Goal: Task Accomplishment & Management: Complete application form

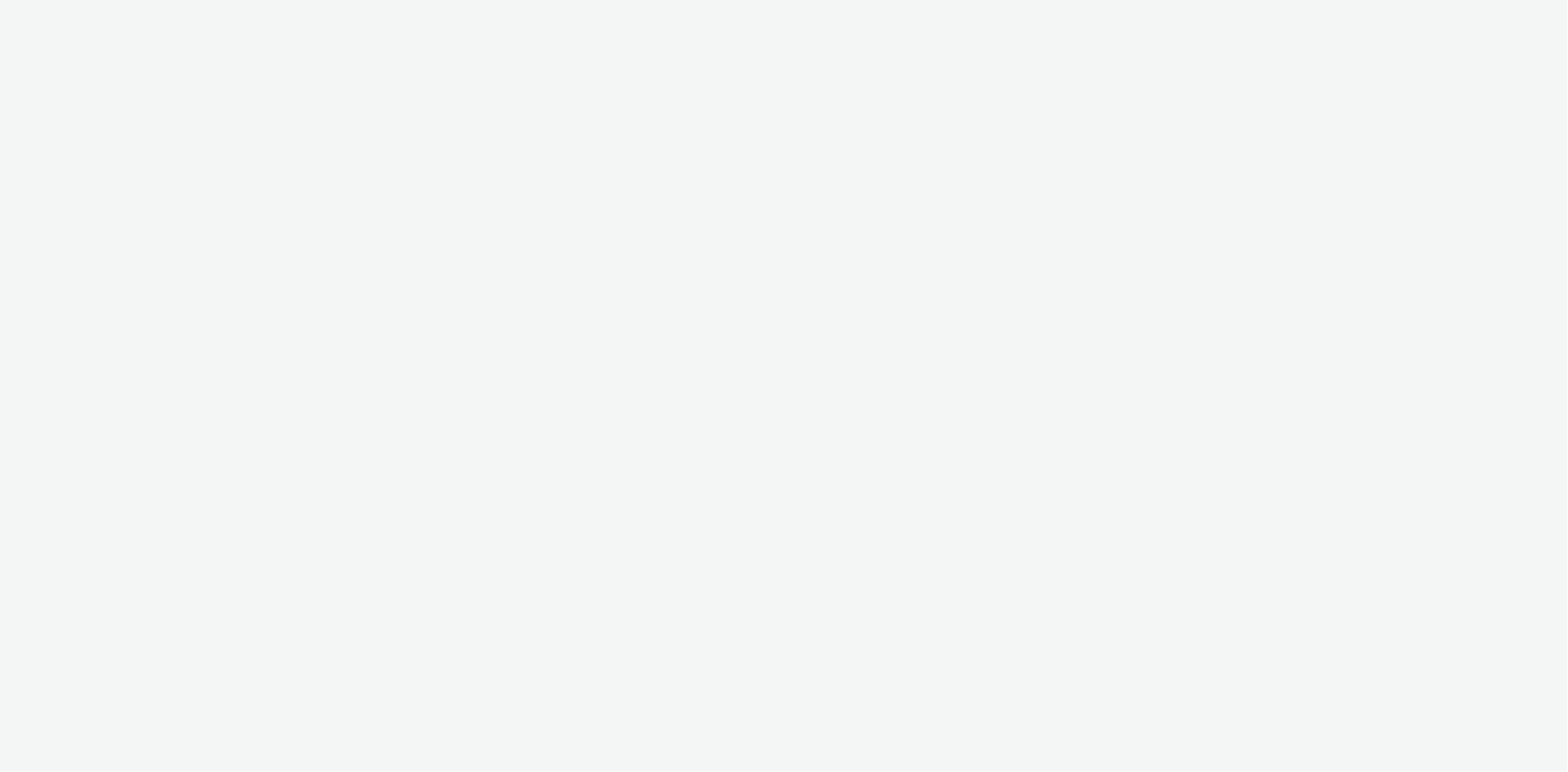
select select "08a58170-7f08-4922-abc8-b2d1eb407230"
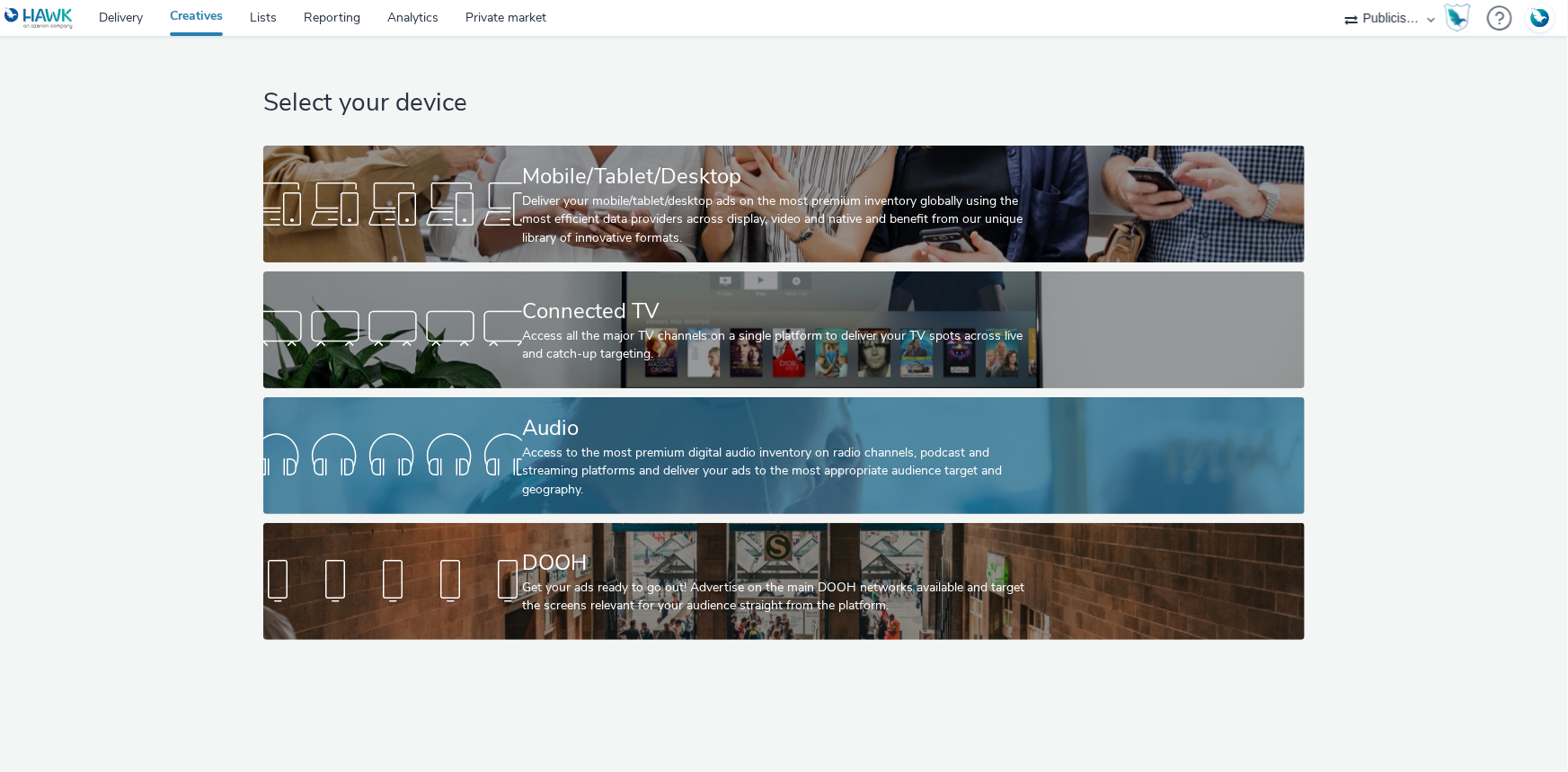
click at [531, 455] on div "Access to the most premium digital audio inventory on radio channels, podcast a…" at bounding box center [781, 471] width 516 height 54
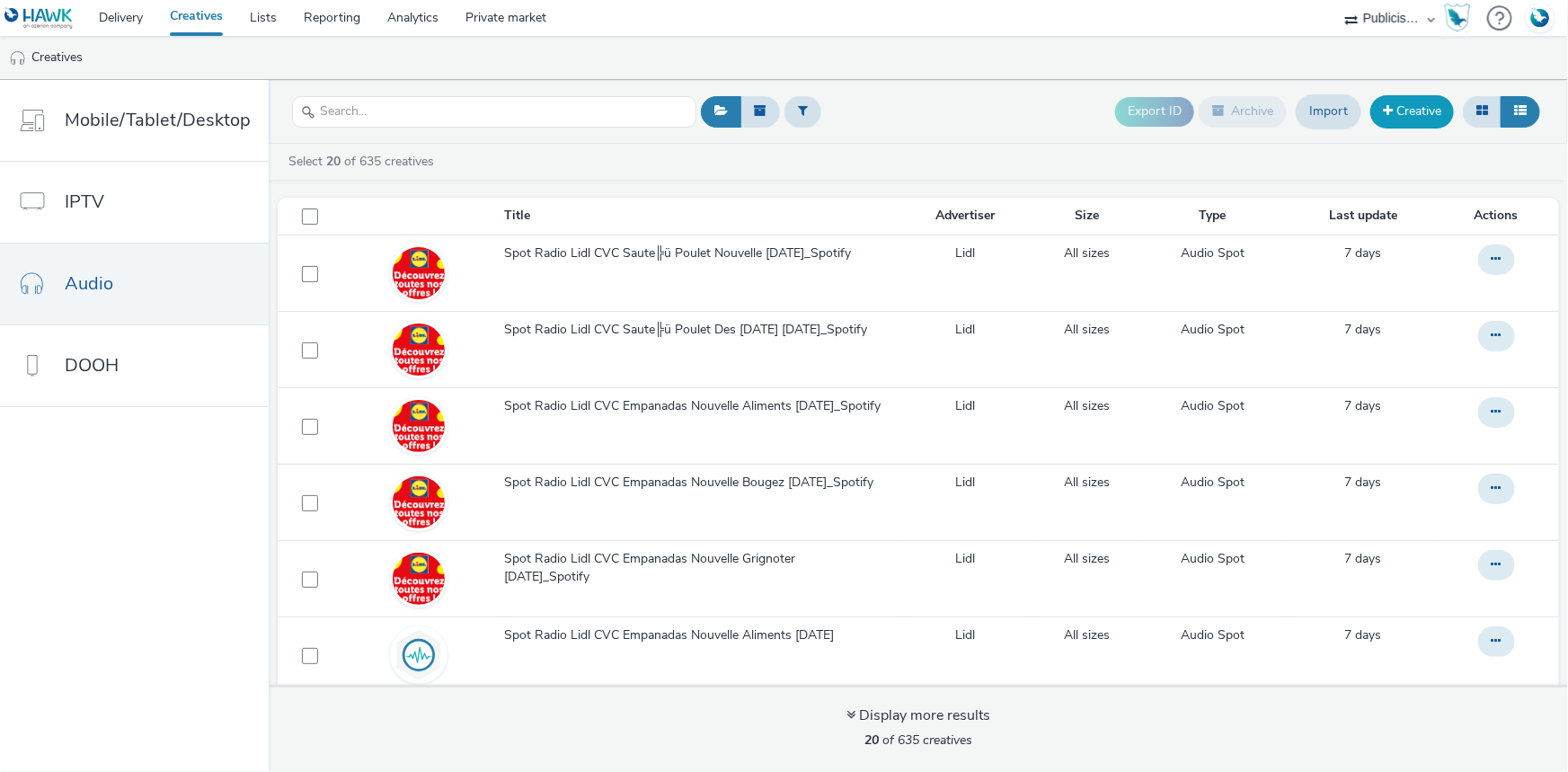
click at [1408, 114] on link "Creative" at bounding box center [1412, 111] width 83 height 33
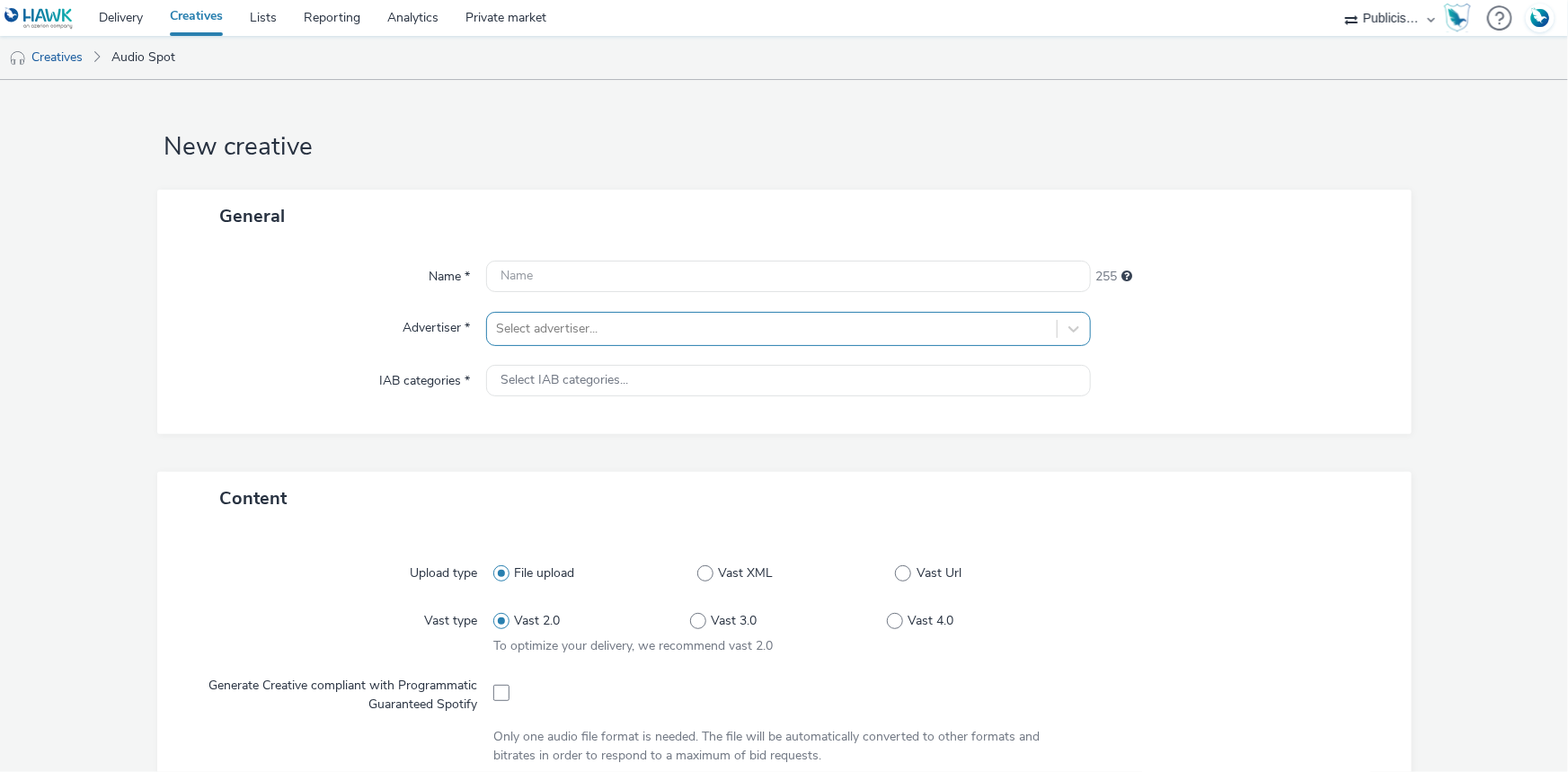
click at [544, 330] on div at bounding box center [772, 330] width 552 height 22
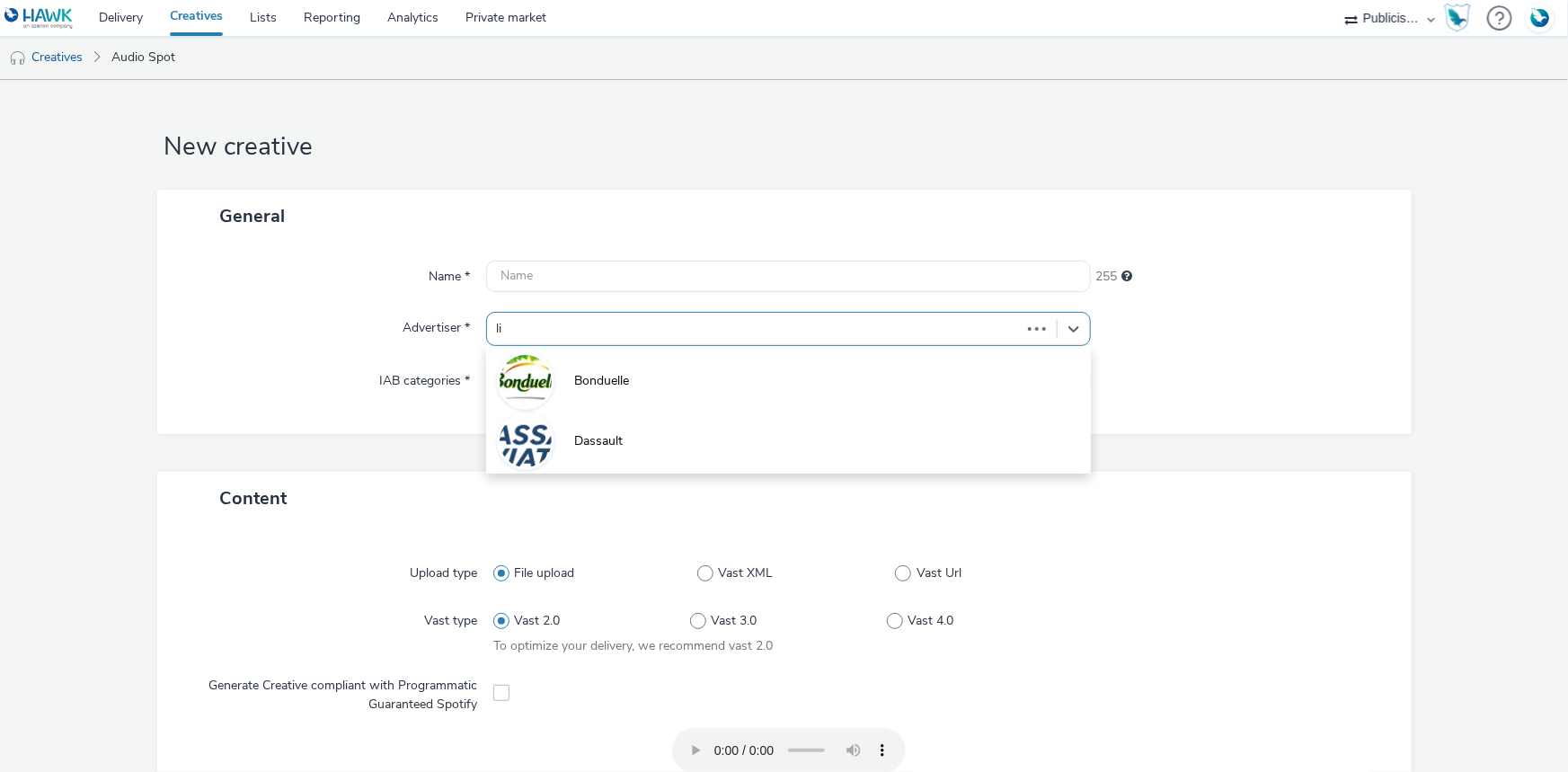
type input "lid"
type input "[URL][DOMAIN_NAME]"
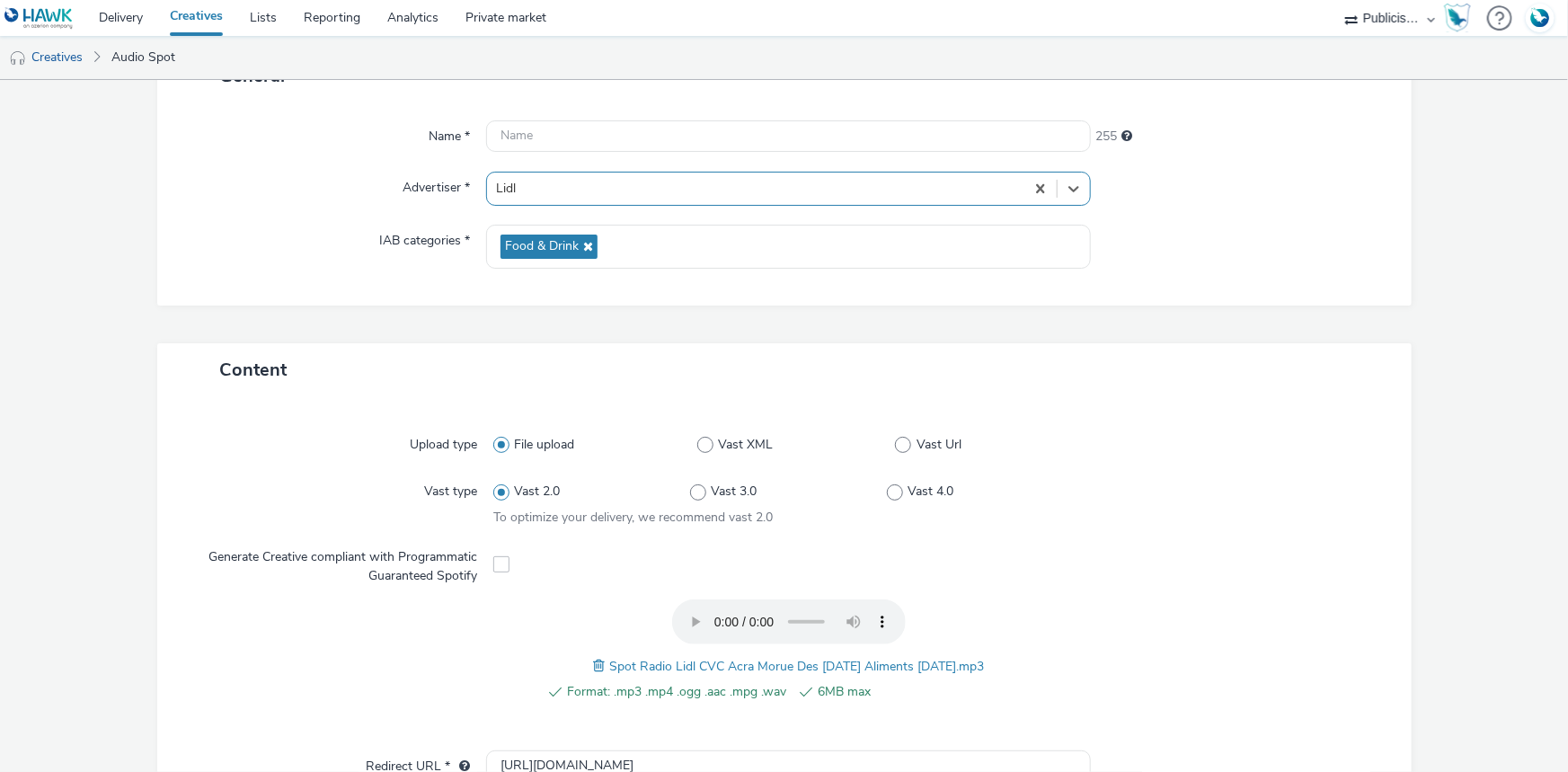
scroll to position [490, 0]
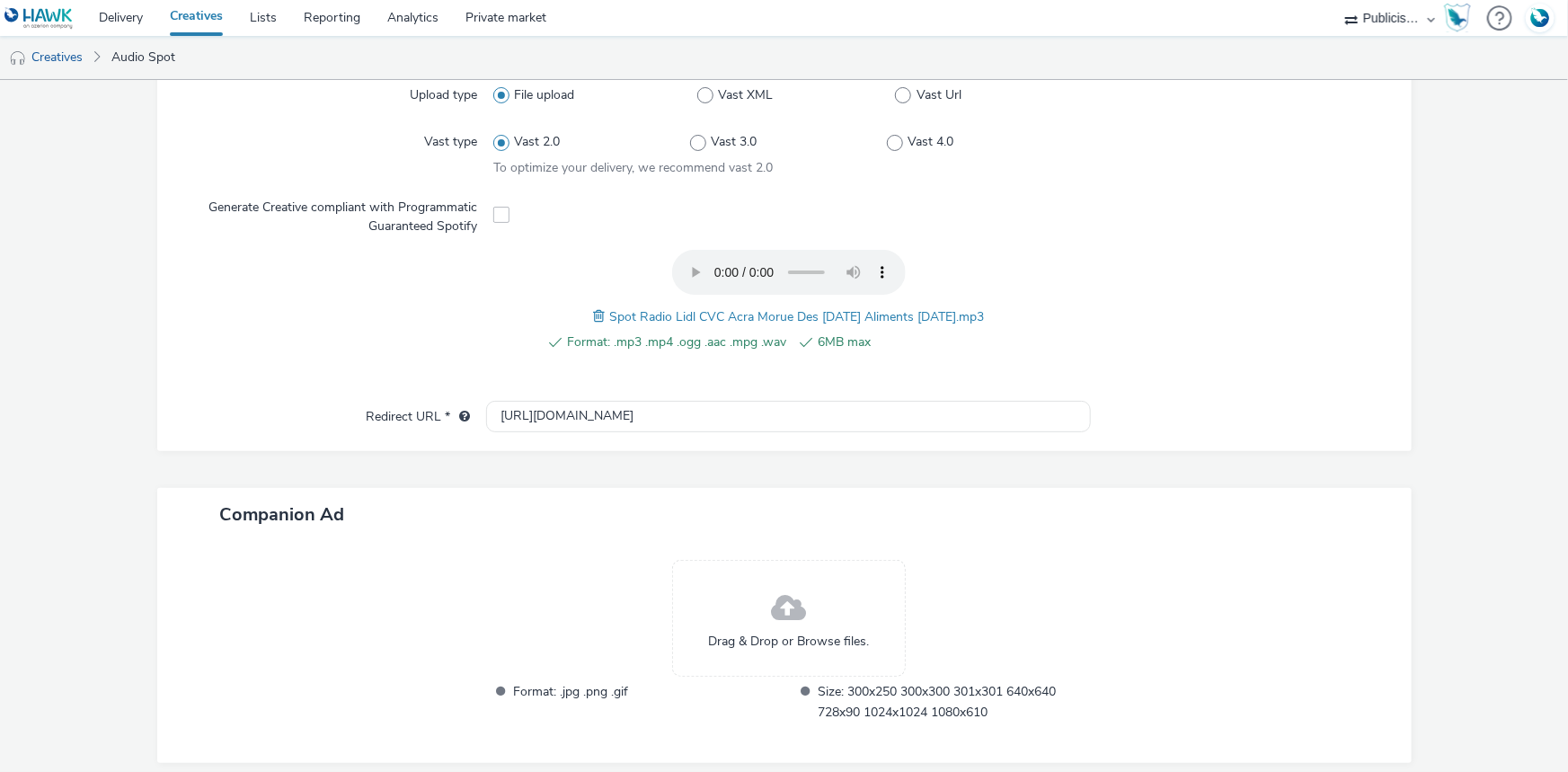
click at [667, 332] on span "Format: .mp3 .mp4 .ogg .aac .mpg .wav" at bounding box center [677, 342] width 220 height 22
click at [673, 311] on span "Spot Radio Lidl CVC Acra Morue Des Demain Aliments [DATE].mp3" at bounding box center [796, 317] width 375 height 17
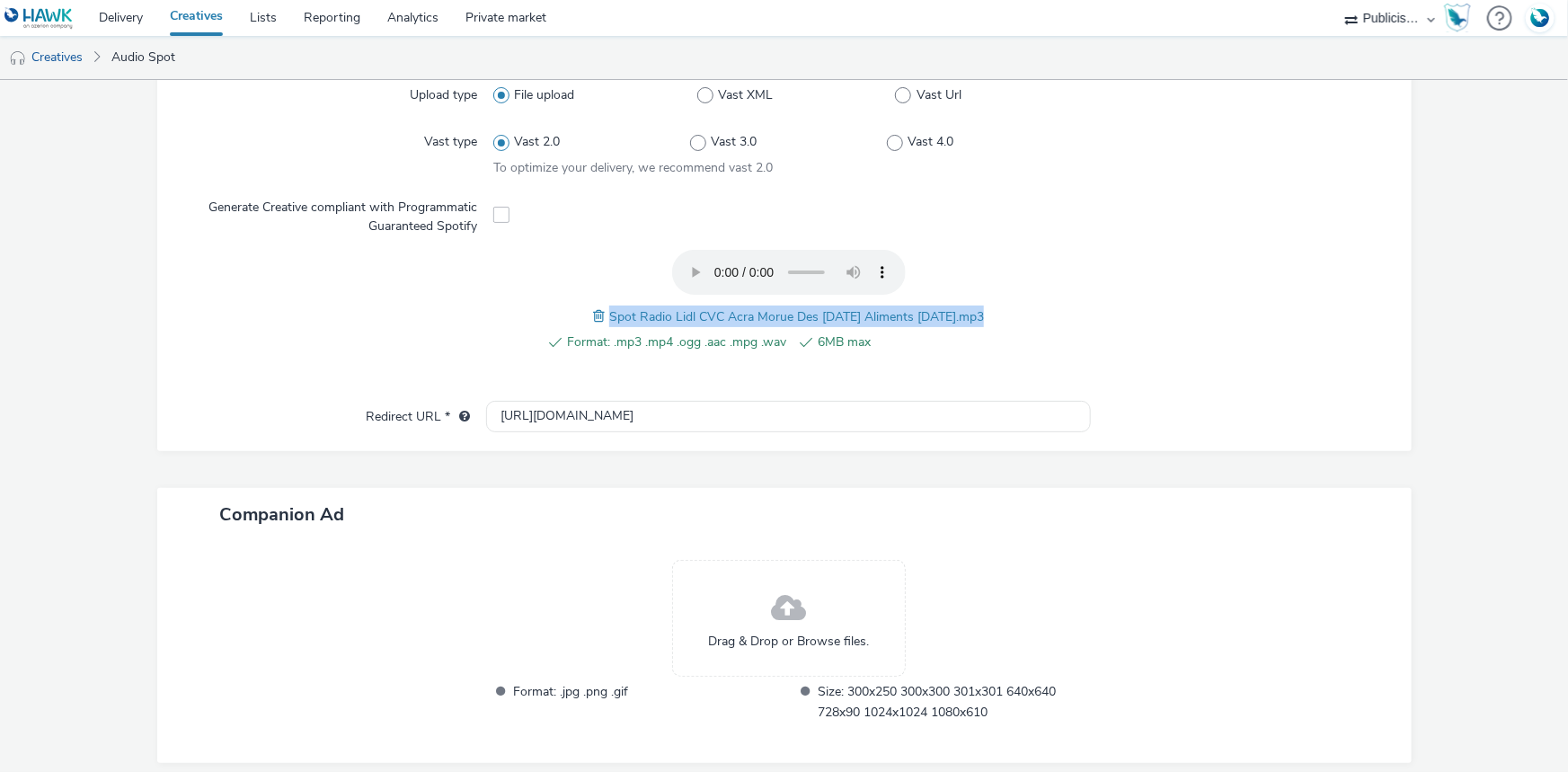
click at [673, 311] on span "Spot Radio Lidl CVC Acra Morue Des Demain Aliments [DATE].mp3" at bounding box center [796, 317] width 375 height 17
copy span "Spot Radio Lidl CVC Acra Morue Des Demain Aliments [DATE].mp3"
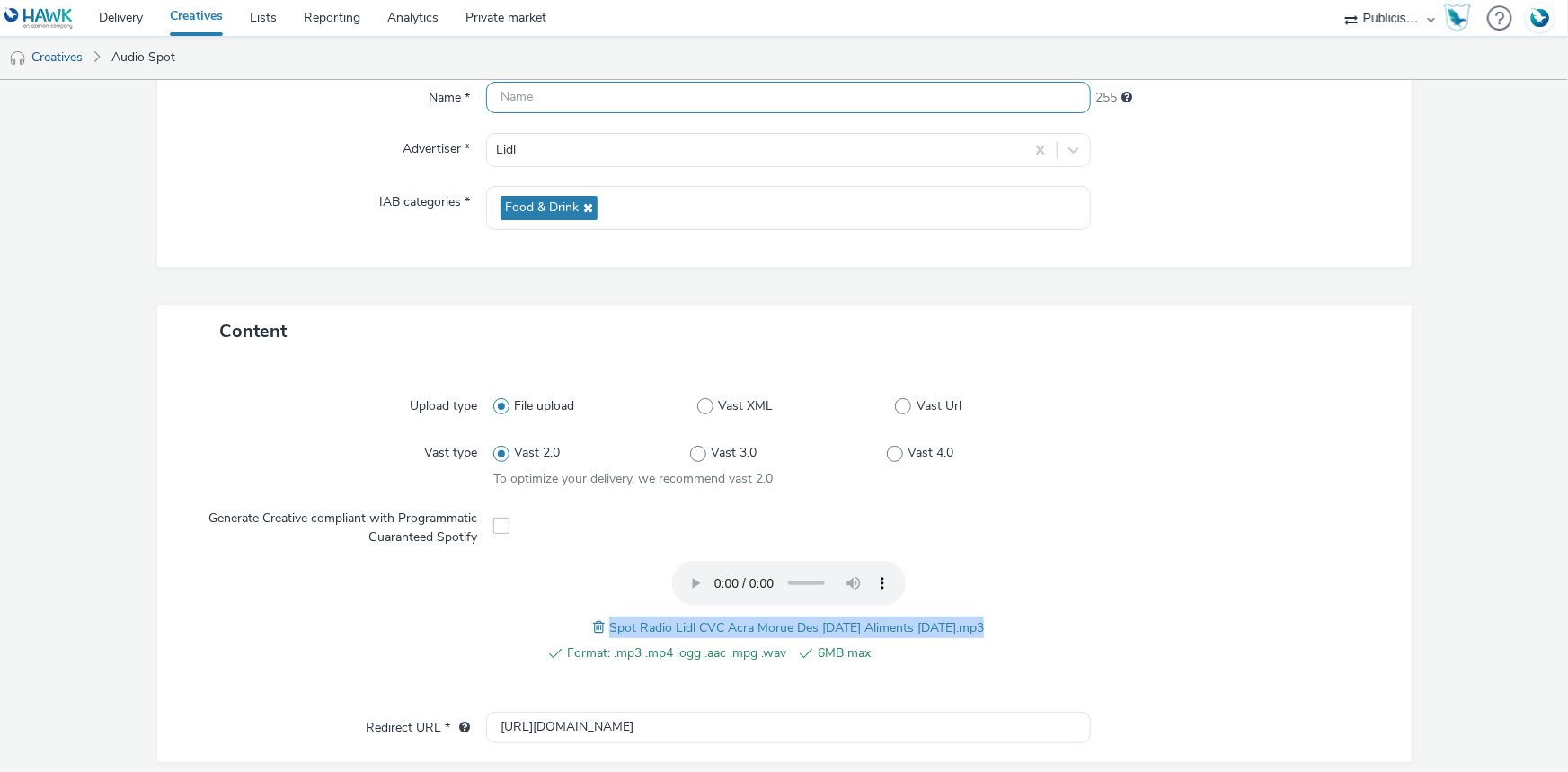
scroll to position [0, 0]
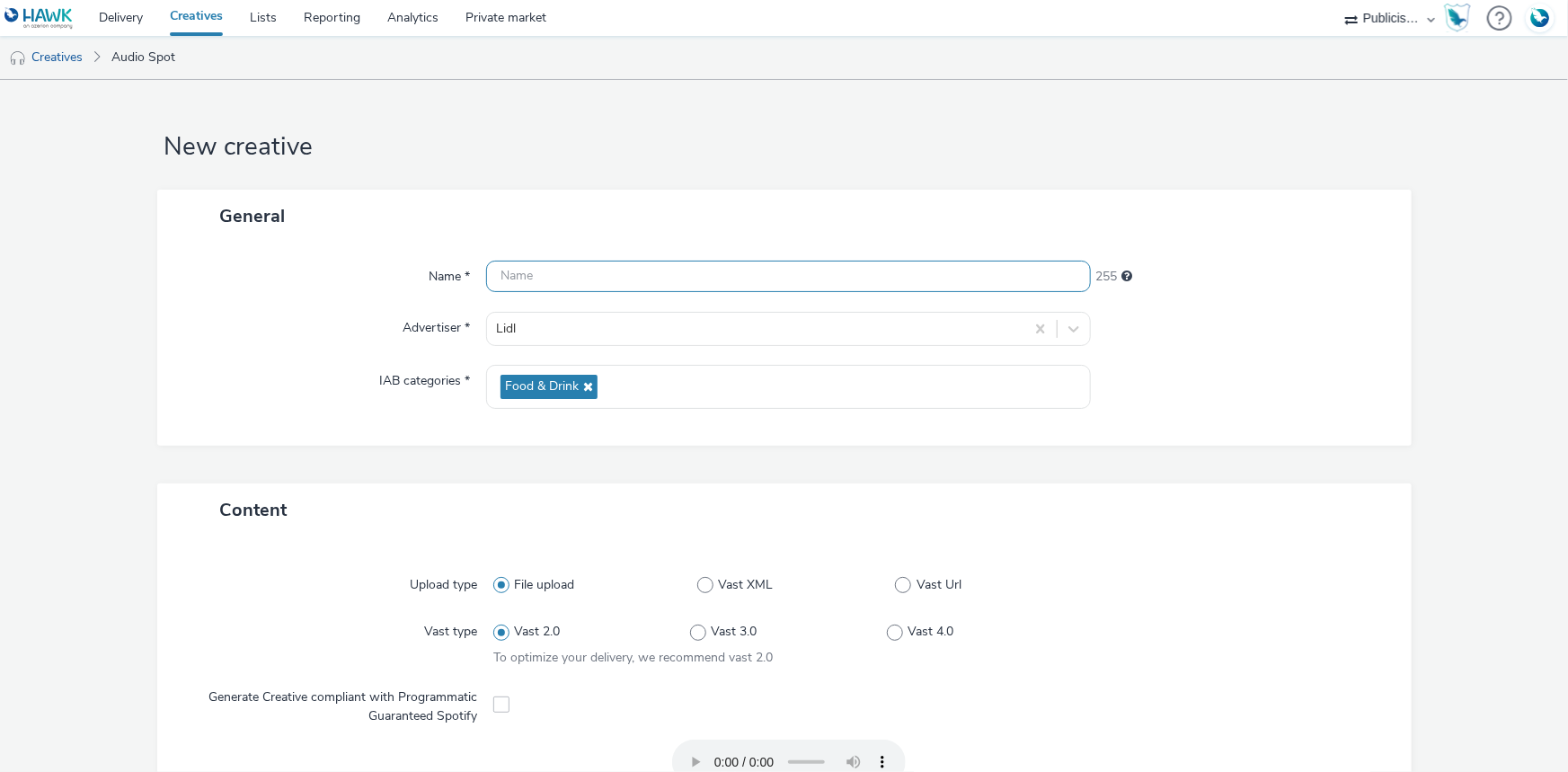
click at [564, 260] on div "Name * 255 Advertiser * Lidl IAB categories * Food & Drink" at bounding box center [784, 343] width 1254 height 203
click at [566, 265] on input "text" at bounding box center [787, 276] width 604 height 32
paste input "Spot Radio Lidl CVC Acra Morue Des Demain Aliments [DATE].mp3"
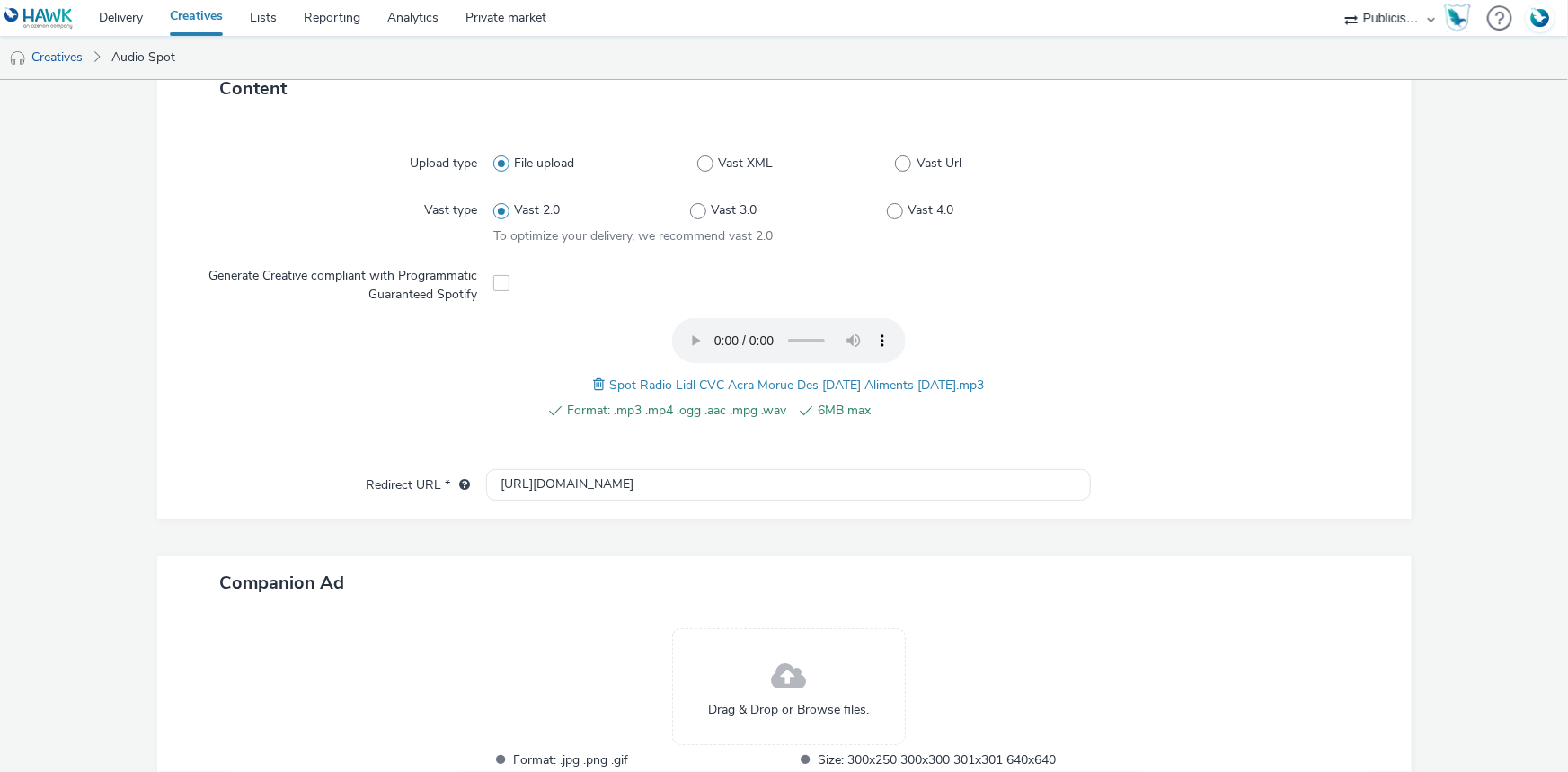
scroll to position [563, 0]
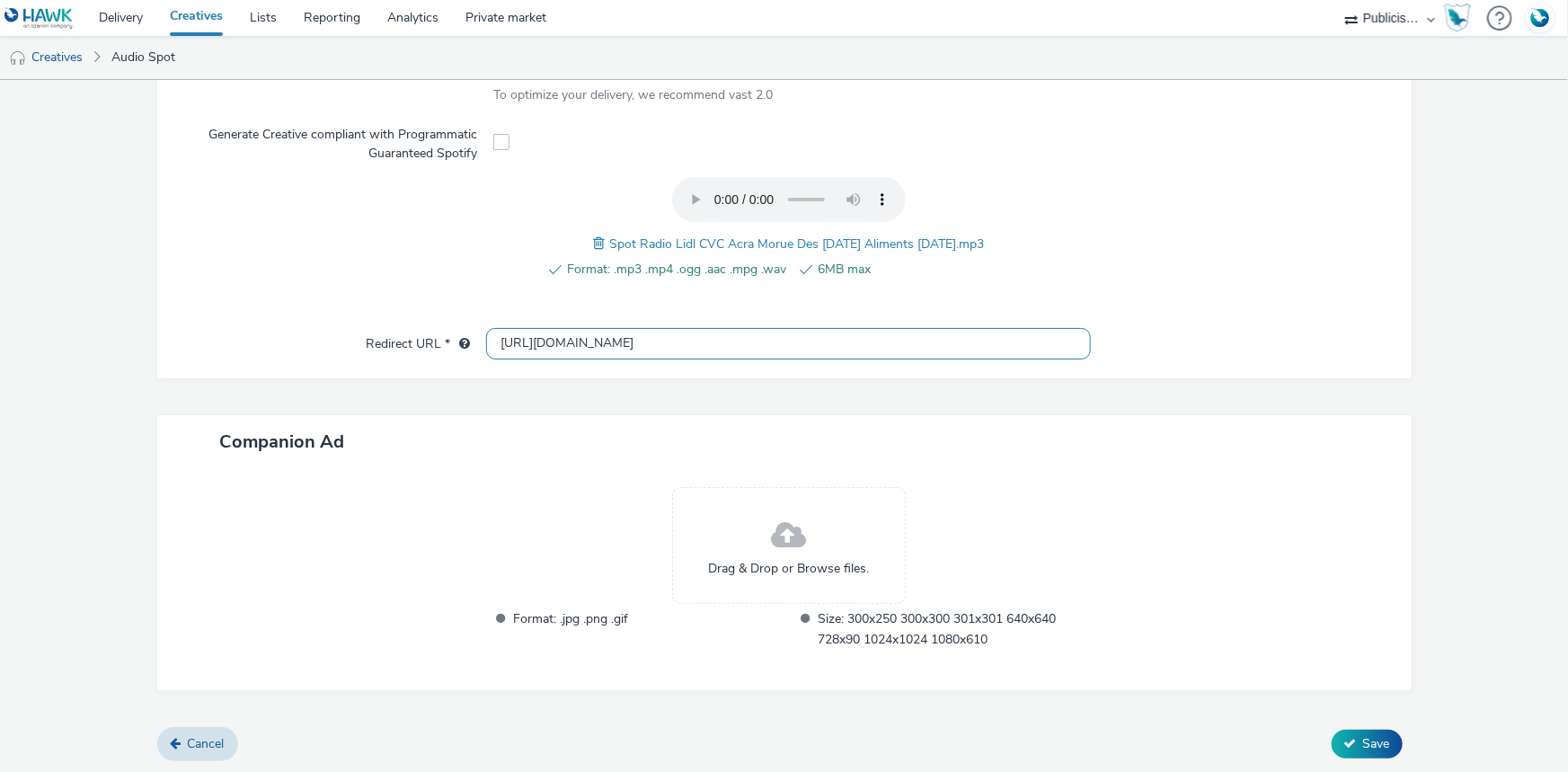
type input "Spot Radio Lidl CVC Acra Morue Des Demain Aliments [DATE]"
click at [516, 341] on input "[URL][DOMAIN_NAME]" at bounding box center [787, 344] width 604 height 32
type input "https://lidl.fr"
click at [1330, 728] on div "Cancel Save" at bounding box center [784, 744] width 1254 height 33
click at [1345, 738] on button "Save" at bounding box center [1367, 744] width 71 height 29
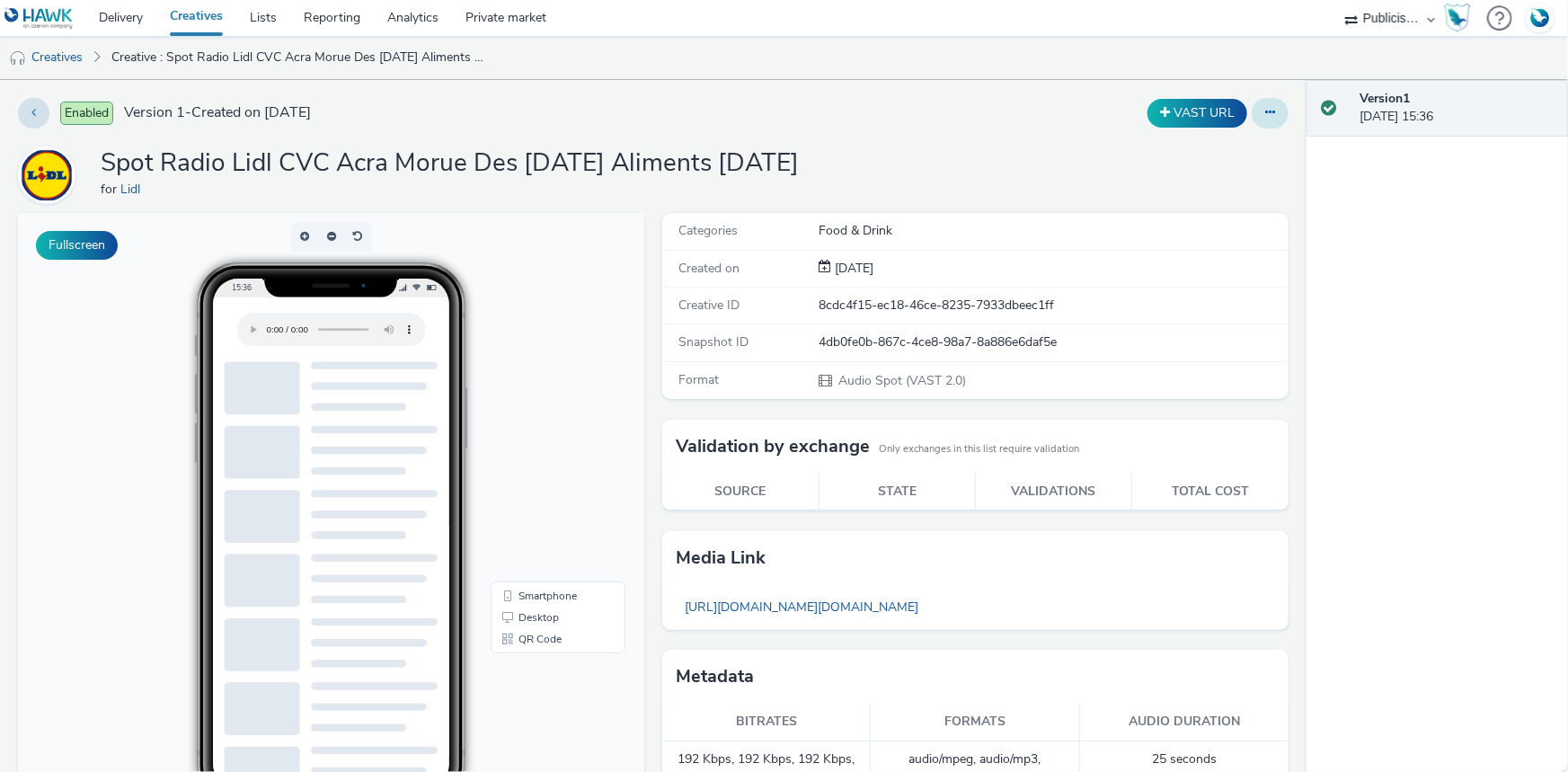
click at [1265, 110] on icon at bounding box center [1270, 112] width 10 height 13
click at [1200, 189] on link "Duplicate" at bounding box center [1221, 185] width 135 height 36
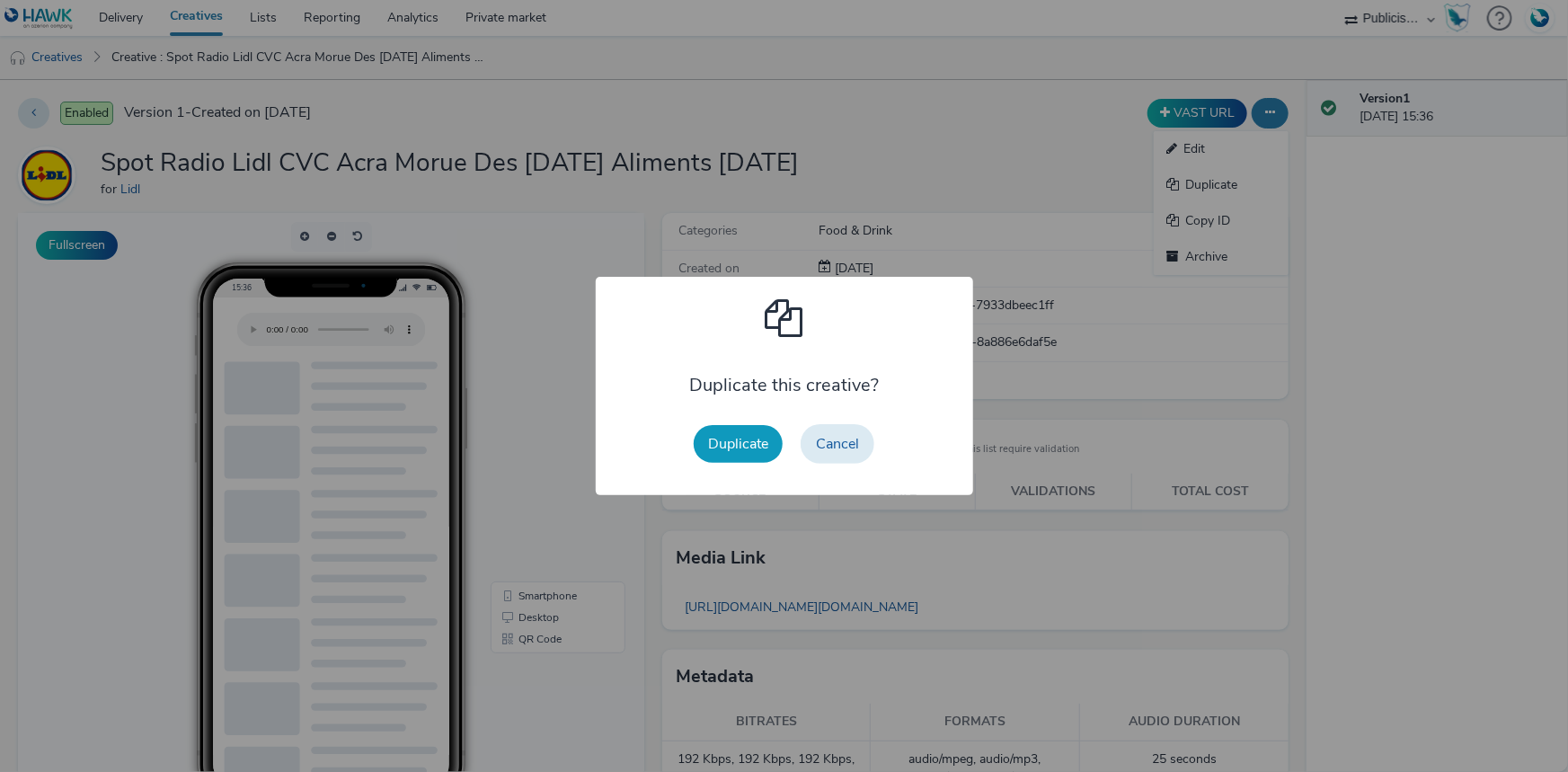
click at [740, 439] on button "Duplicate" at bounding box center [738, 444] width 89 height 38
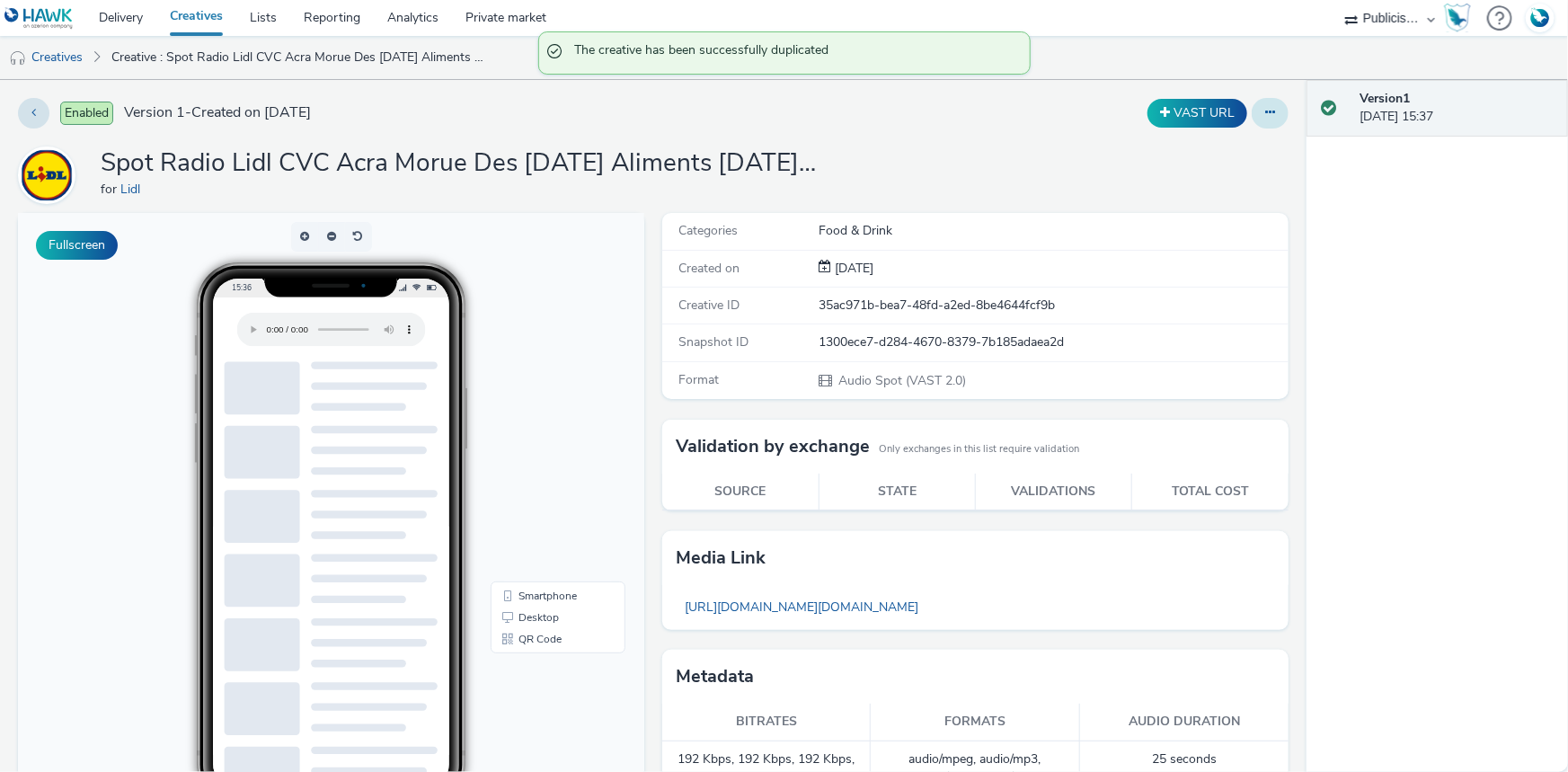
click at [1264, 113] on button at bounding box center [1269, 113] width 37 height 31
click at [1223, 137] on link "Edit" at bounding box center [1221, 149] width 135 height 36
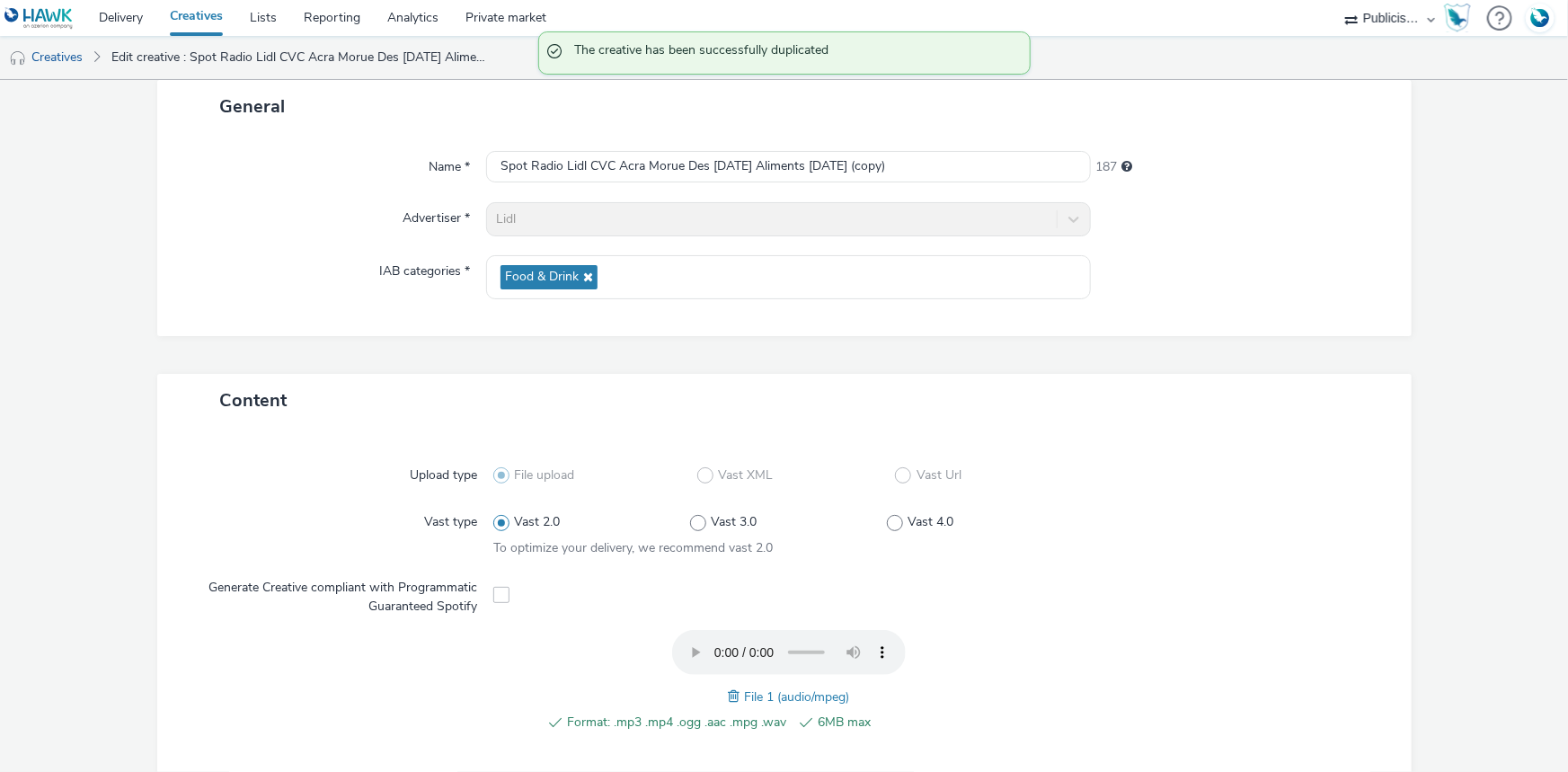
scroll to position [327, 0]
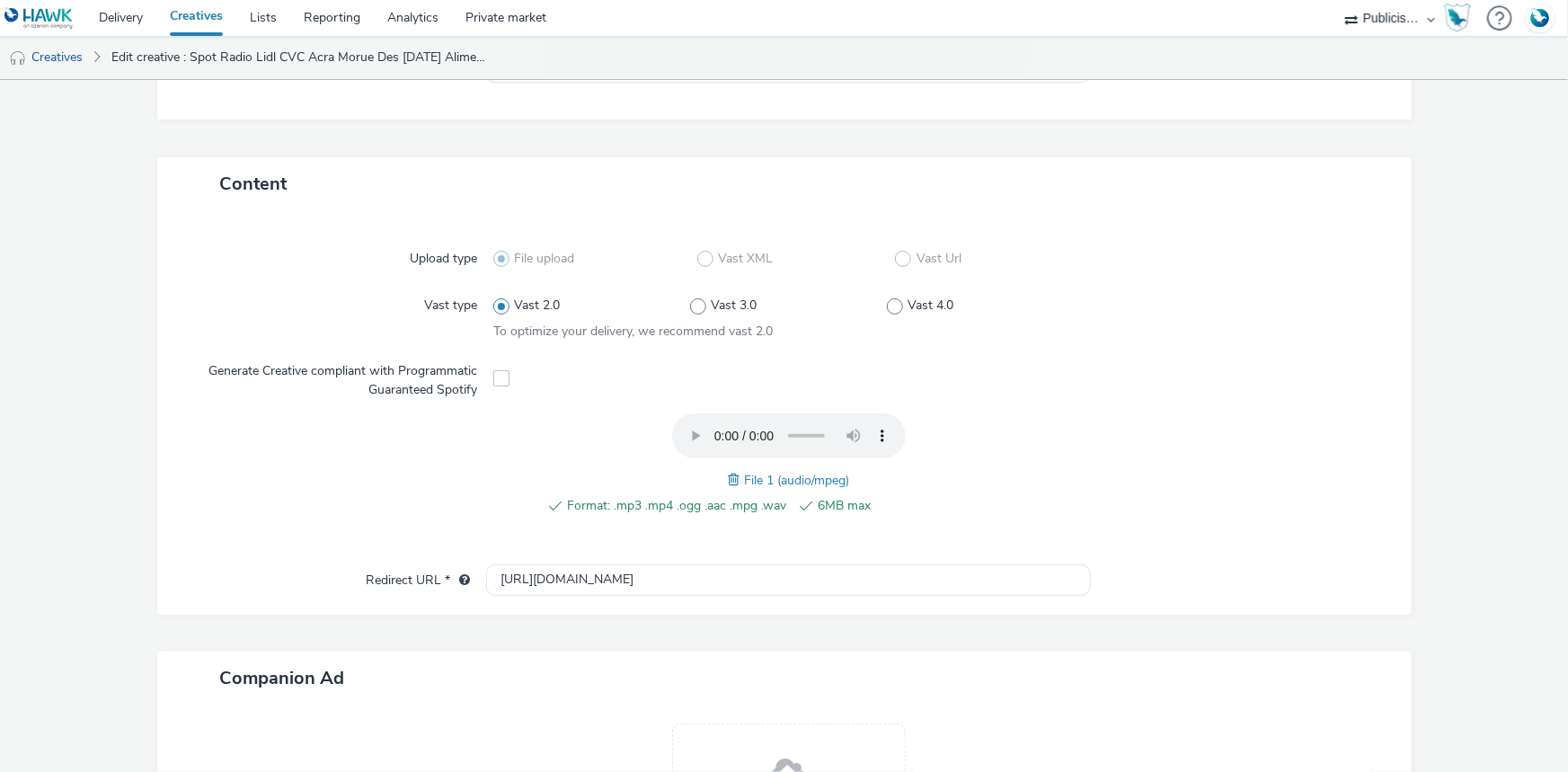
click at [728, 473] on span at bounding box center [736, 480] width 16 height 20
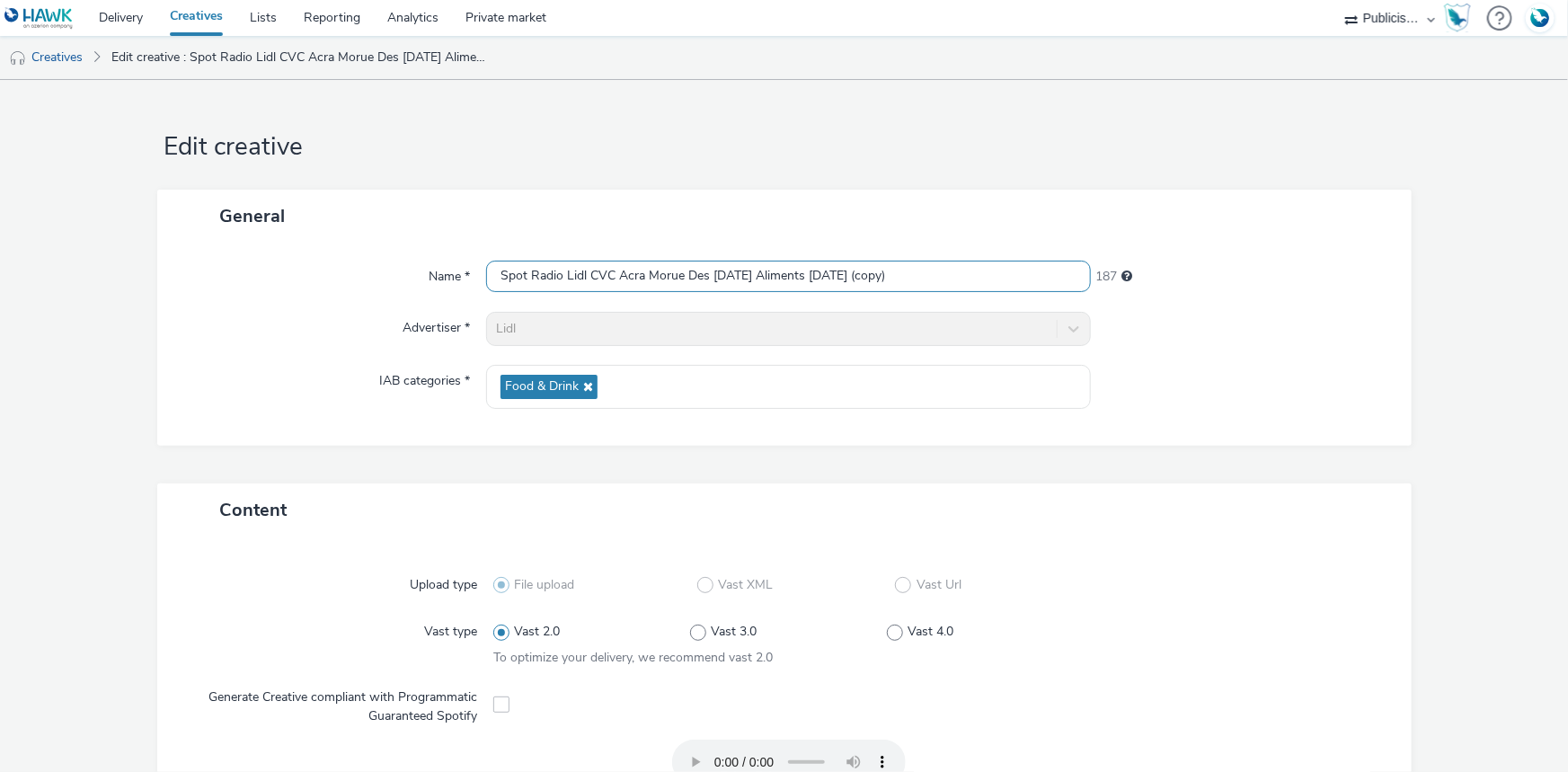
click at [594, 272] on input "Spot Radio Lidl CVC Acra Morue Des Demain Aliments 07-10-2025 (copy)" at bounding box center [787, 276] width 604 height 32
paste input "Bougez 07-10-2025"
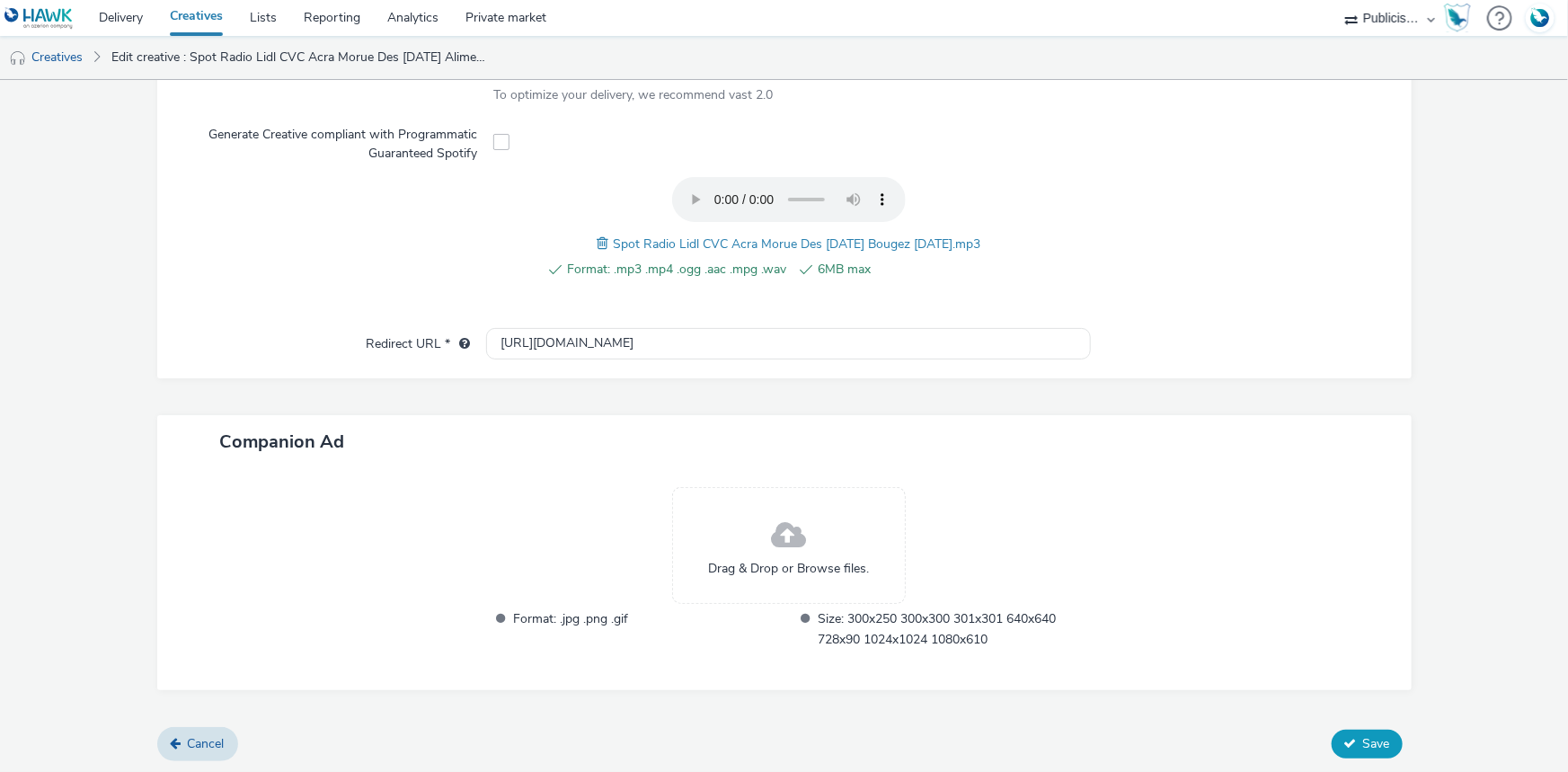
type input "Spot Radio Lidl CVC Acra Morue Des Demain Bougez 07-10-2025"
click at [1375, 745] on span "Save" at bounding box center [1376, 743] width 27 height 17
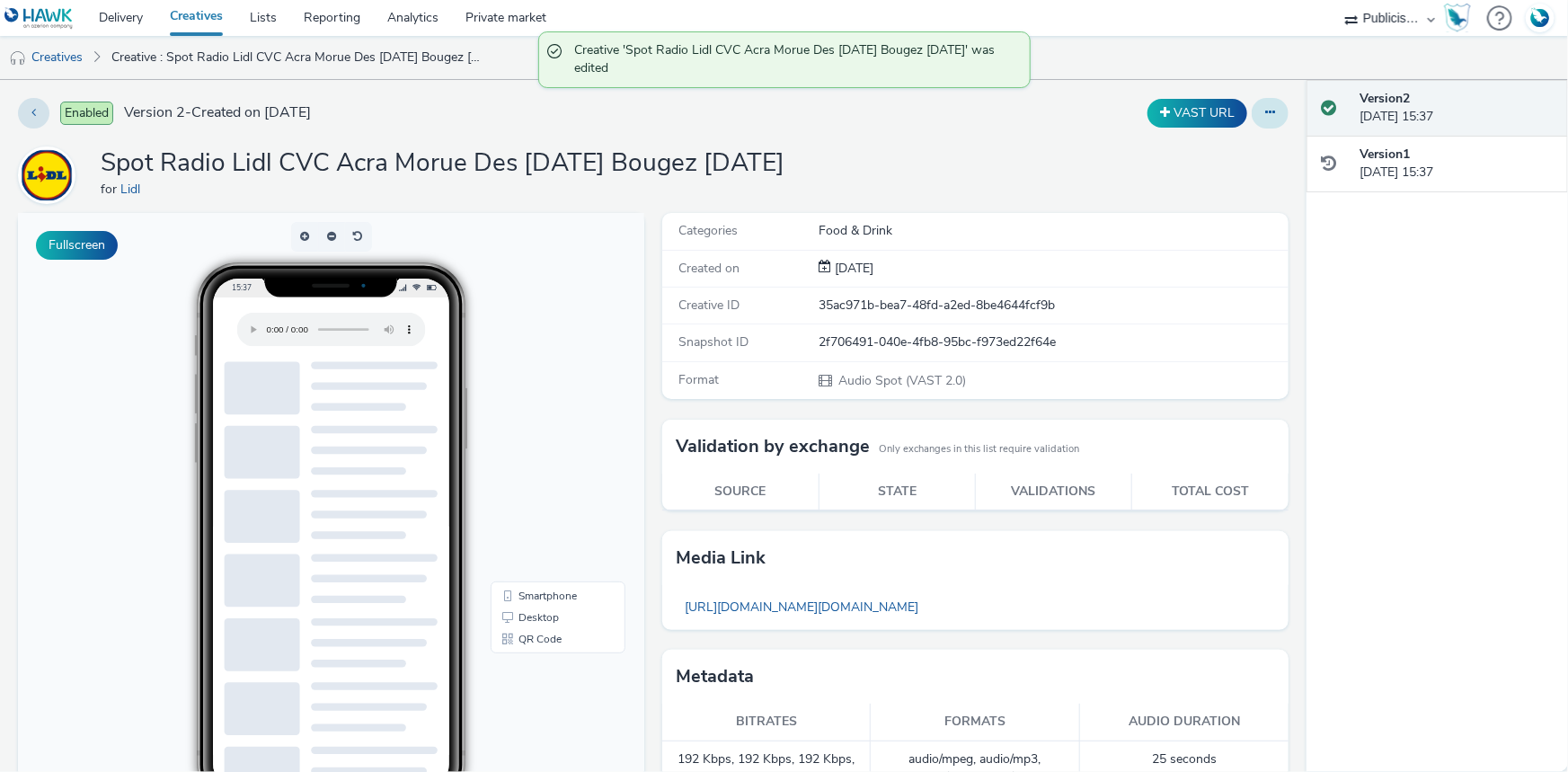
click at [1265, 107] on icon at bounding box center [1270, 112] width 10 height 13
click at [1211, 180] on link "Duplicate" at bounding box center [1221, 185] width 135 height 36
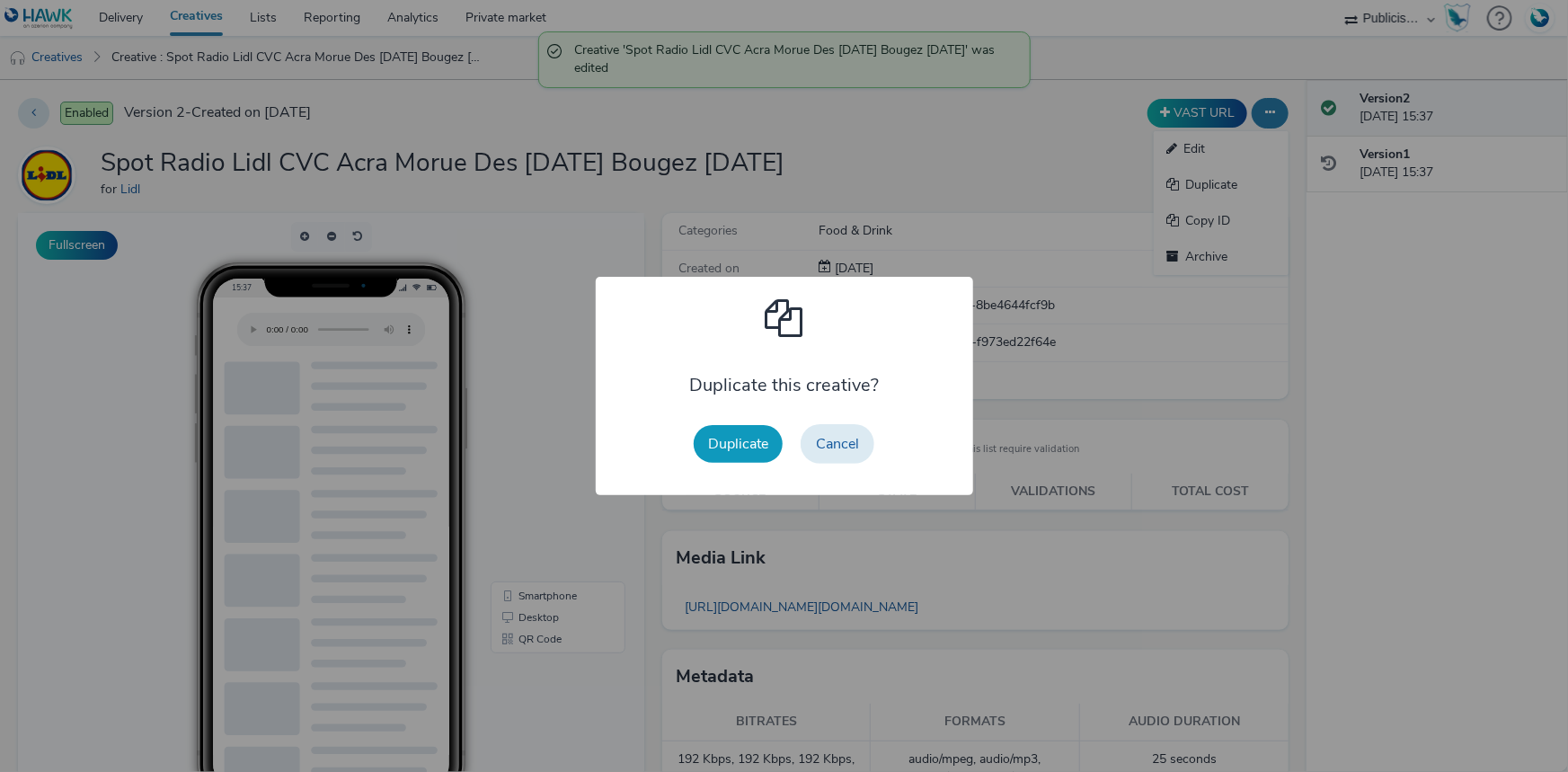
click at [770, 439] on button "Duplicate" at bounding box center [738, 444] width 89 height 38
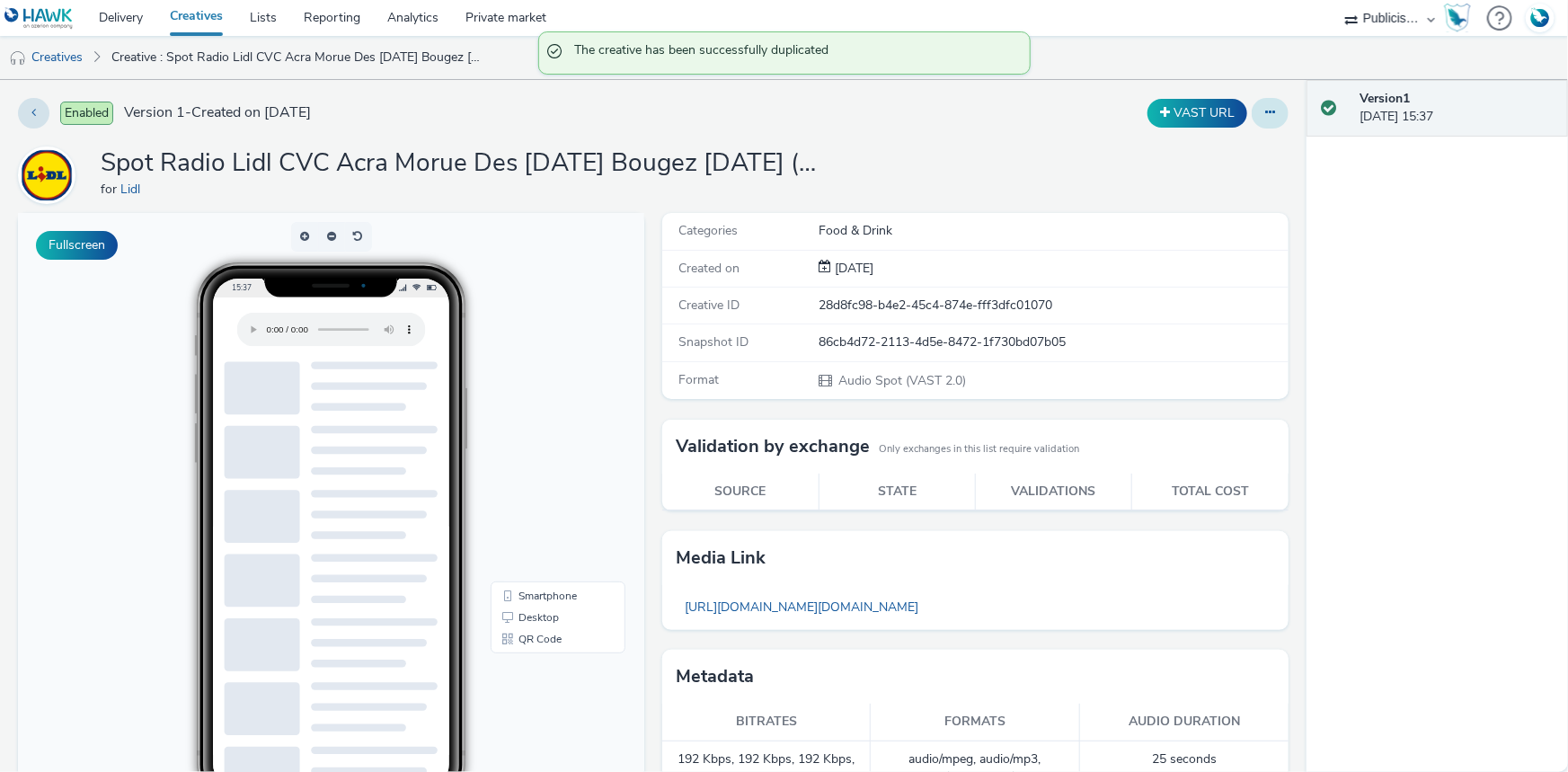
click at [1265, 116] on icon at bounding box center [1270, 112] width 10 height 13
click at [1181, 144] on link "Edit" at bounding box center [1221, 149] width 135 height 36
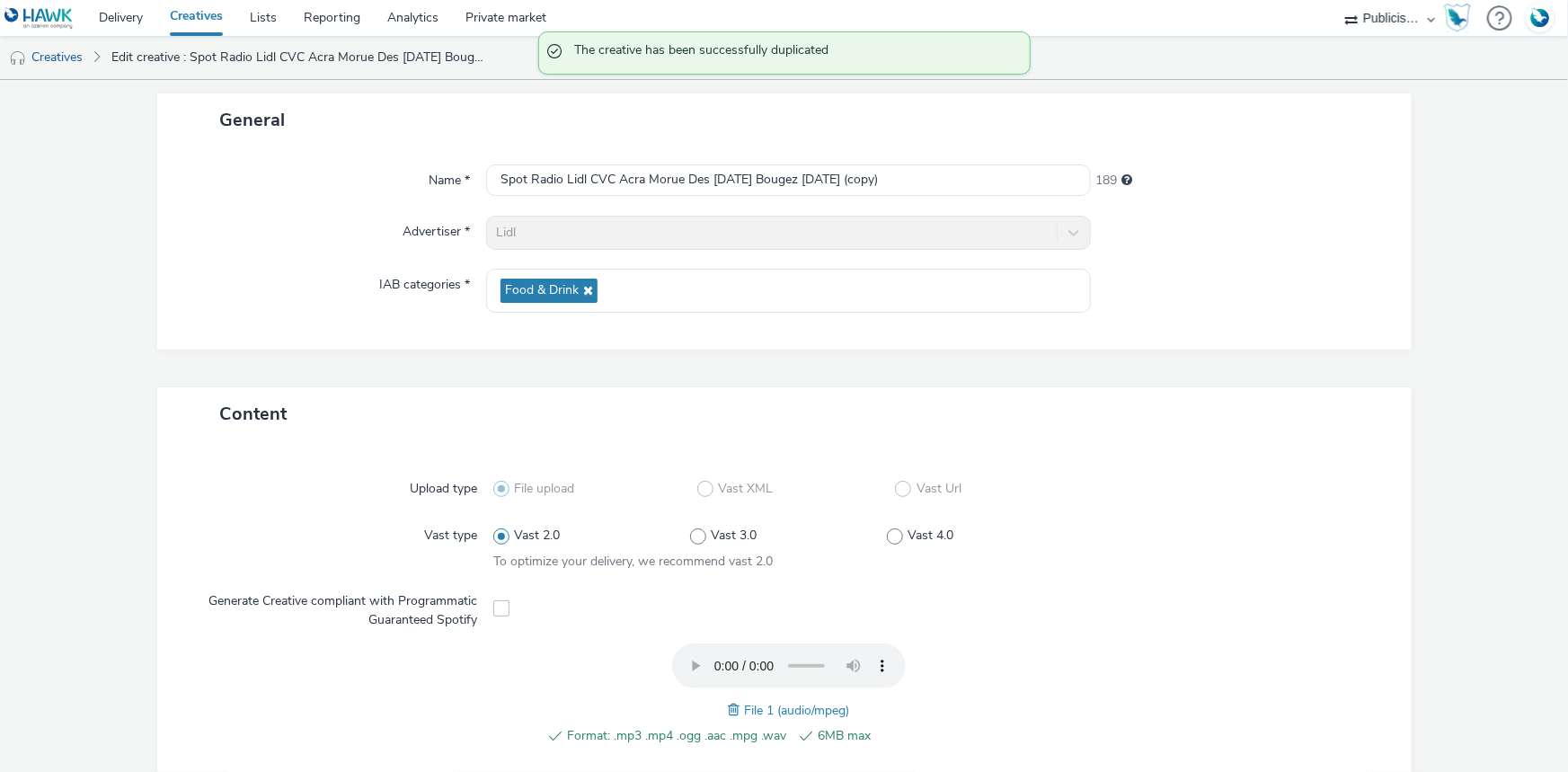
scroll to position [244, 0]
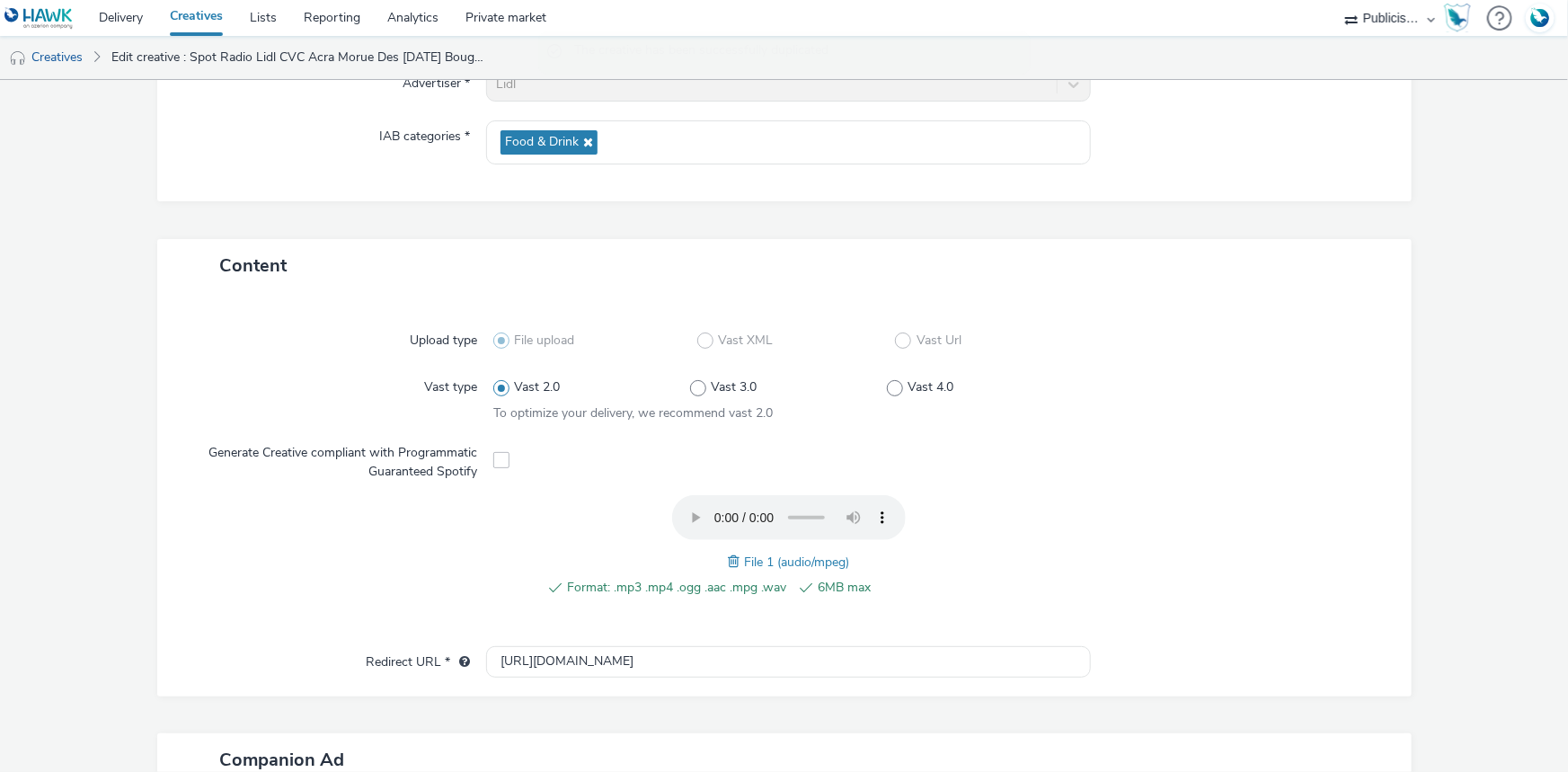
click at [728, 557] on span at bounding box center [736, 562] width 16 height 20
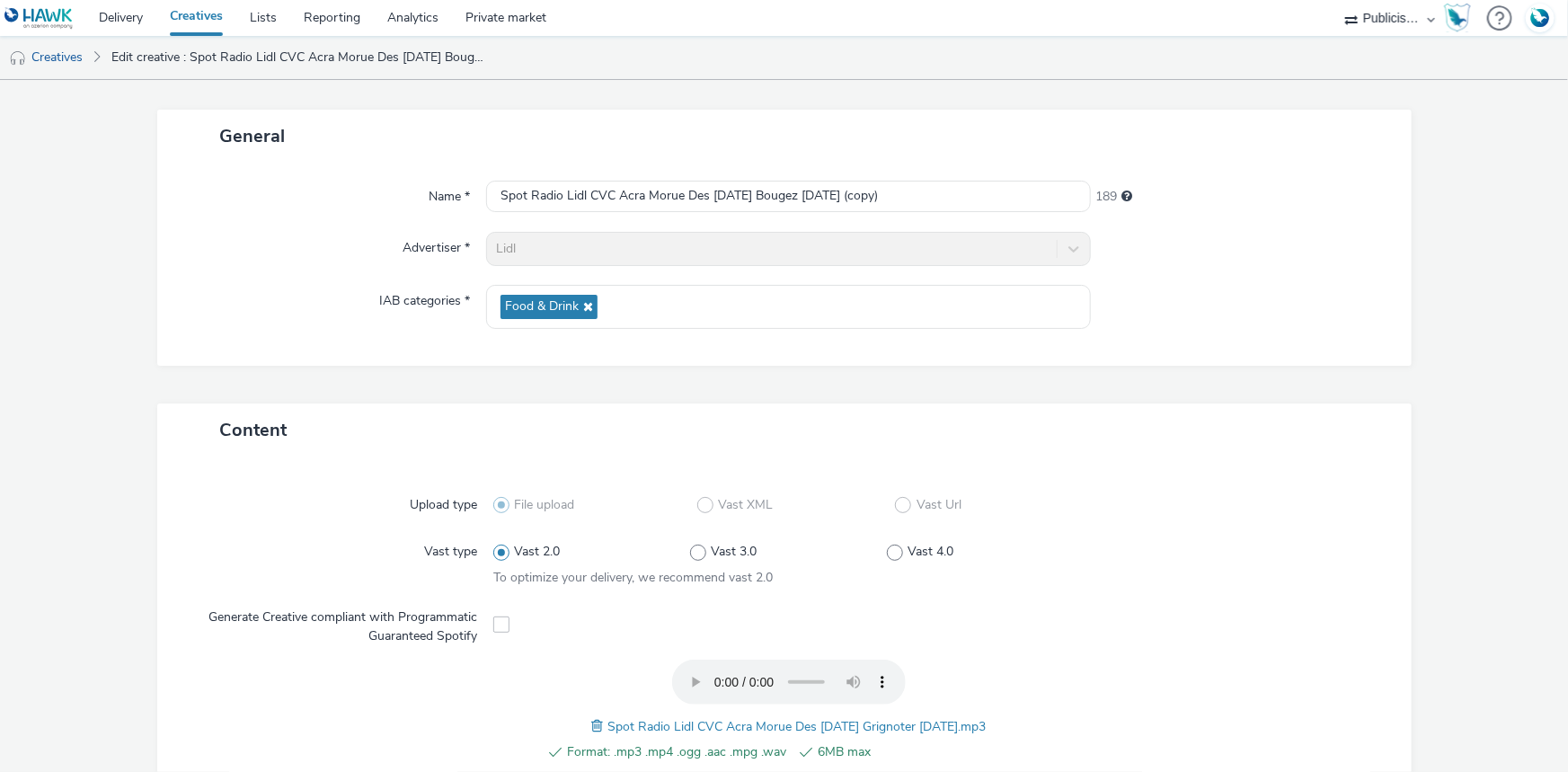
scroll to position [0, 0]
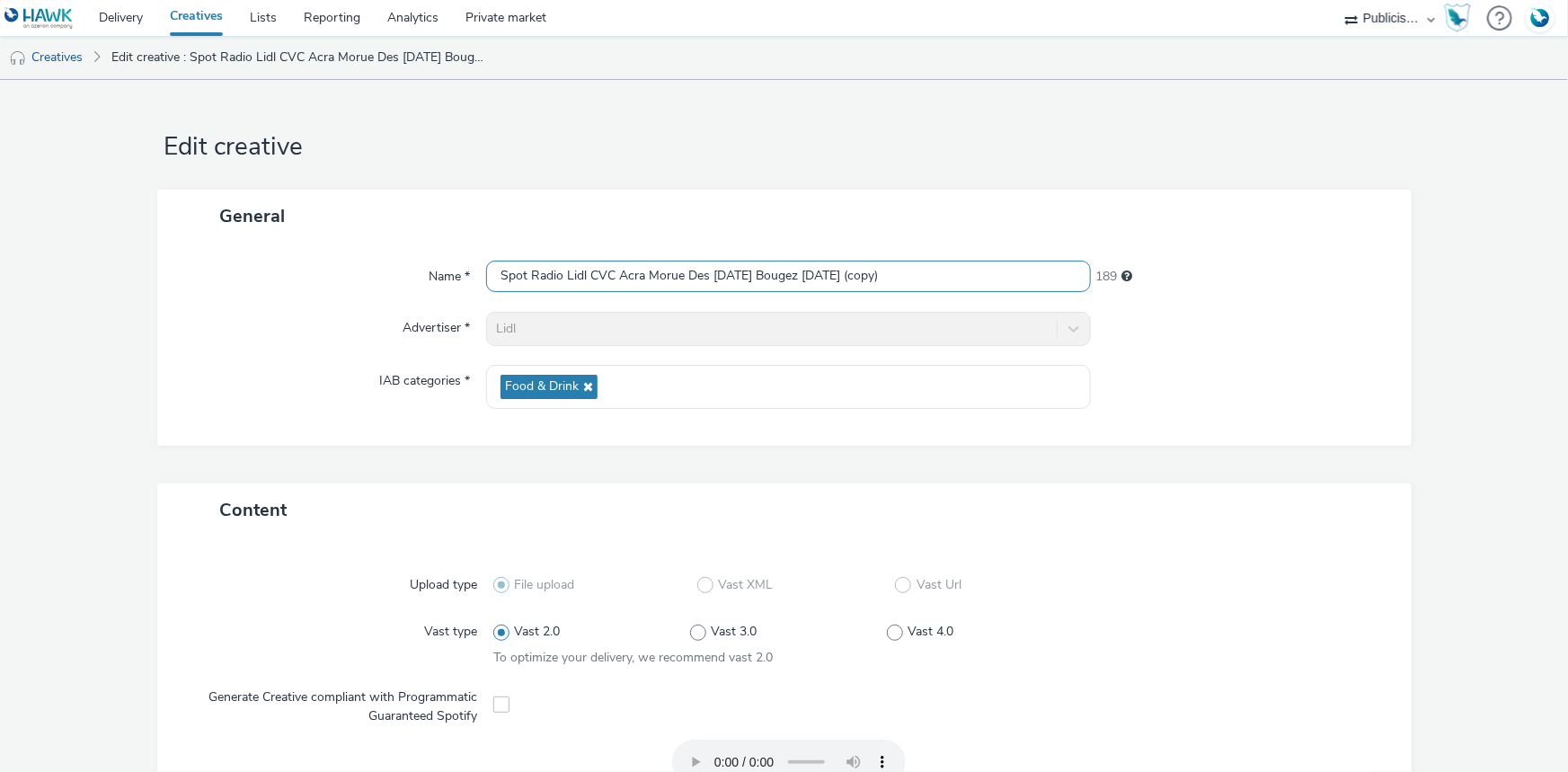
click at [592, 272] on input "Spot Radio Lidl CVC Acra Morue Des Demain Bougez 07-10-2025 (copy)" at bounding box center [787, 276] width 604 height 32
paste input "Grignoter 07-10-2025"
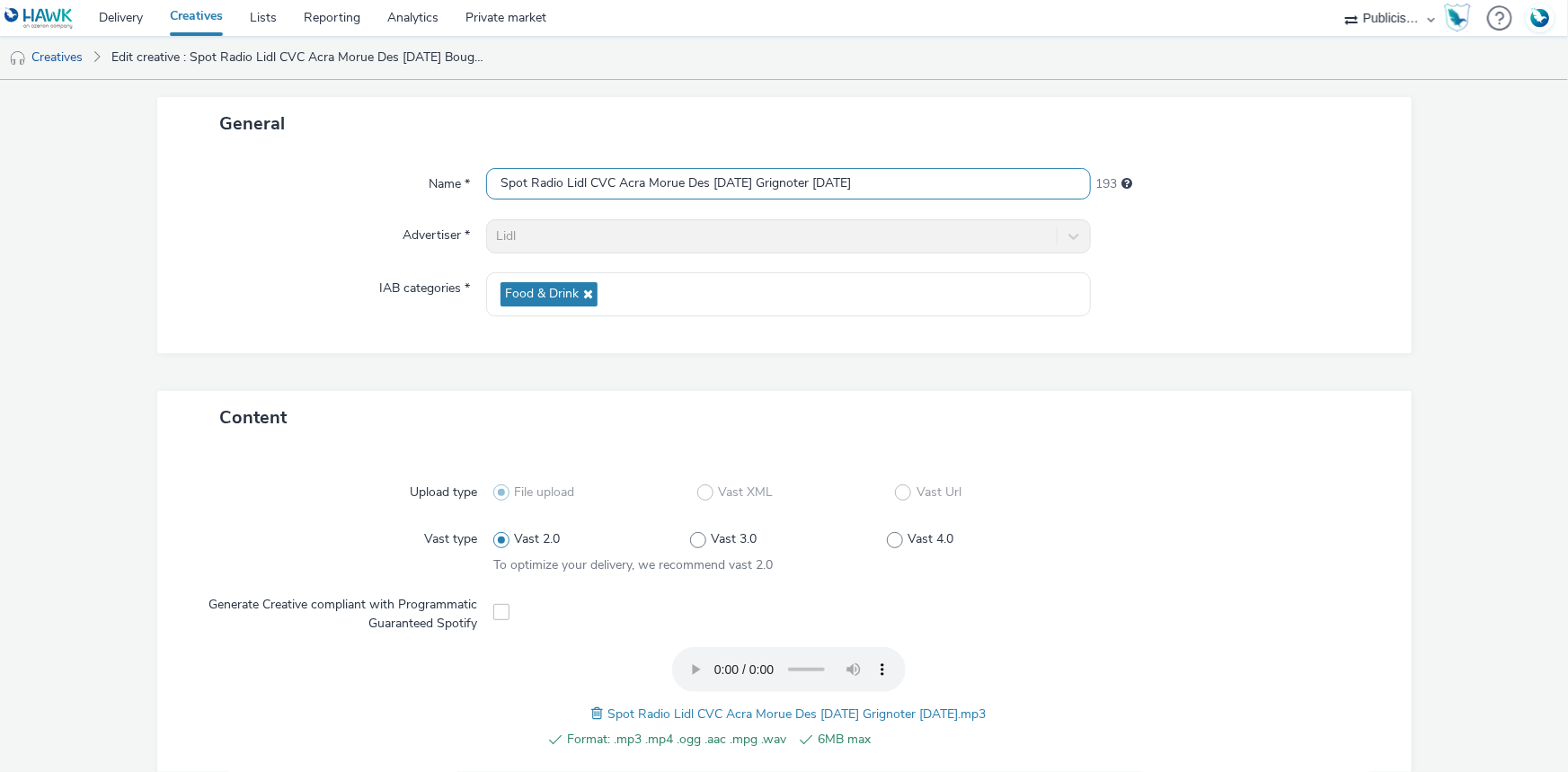
scroll to position [563, 0]
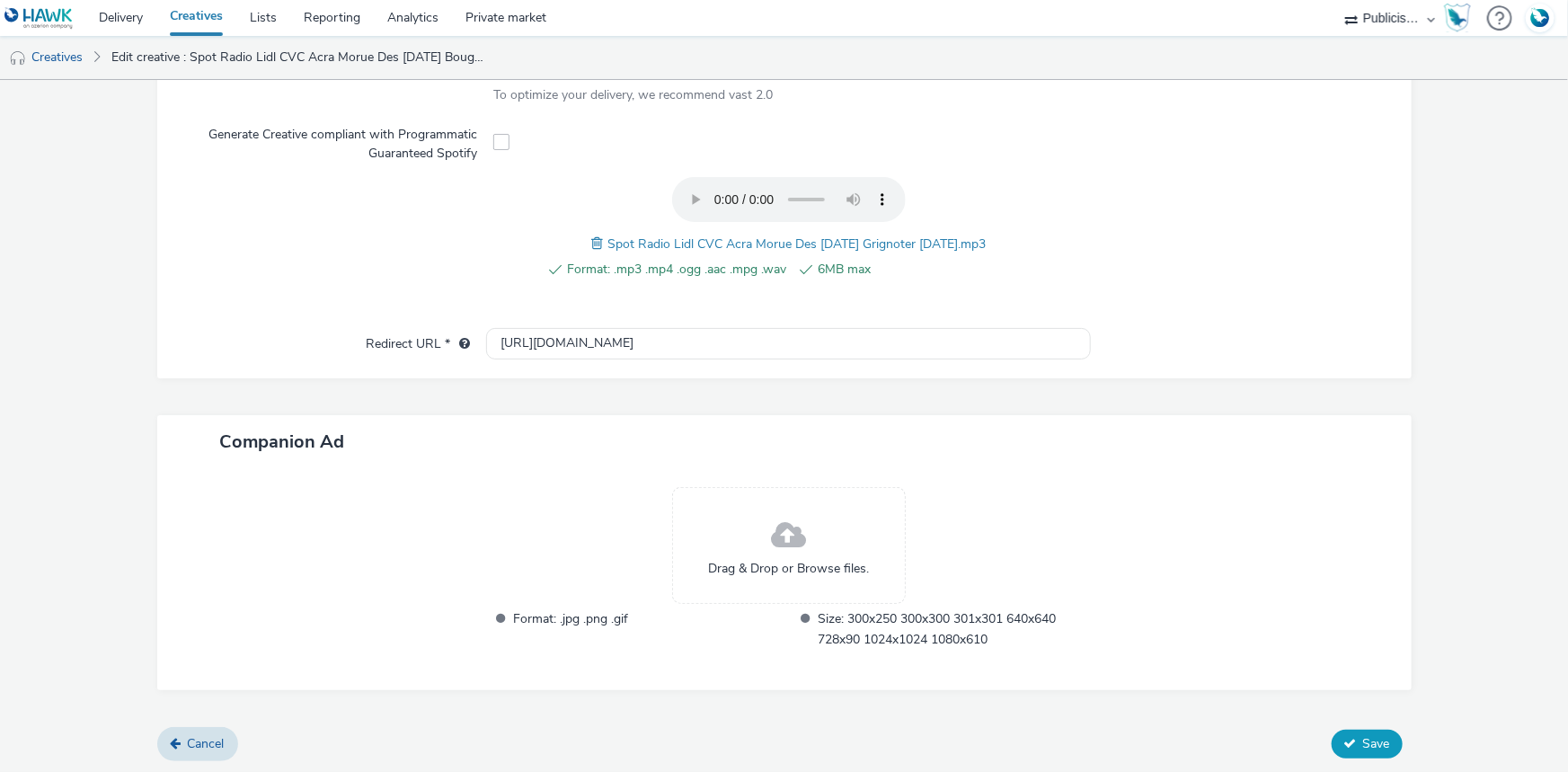
type input "Spot Radio Lidl CVC Acra Morue Des Demain Grignoter [DATE]"
click at [1377, 747] on span "Save" at bounding box center [1376, 743] width 27 height 17
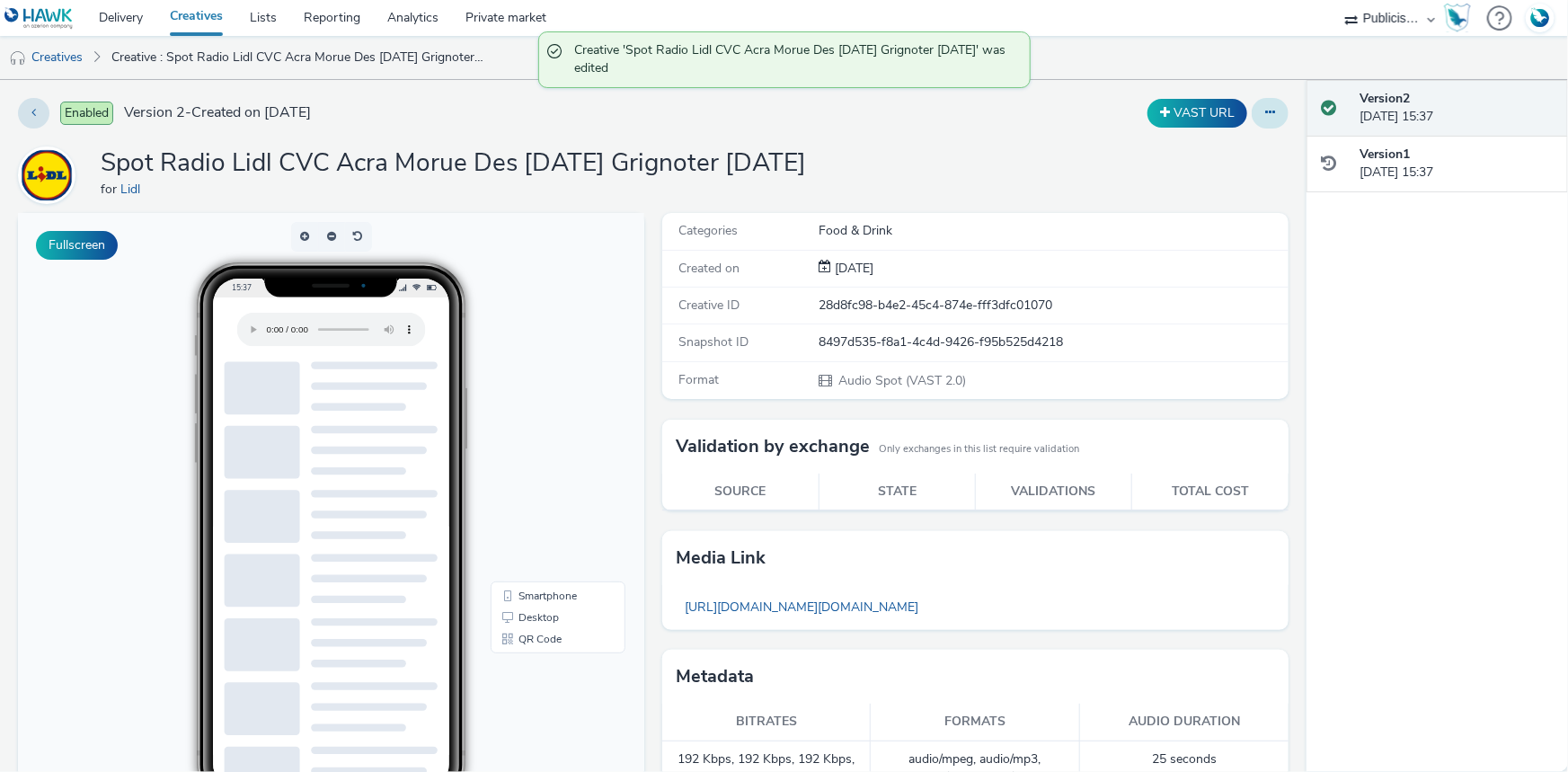
click at [1265, 115] on icon at bounding box center [1270, 112] width 10 height 13
click at [1182, 178] on link "Duplicate" at bounding box center [1221, 185] width 135 height 36
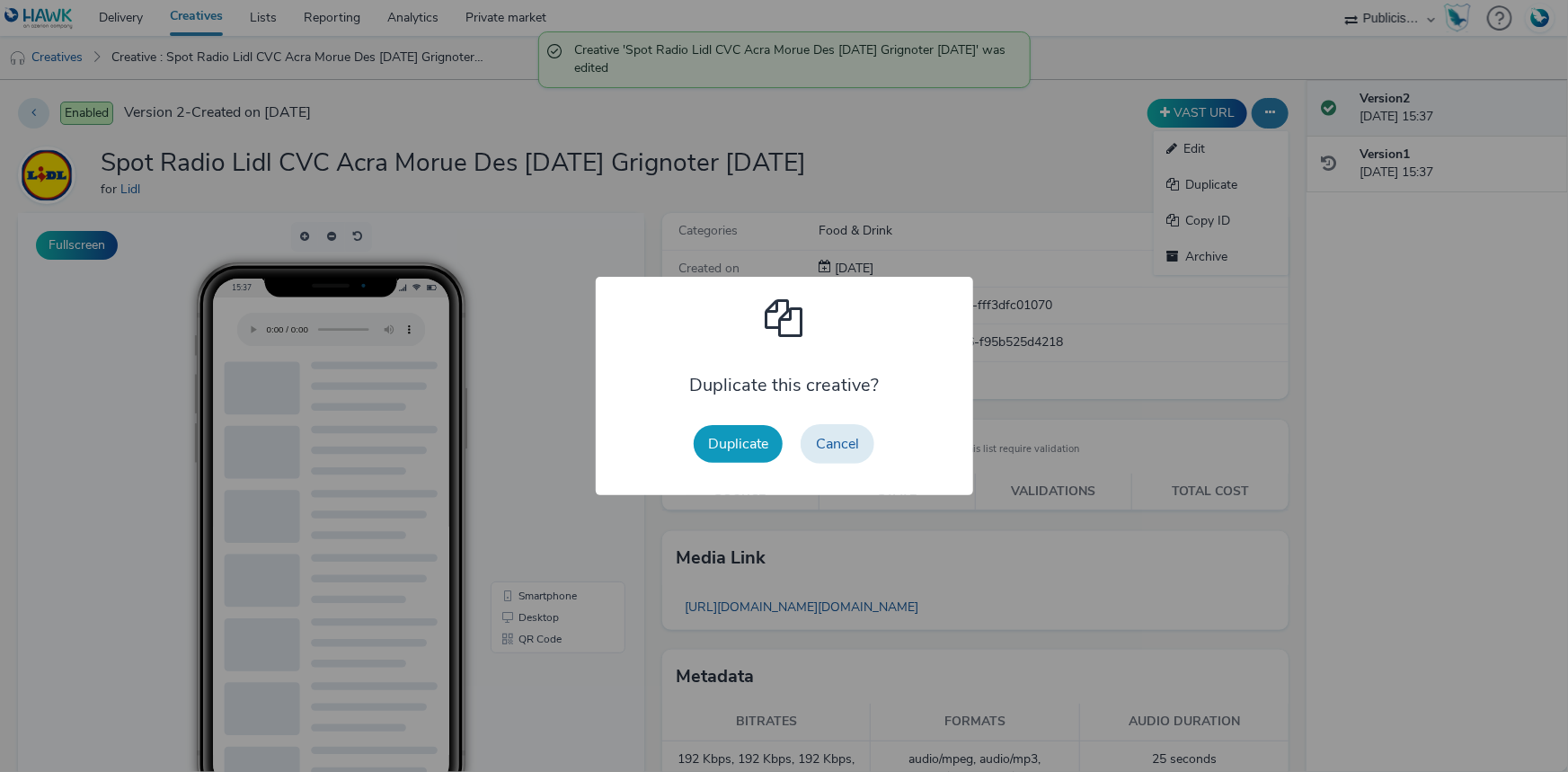
click at [754, 448] on button "Duplicate" at bounding box center [738, 444] width 89 height 38
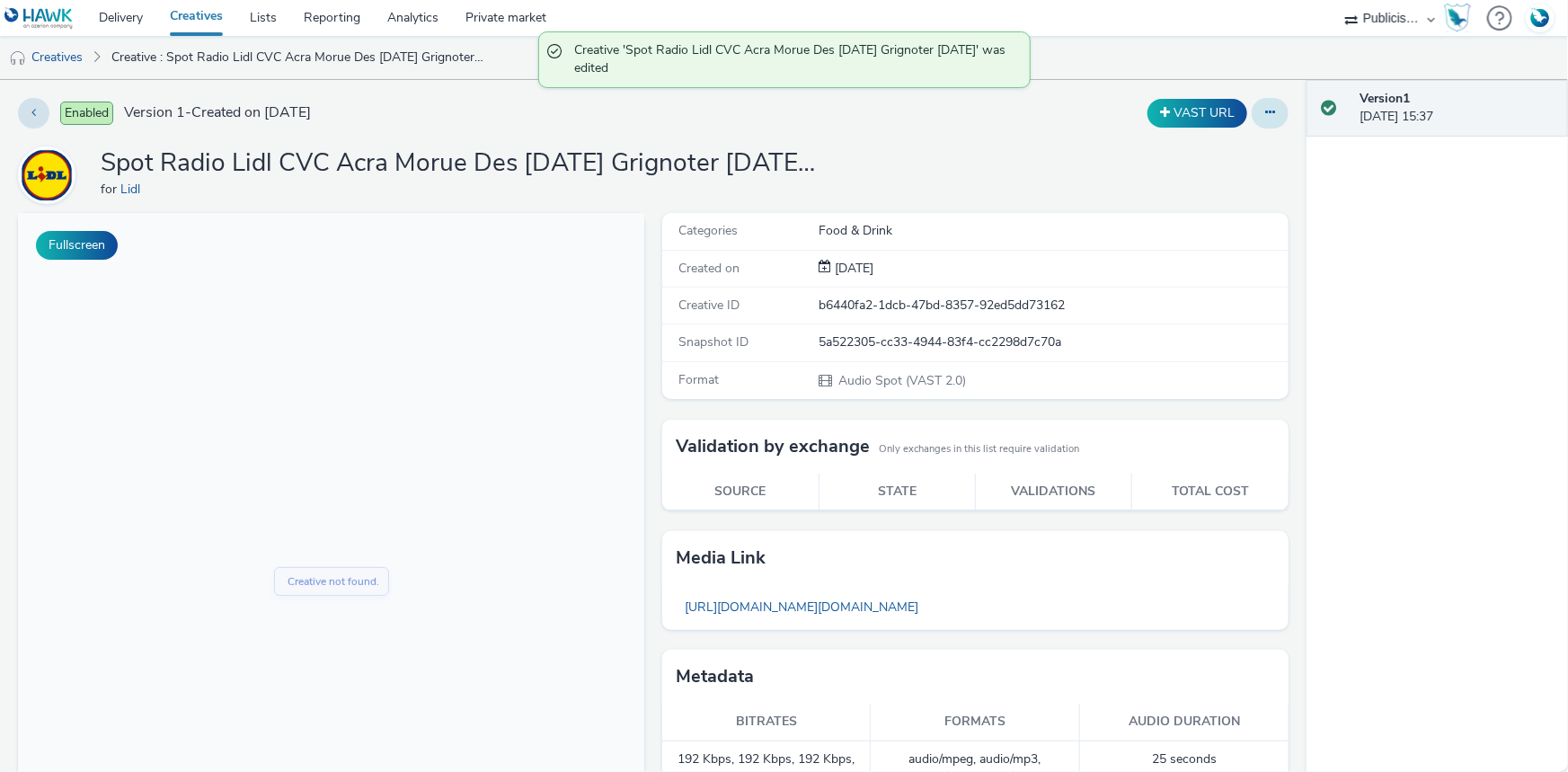
click at [1265, 107] on icon at bounding box center [1270, 112] width 10 height 13
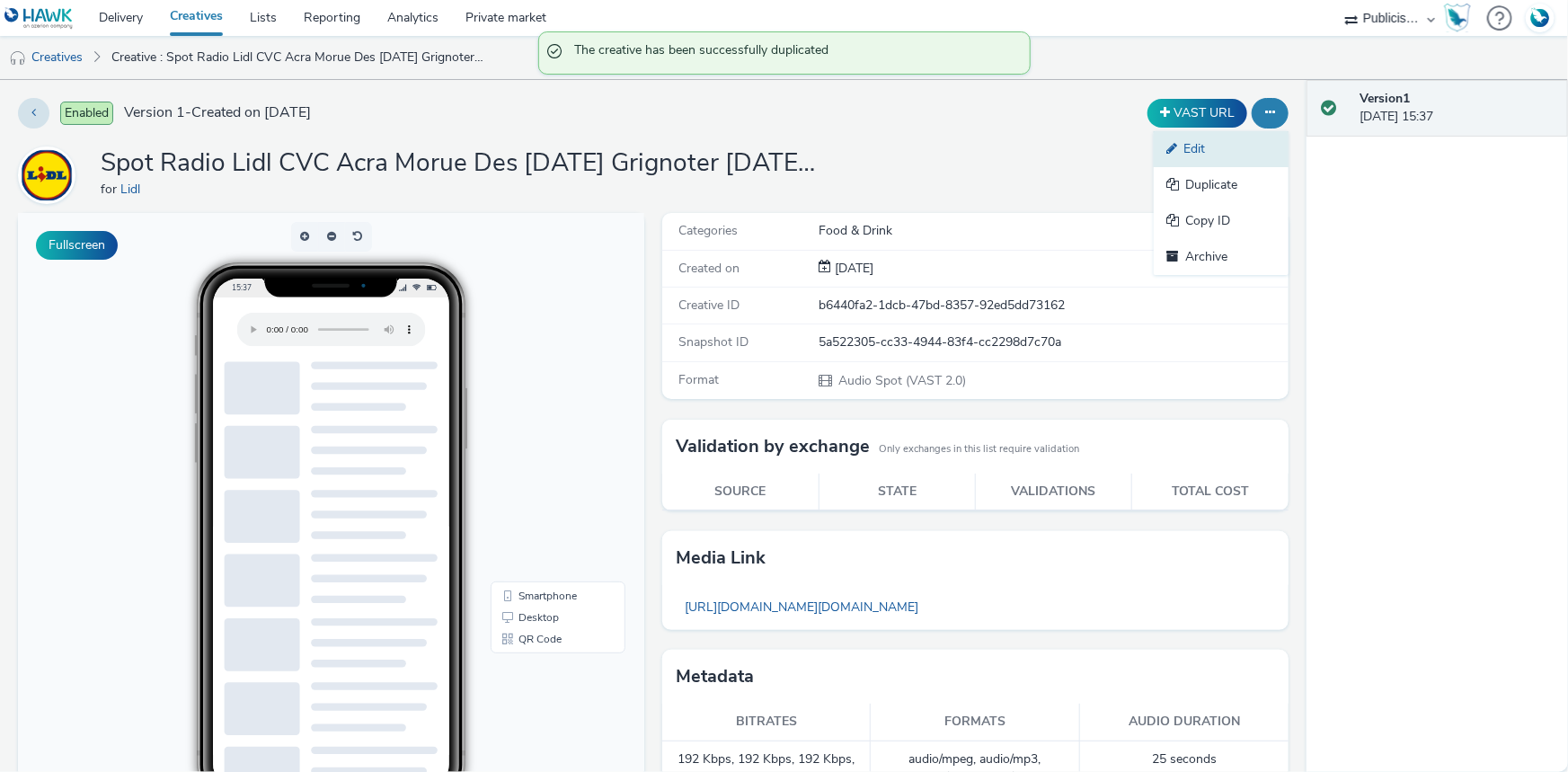
click at [1186, 154] on link "Edit" at bounding box center [1221, 149] width 135 height 36
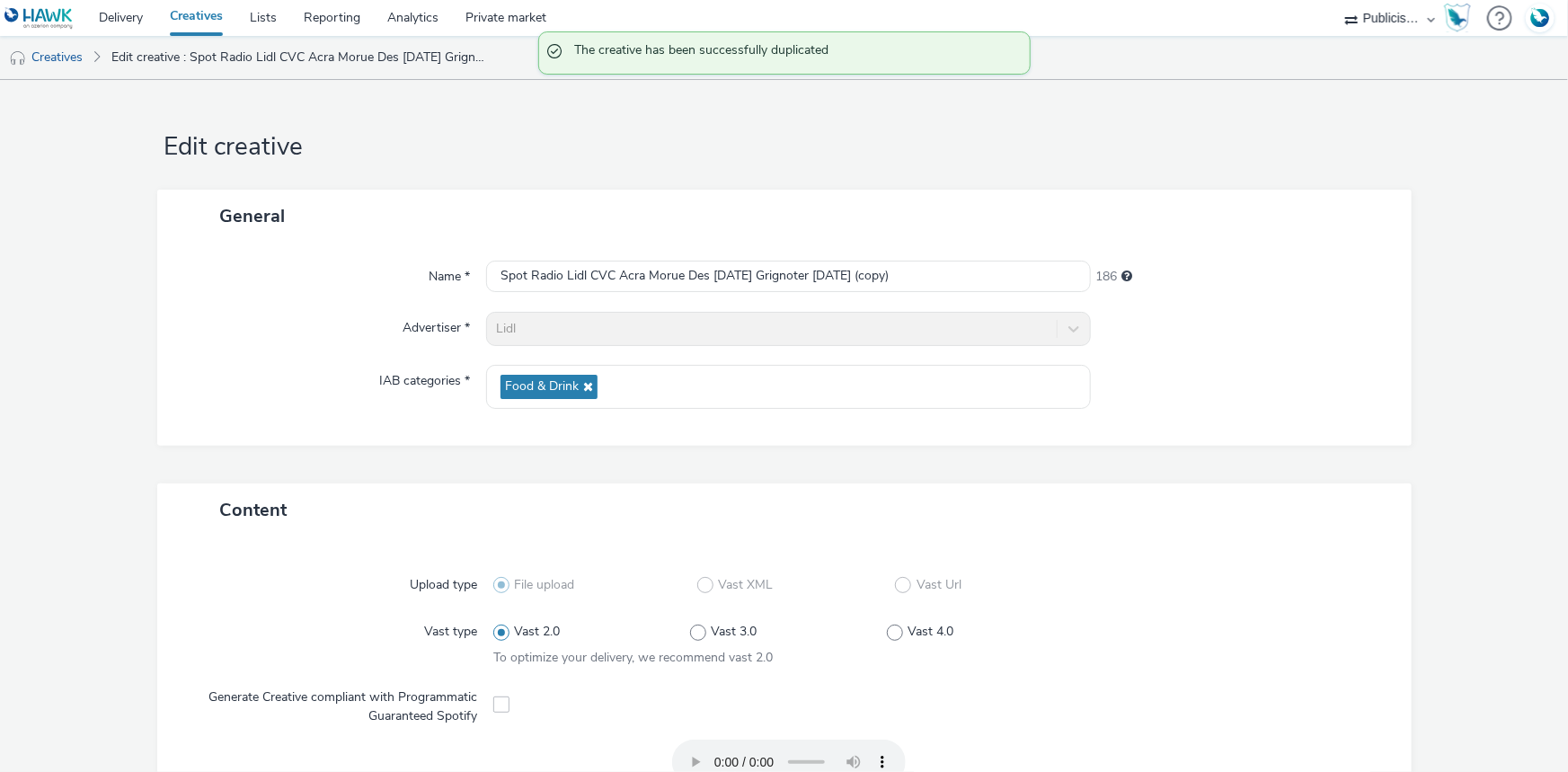
scroll to position [327, 0]
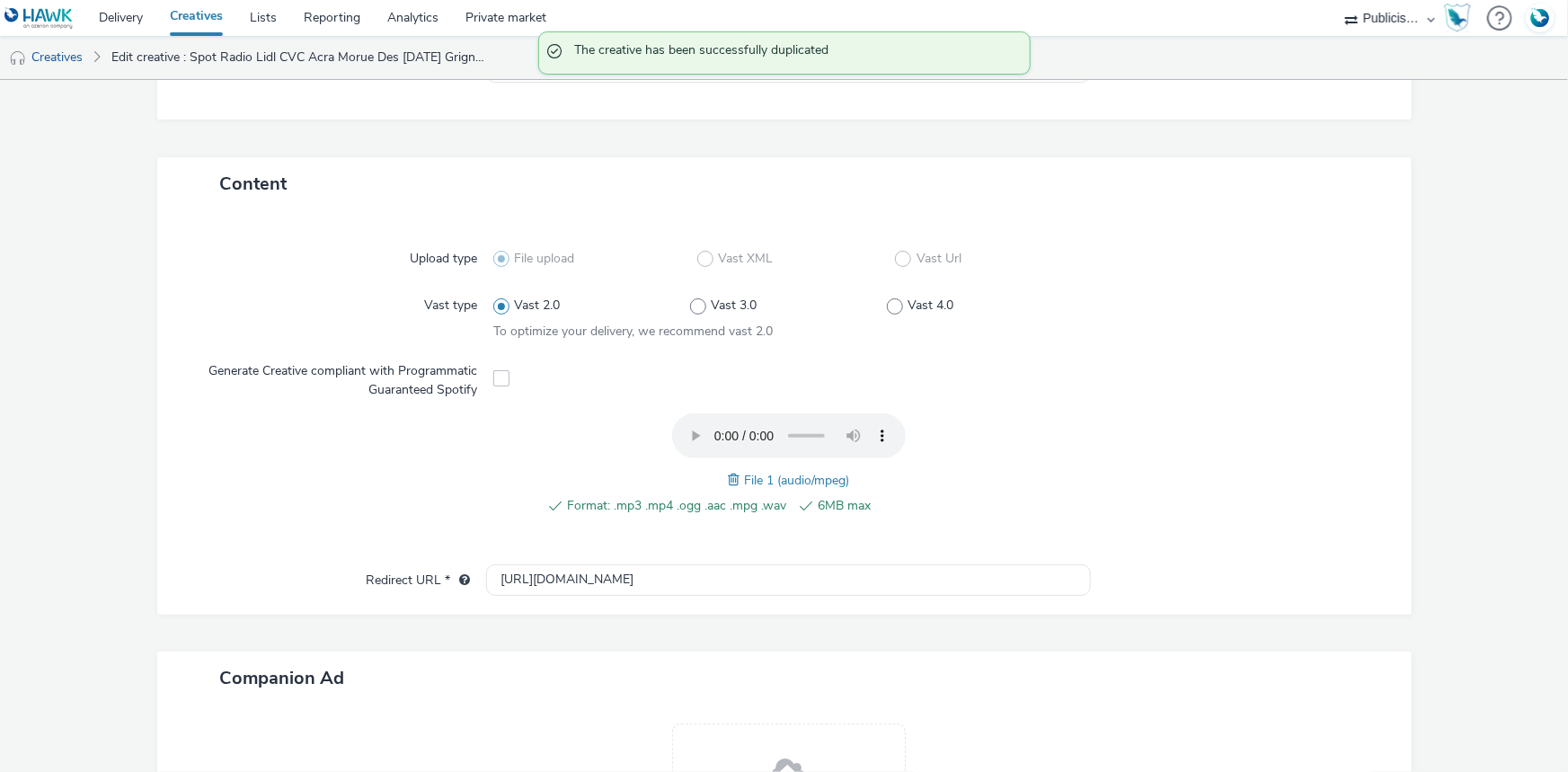
click at [728, 472] on span at bounding box center [736, 480] width 16 height 20
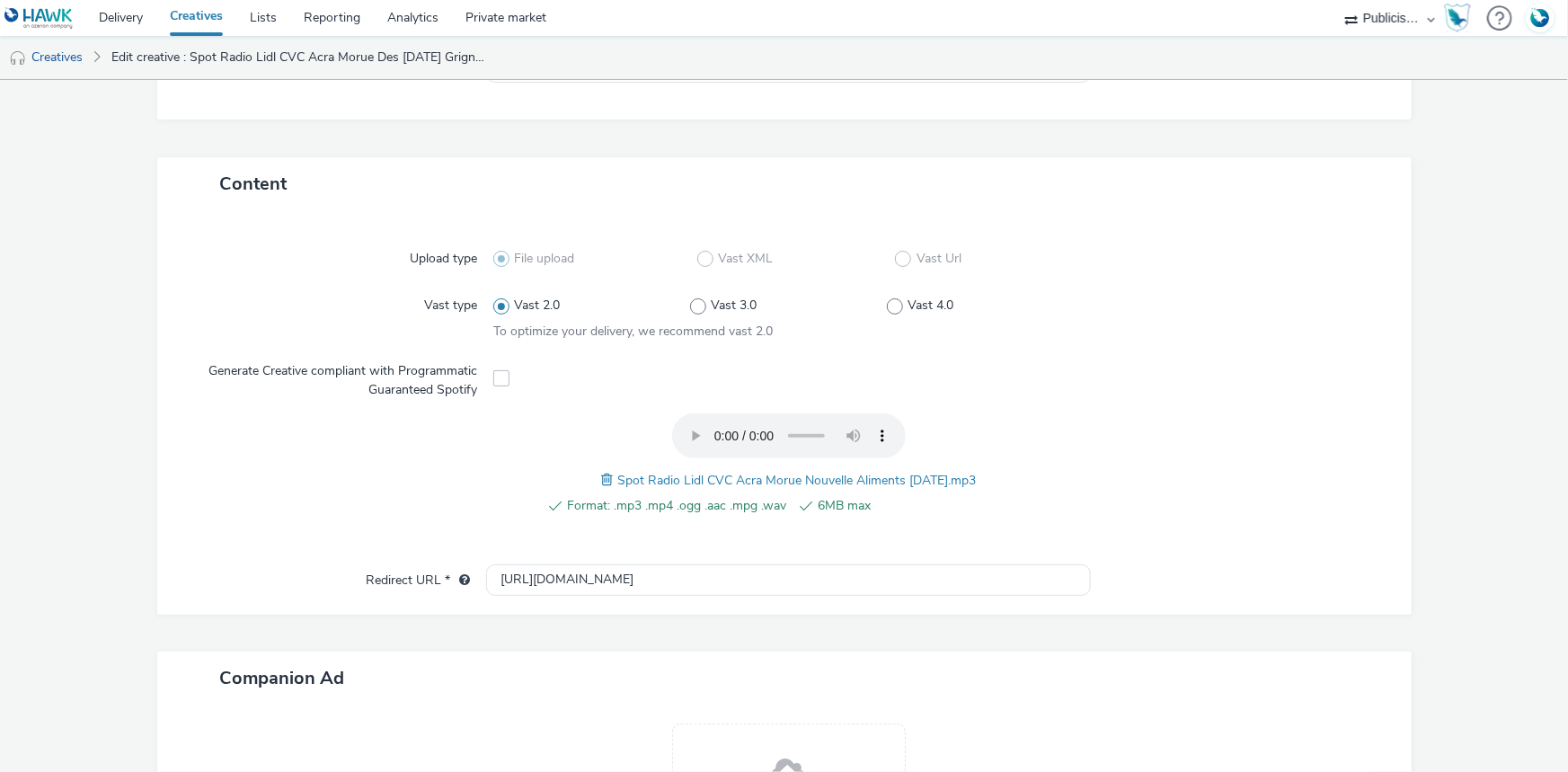
scroll to position [0, 0]
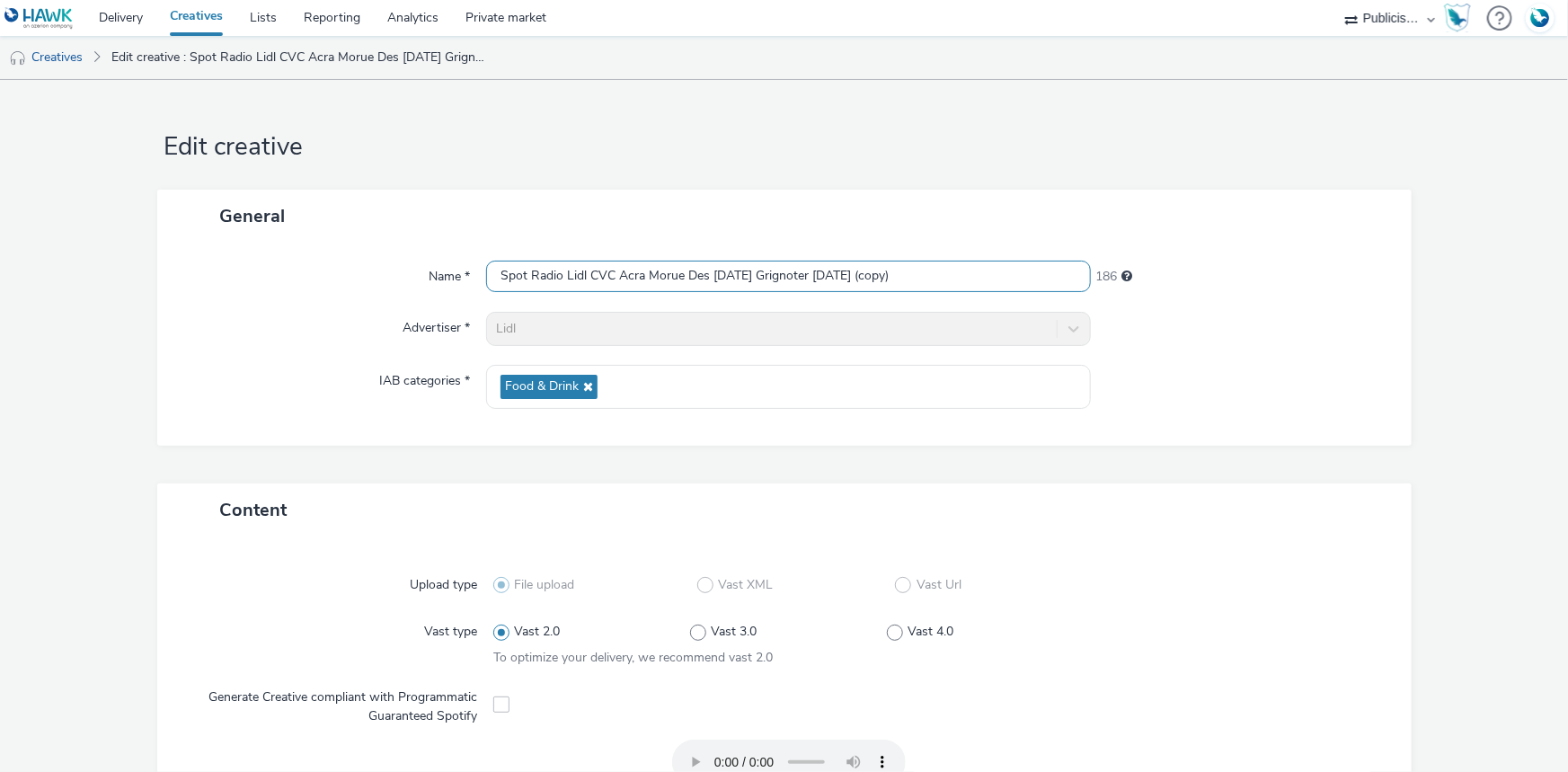
click at [613, 274] on input "Spot Radio Lidl CVC Acra Morue Des Demain Grignoter 07-10-2025 (copy)" at bounding box center [787, 276] width 604 height 32
paste input "Nouvelle Aliments 07-10-2025"
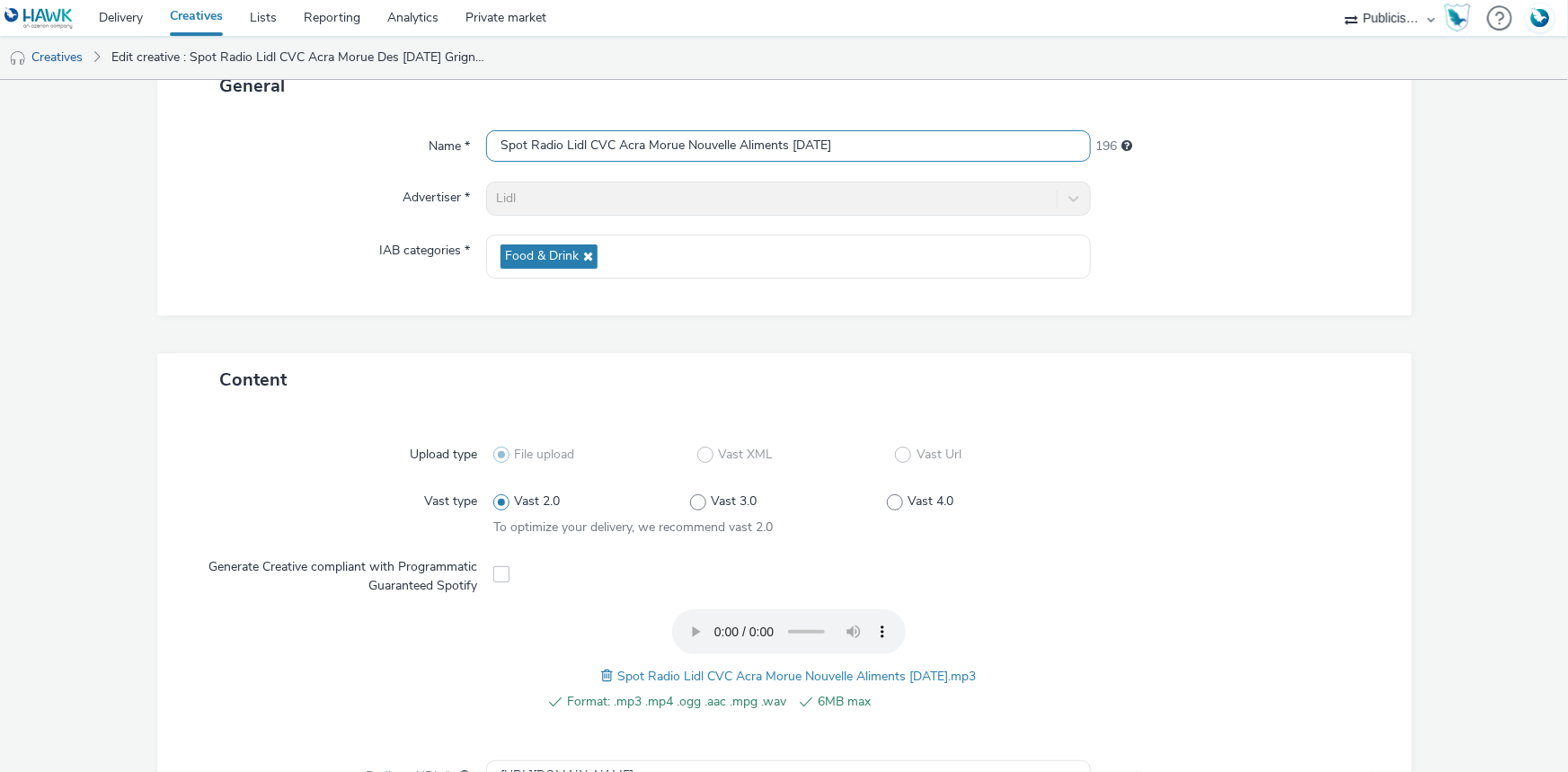
scroll to position [563, 0]
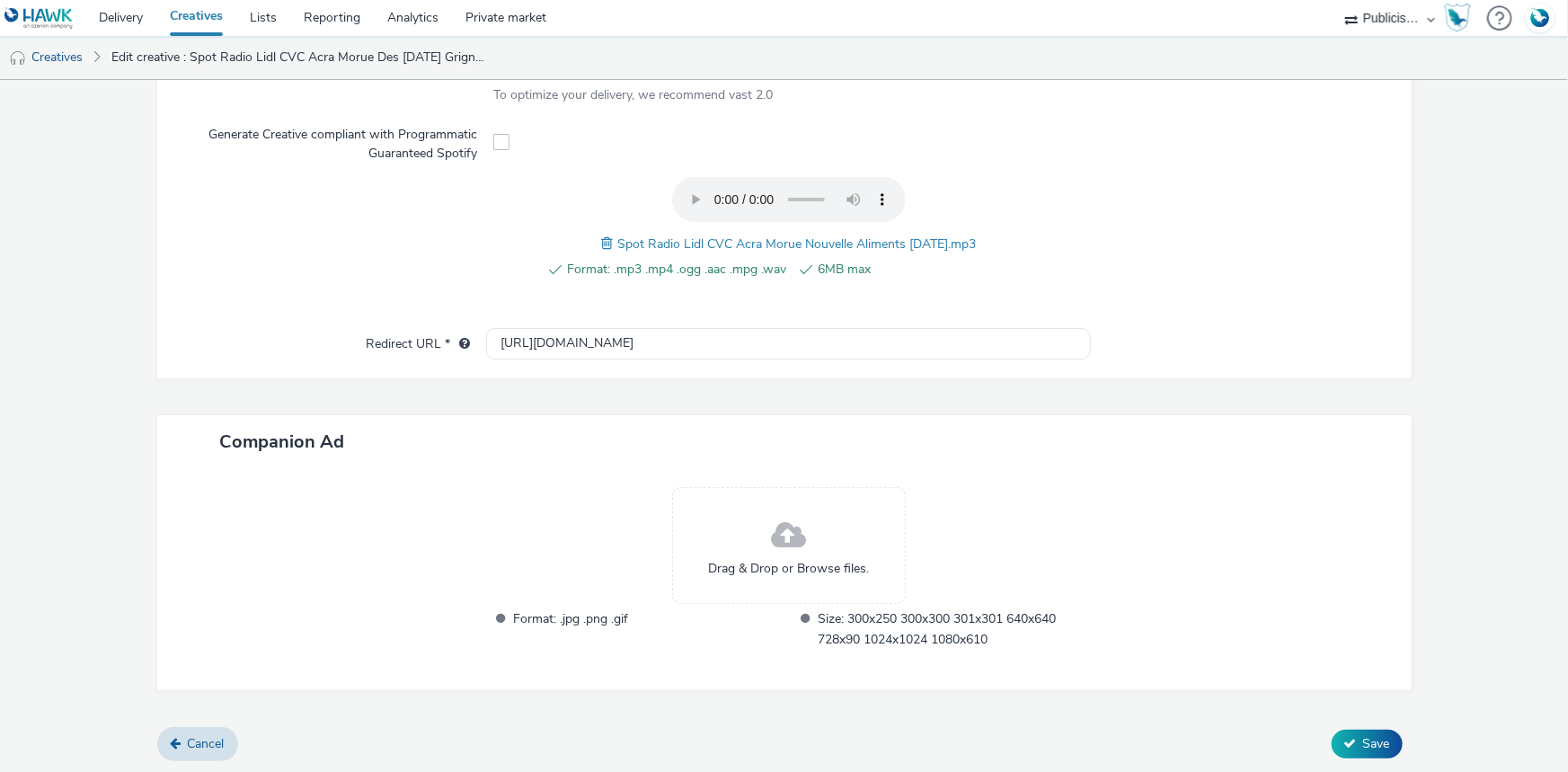
type input "Spot Radio Lidl CVC Acra Morue Nouvelle Aliments 07-10-2025"
click at [1360, 756] on div "Cancel Save" at bounding box center [784, 744] width 1254 height 33
click at [1363, 749] on span "Save" at bounding box center [1376, 743] width 27 height 17
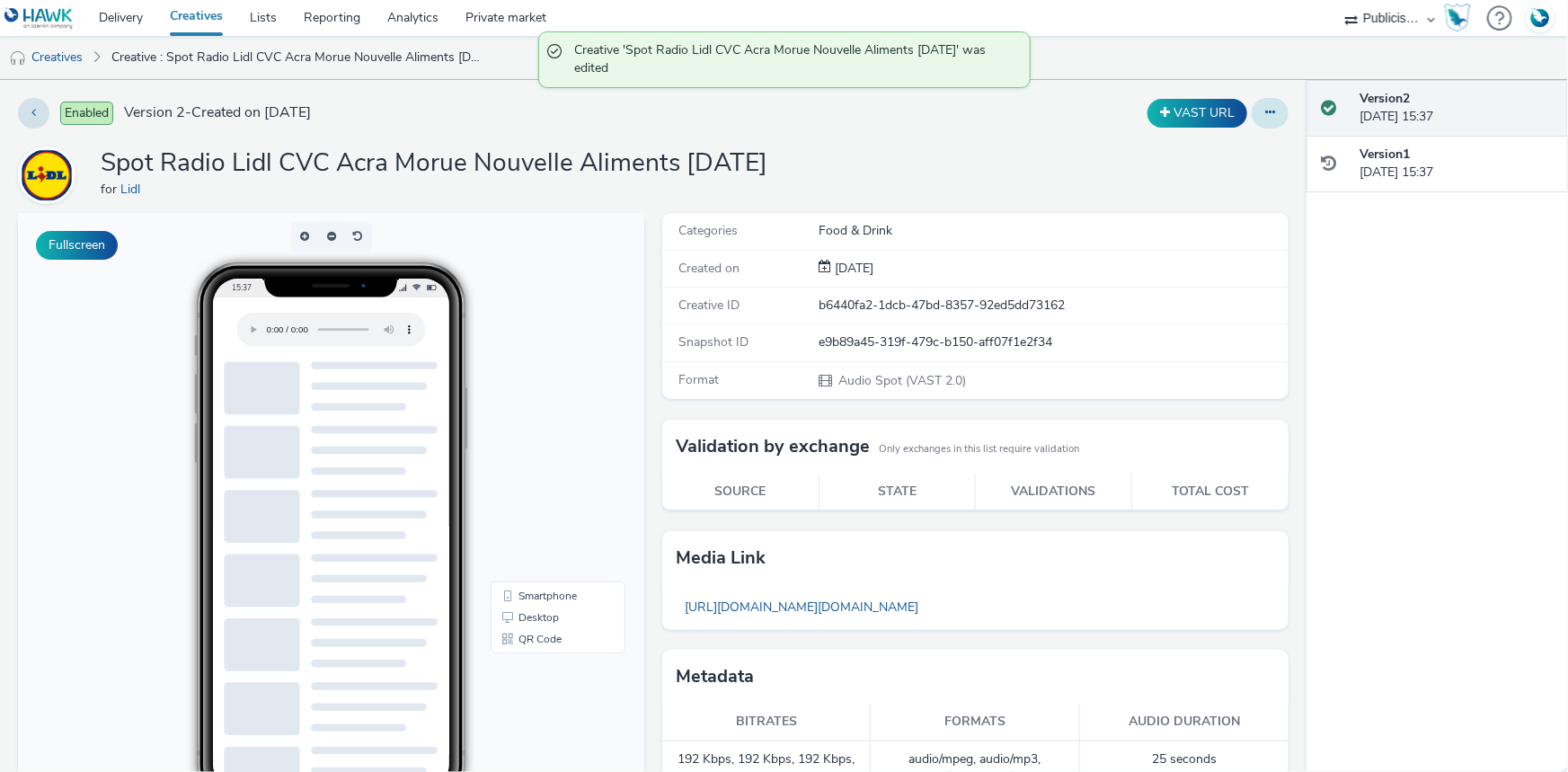
click at [1251, 113] on button at bounding box center [1269, 113] width 37 height 31
click at [1197, 180] on link "Duplicate" at bounding box center [1221, 185] width 135 height 36
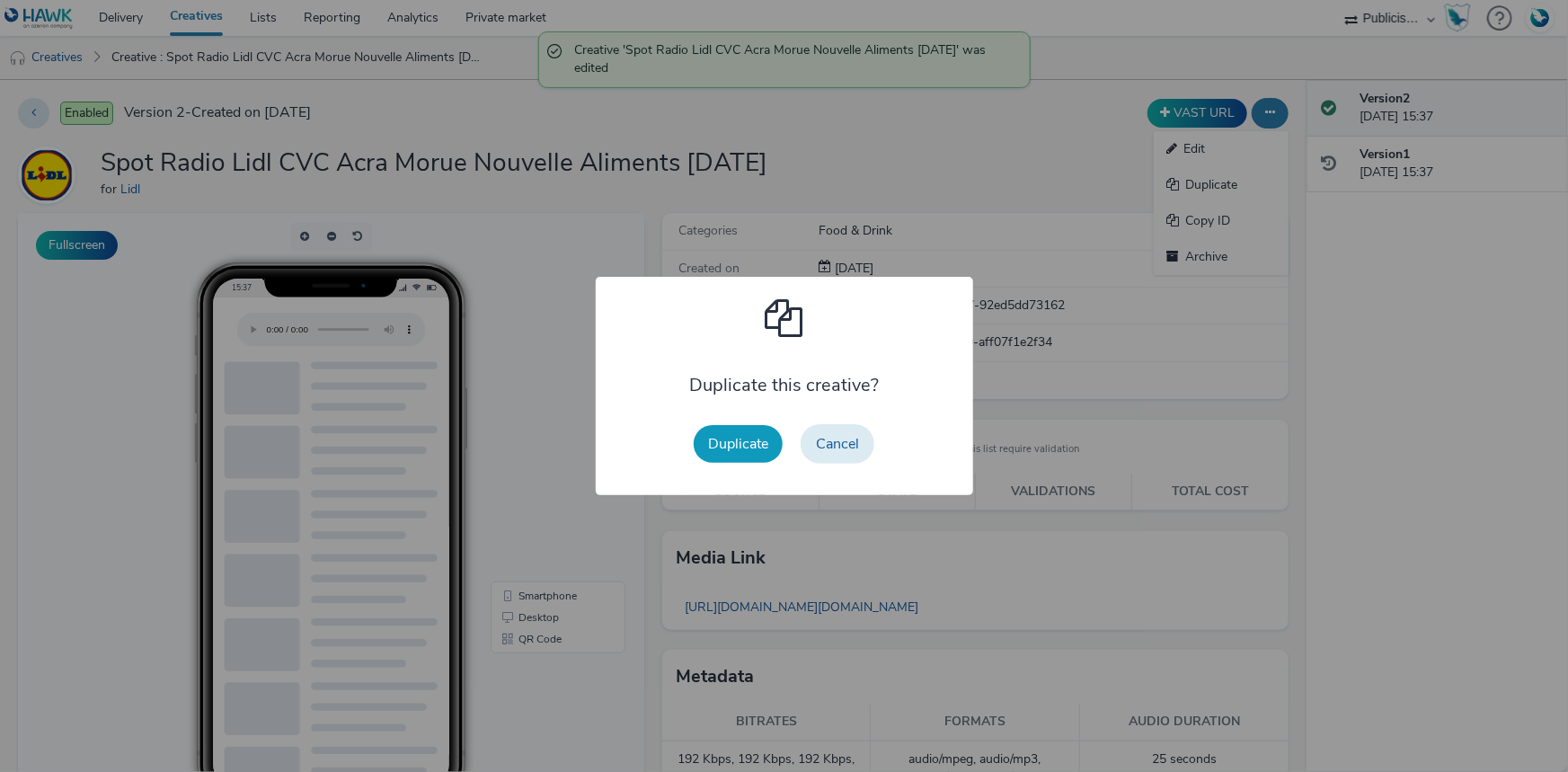
click at [736, 439] on button "Duplicate" at bounding box center [738, 444] width 89 height 38
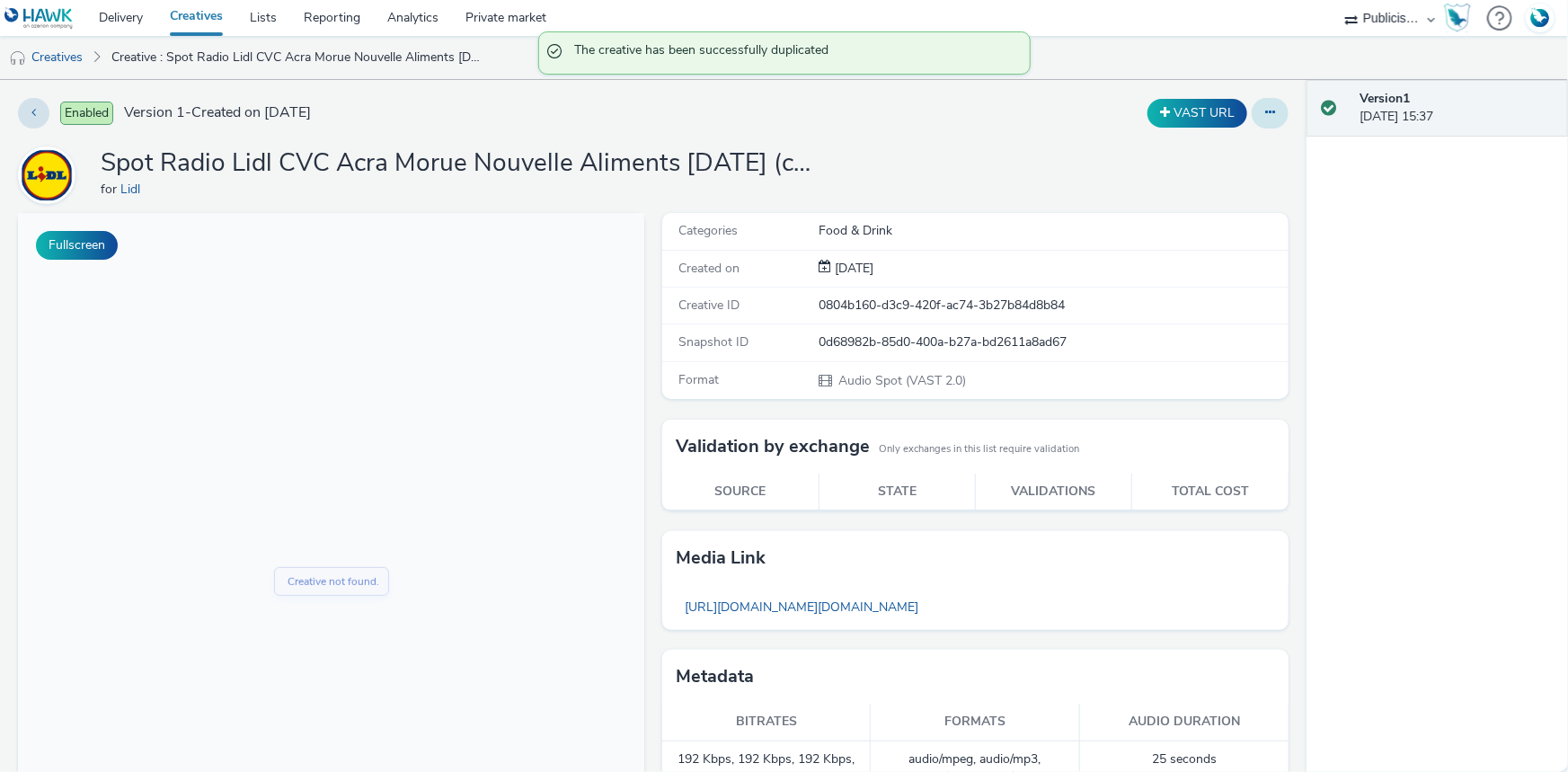
click at [1262, 123] on button at bounding box center [1269, 113] width 37 height 31
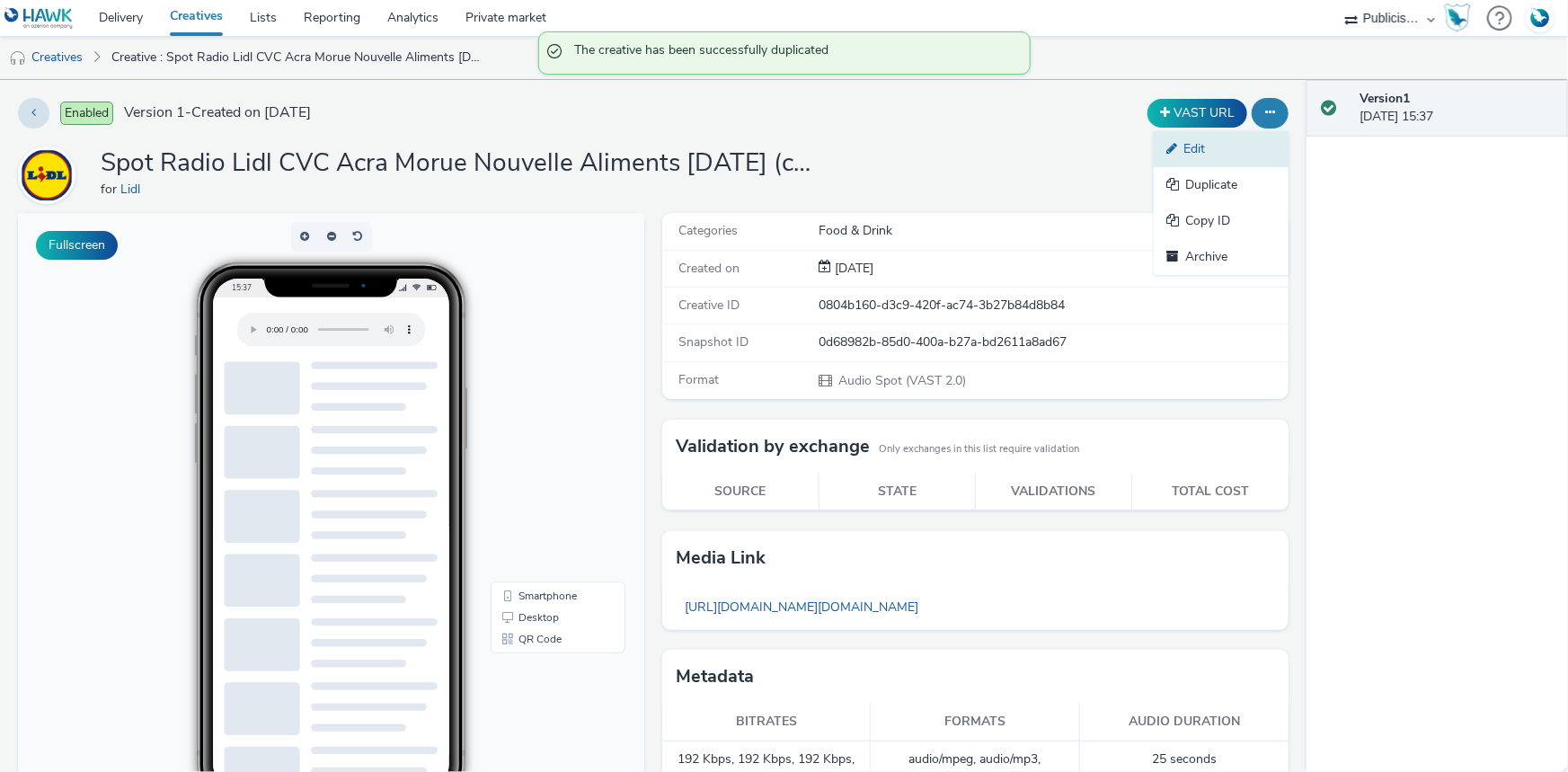
click at [1196, 148] on link "Edit" at bounding box center [1221, 149] width 135 height 36
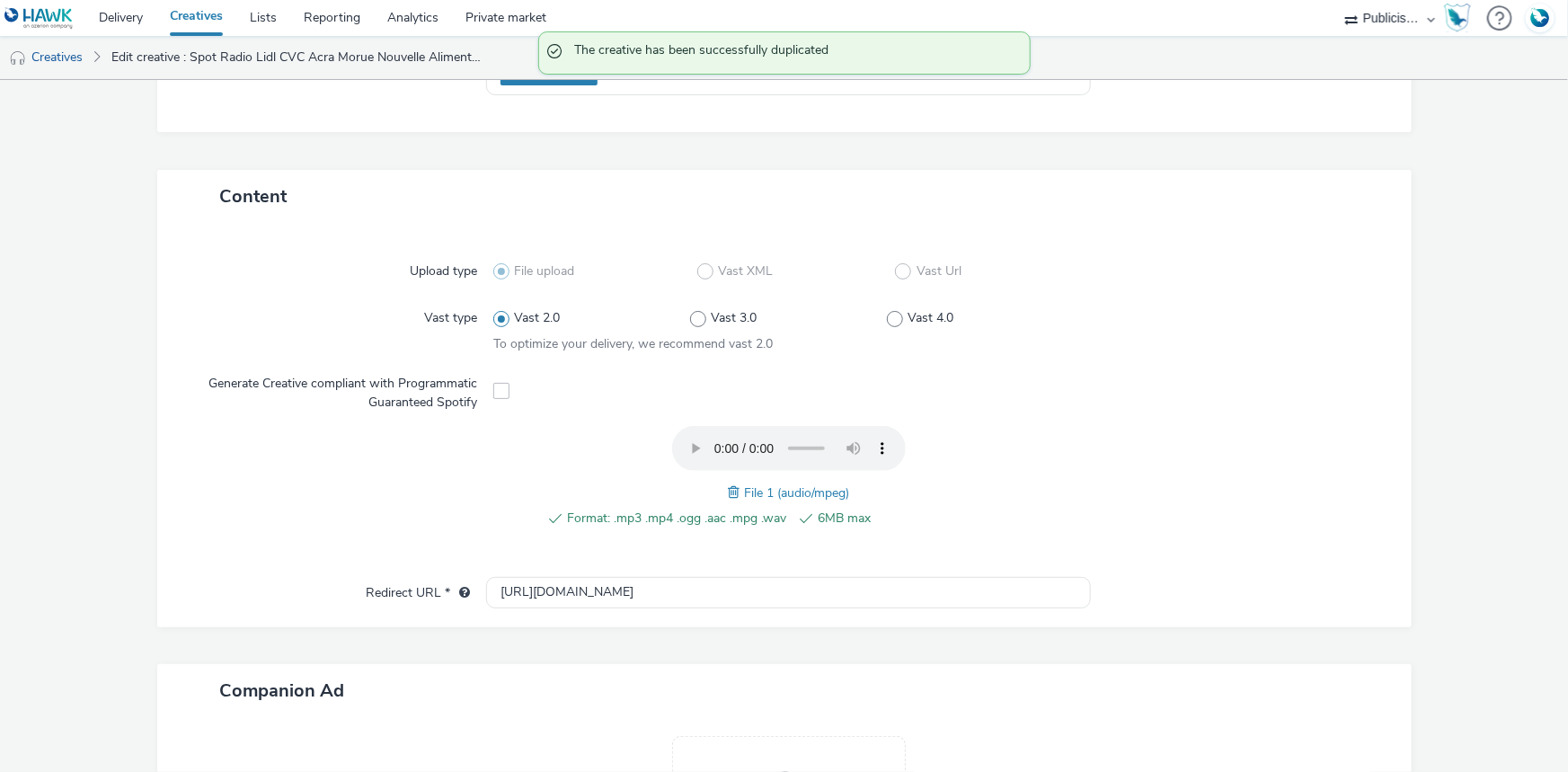
scroll to position [327, 0]
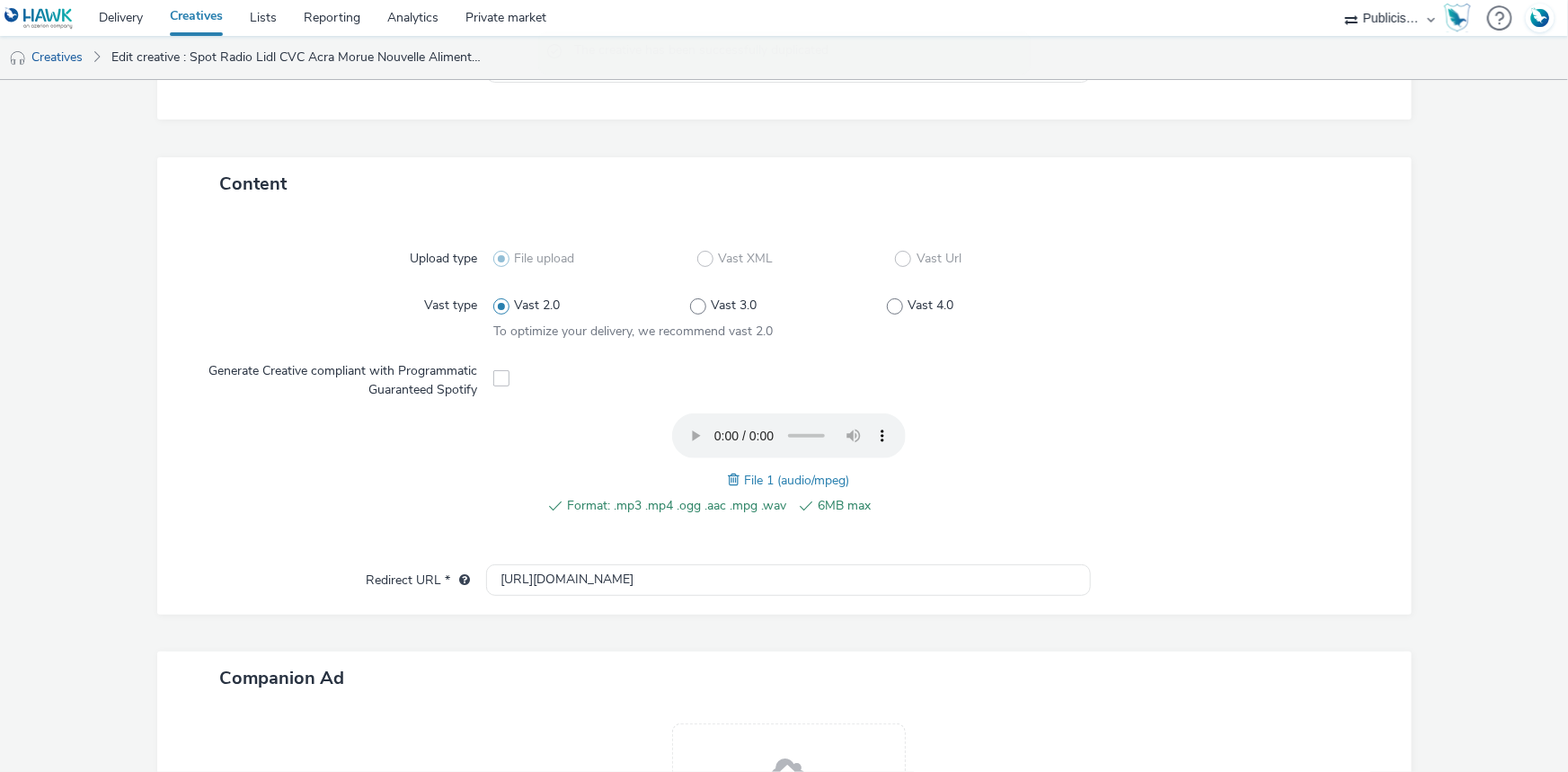
click at [729, 479] on span at bounding box center [736, 480] width 16 height 20
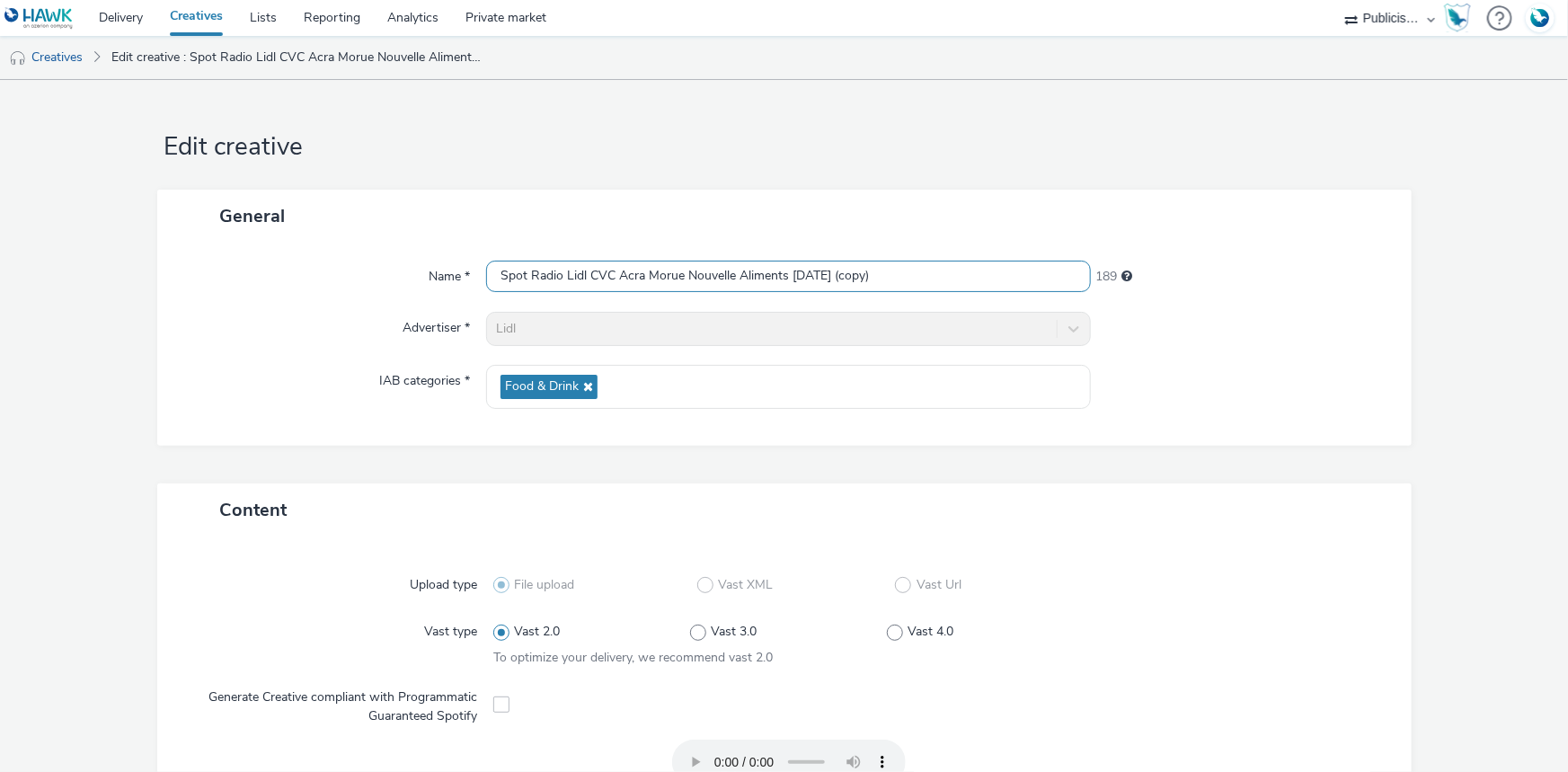
click at [580, 270] on input "Spot Radio Lidl CVC Acra Morue Nouvelle Aliments 07-10-2025 (copy)" at bounding box center [787, 276] width 604 height 32
paste input "Bougez 07-10-2025"
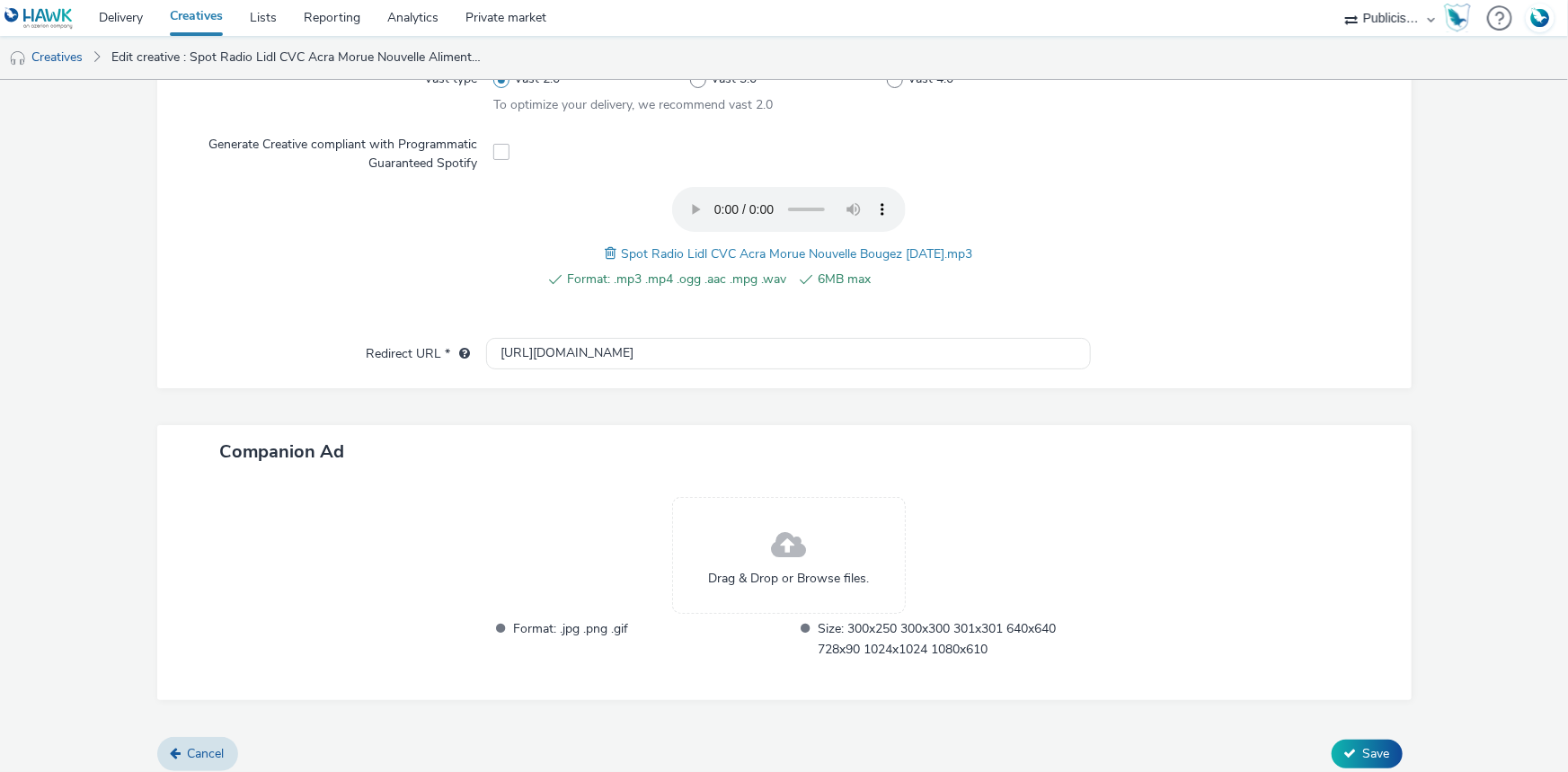
scroll to position [563, 0]
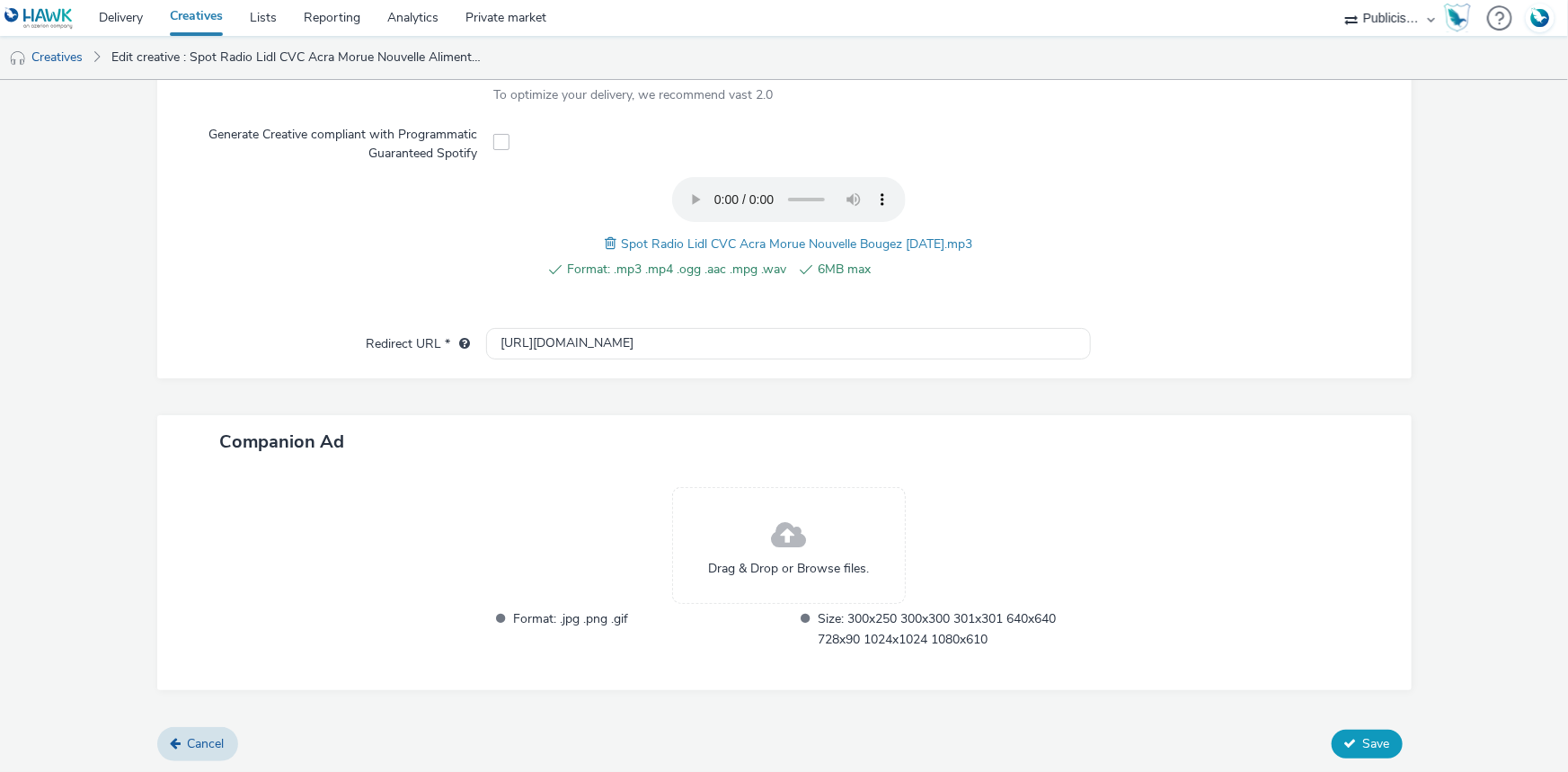
type input "Spot Radio Lidl CVC Acra Morue Nouvelle Bougez 07-10-2025"
click at [1378, 749] on span "Save" at bounding box center [1376, 743] width 27 height 17
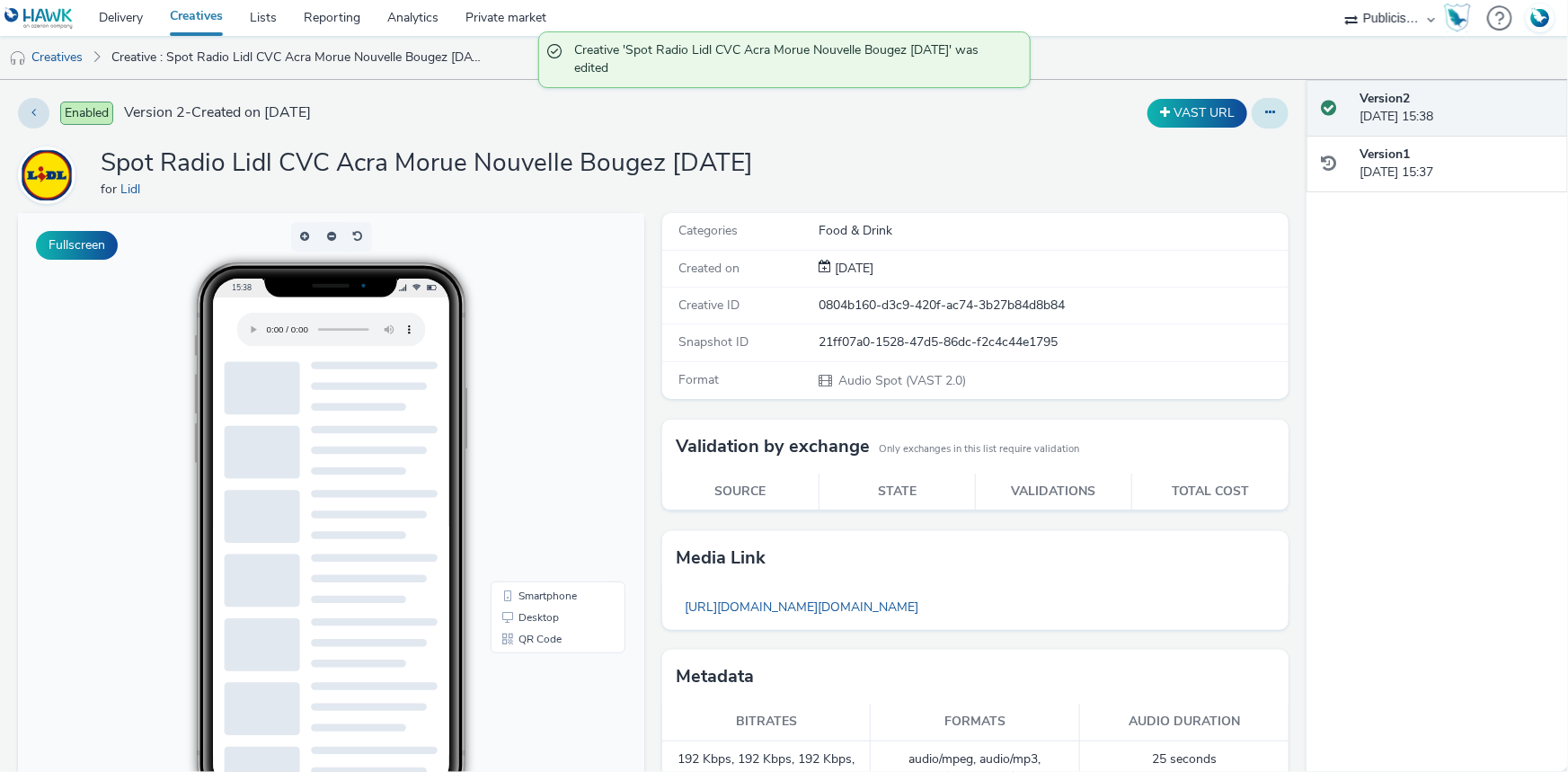
click at [1265, 117] on button at bounding box center [1269, 113] width 37 height 31
click at [1184, 182] on link "Duplicate" at bounding box center [1221, 185] width 135 height 36
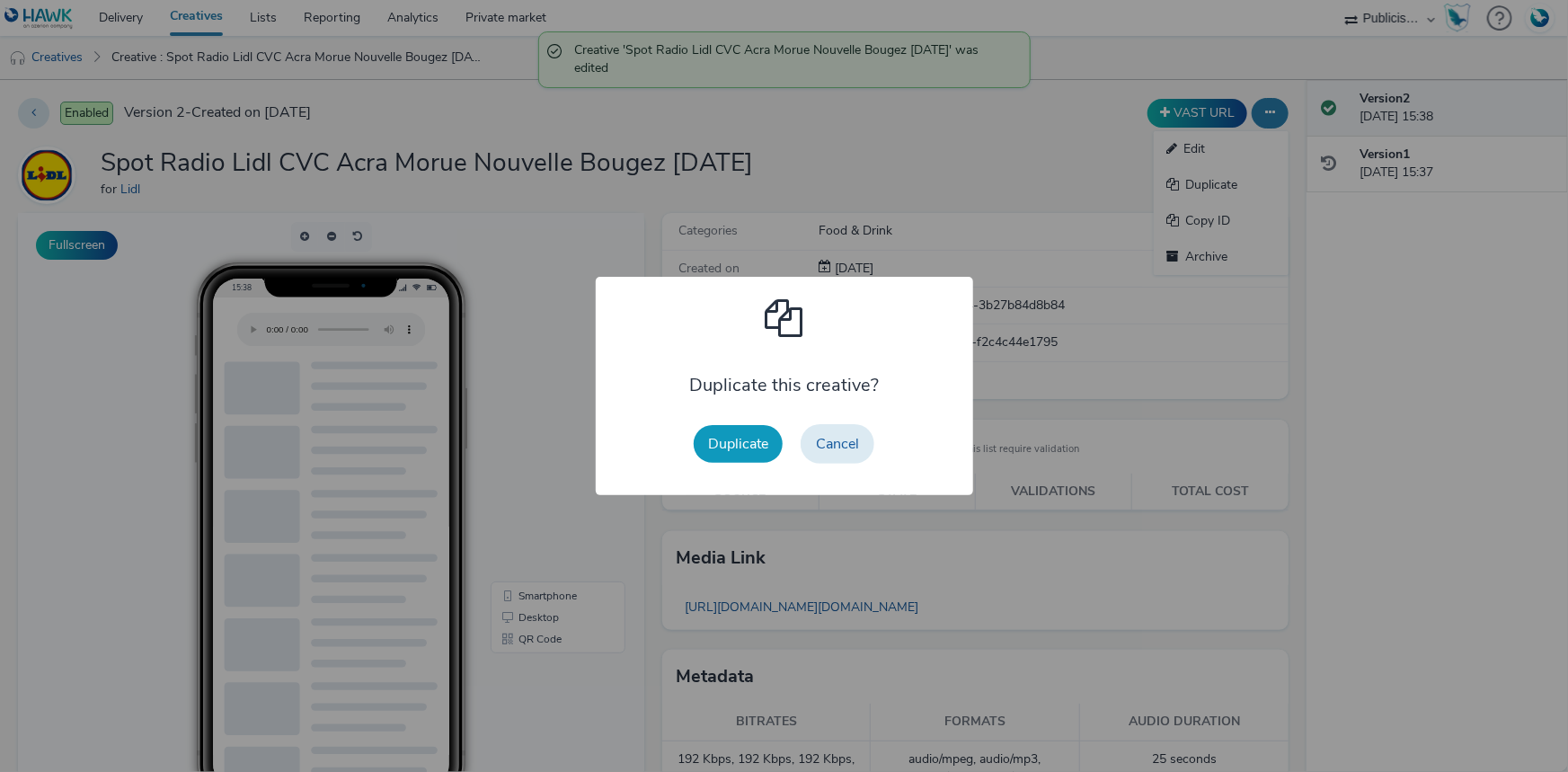
click at [759, 437] on button "Duplicate" at bounding box center [738, 444] width 89 height 38
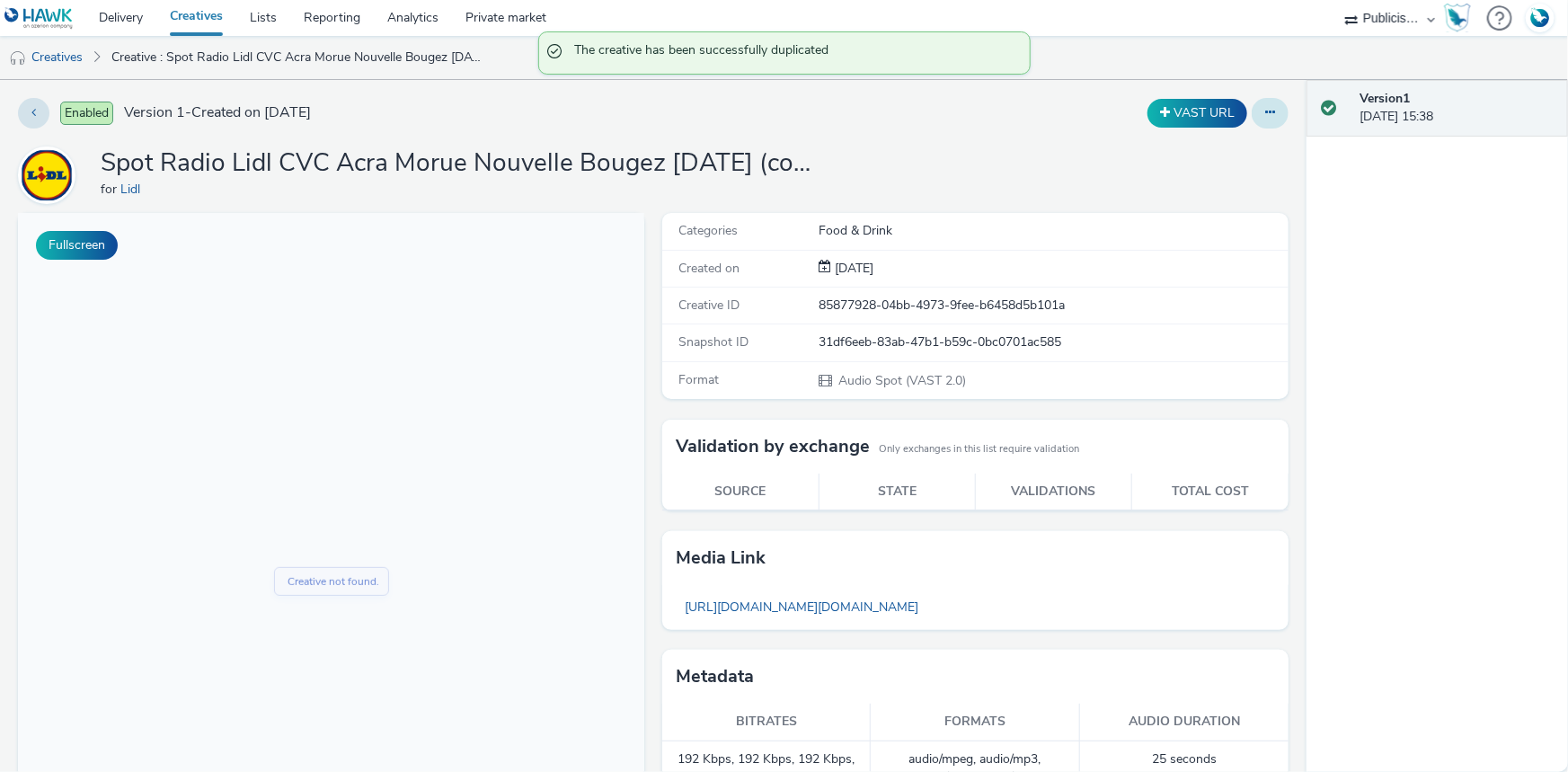
click at [1265, 111] on icon at bounding box center [1270, 112] width 10 height 13
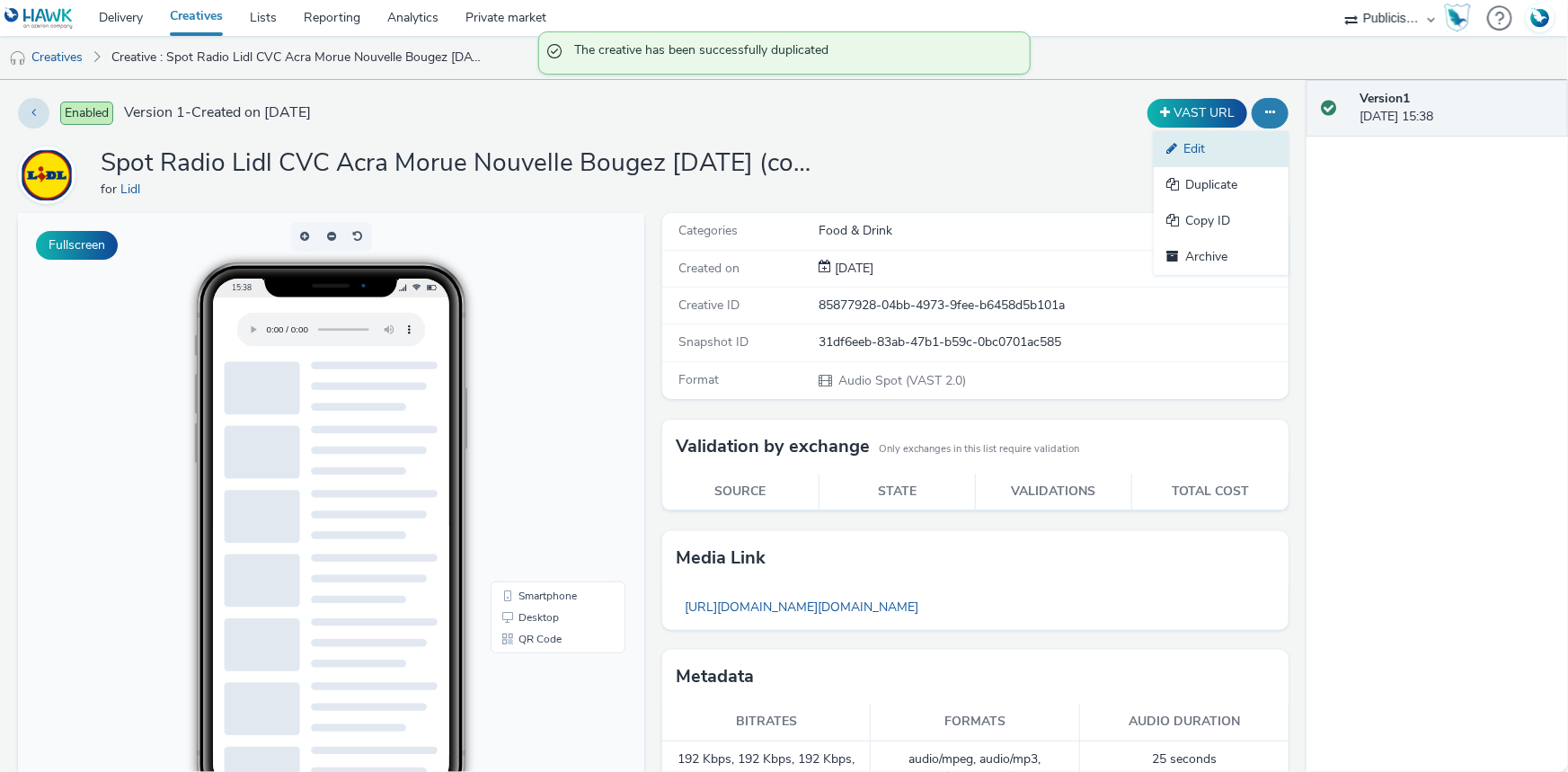
click at [1212, 152] on link "Edit" at bounding box center [1221, 149] width 135 height 36
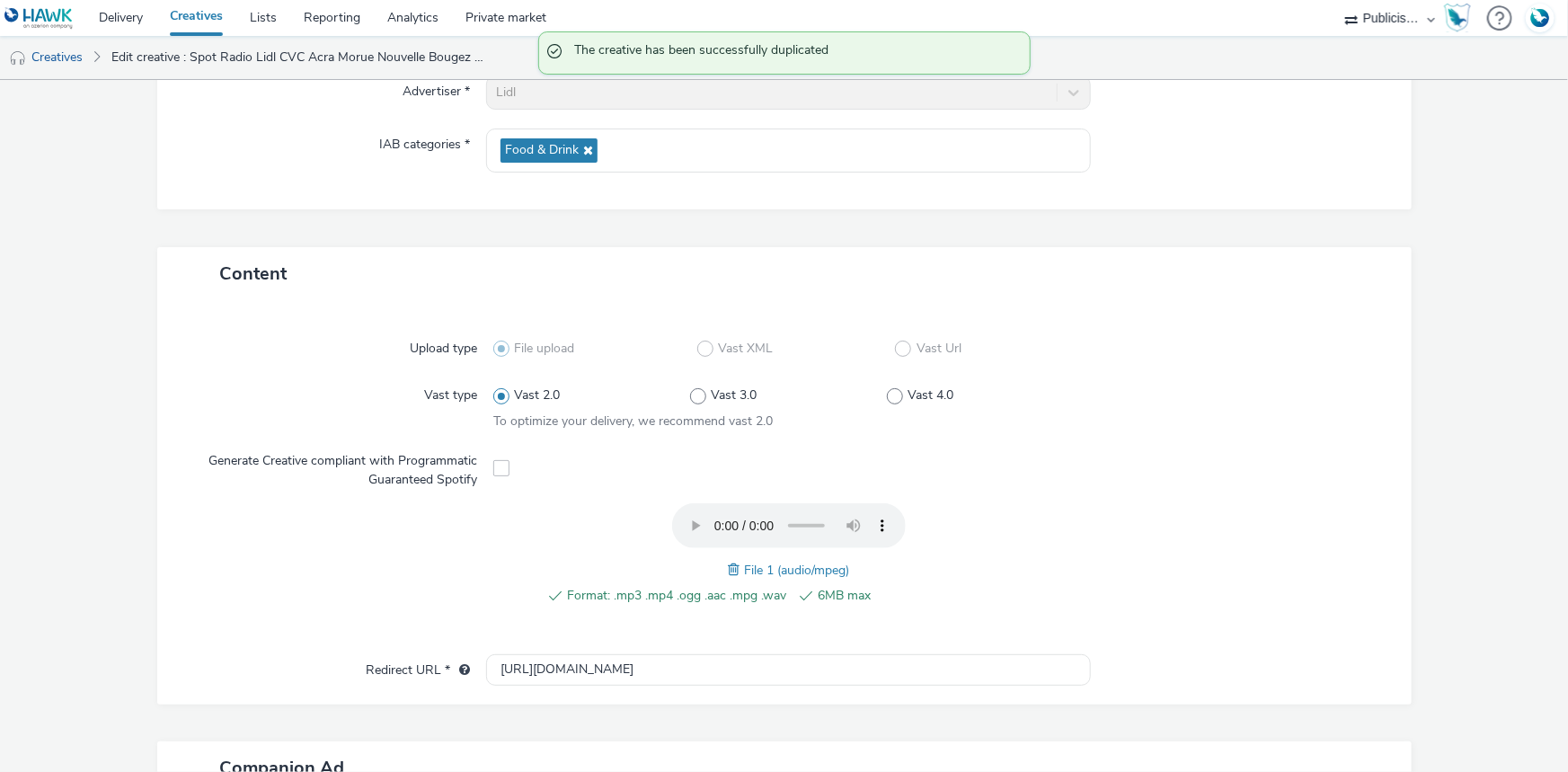
scroll to position [244, 0]
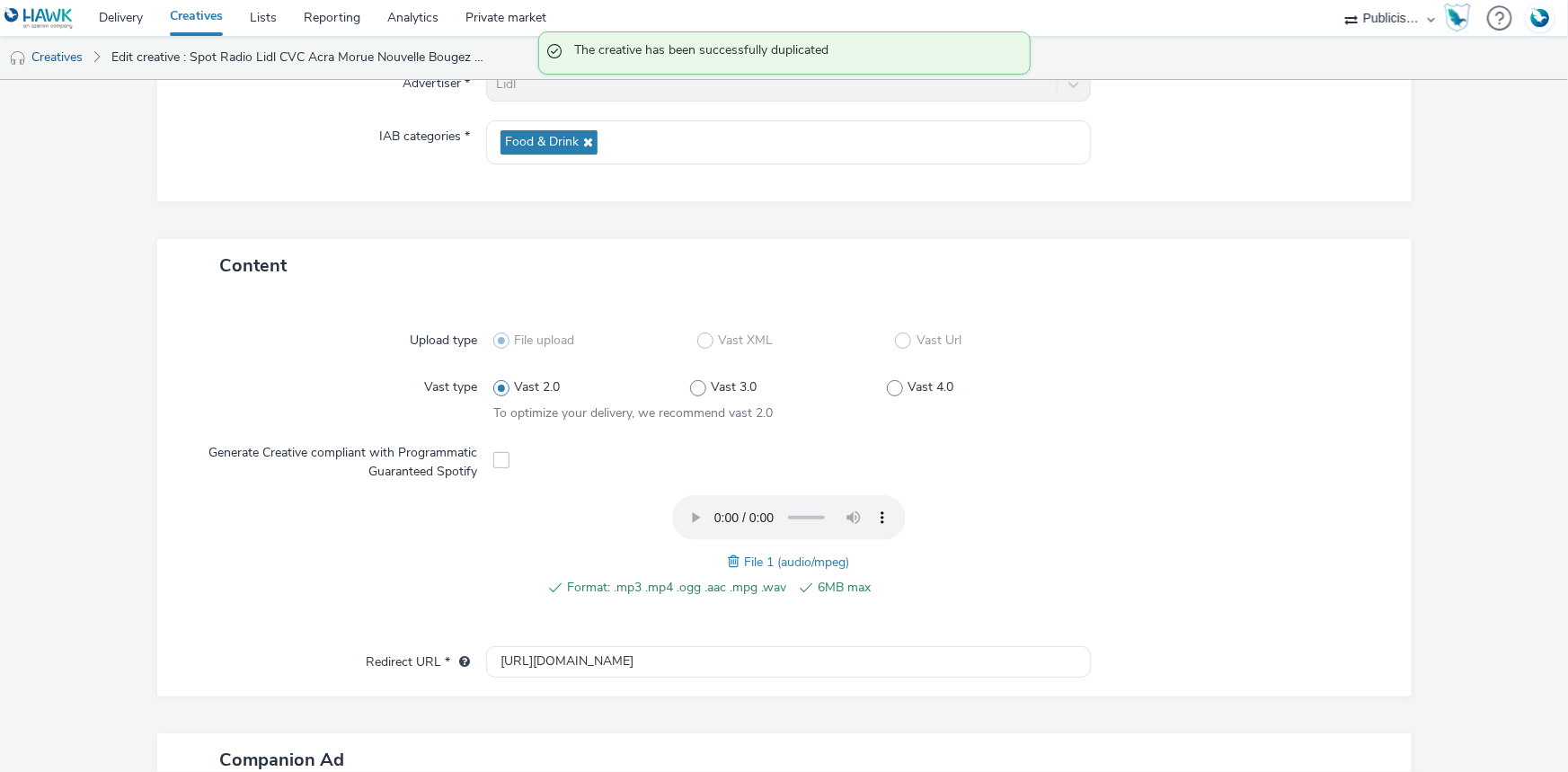
click at [728, 563] on span at bounding box center [736, 562] width 16 height 20
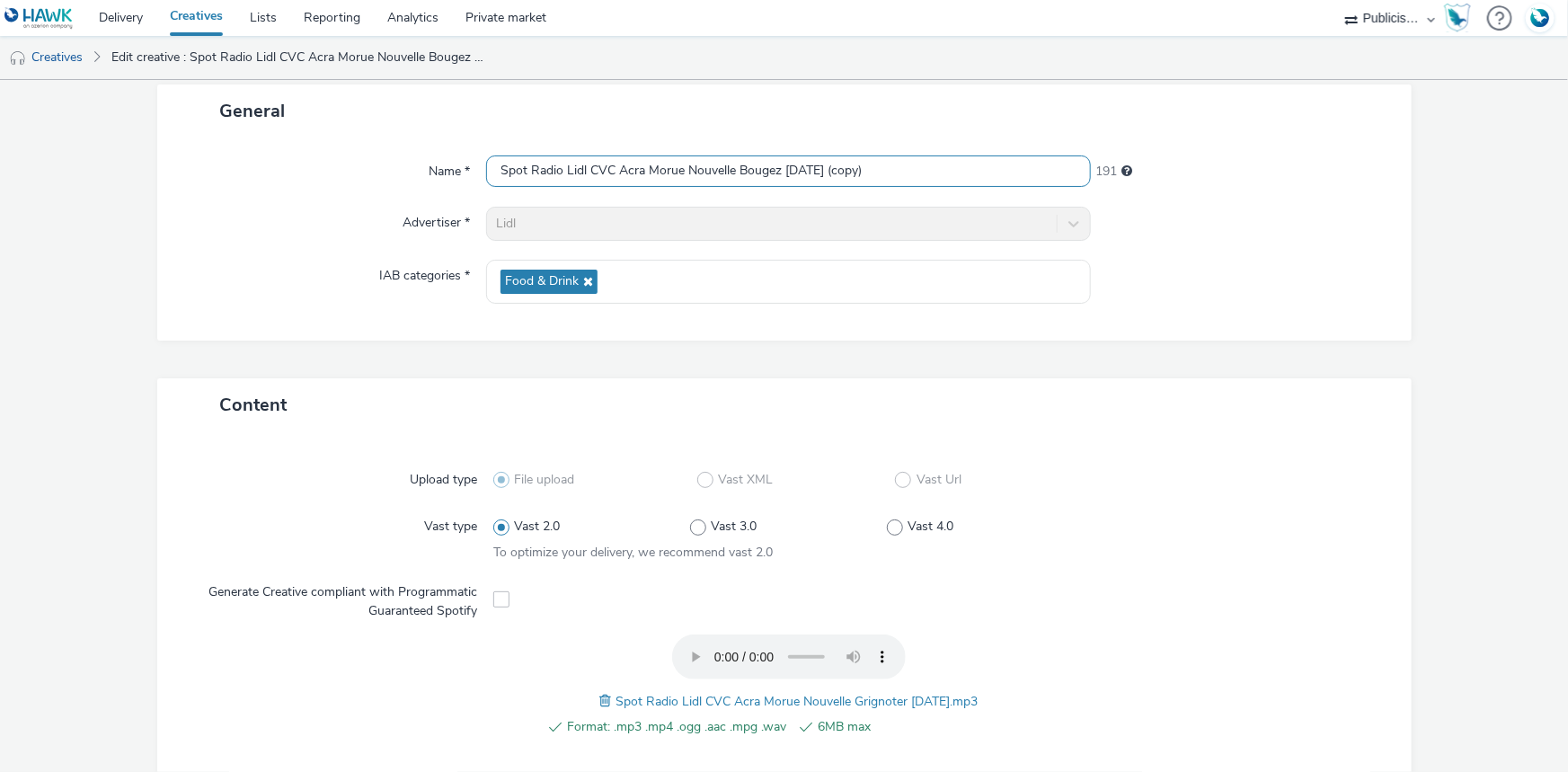
scroll to position [0, 0]
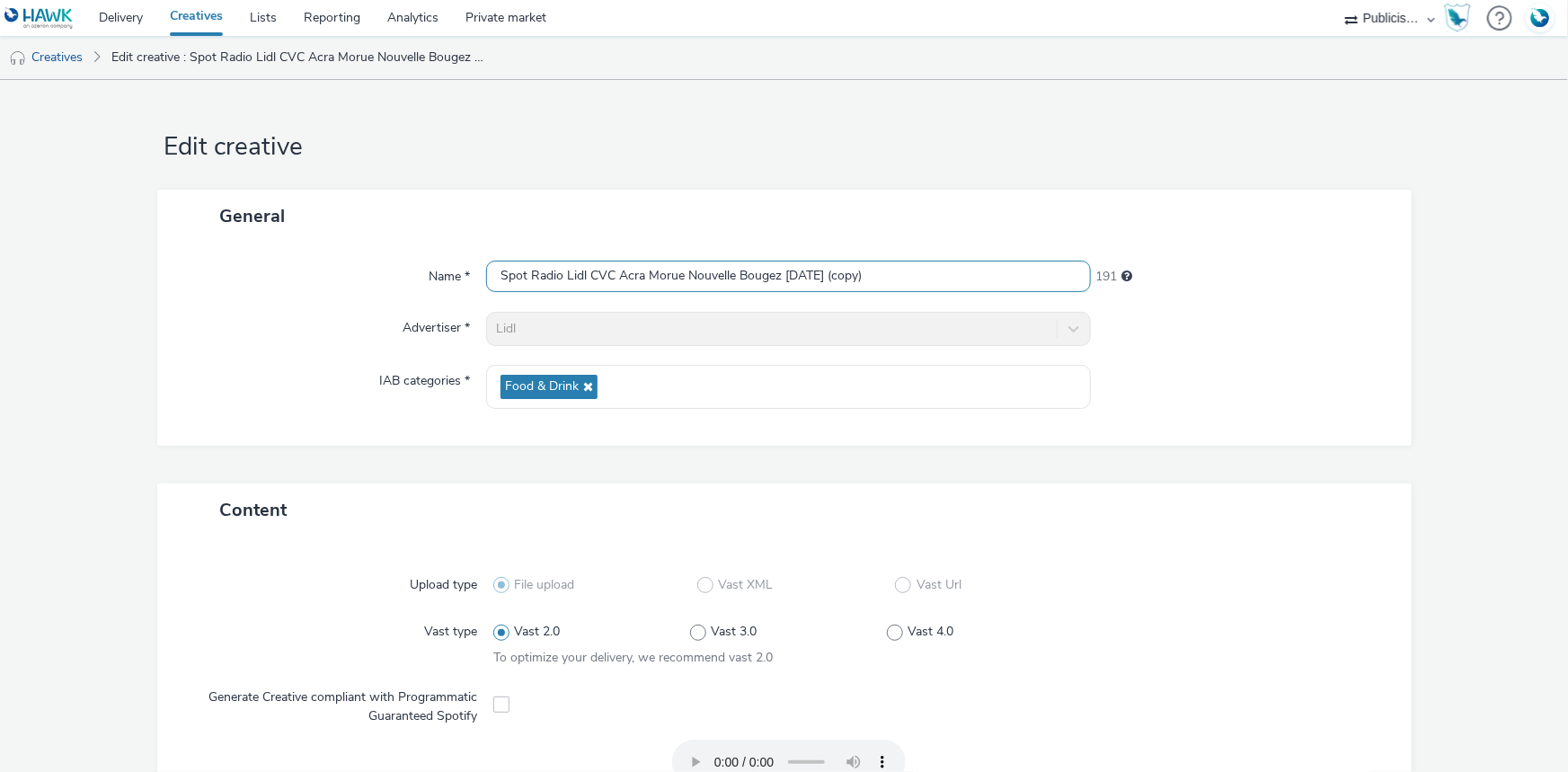
click at [613, 282] on input "Spot Radio Lidl CVC Acra Morue Nouvelle Bougez 07-10-2025 (copy)" at bounding box center [787, 276] width 604 height 32
paste input "Grignoter 07-10-2025"
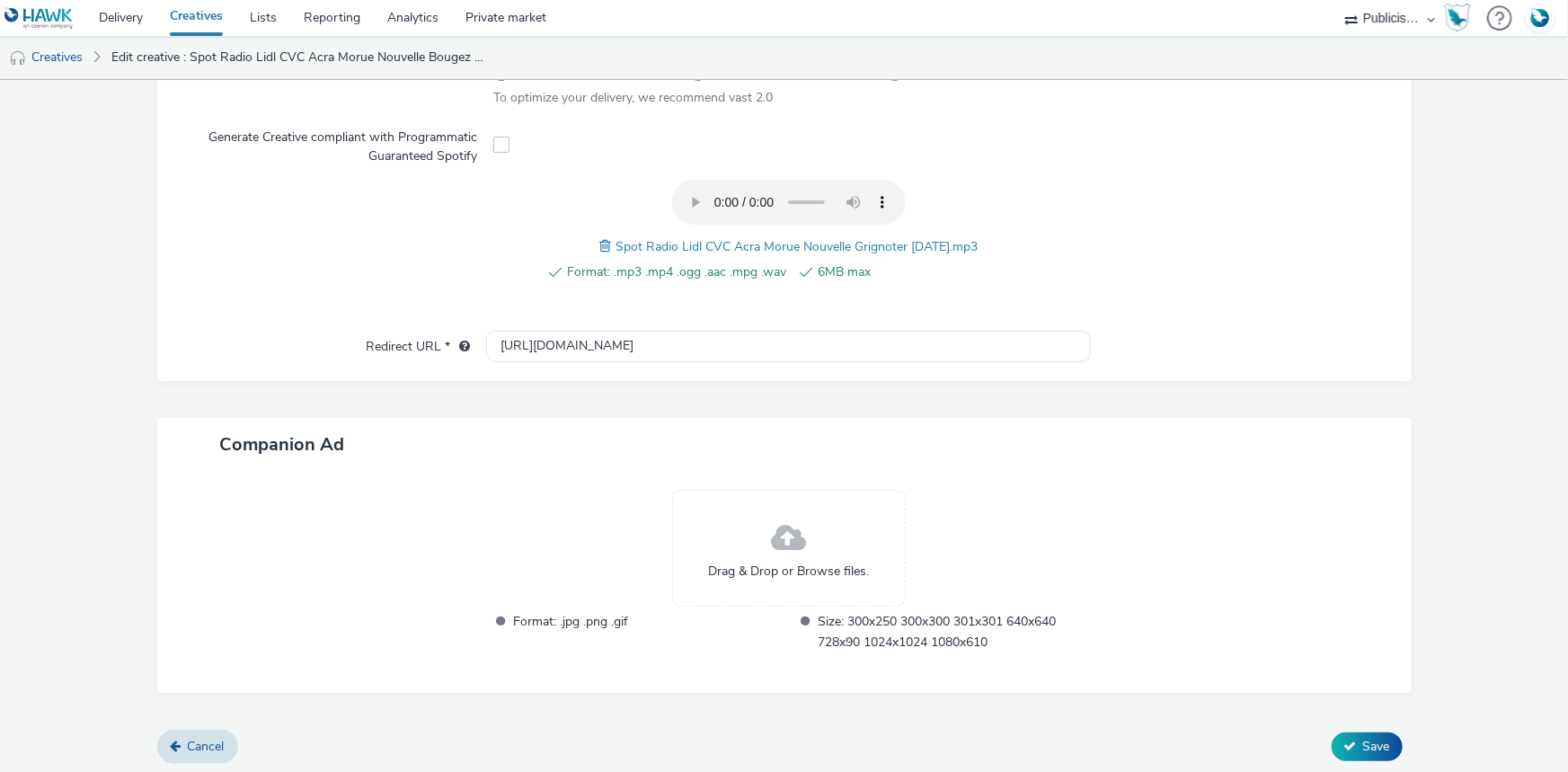
scroll to position [563, 0]
type input "Spot Radio Lidl CVC Acra Morue Nouvelle Grignoter 07-10-2025"
click at [1340, 730] on button "Save" at bounding box center [1367, 744] width 71 height 29
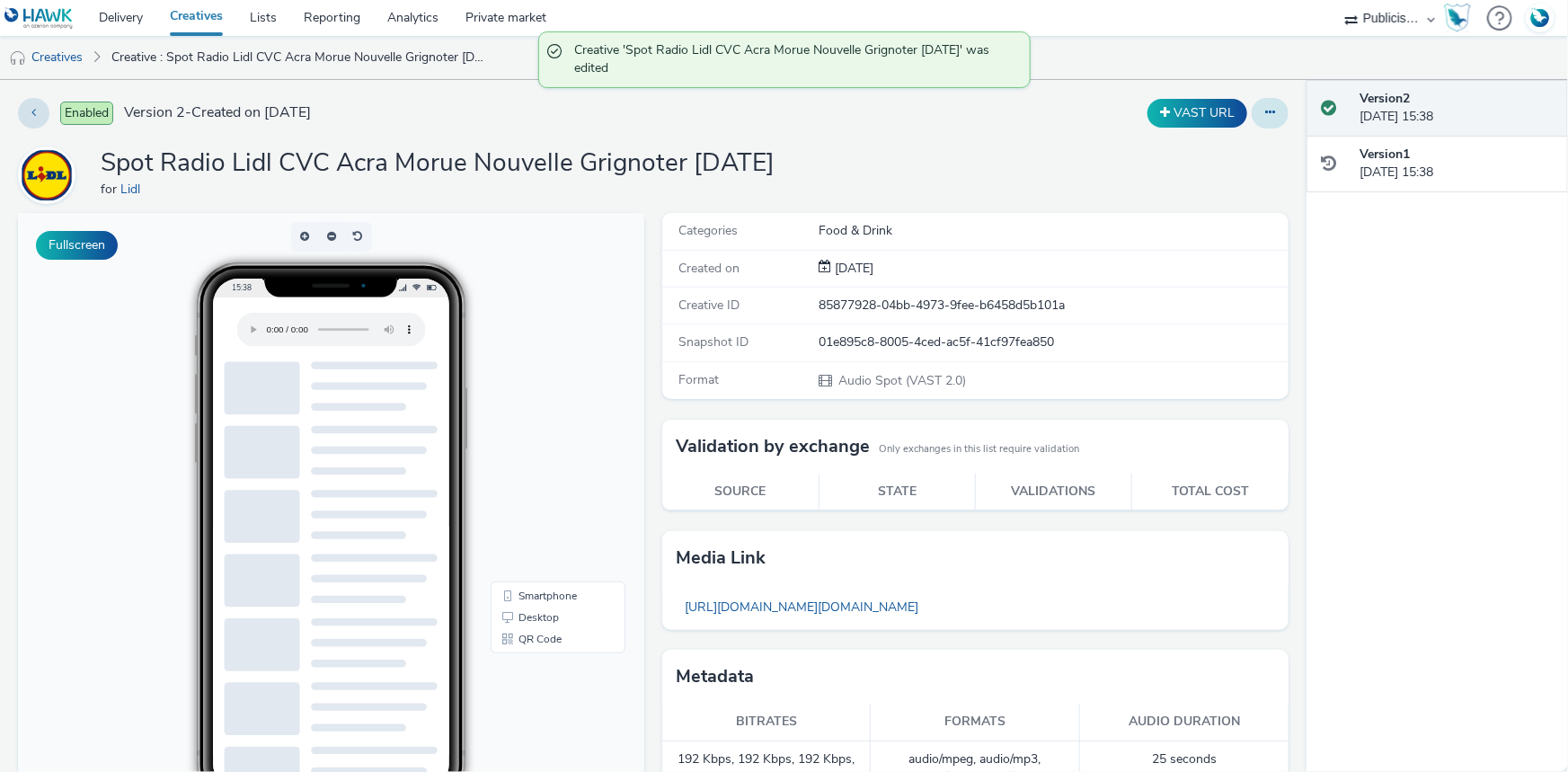
click at [1265, 113] on icon at bounding box center [1270, 112] width 10 height 13
click at [1188, 177] on link "Duplicate" at bounding box center [1221, 185] width 135 height 36
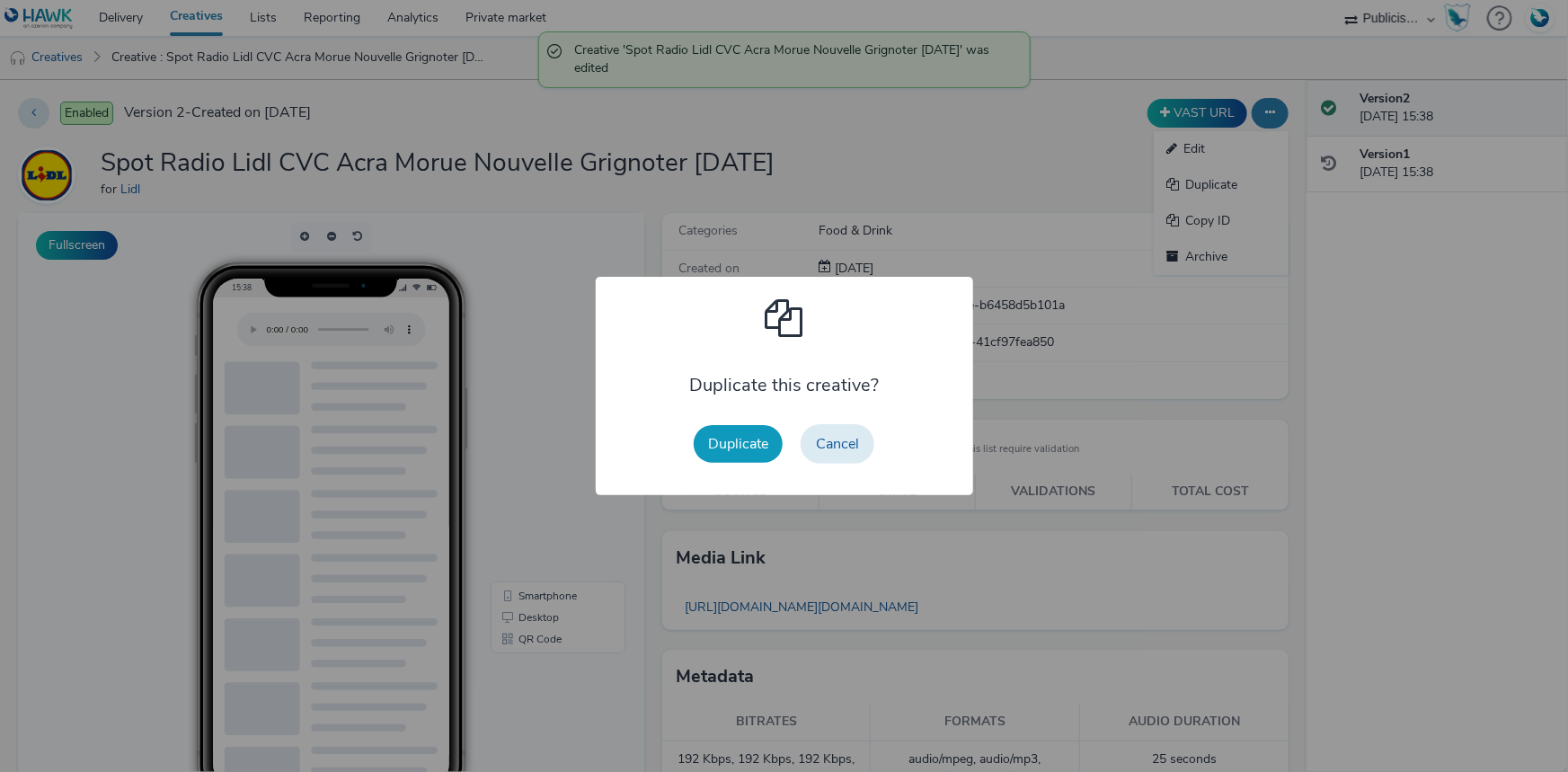
click at [716, 453] on button "Duplicate" at bounding box center [738, 444] width 89 height 38
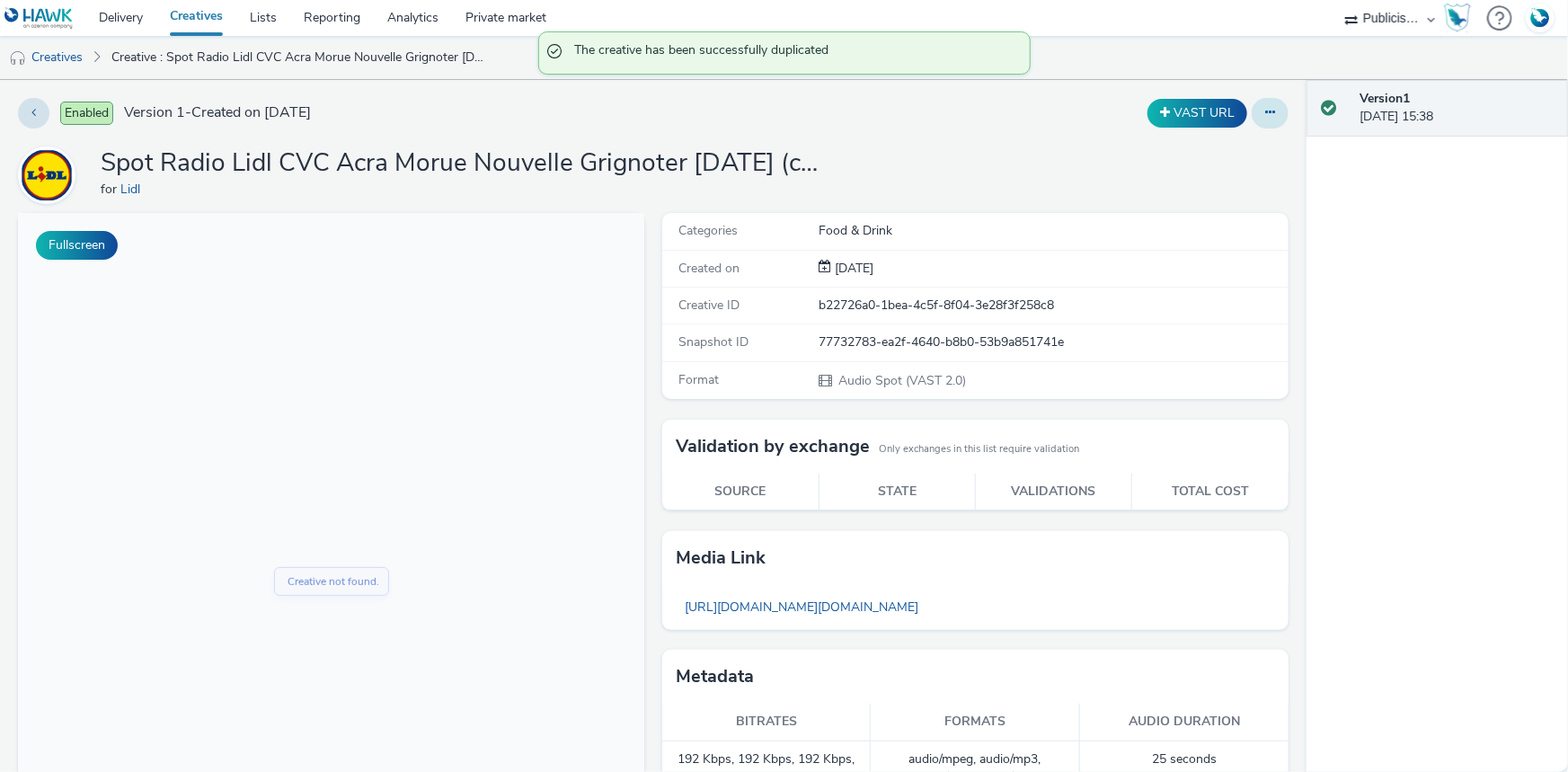
click at [1266, 112] on button at bounding box center [1269, 113] width 37 height 31
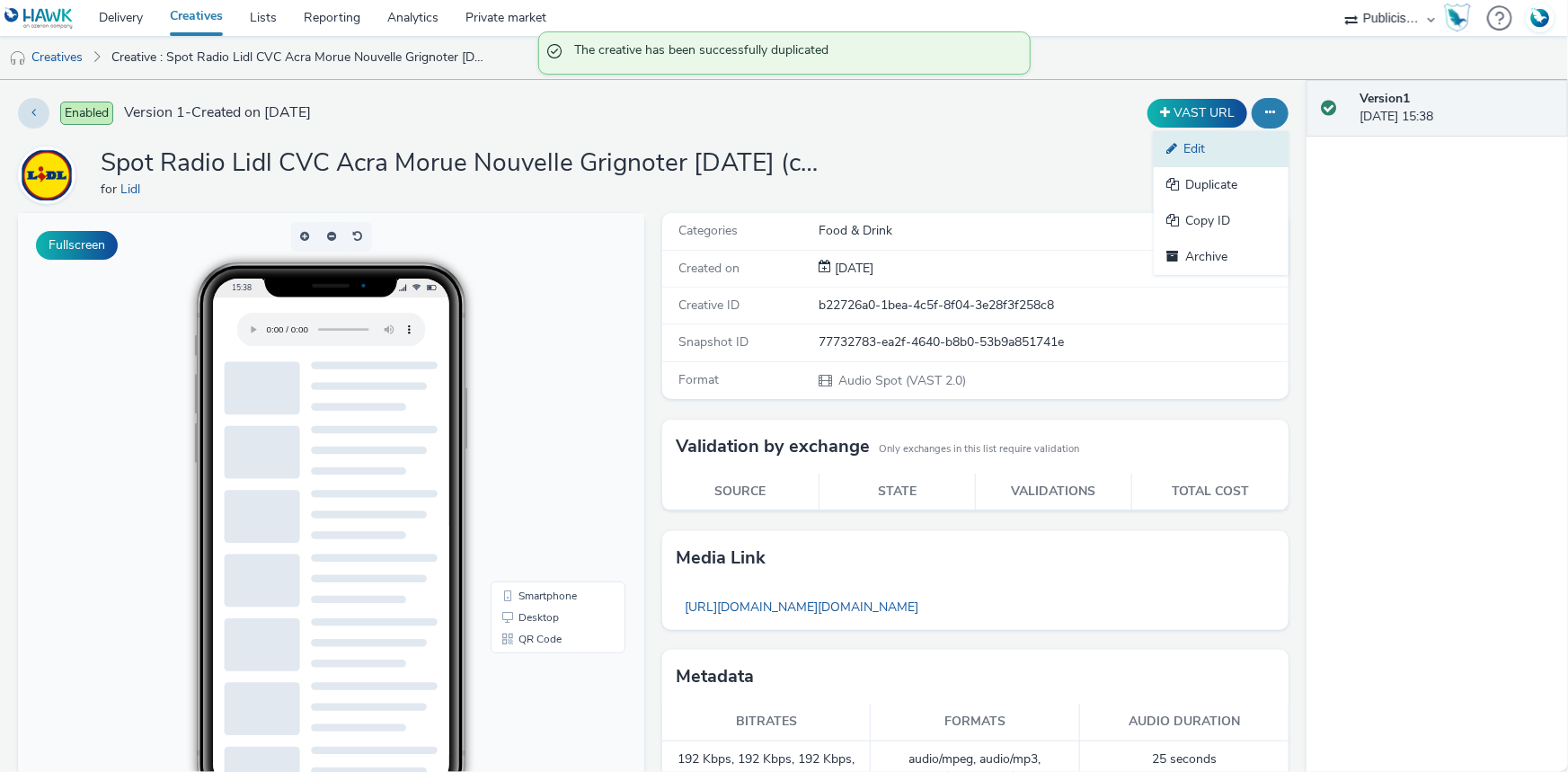
click at [1178, 145] on link "Edit" at bounding box center [1221, 149] width 135 height 36
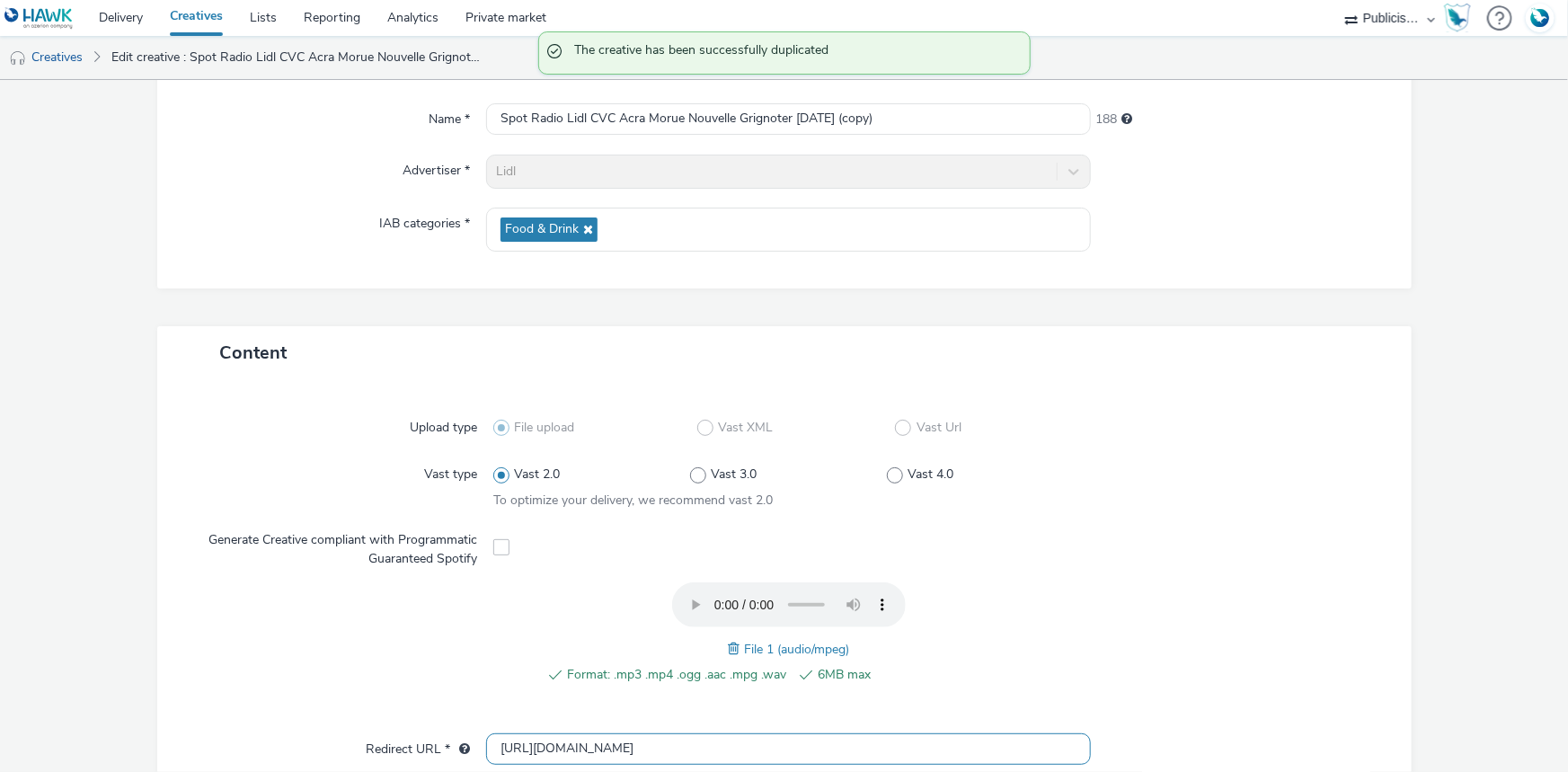
scroll to position [490, 0]
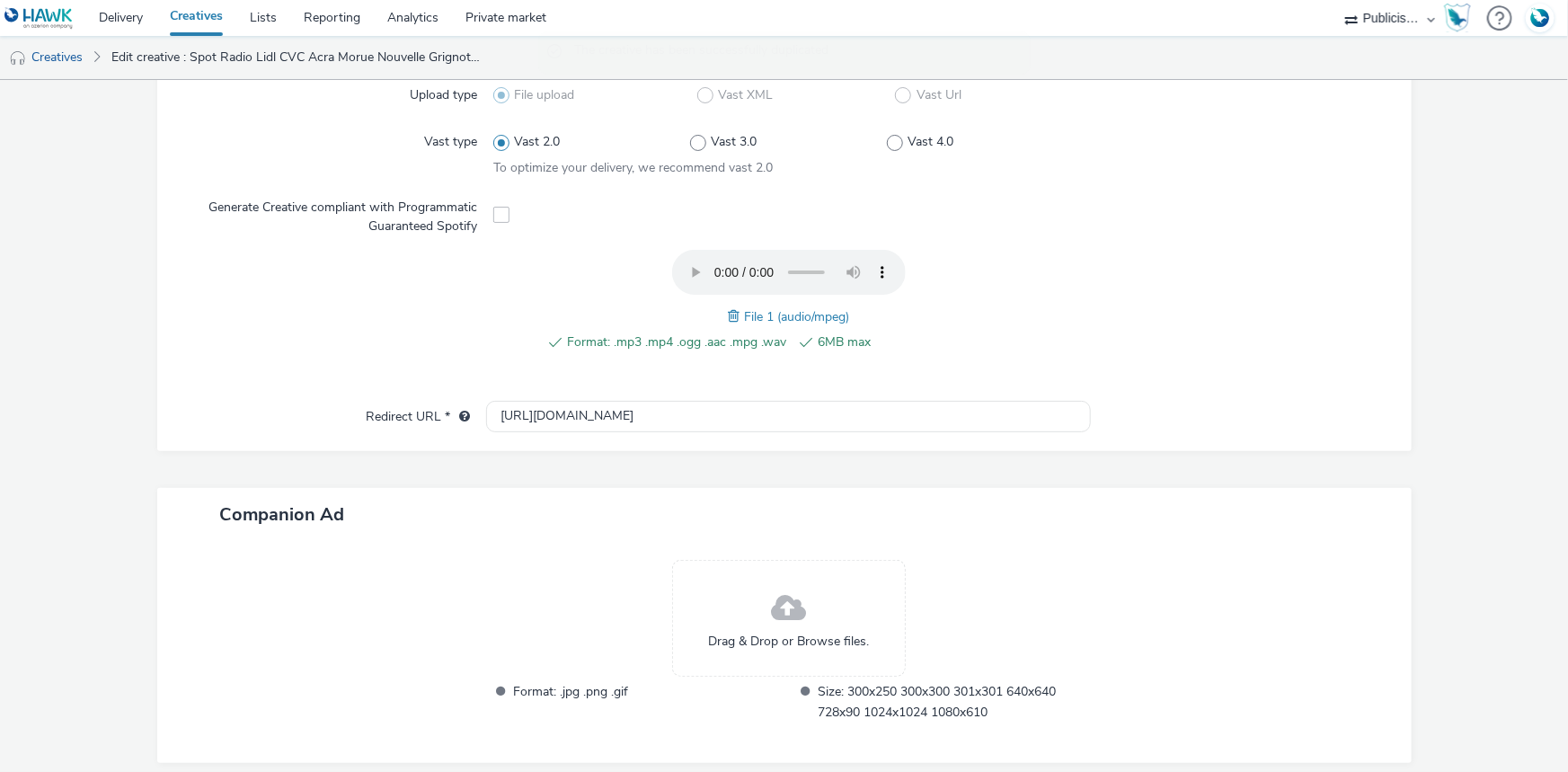
click at [728, 314] on span at bounding box center [736, 317] width 16 height 20
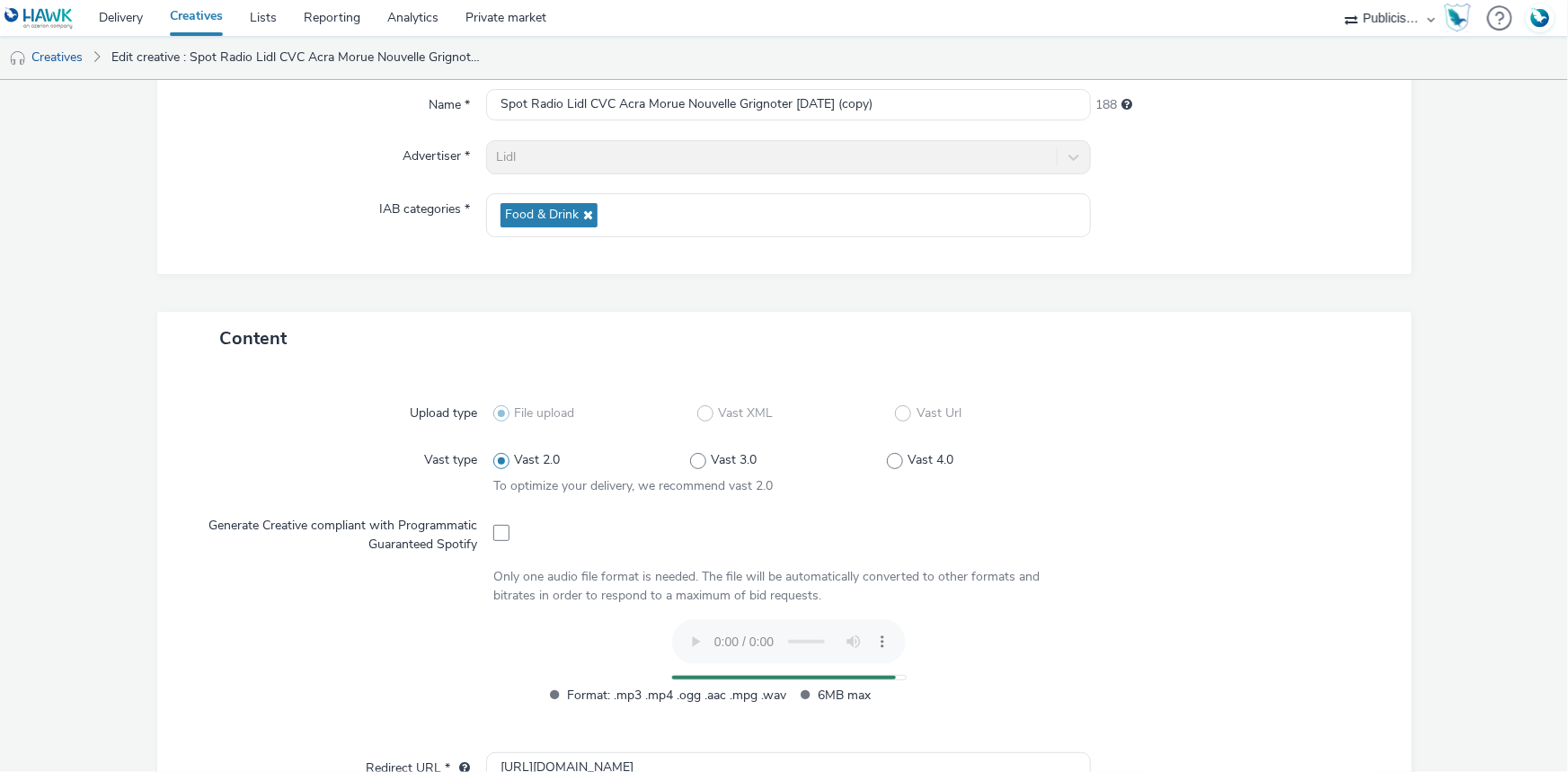
scroll to position [0, 0]
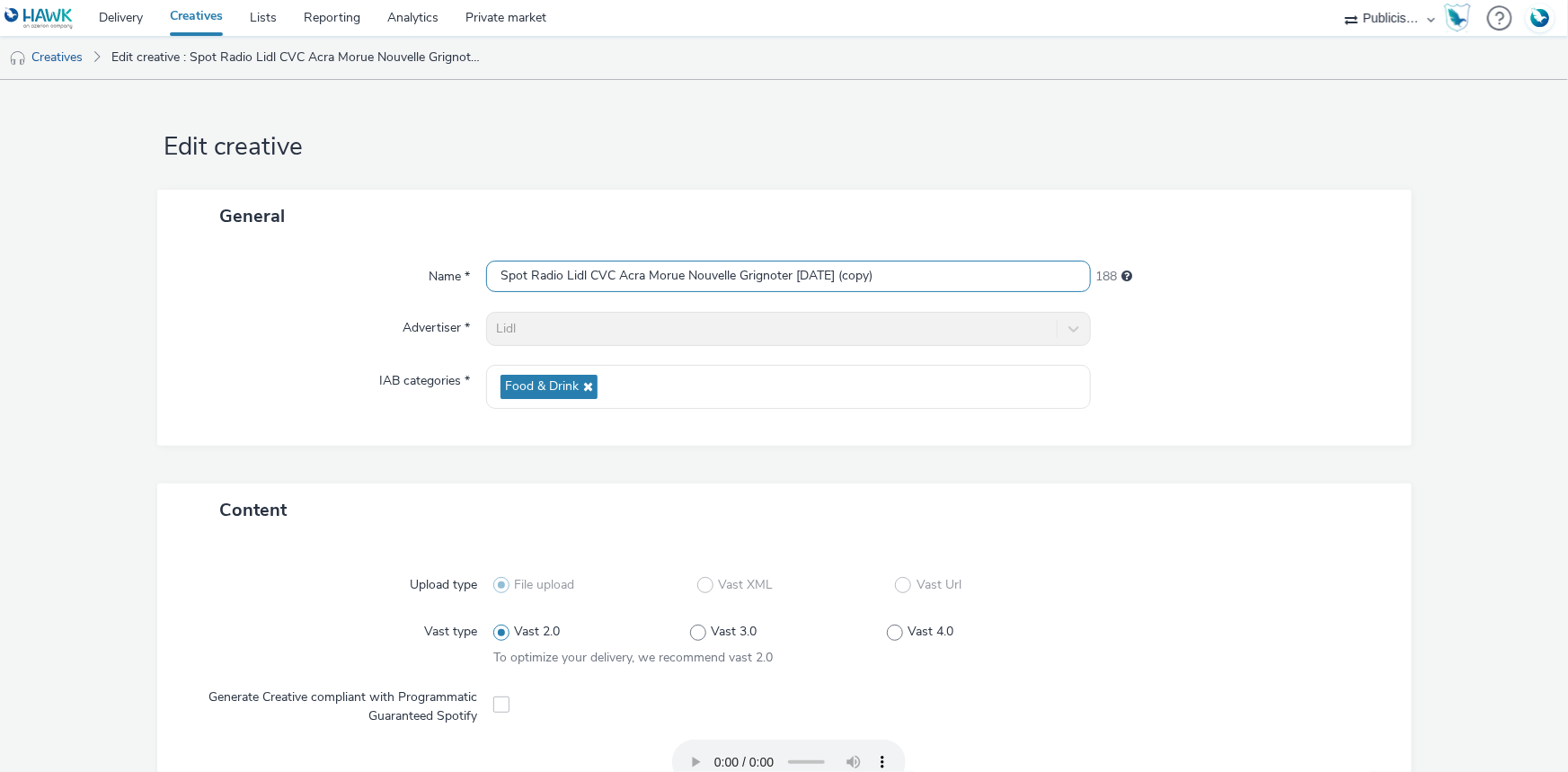
click at [672, 276] on input "Spot Radio Lidl CVC Acra Morue Nouvelle Grignoter 07-10-2025 (copy)" at bounding box center [787, 276] width 604 height 32
paste input "Injustice Aliments 09-10-25"
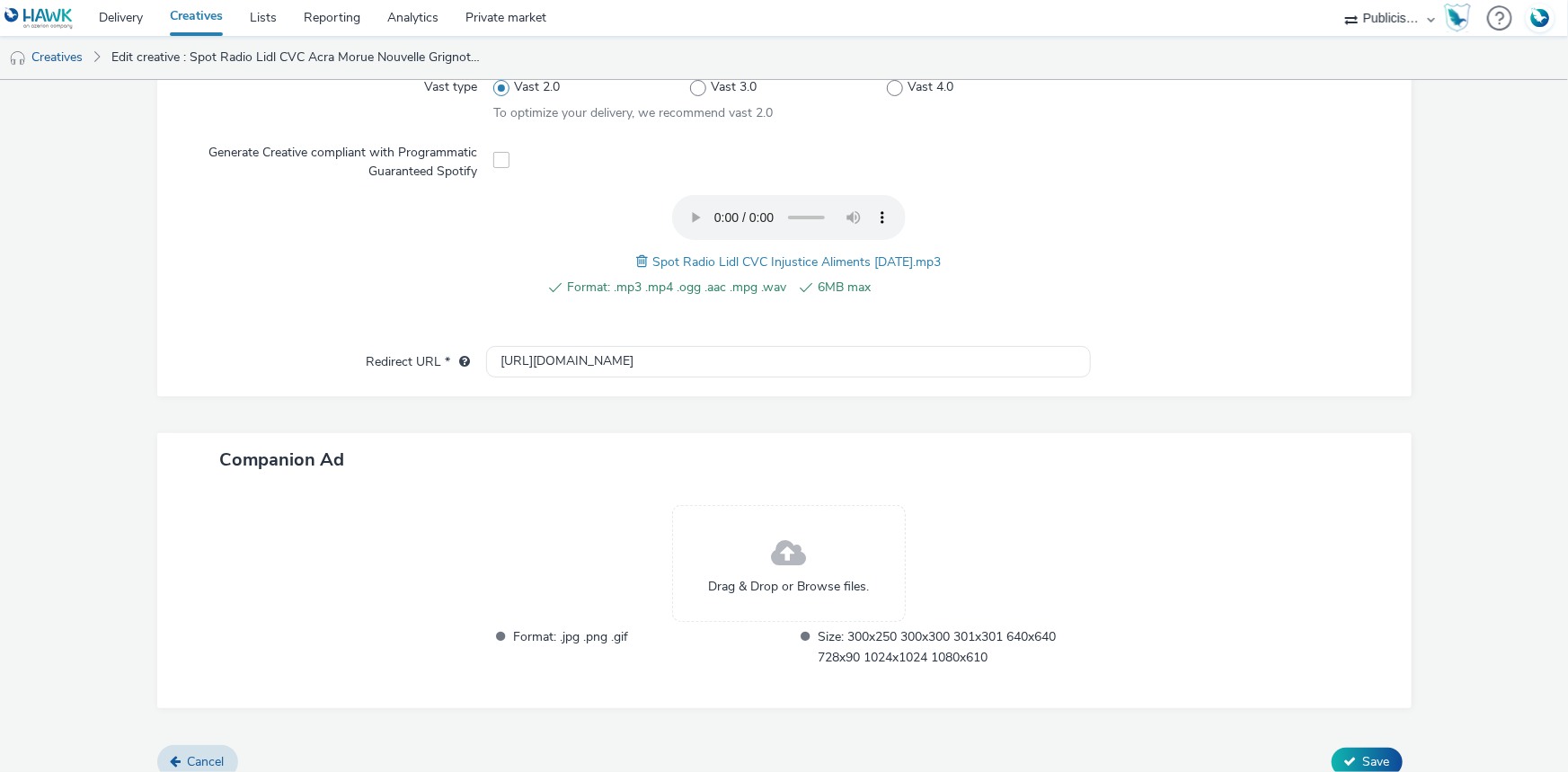
scroll to position [563, 0]
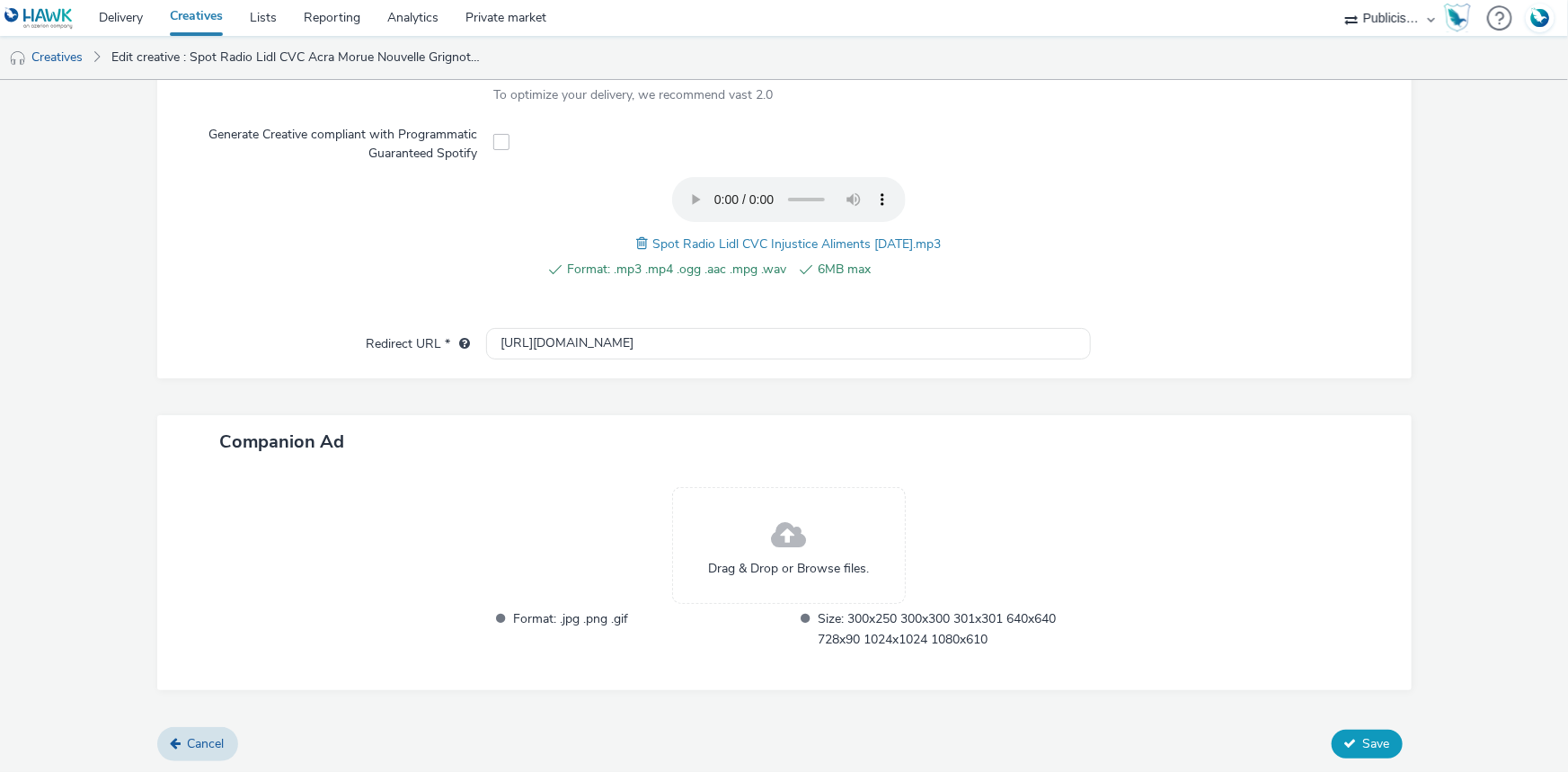
type input "Spot Radio Lidl CVC Injustice Aliments 09-10-25"
click at [1363, 735] on span "Save" at bounding box center [1376, 743] width 27 height 17
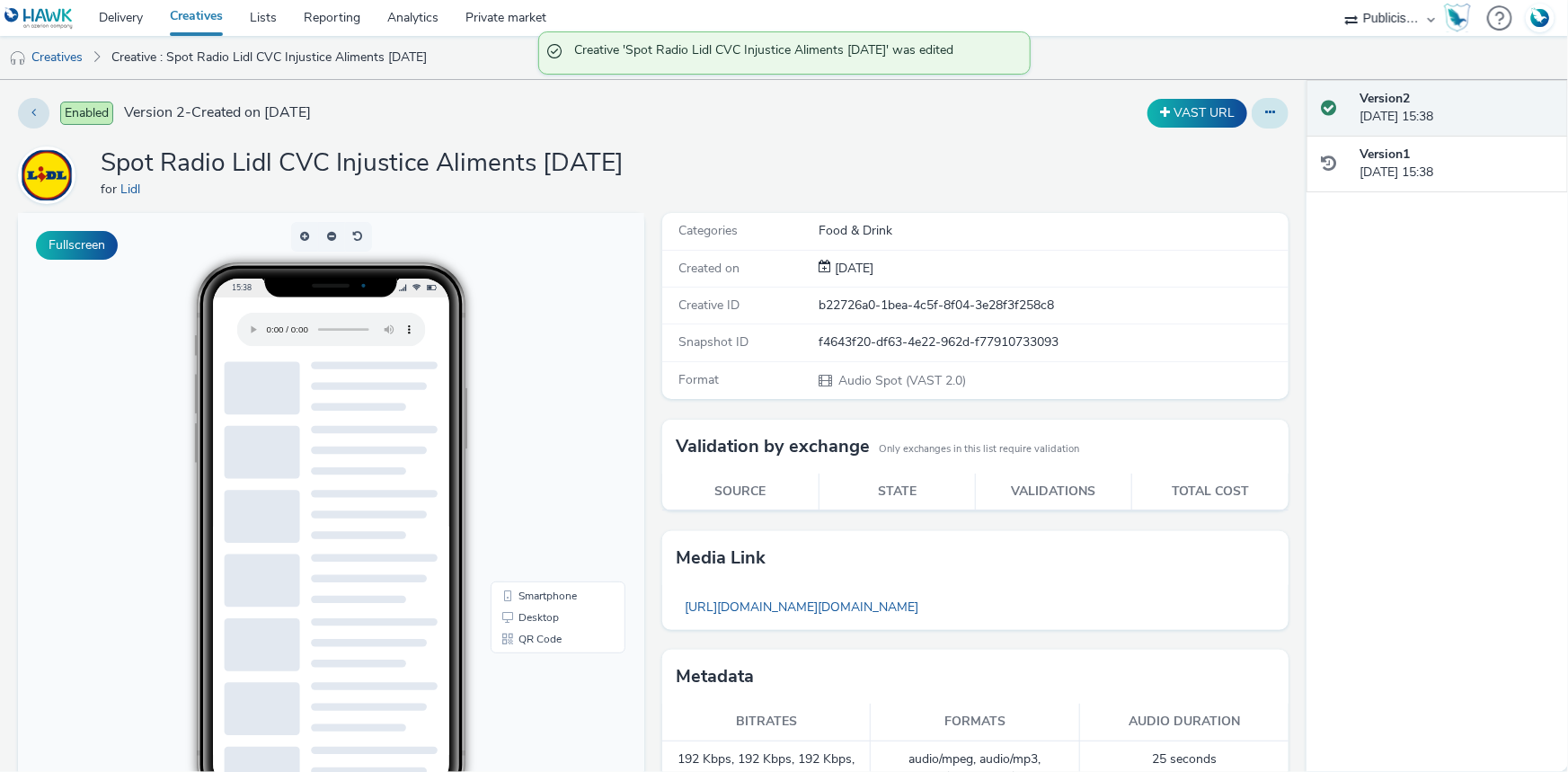
click at [1263, 115] on button at bounding box center [1269, 113] width 37 height 31
click at [1215, 180] on link "Duplicate" at bounding box center [1221, 185] width 135 height 36
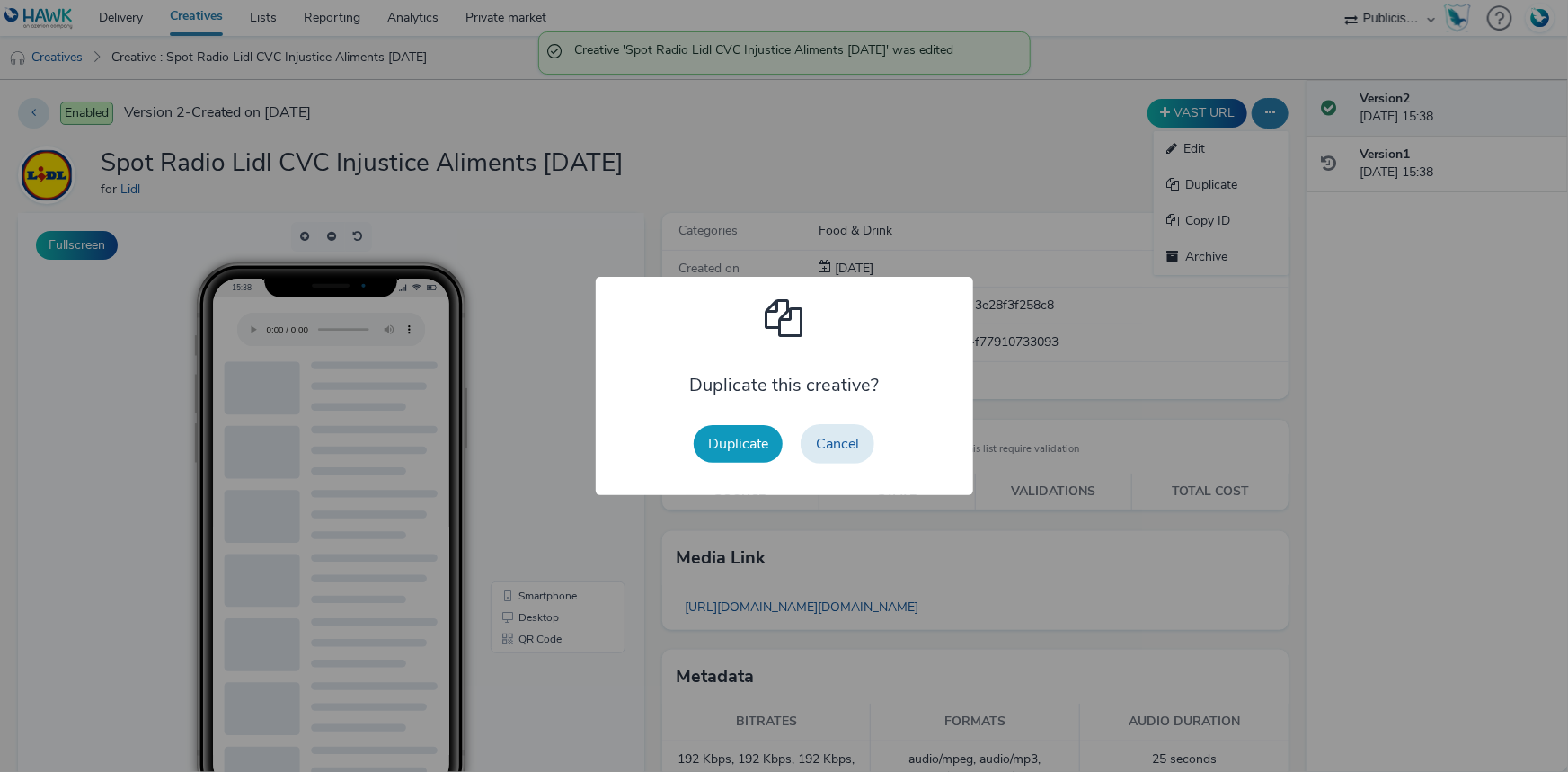
click at [747, 439] on button "Duplicate" at bounding box center [738, 444] width 89 height 38
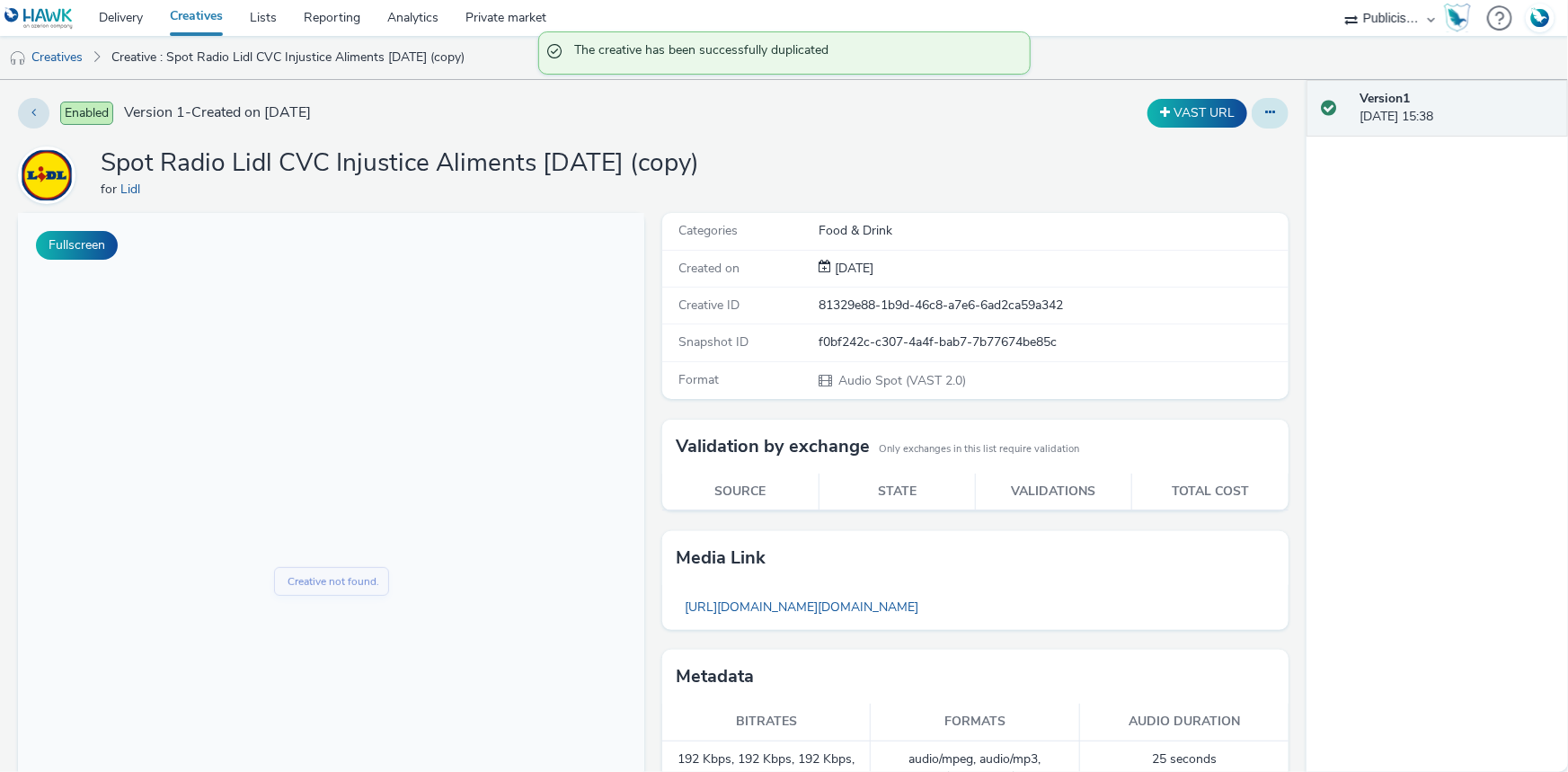
click at [1270, 116] on button at bounding box center [1269, 113] width 37 height 31
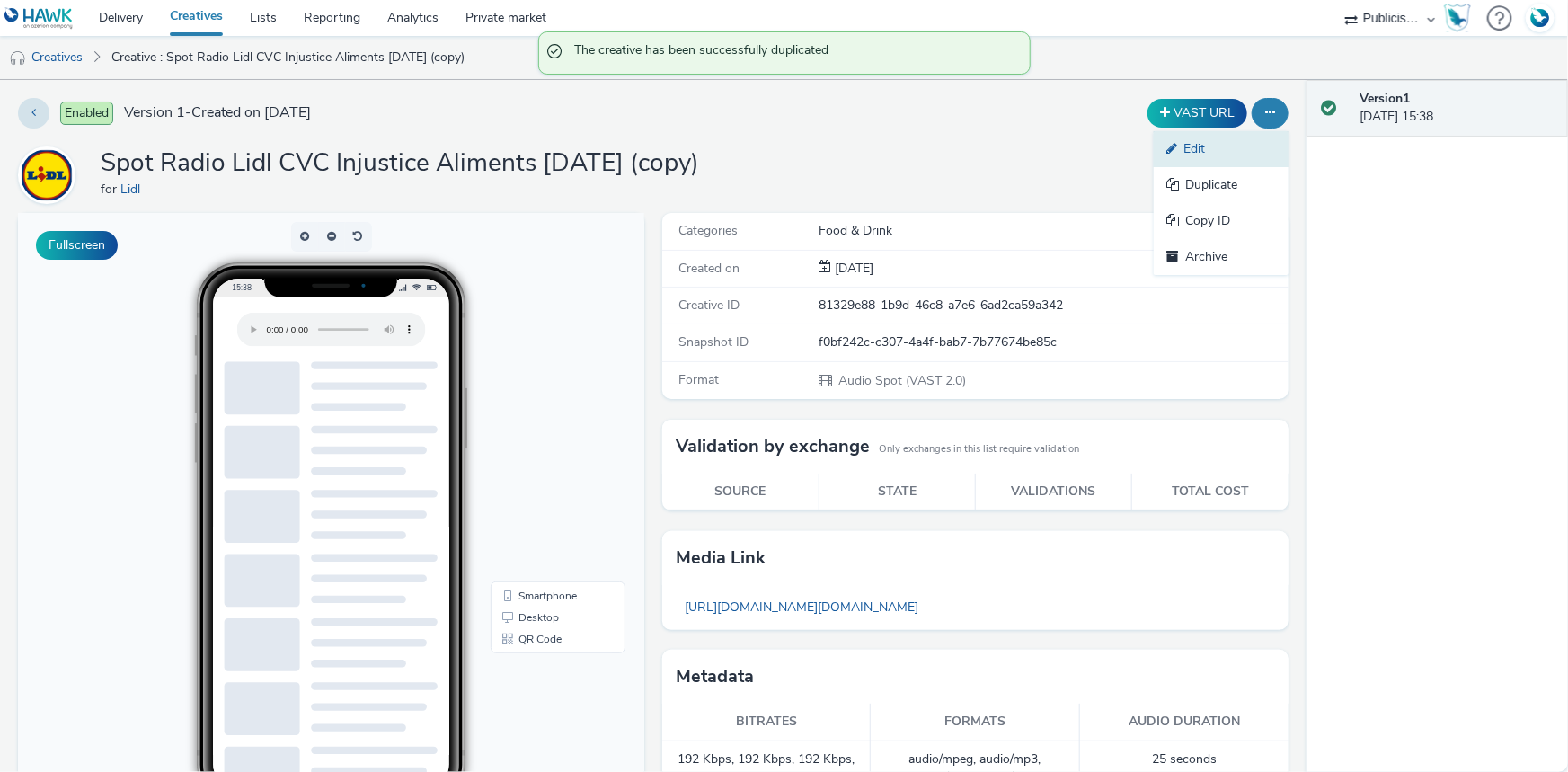
click at [1200, 149] on link "Edit" at bounding box center [1221, 149] width 135 height 36
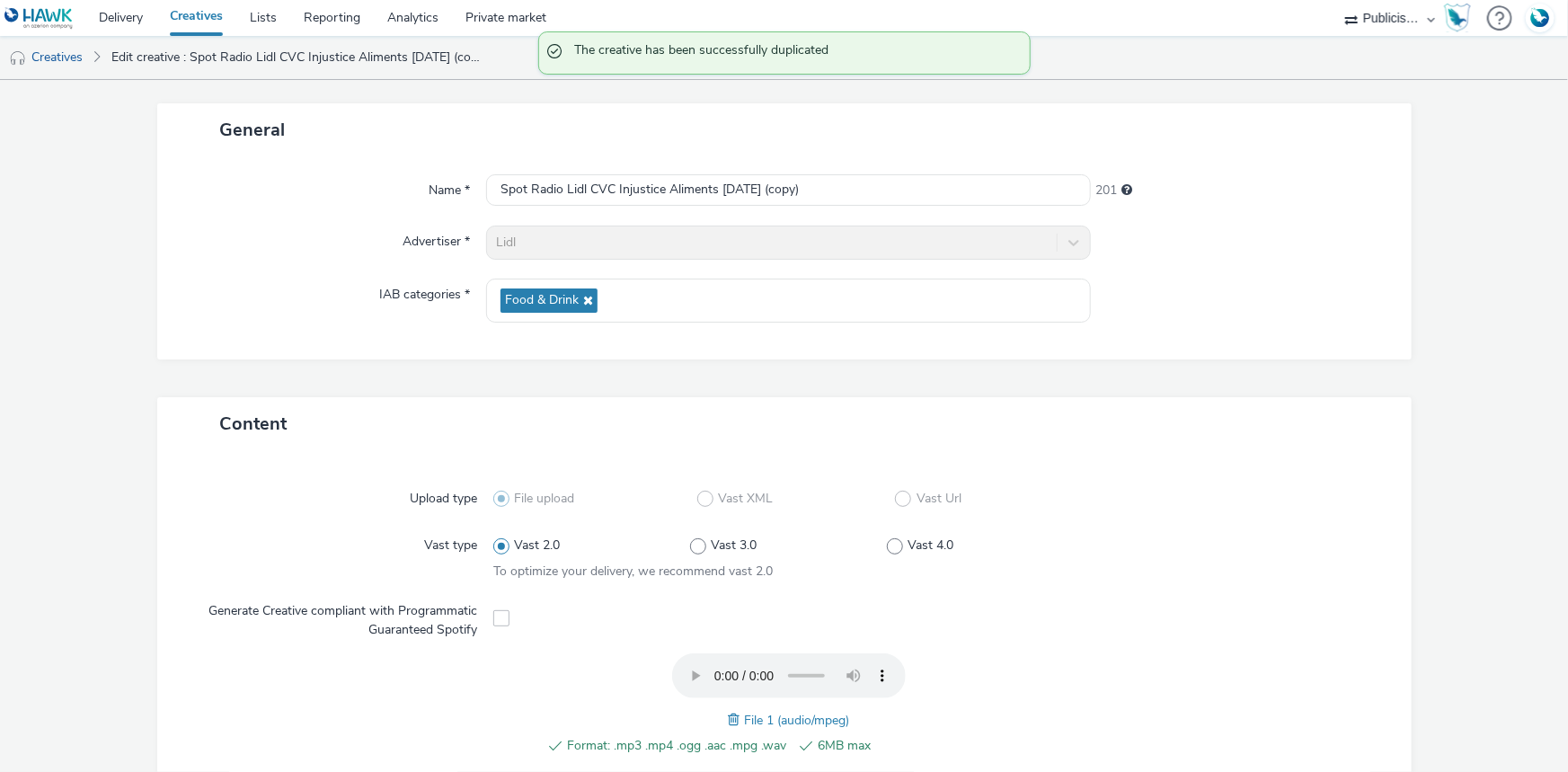
scroll to position [162, 0]
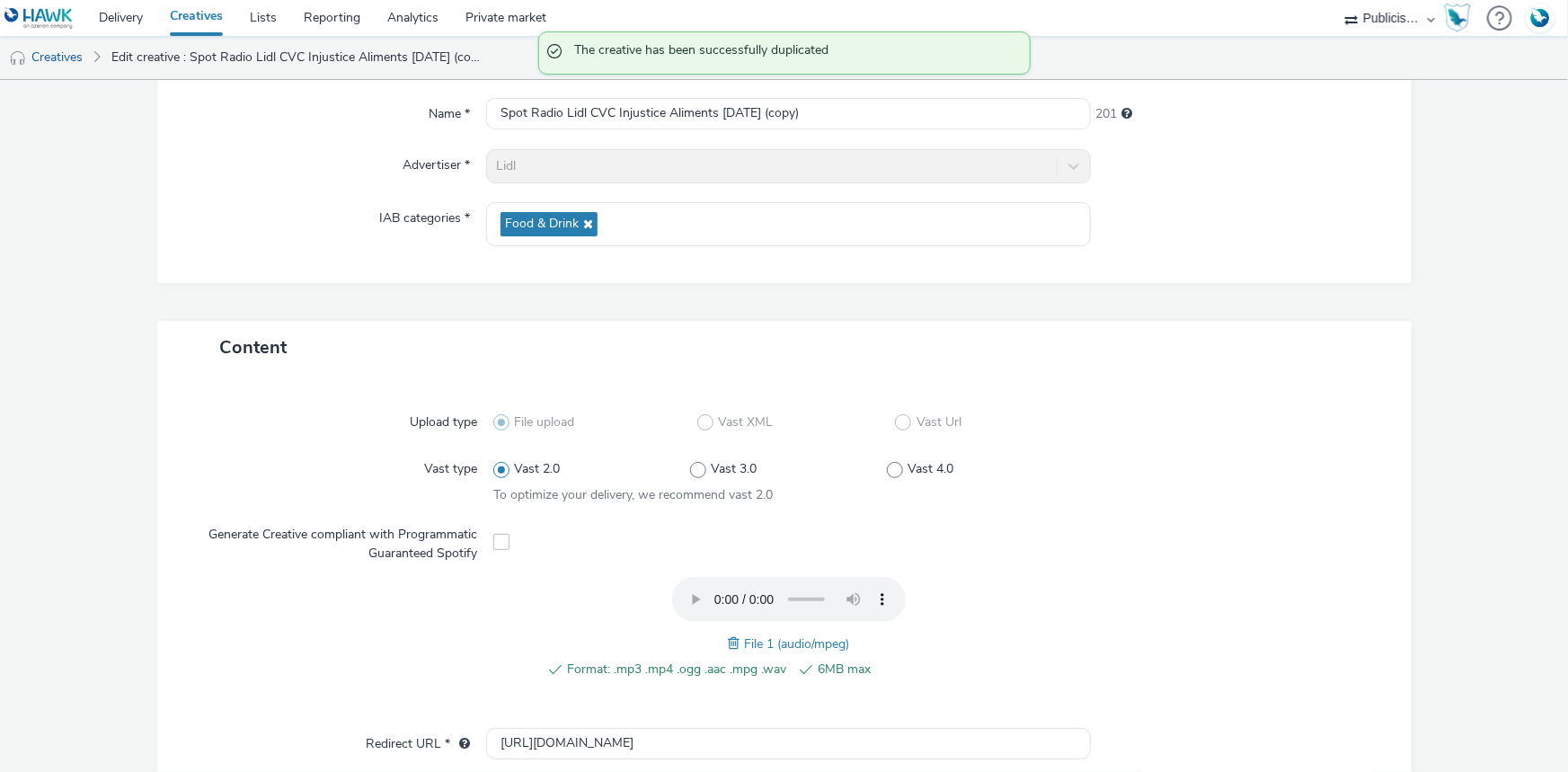
click at [728, 638] on span at bounding box center [736, 643] width 16 height 20
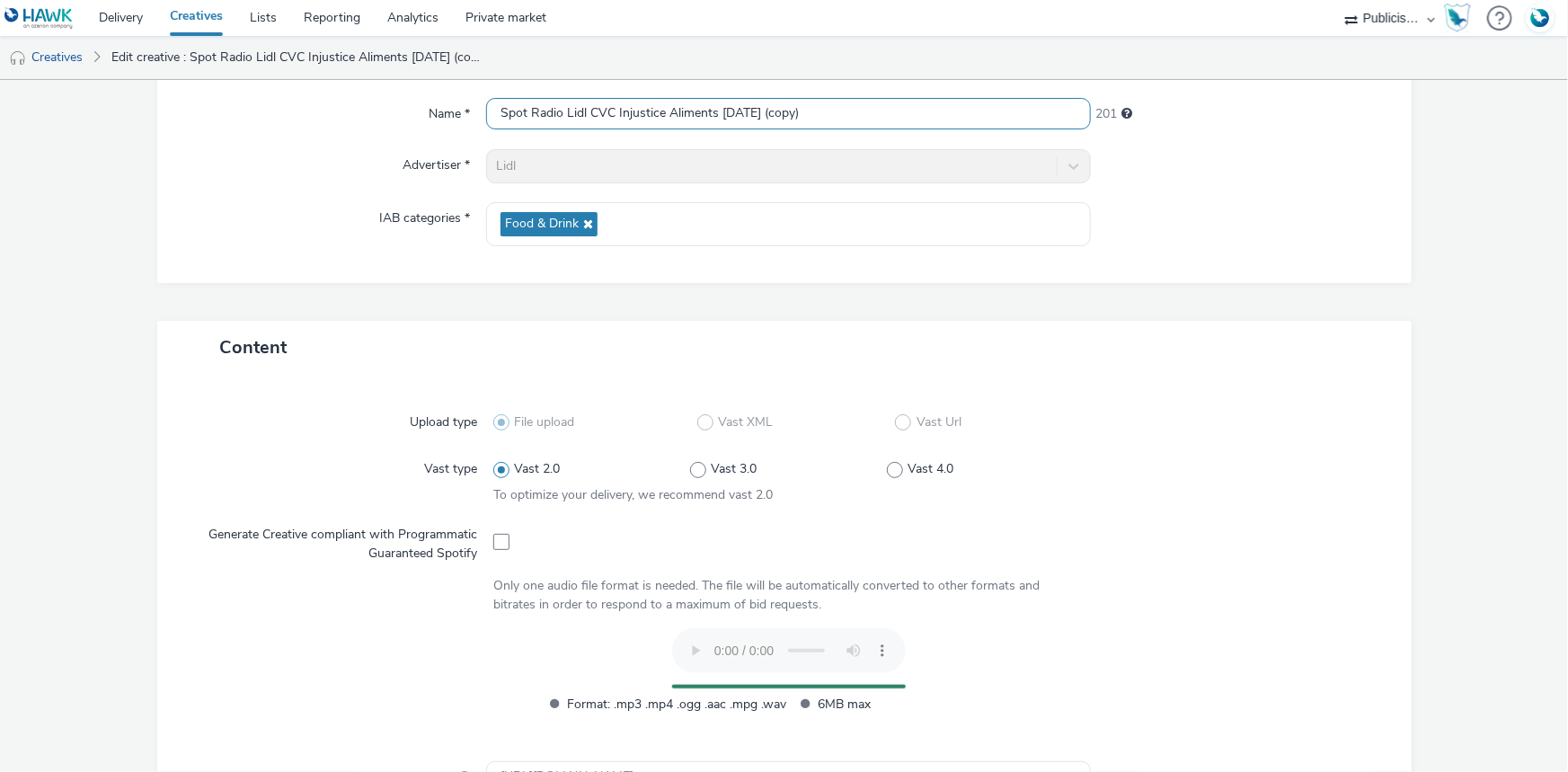
click at [633, 121] on input "Spot Radio Lidl CVC Injustice Aliments 09-10-25 (copy)" at bounding box center [787, 114] width 604 height 32
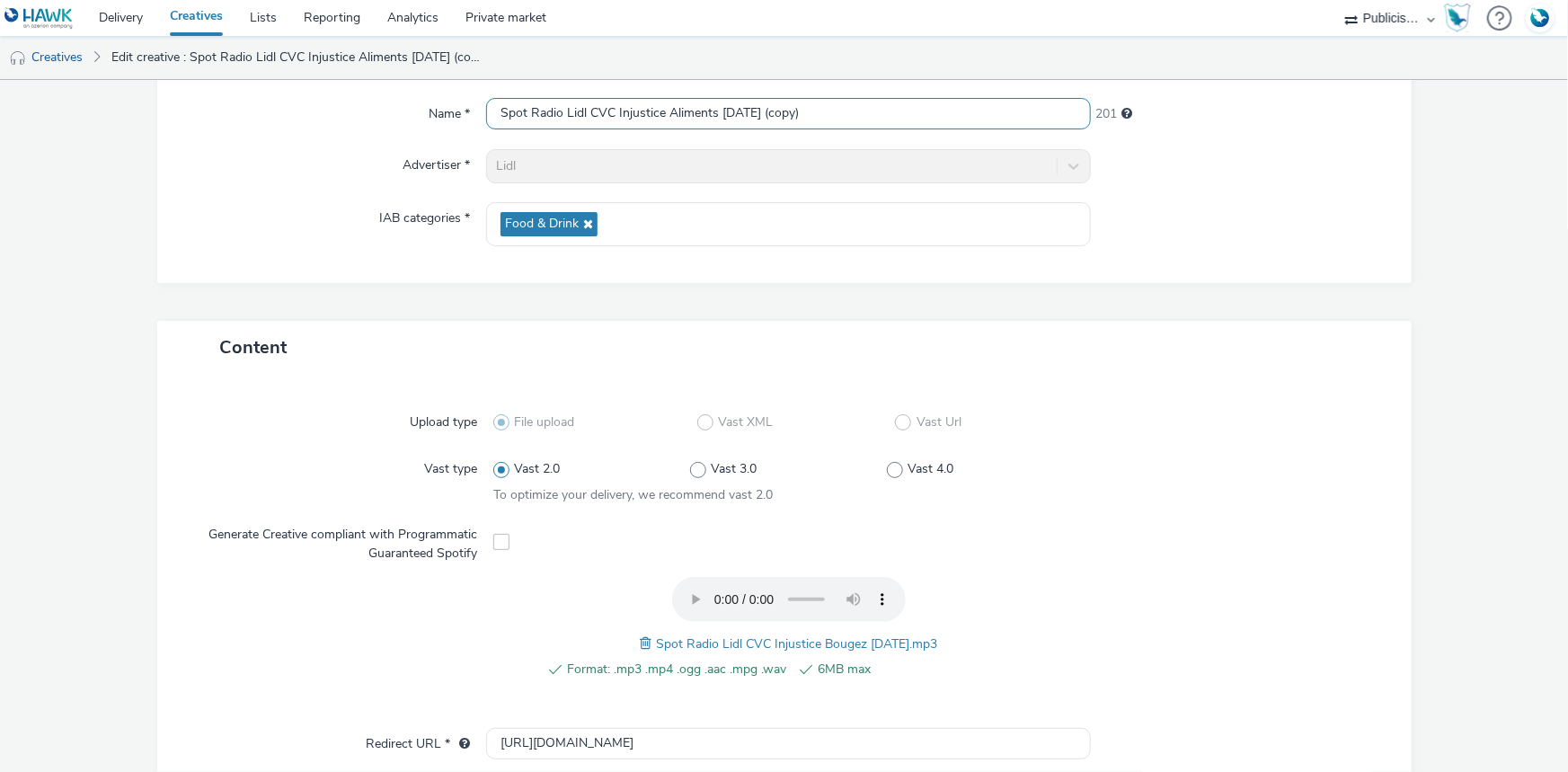
click at [633, 121] on input "Spot Radio Lidl CVC Injustice Aliments 09-10-25 (copy)" at bounding box center [787, 114] width 604 height 32
paste input "Bougez 09-10-25"
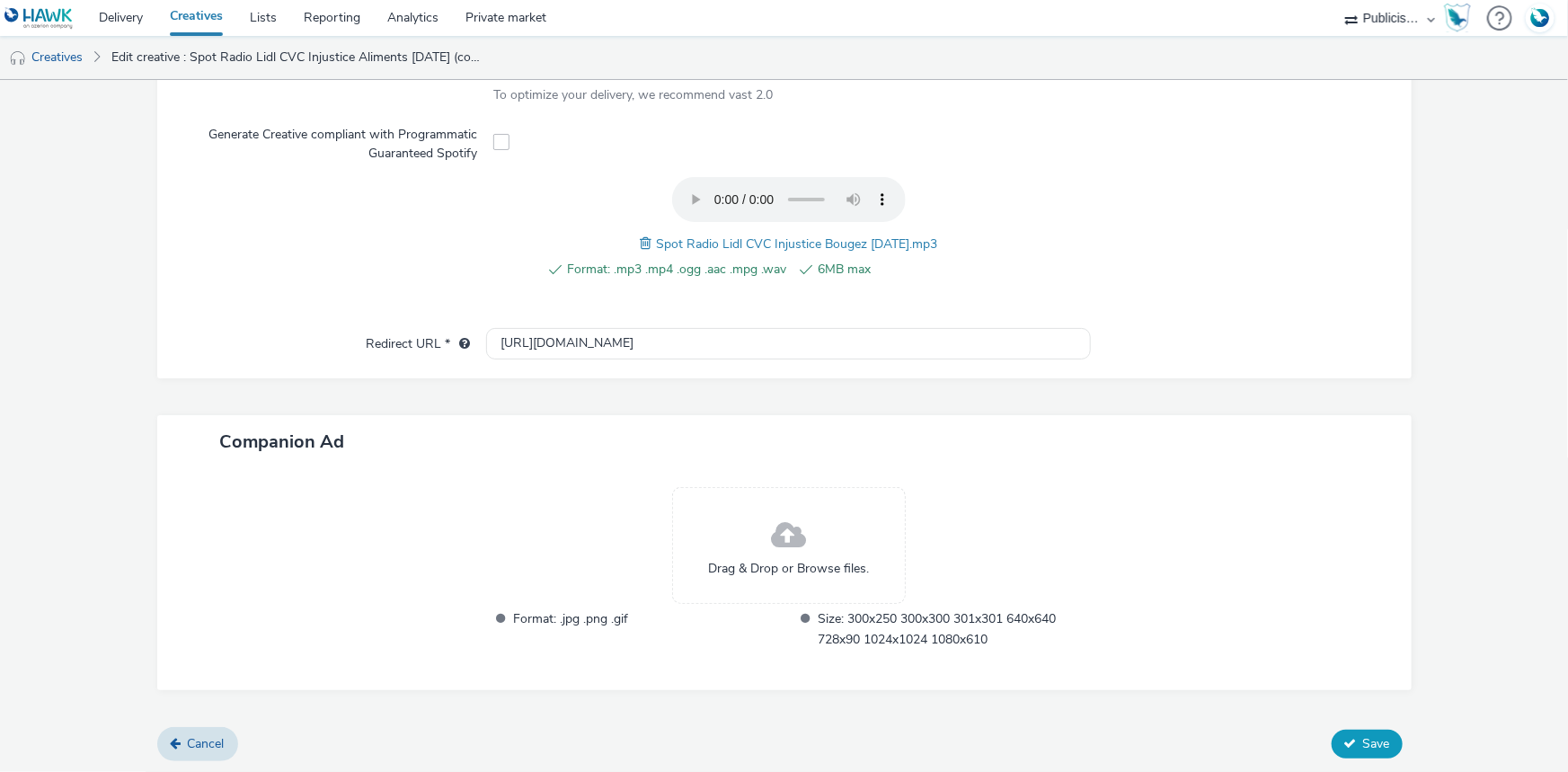
type input "Spot Radio Lidl CVC Injustice Bougez 09-10-25"
click at [1363, 746] on span "Save" at bounding box center [1376, 743] width 27 height 17
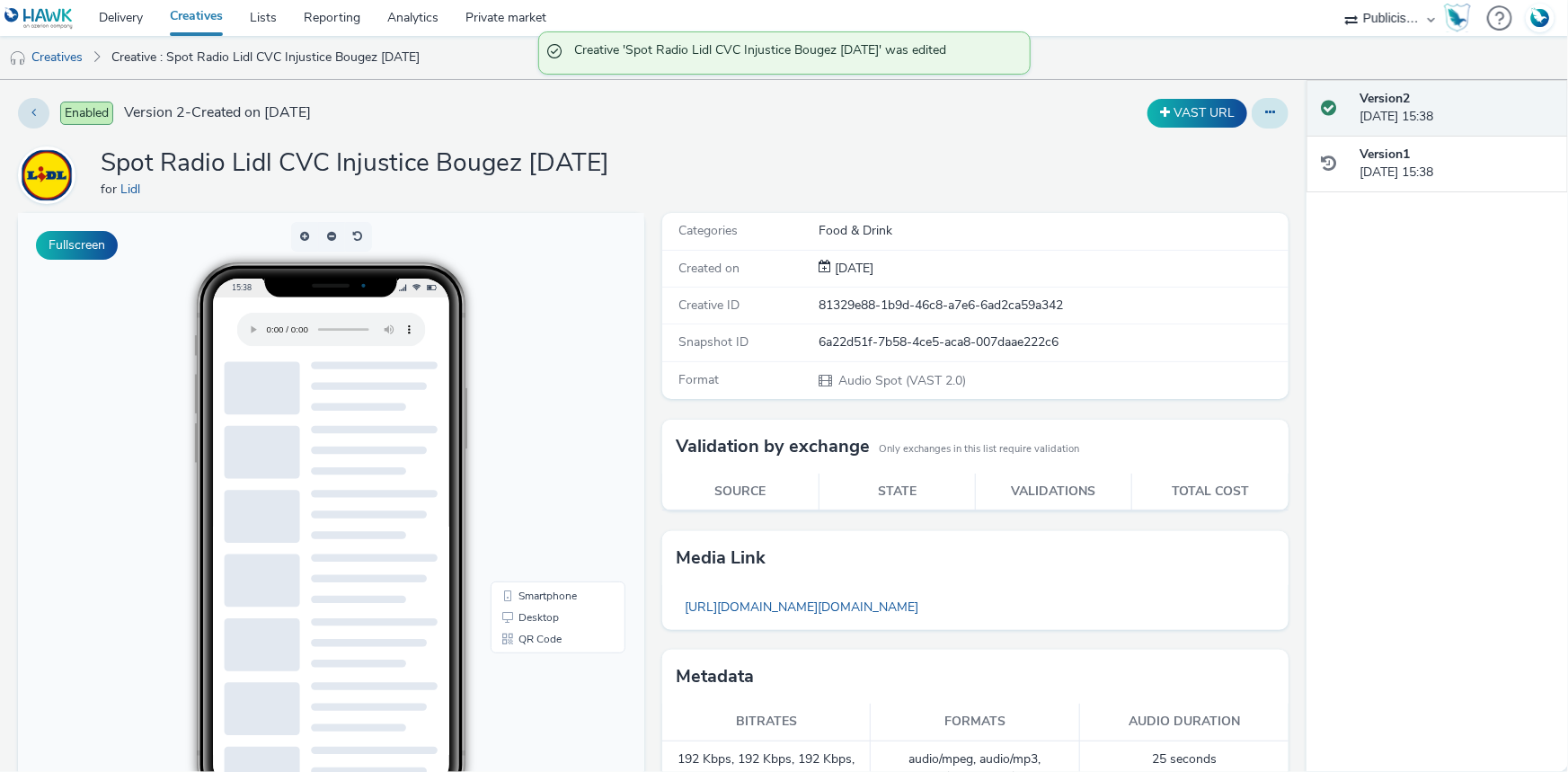
click at [1265, 111] on icon at bounding box center [1270, 112] width 10 height 13
click at [1188, 182] on link "Duplicate" at bounding box center [1221, 185] width 135 height 36
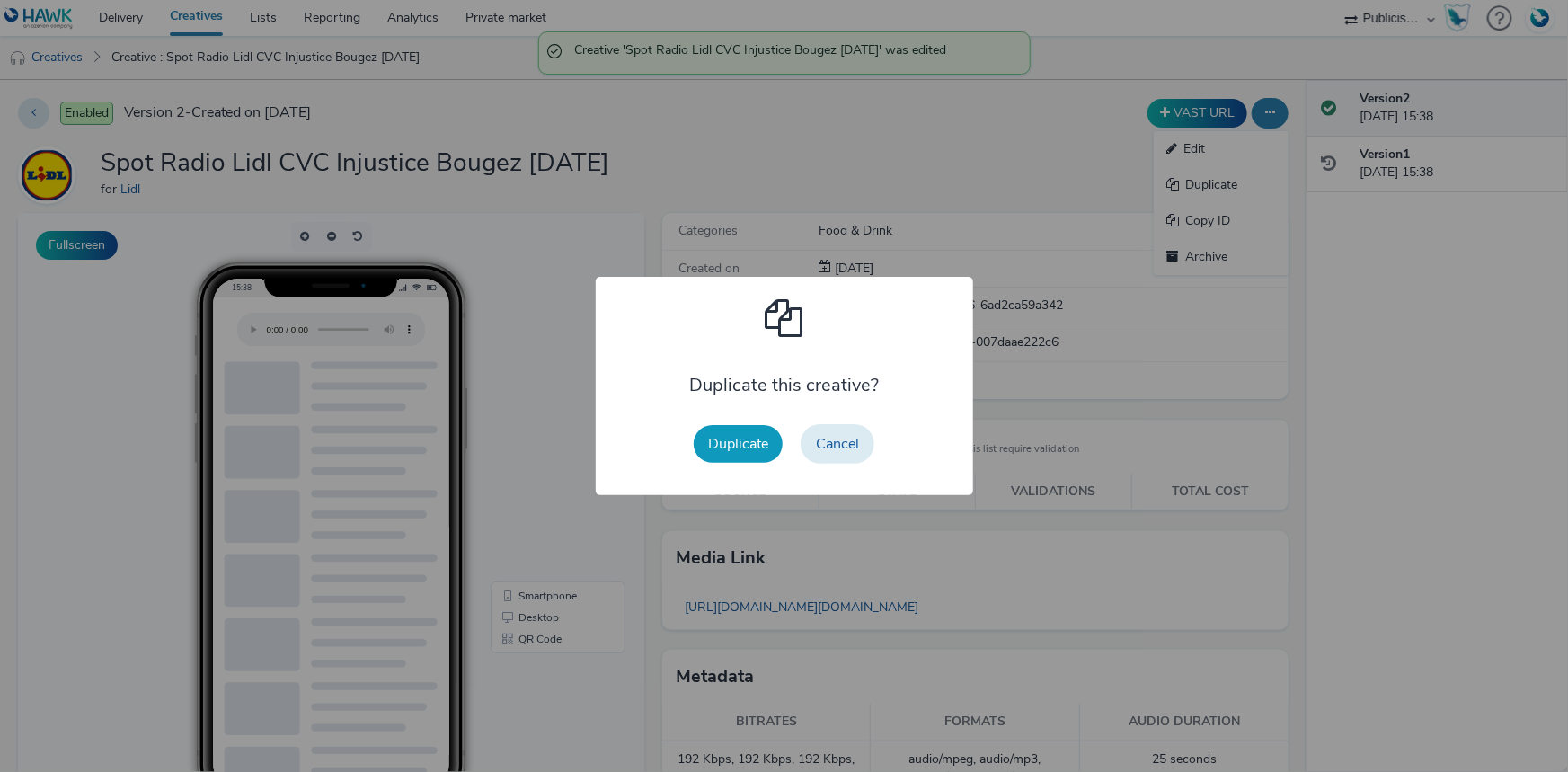
click at [742, 450] on button "Duplicate" at bounding box center [738, 444] width 89 height 38
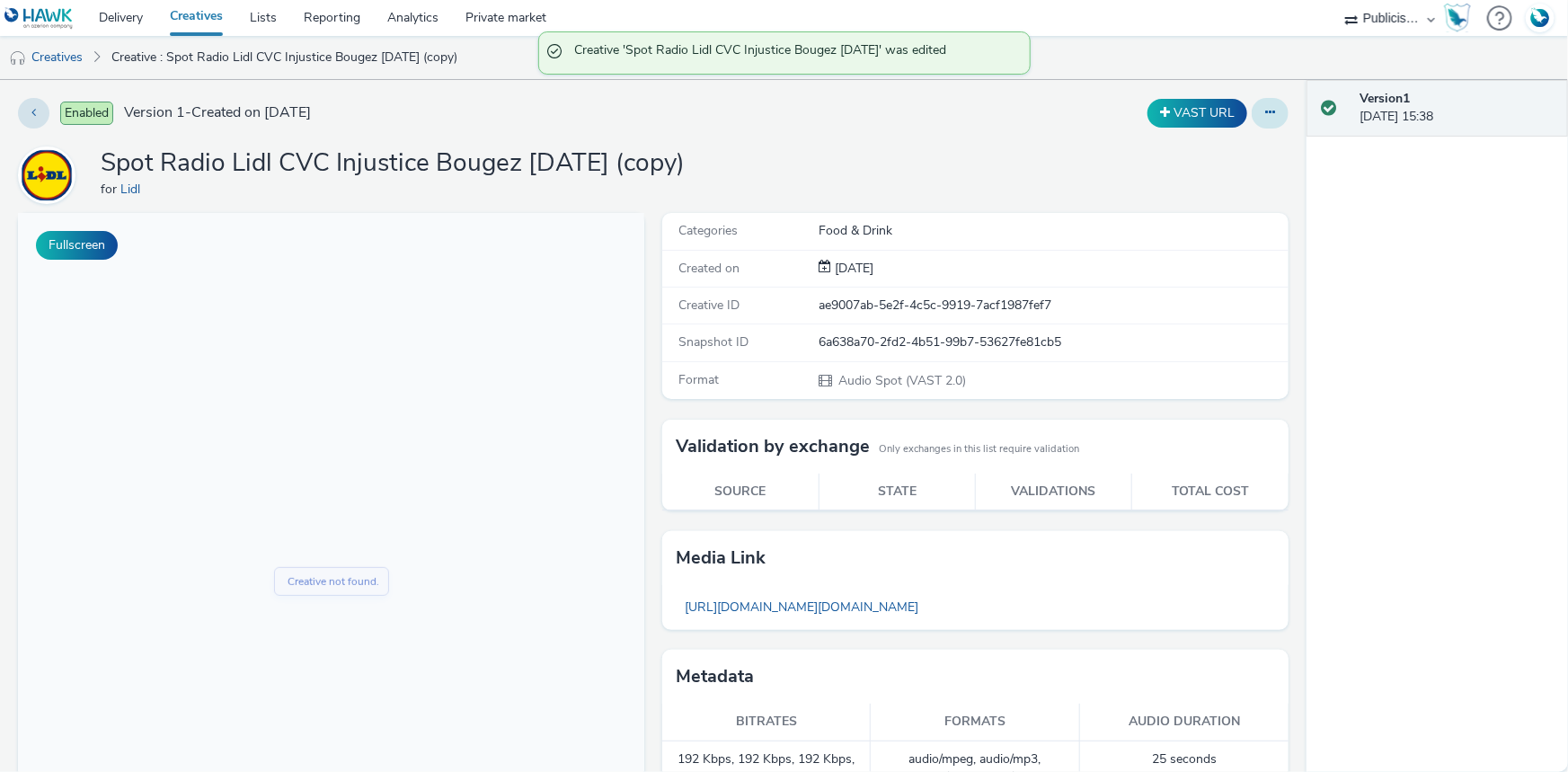
click at [1251, 111] on button at bounding box center [1269, 113] width 37 height 31
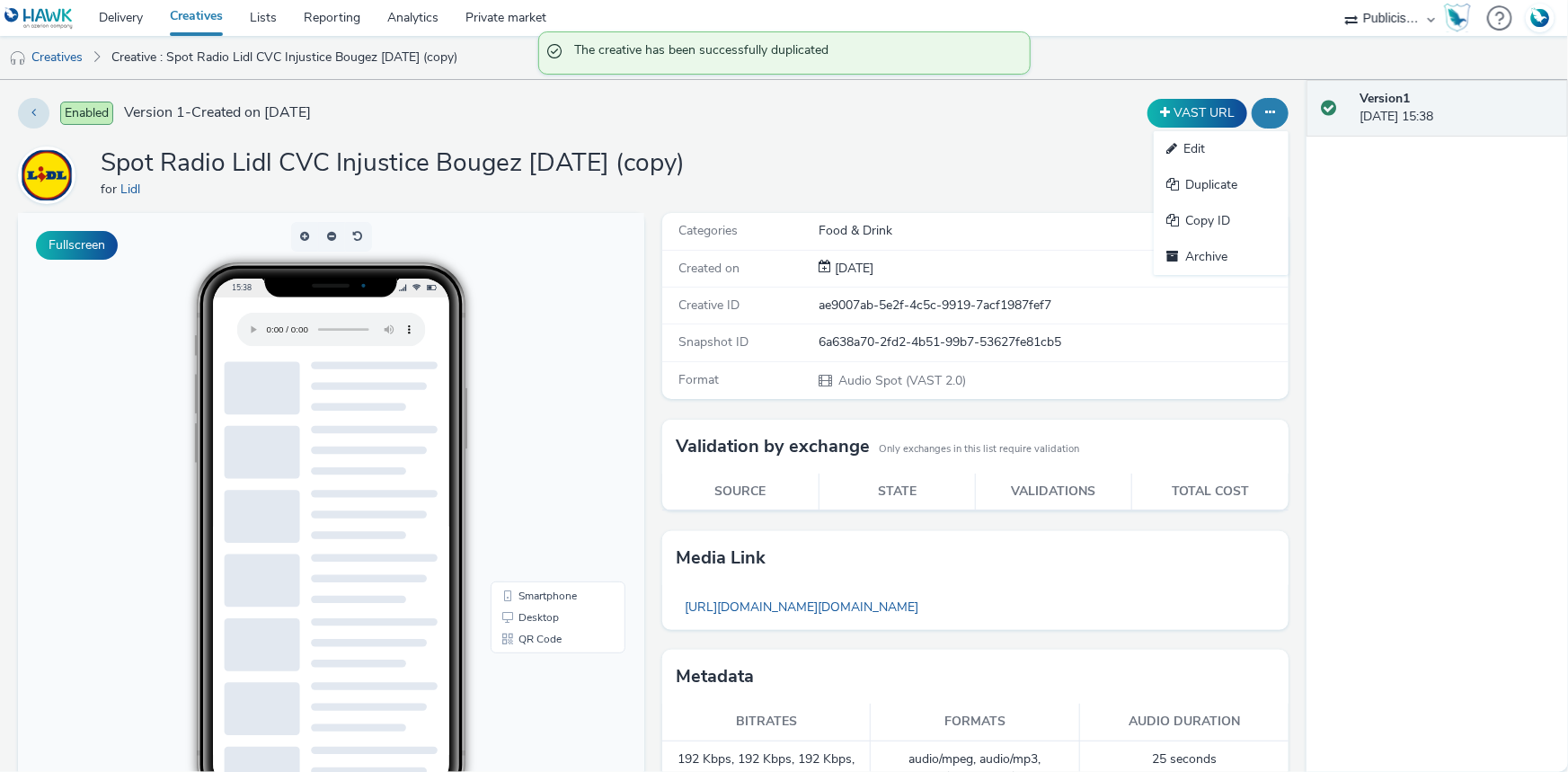
click at [1201, 149] on link "Edit" at bounding box center [1221, 149] width 135 height 36
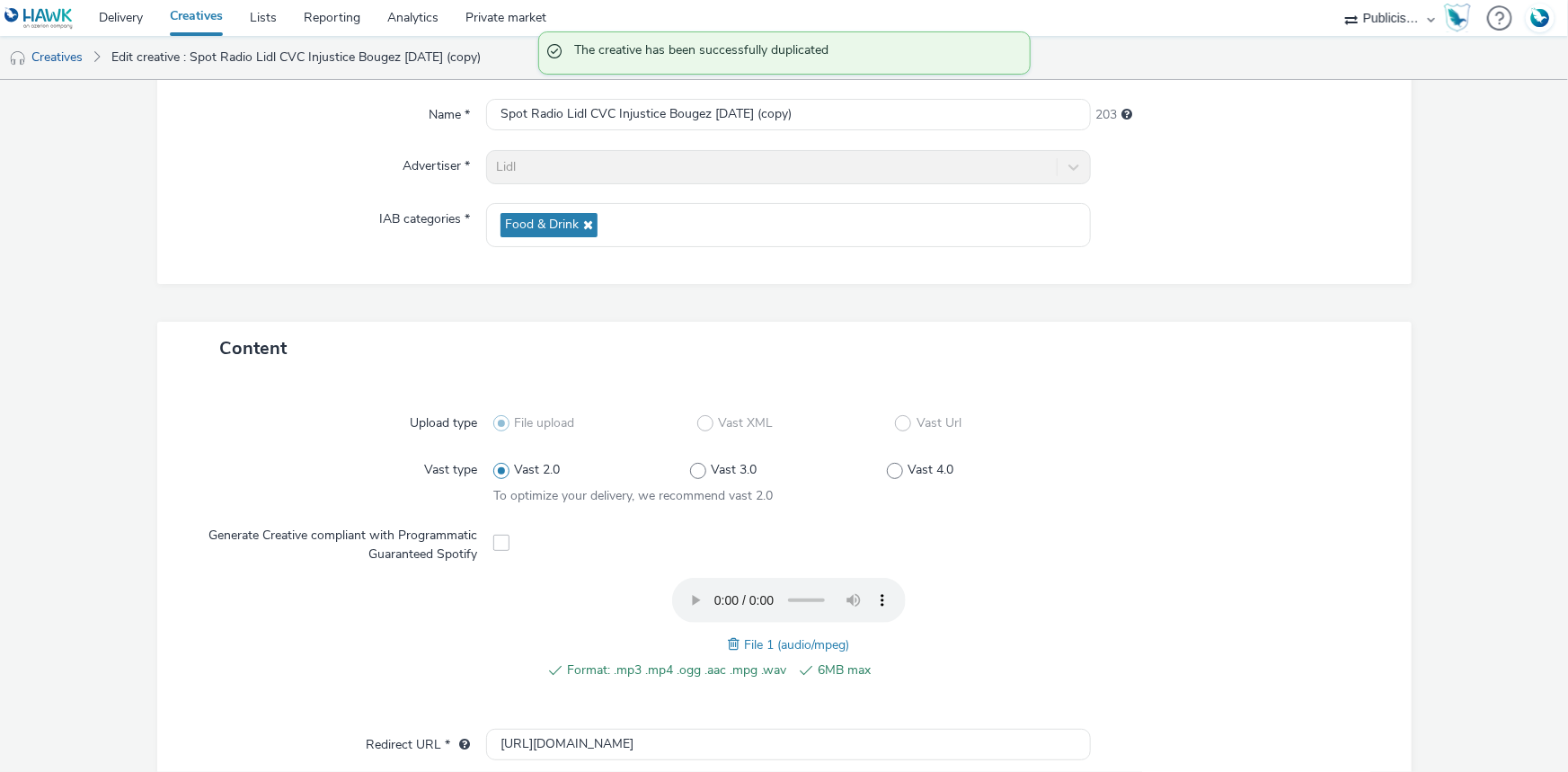
scroll to position [162, 0]
click at [728, 643] on span at bounding box center [736, 643] width 16 height 20
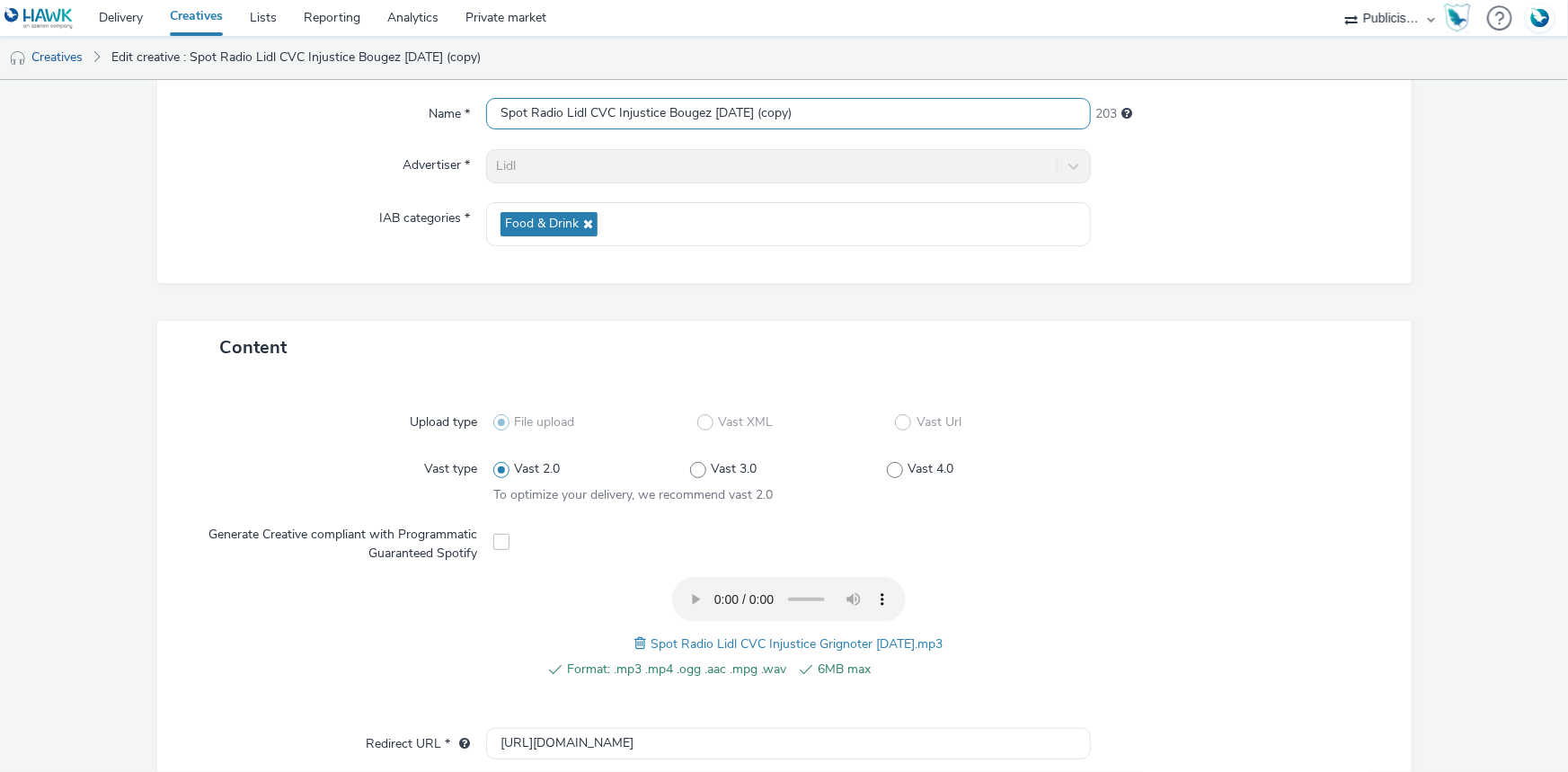
click at [622, 118] on input "Spot Radio Lidl CVC Injustice Bougez 09-10-25 (copy)" at bounding box center [787, 114] width 604 height 32
paste input "Grignoter 09-10-25"
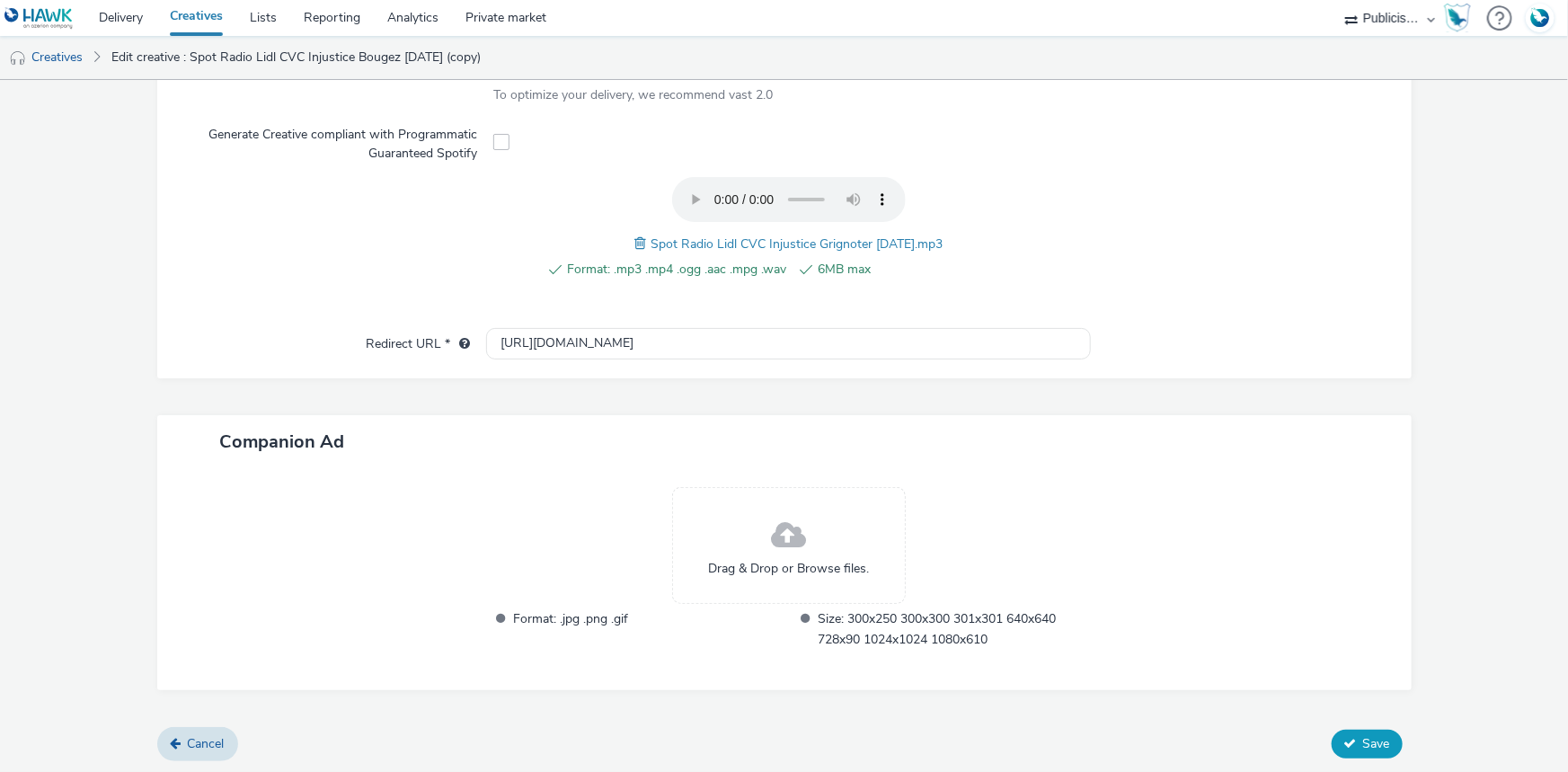
type input "Spot Radio Lidl CVC Injustice Grignoter 09-10-25"
click at [1348, 751] on button "Save" at bounding box center [1367, 744] width 71 height 29
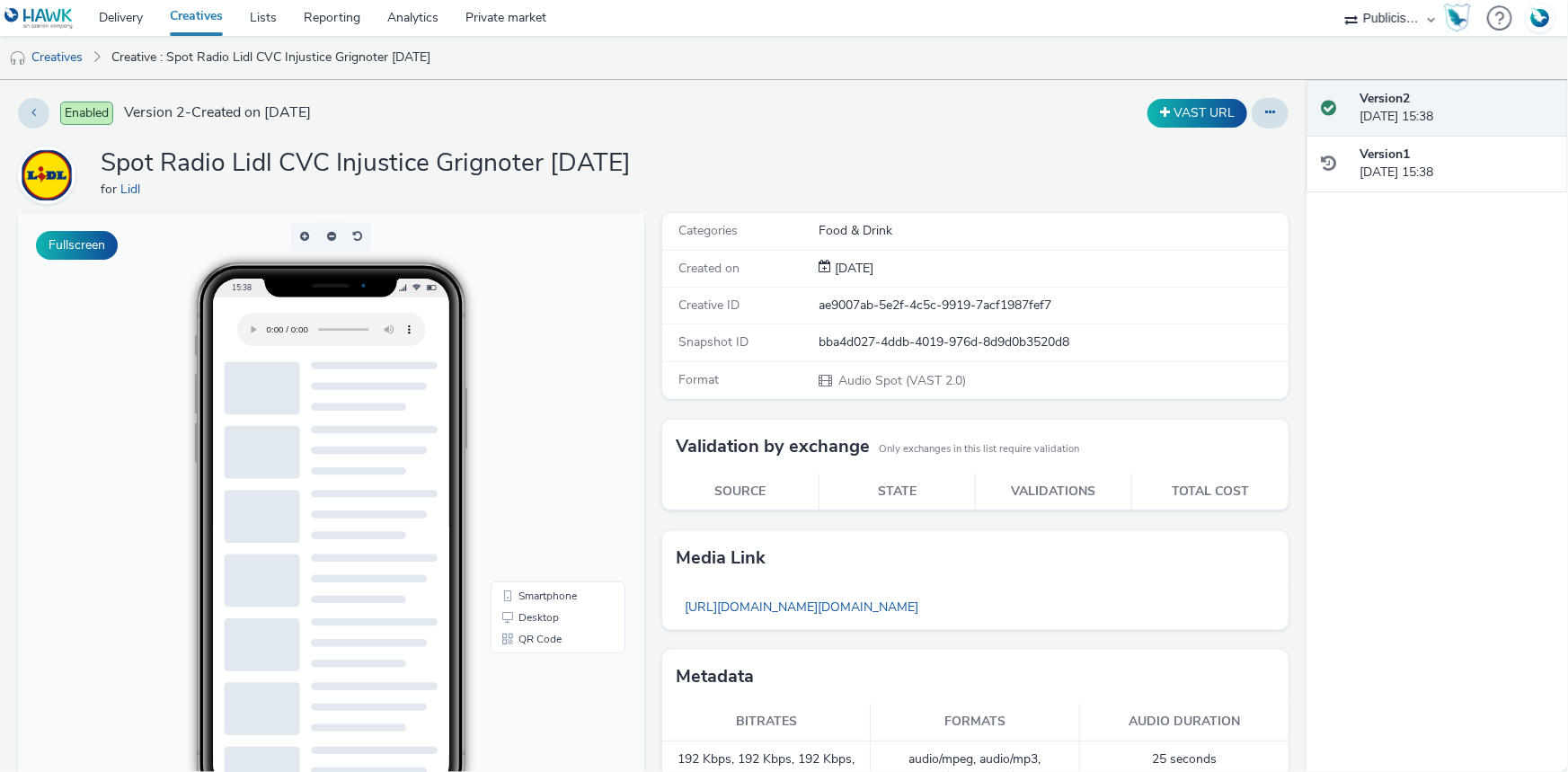
click at [213, 10] on link "Creatives" at bounding box center [196, 18] width 80 height 36
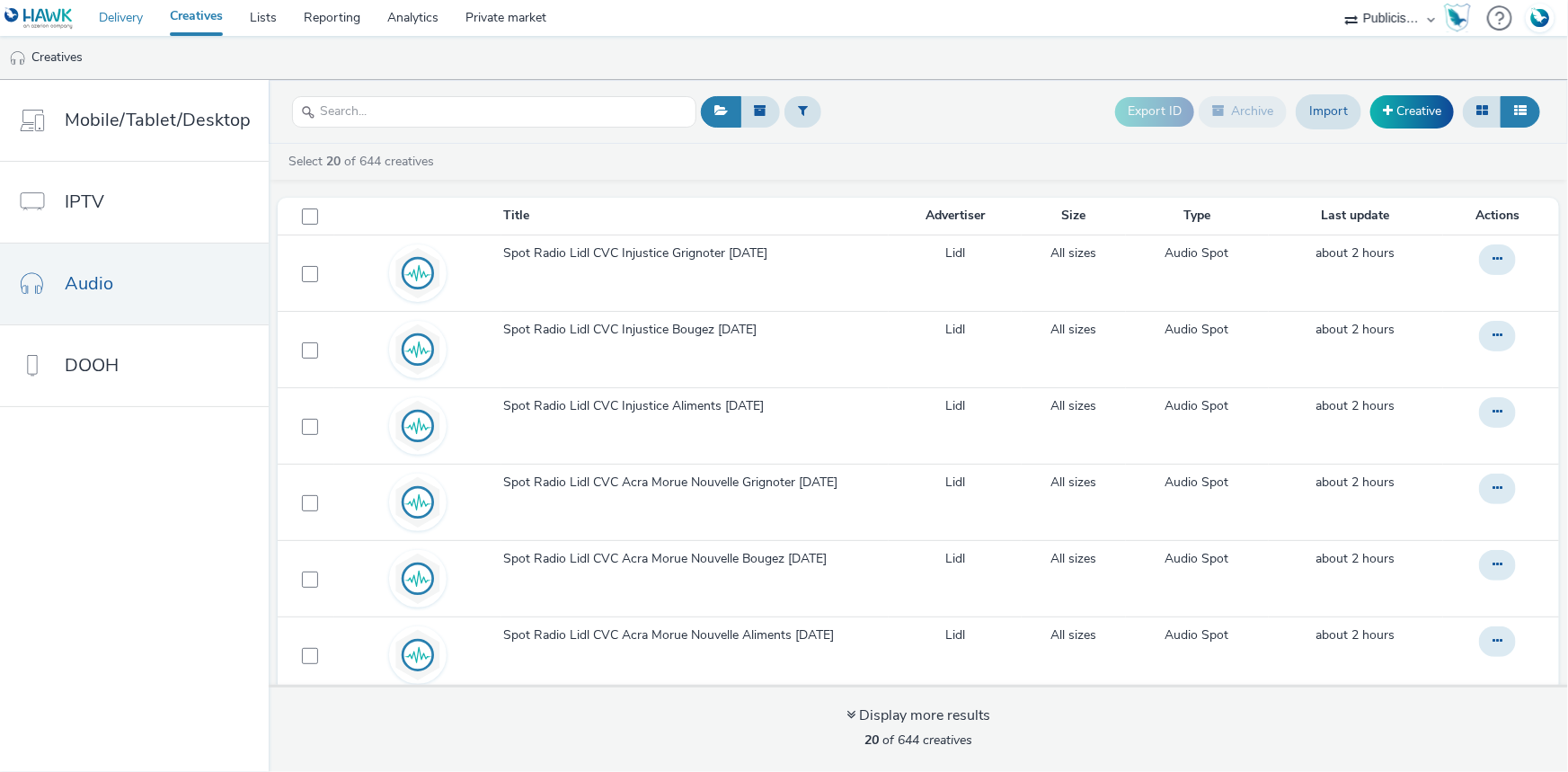
click at [120, 15] on link "Delivery" at bounding box center [121, 18] width 71 height 36
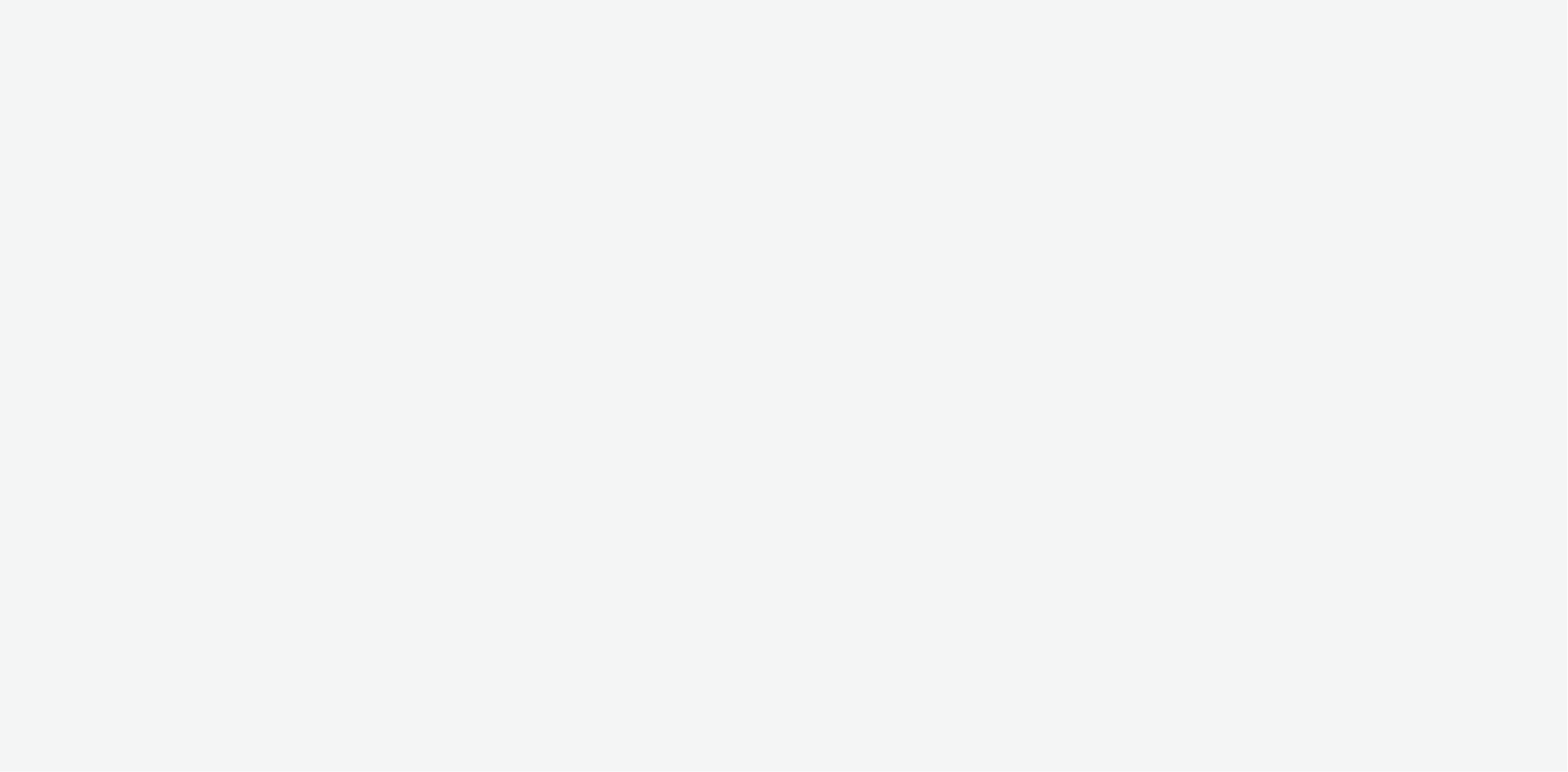
select select "08a58170-7f08-4922-abc8-b2d1eb407230"
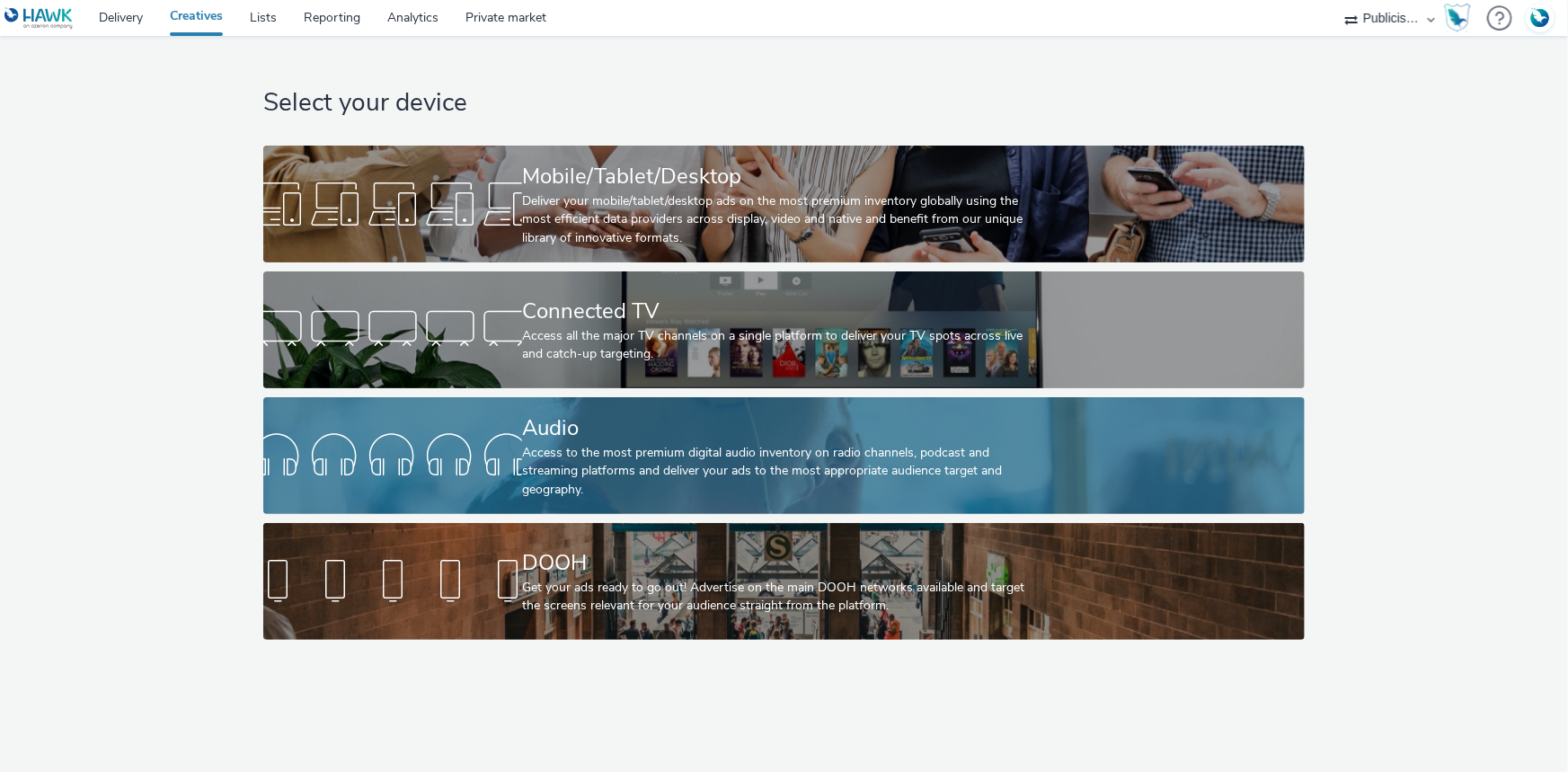
click at [557, 439] on div "Audio" at bounding box center [781, 429] width 516 height 32
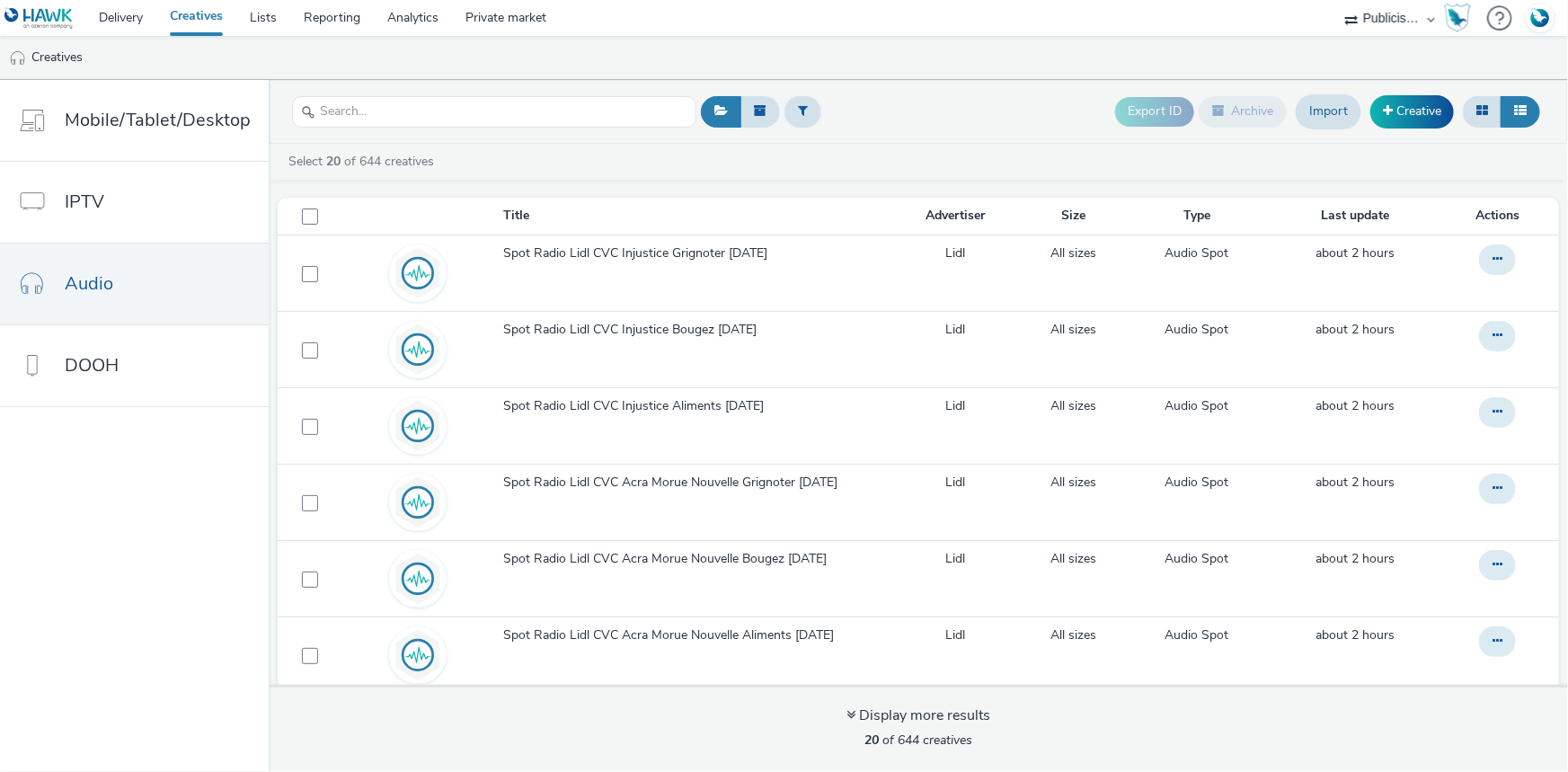
click at [1370, 20] on select "ABI Media Ad4Health Adevinta ADITIKS Adops Agence79 AllMatik AMnet FR Amplifi F…" at bounding box center [1390, 18] width 108 height 36
click at [131, 15] on link "Delivery" at bounding box center [121, 18] width 71 height 36
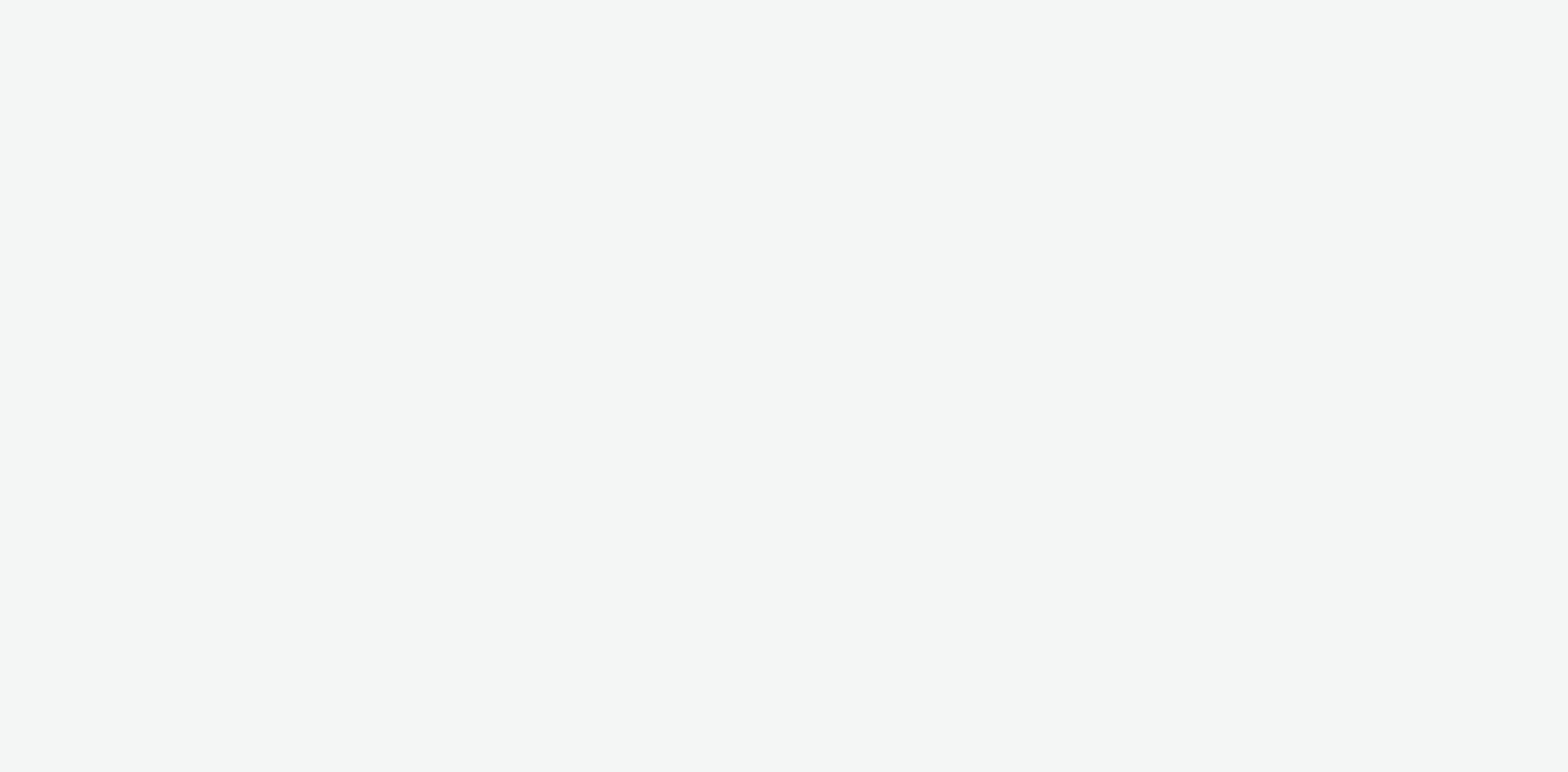
select select "08a58170-7f08-4922-abc8-b2d1eb407230"
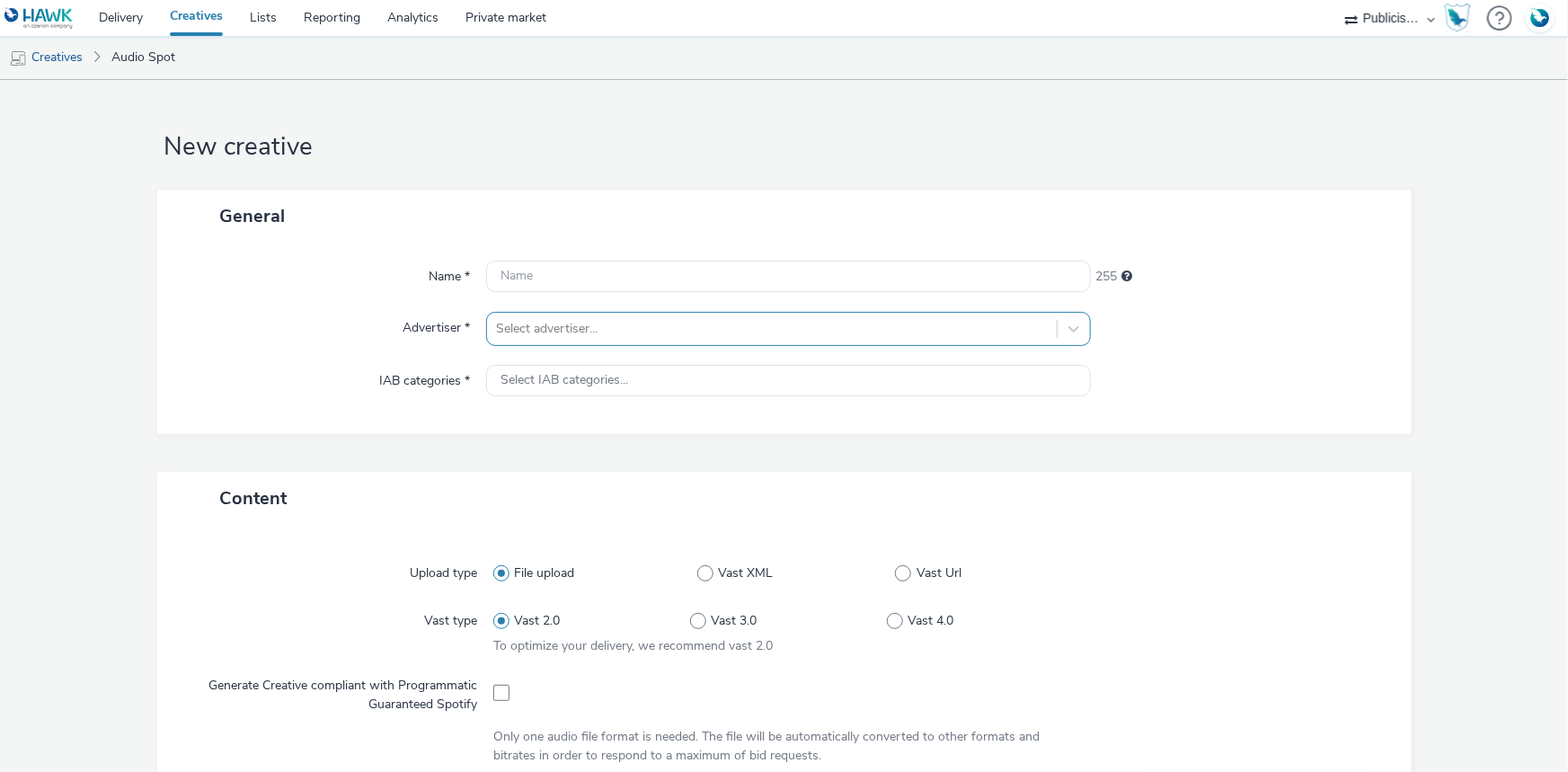
click at [620, 334] on div at bounding box center [772, 330] width 552 height 22
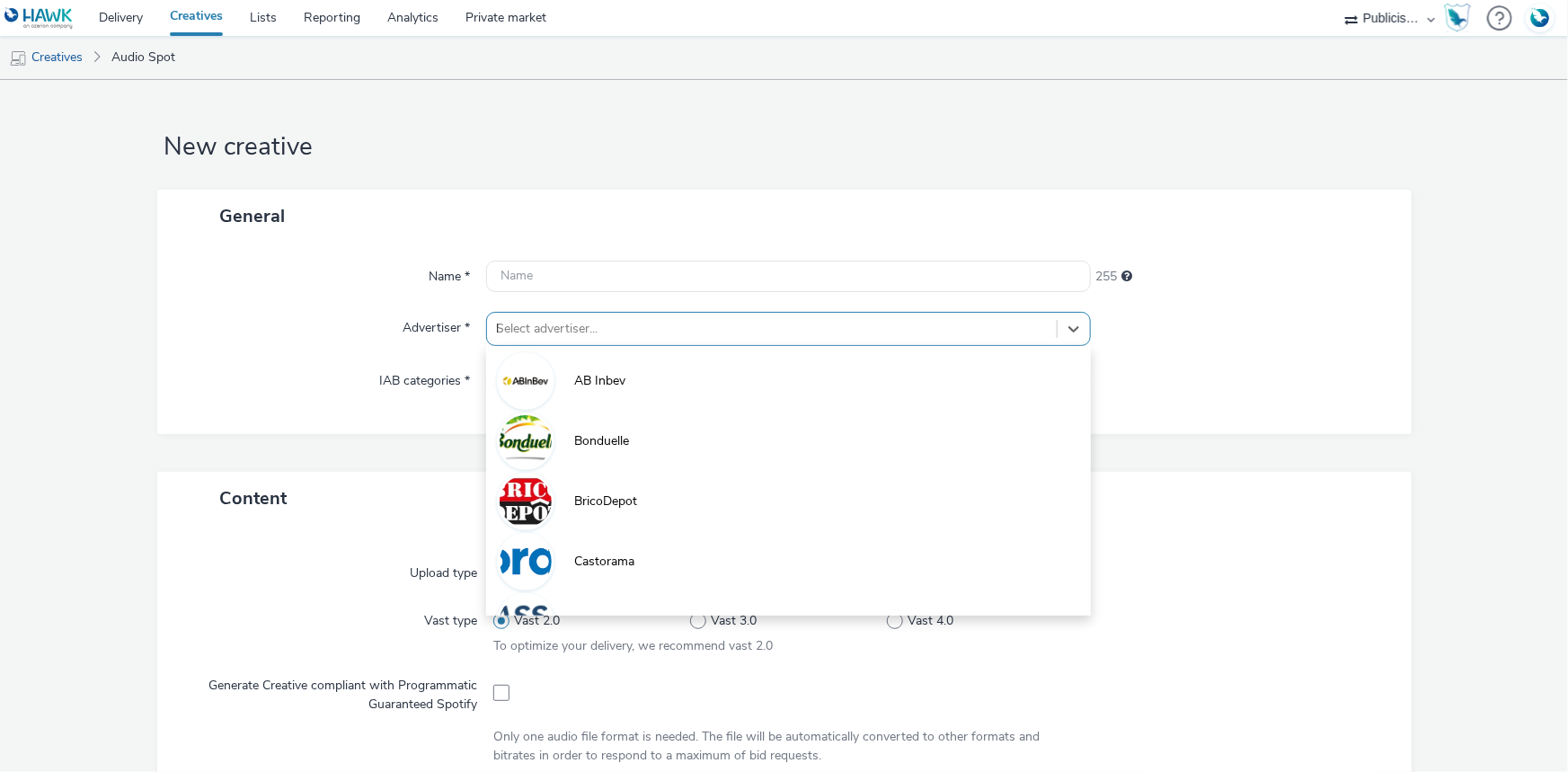
type input "lid"
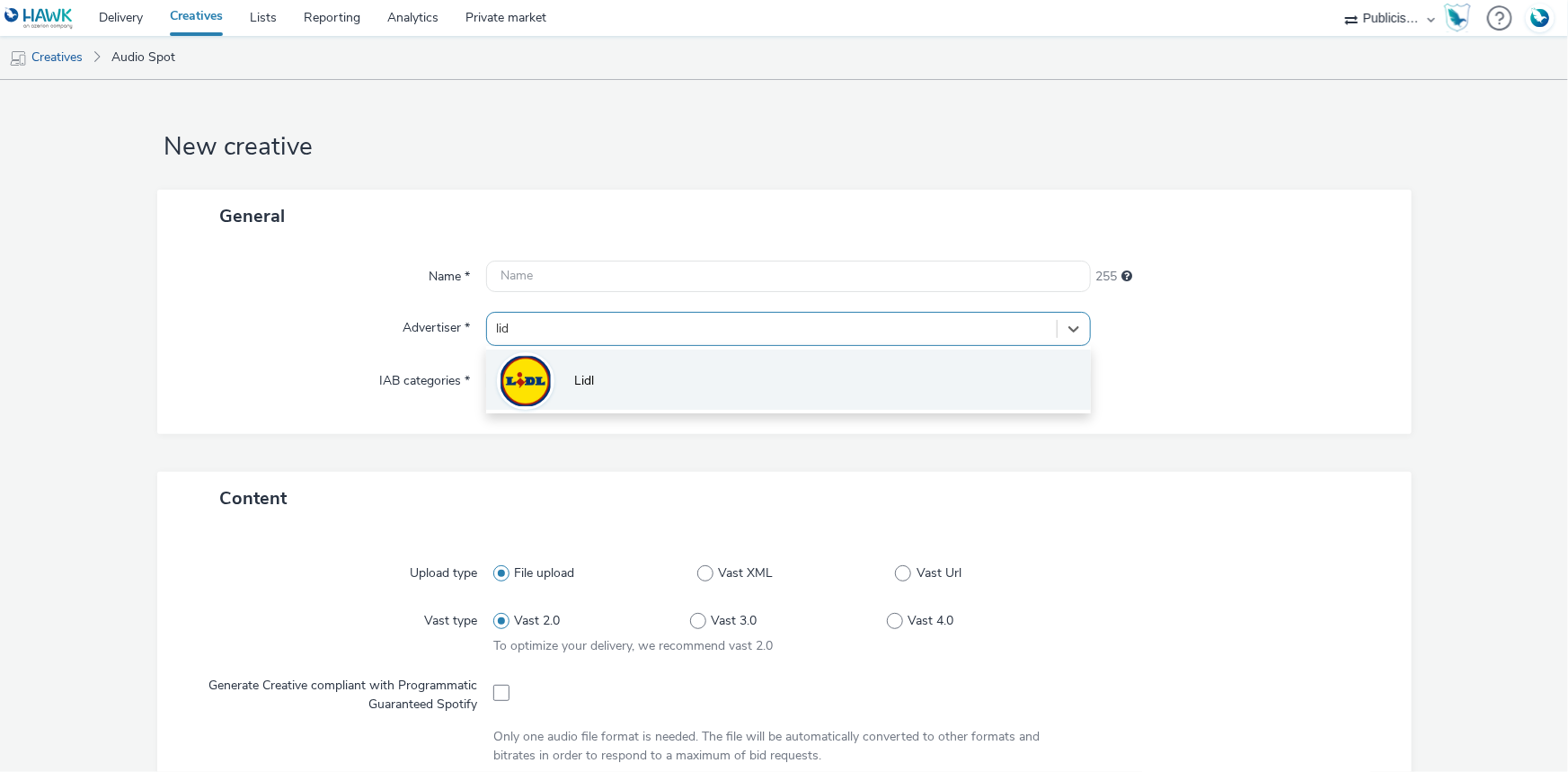
drag, startPoint x: 589, startPoint y: 383, endPoint x: 551, endPoint y: 394, distance: 39.6
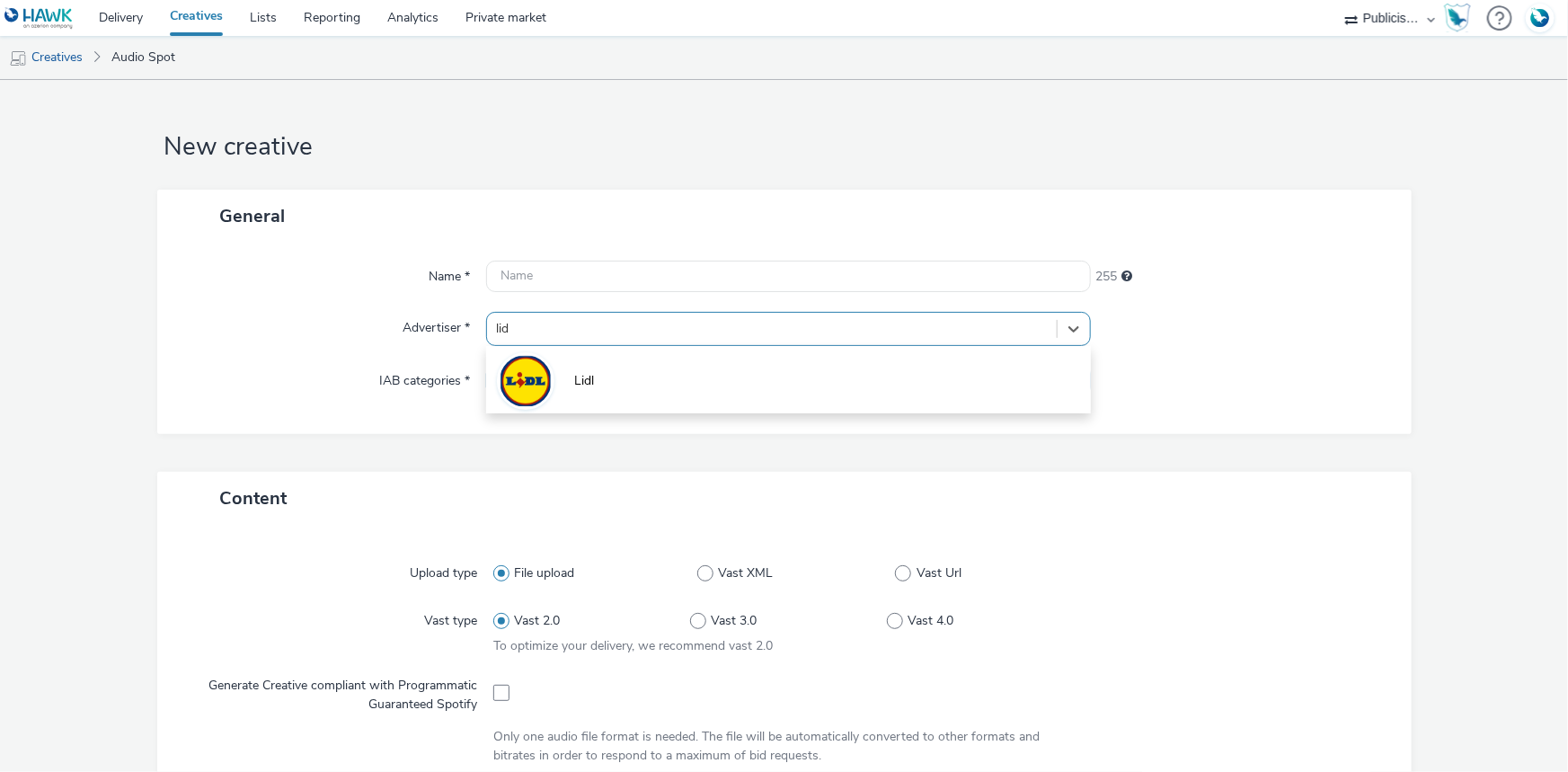
click at [588, 384] on span "Lidl" at bounding box center [584, 381] width 20 height 18
type input "[URL][DOMAIN_NAME]"
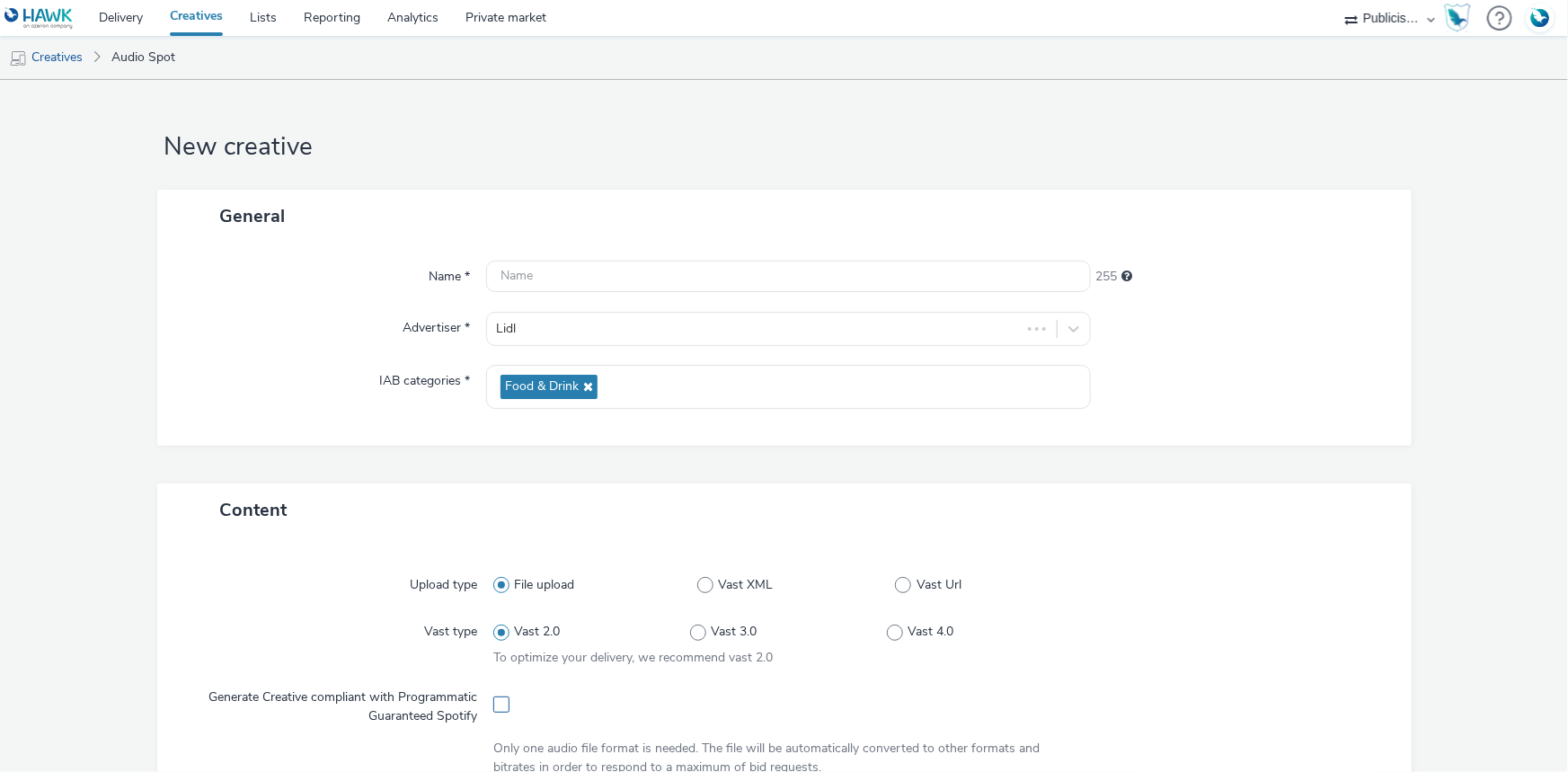
click at [494, 703] on span at bounding box center [502, 705] width 16 height 16
checkbox input "true"
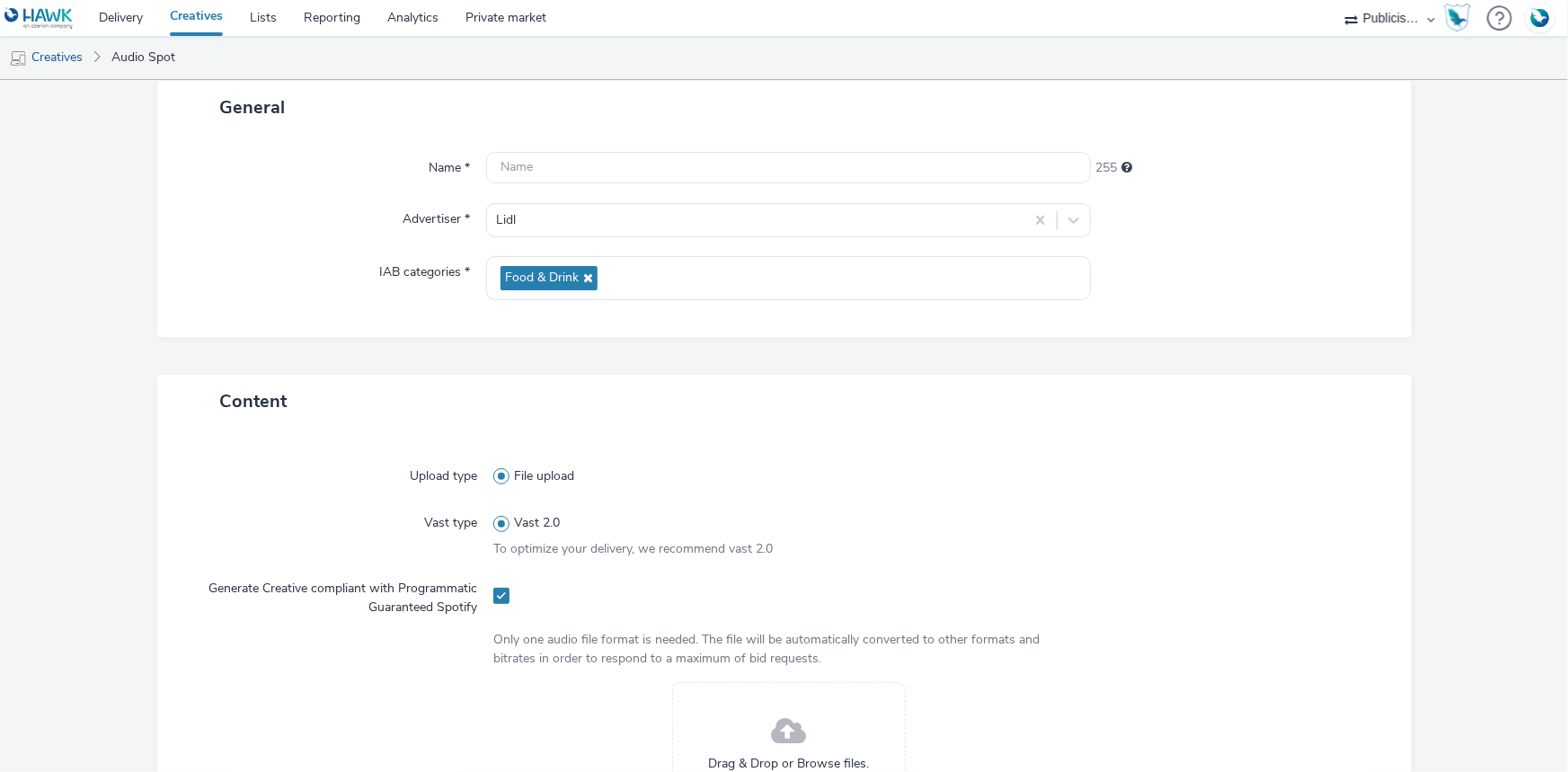
scroll to position [490, 0]
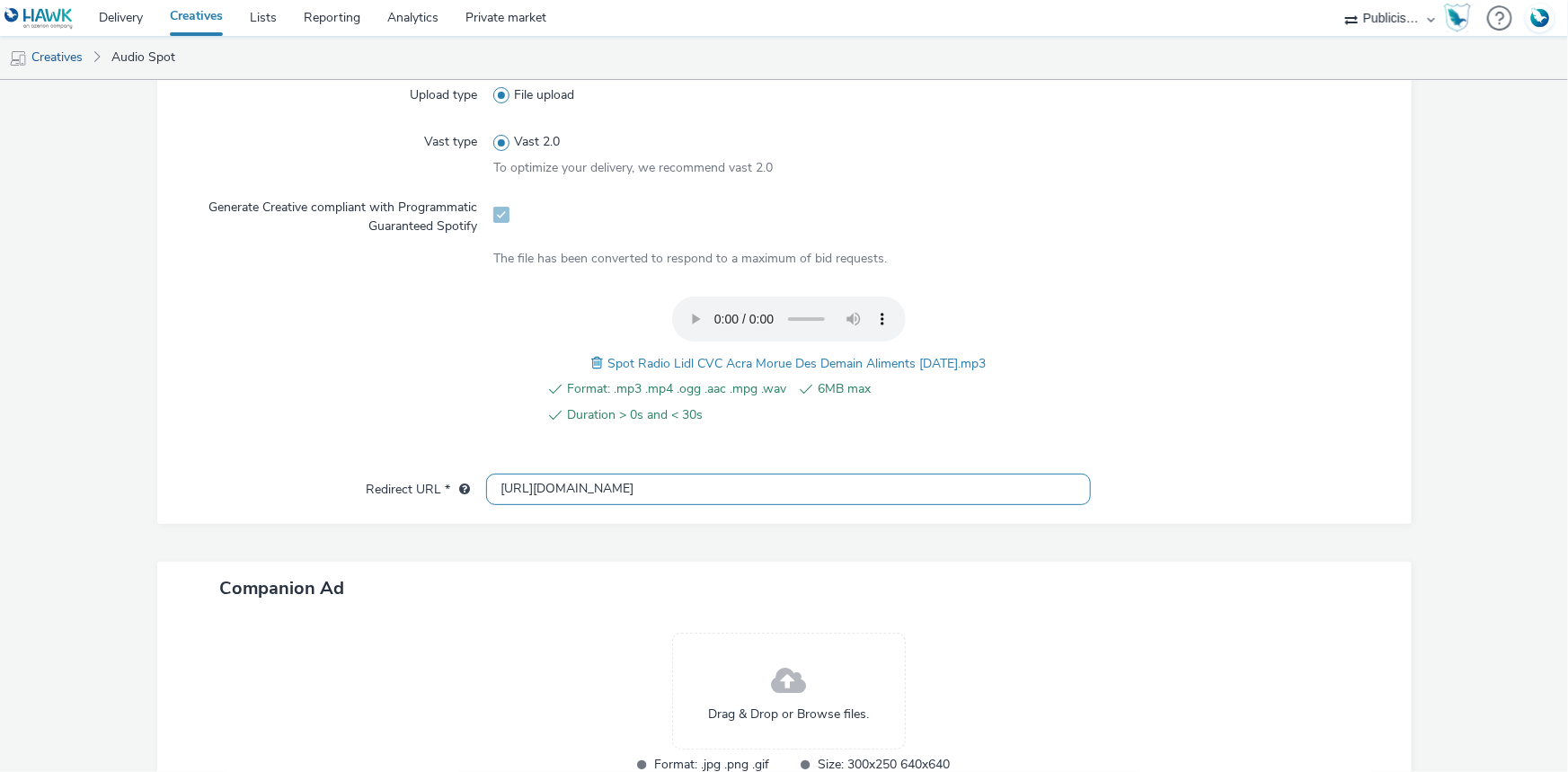
click at [530, 483] on input "[URL][DOMAIN_NAME]" at bounding box center [787, 490] width 604 height 32
click at [530, 484] on input "[URL][DOMAIN_NAME]" at bounding box center [787, 490] width 604 height 32
paste input "s://[DOMAIN_NAME][URL]"
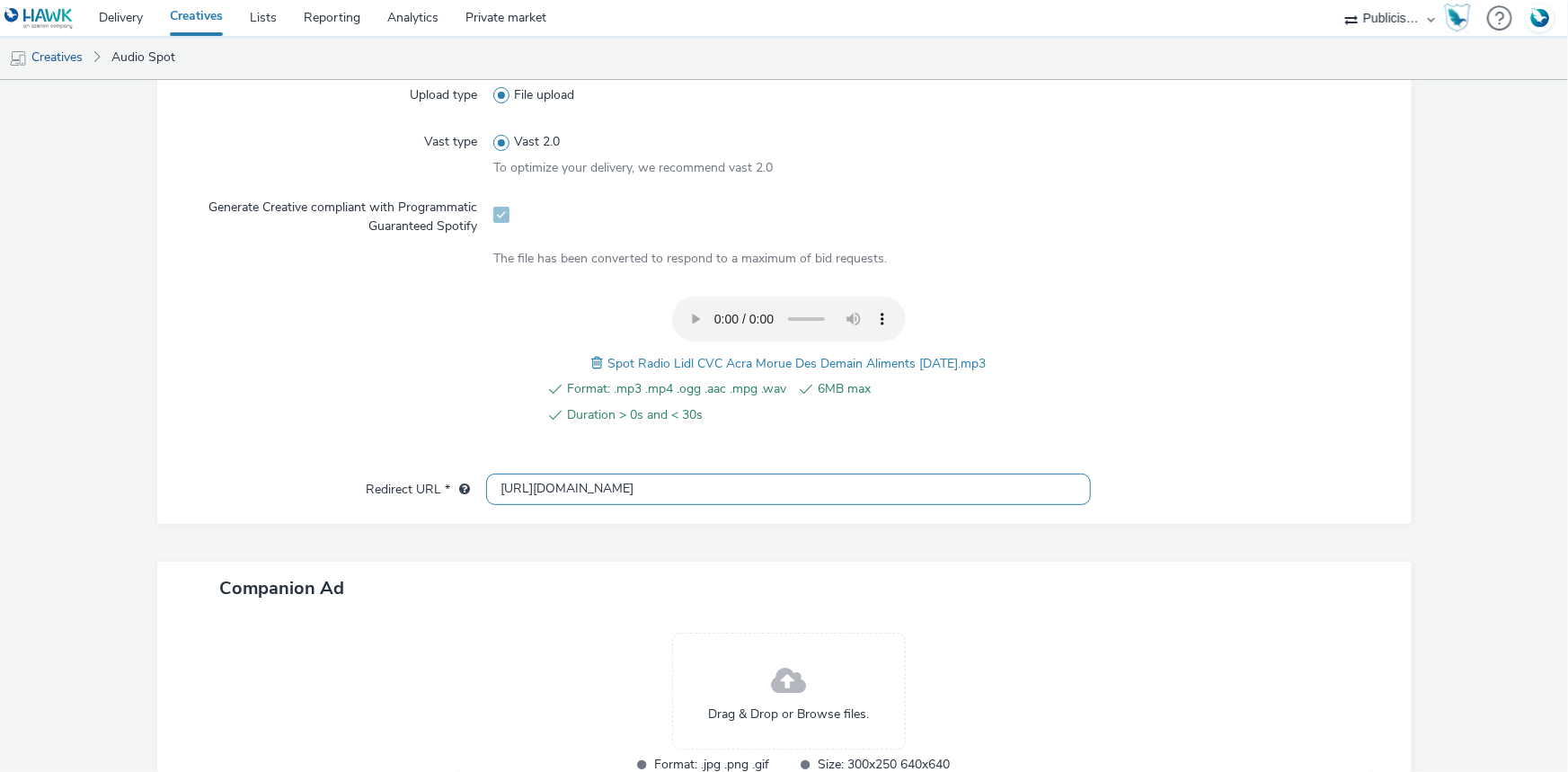
type input "[URL][DOMAIN_NAME]"
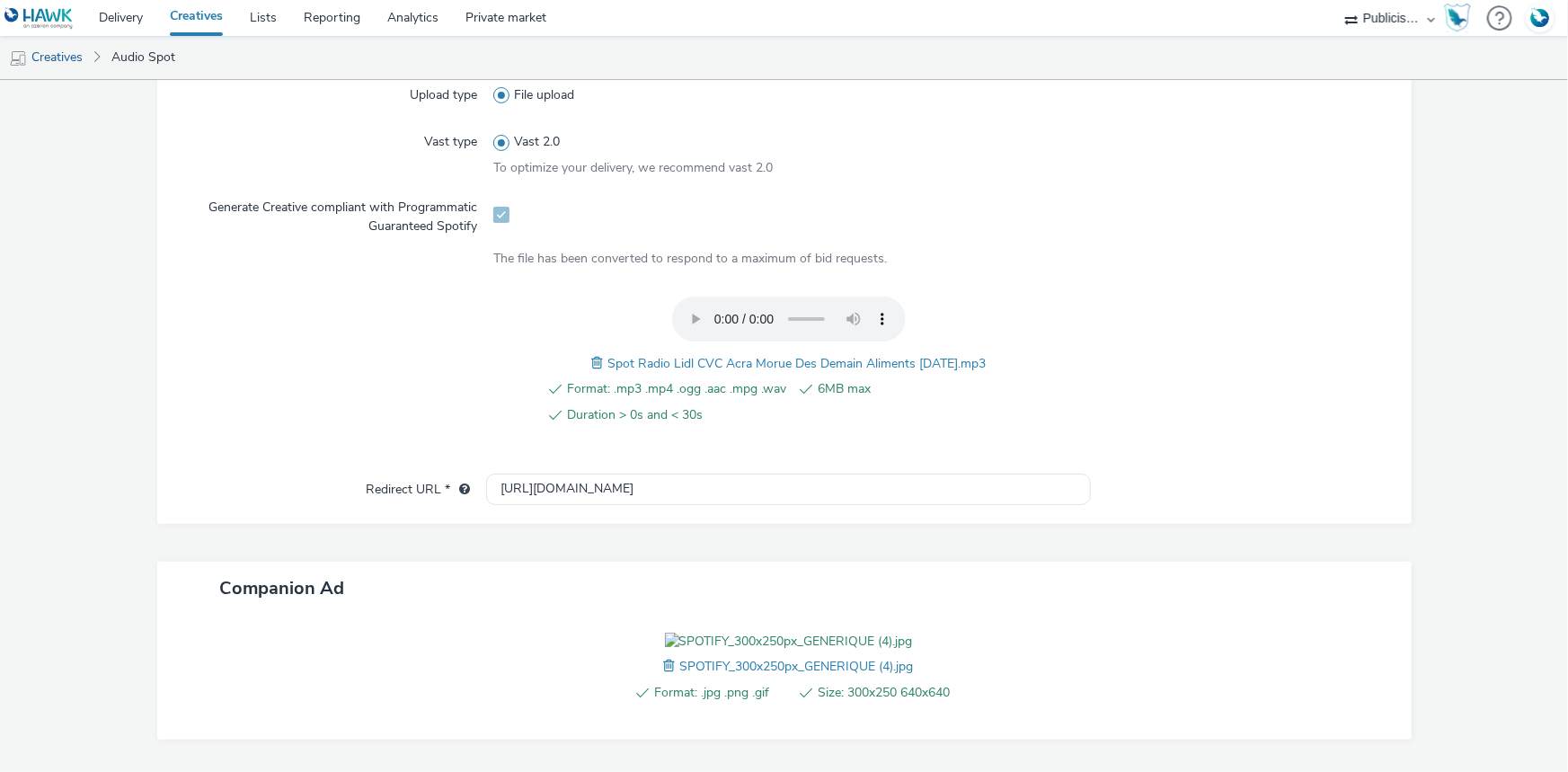
click at [690, 368] on span "Spot Radio Lidl CVC Acra Morue Des Demain Aliments 07-10-2025.mp3" at bounding box center [796, 363] width 378 height 17
copy span "Spot Radio Lidl CVC Acra Morue Des Demain Aliments 07-10-2025.mp3"
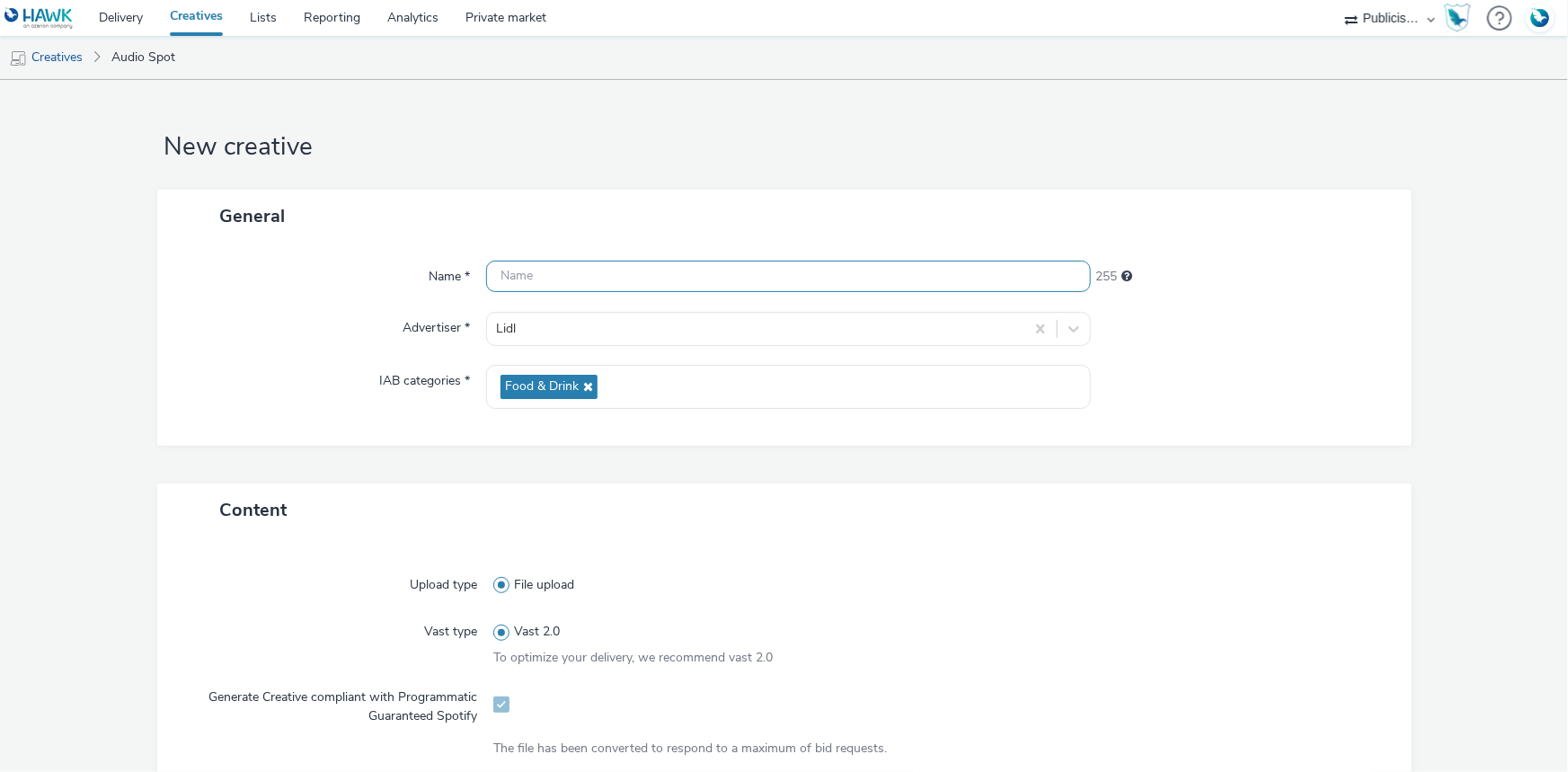
click at [603, 263] on input "text" at bounding box center [787, 276] width 604 height 32
paste input "Spot Radio Lidl CVC Acra Morue Des Demain Aliments 07-10-2025.mp3"
paste input "_Spotify"
type input "Spot Radio Lidl CVC Acra Morue Des Demain Aliments 07-10-2025_Spotify"
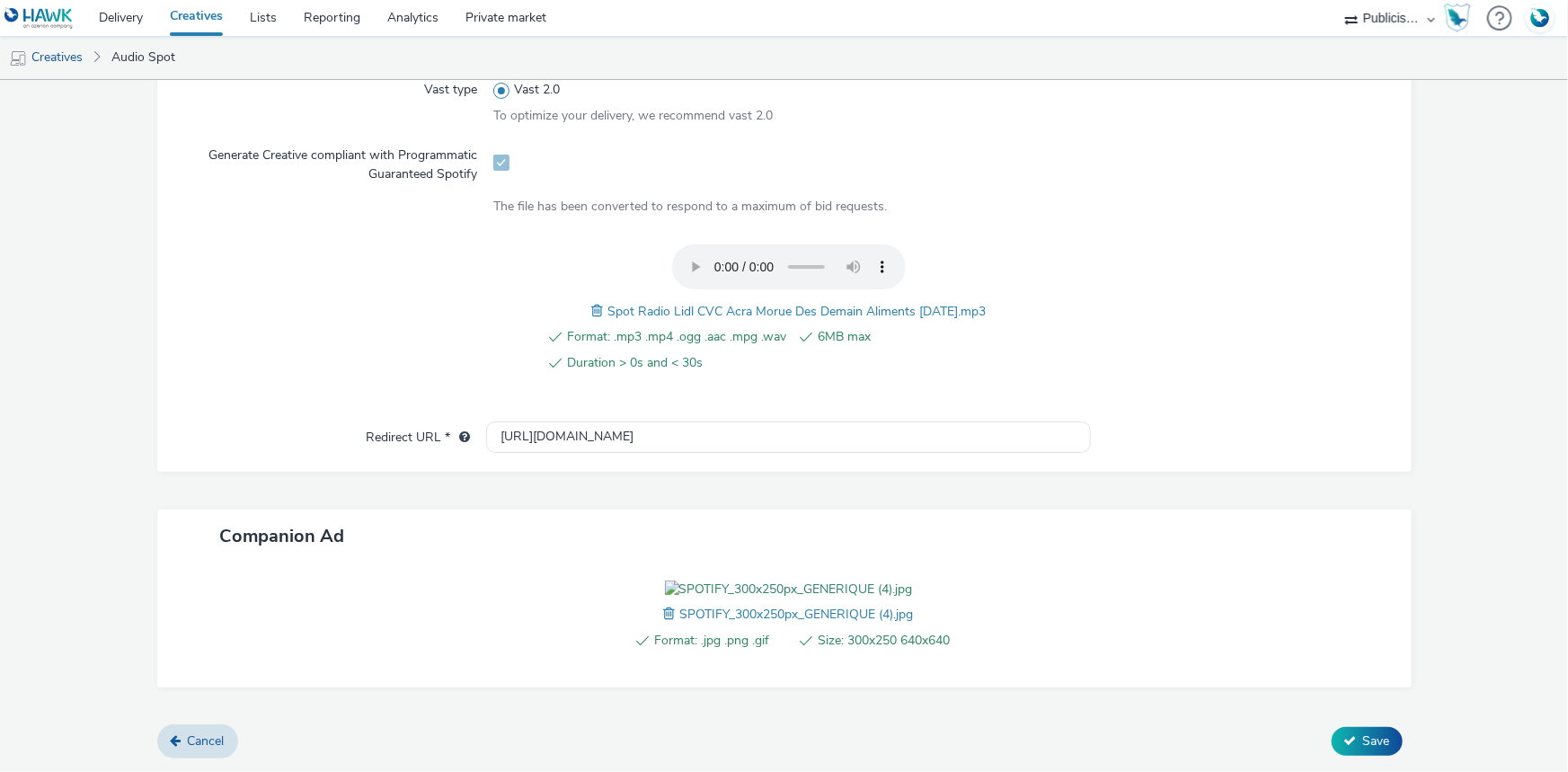
scroll to position [643, 0]
click at [1363, 737] on span "Save" at bounding box center [1376, 740] width 27 height 17
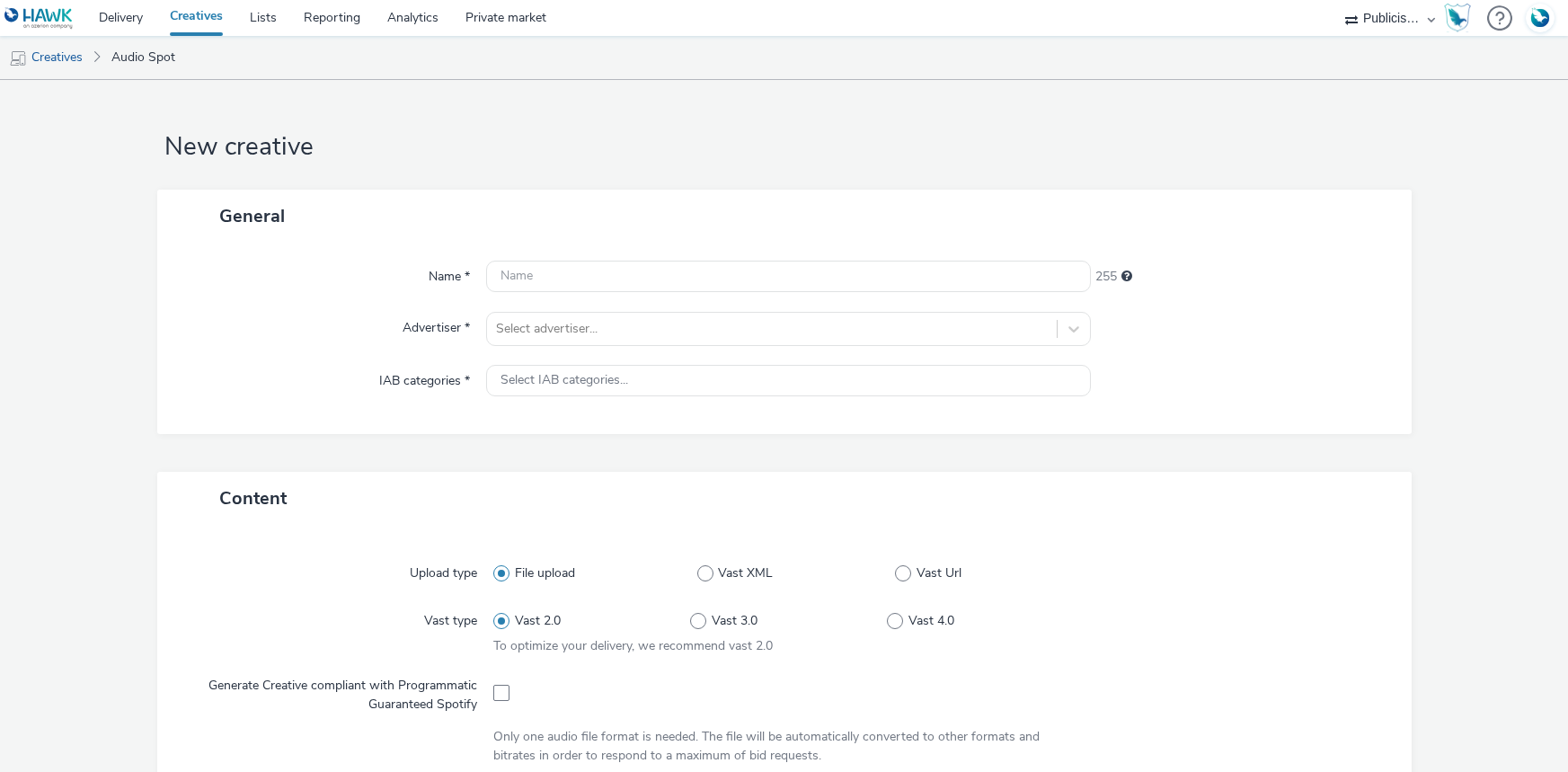
select select "08a58170-7f08-4922-abc8-b2d1eb407230"
click at [539, 325] on div at bounding box center [772, 330] width 552 height 22
type input "lid"
click at [573, 391] on li "Lidl" at bounding box center [787, 379] width 604 height 60
type input "http://lidl.fr"
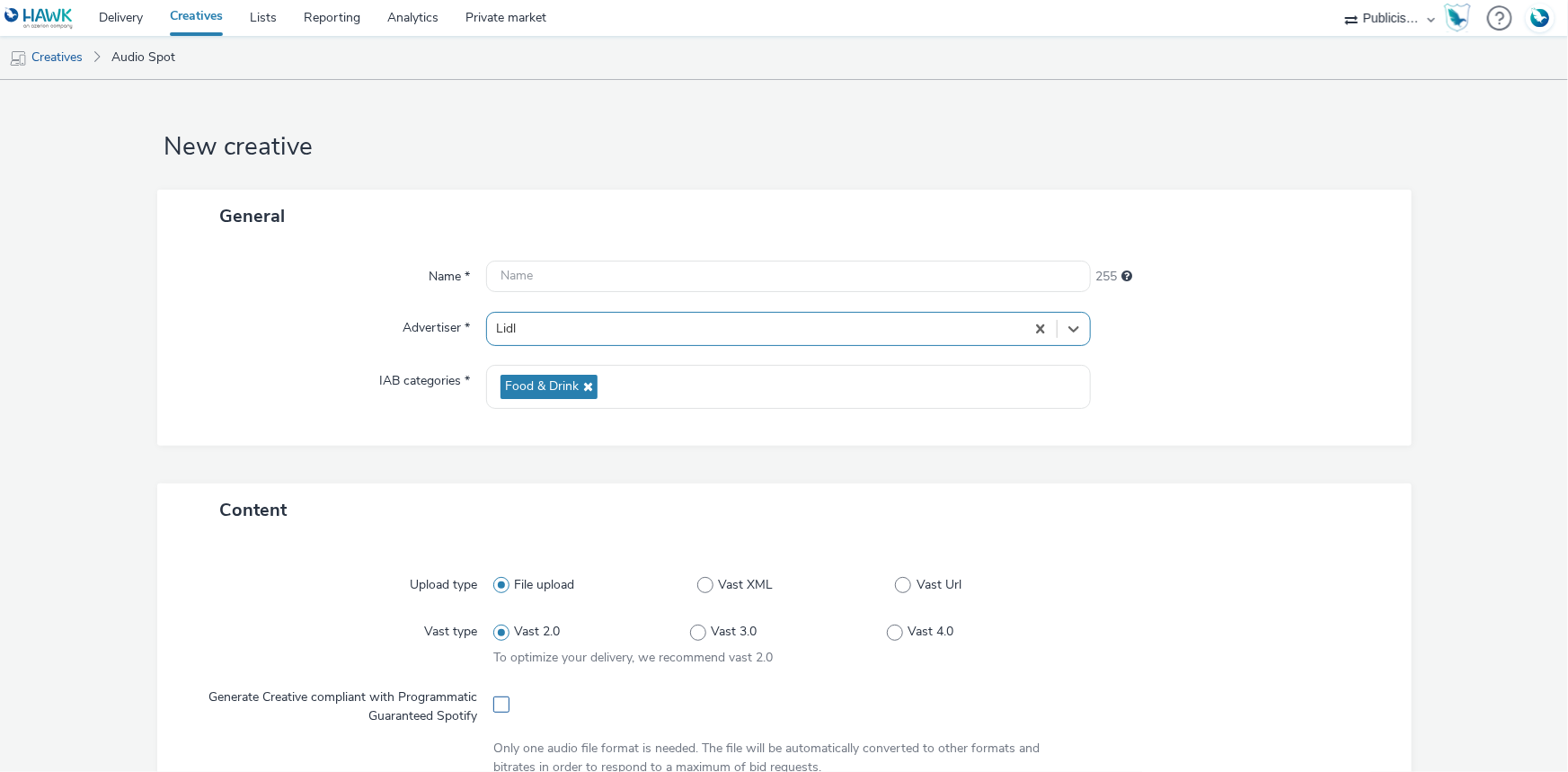
click at [496, 708] on span at bounding box center [502, 705] width 16 height 16
checkbox input "true"
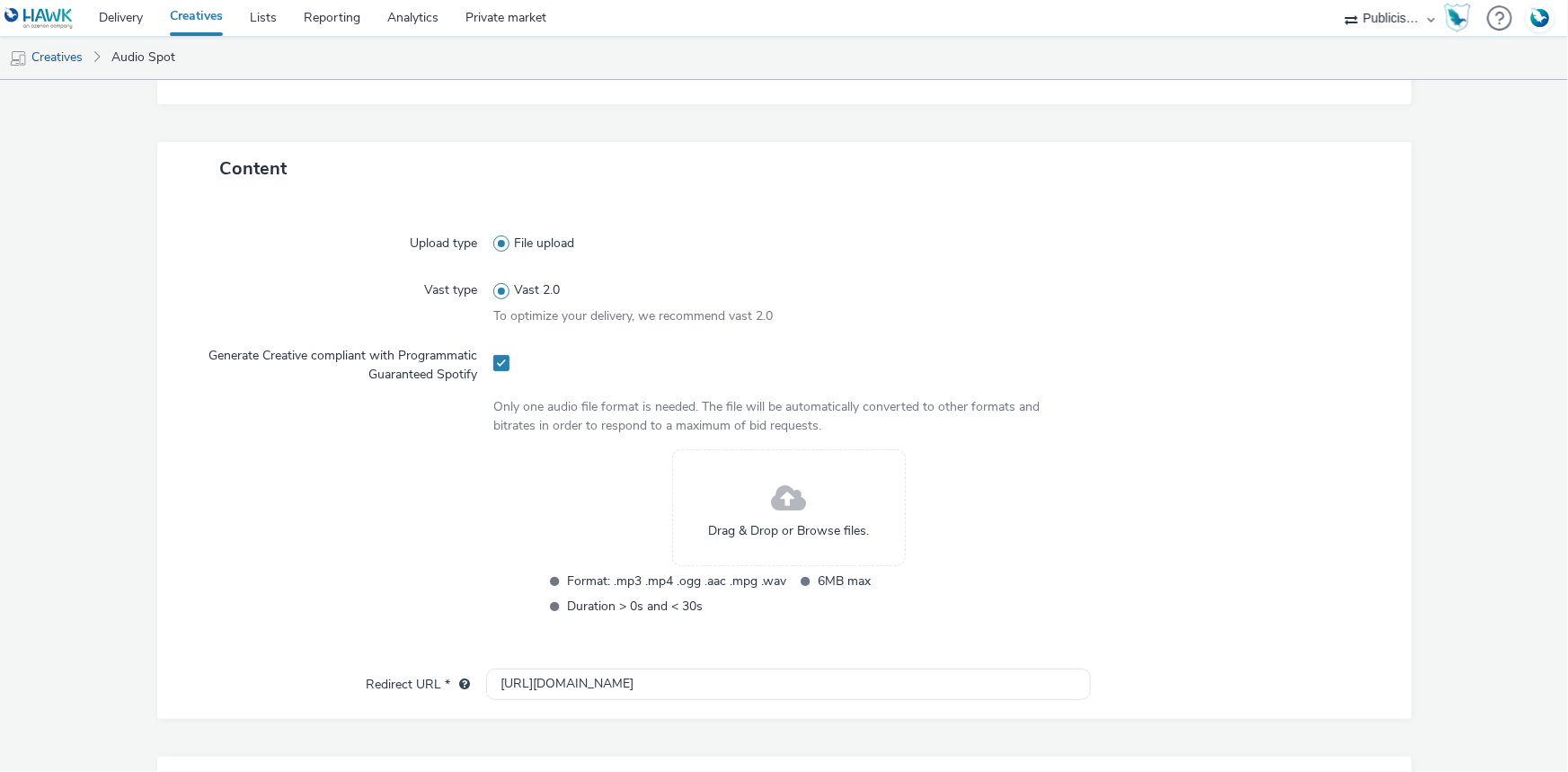
scroll to position [408, 0]
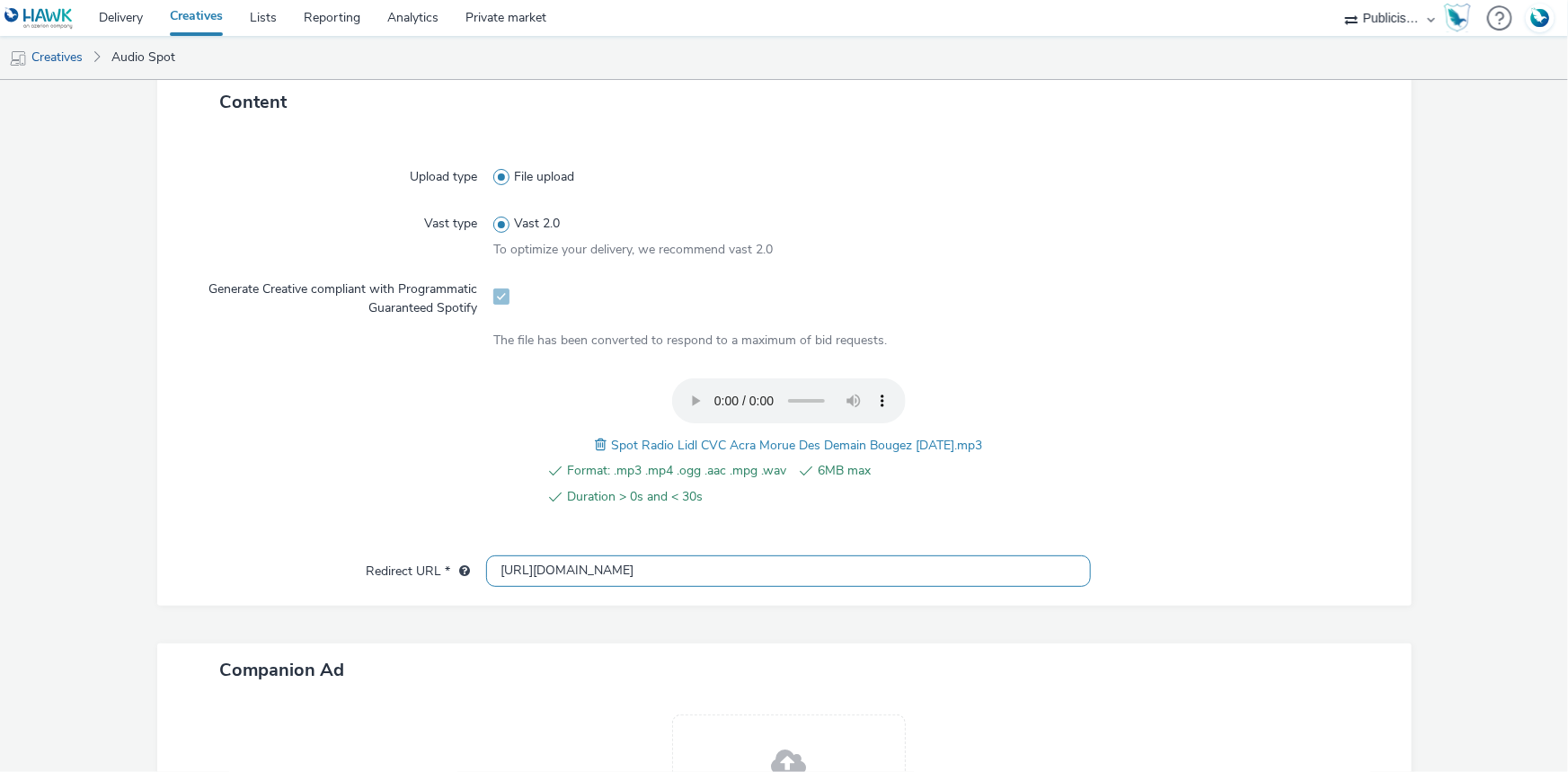
click at [529, 566] on input "[URL][DOMAIN_NAME]" at bounding box center [787, 571] width 604 height 32
paste input "s://[DOMAIN_NAME][URL]"
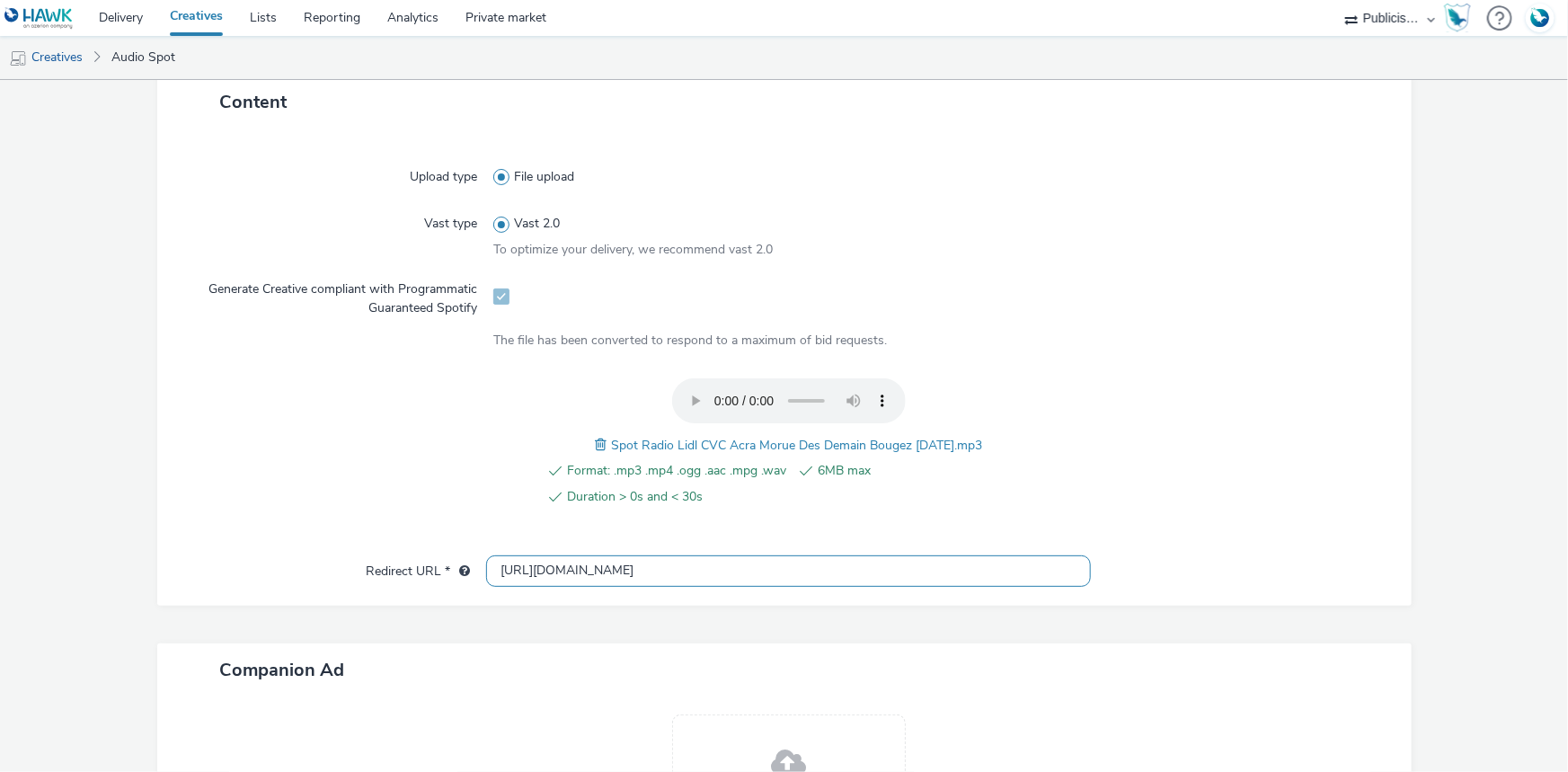
type input "[URL][DOMAIN_NAME]"
click at [673, 445] on span "Spot Radio Lidl CVC Acra Morue Des Demain Bougez 07-10-2025.mp3" at bounding box center [796, 444] width 371 height 17
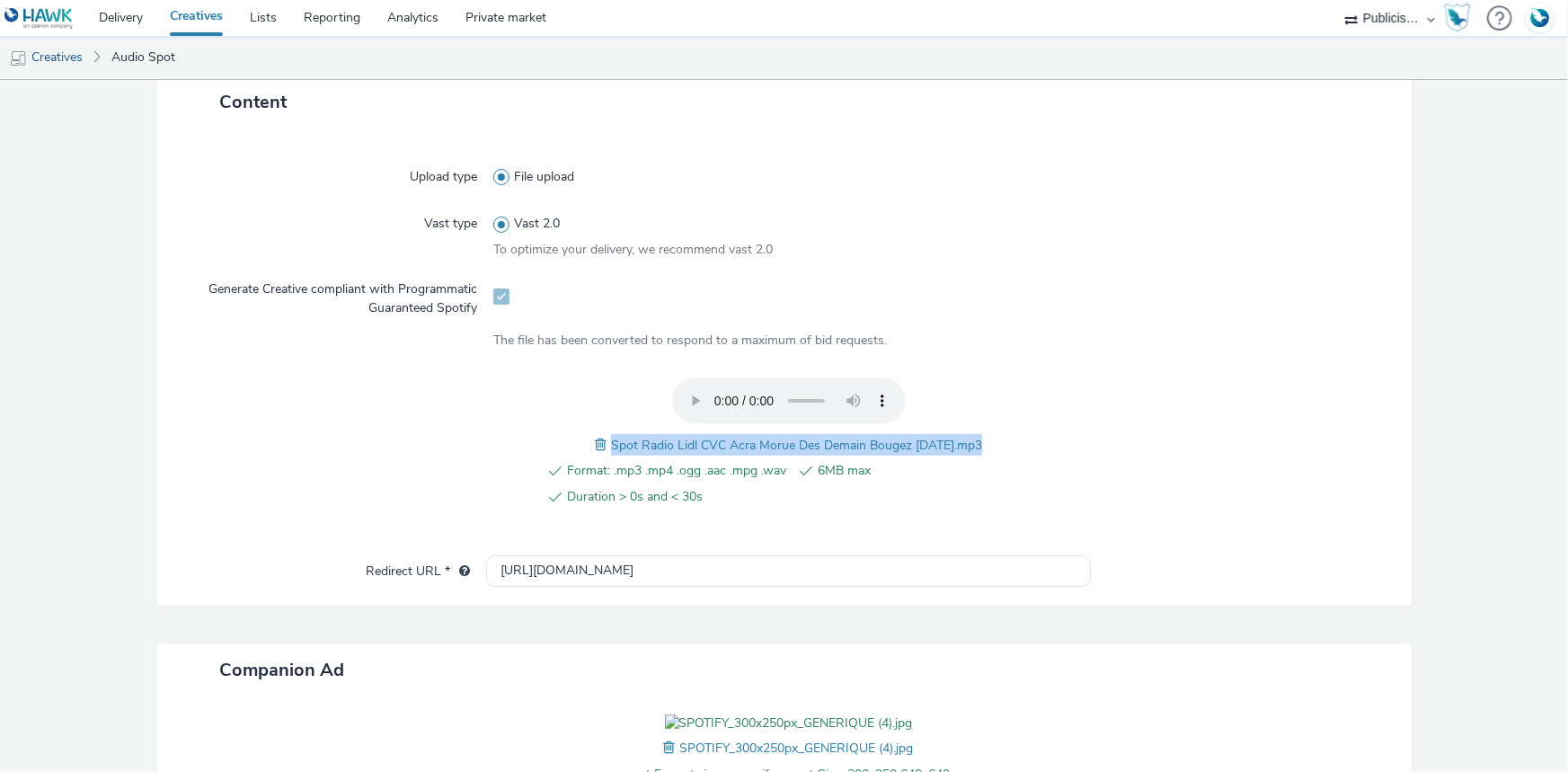
click at [673, 444] on span "Spot Radio Lidl CVC Acra Morue Des Demain Bougez 07-10-2025.mp3" at bounding box center [796, 444] width 371 height 17
copy span "Spot Radio Lidl CVC Acra Morue Des Demain Bougez 07-10-2025.mp3"
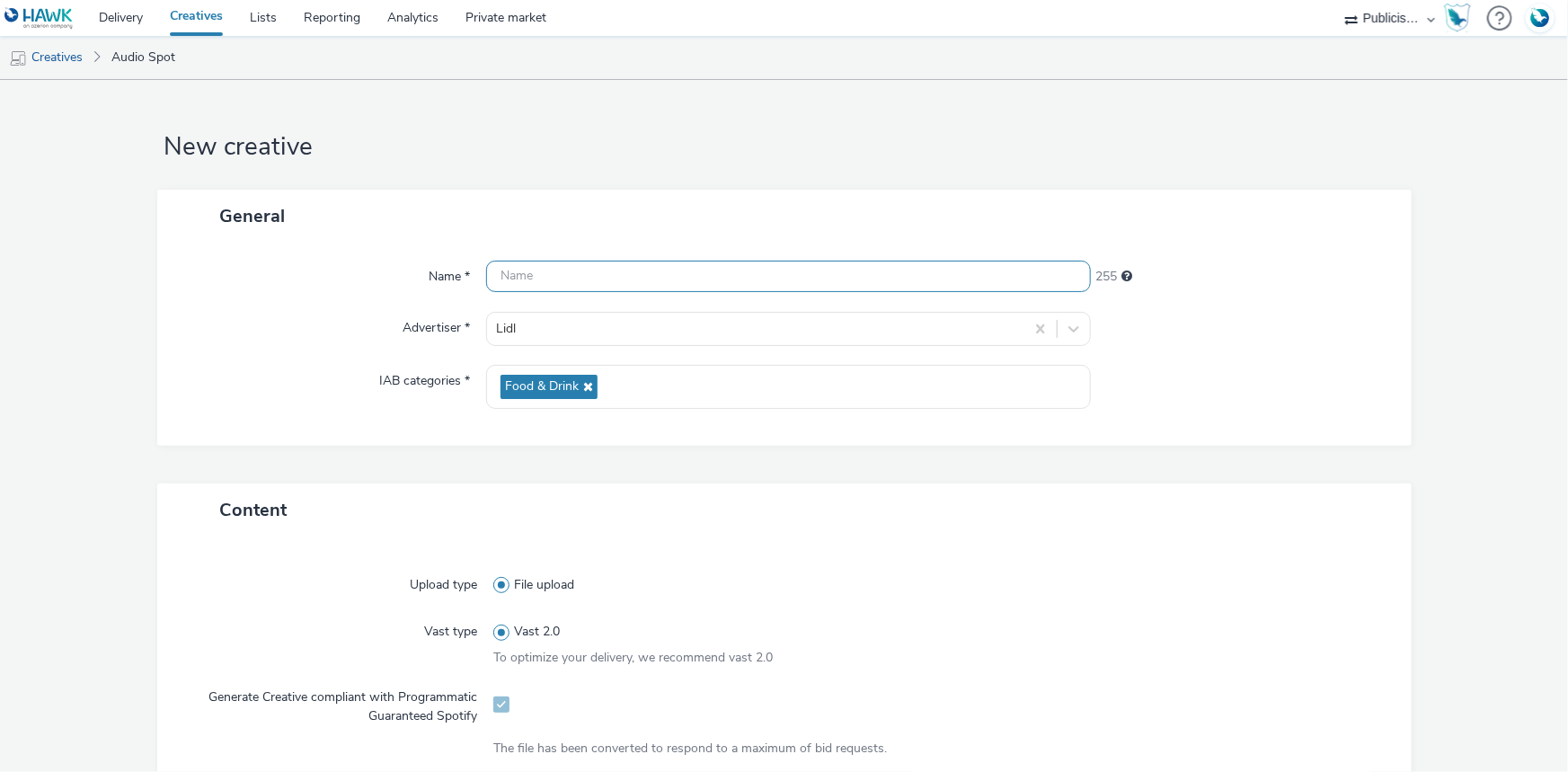
click at [628, 275] on input "text" at bounding box center [787, 276] width 604 height 32
paste input "Spot Radio Lidl CVC Acra Morue Des Demain Bougez 07-10-2025.mp3"
paste input "_Spotify"
type input "Spot Radio Lidl CVC Acra Morue Des Demain Bougez 07-10-2025_Spotify"
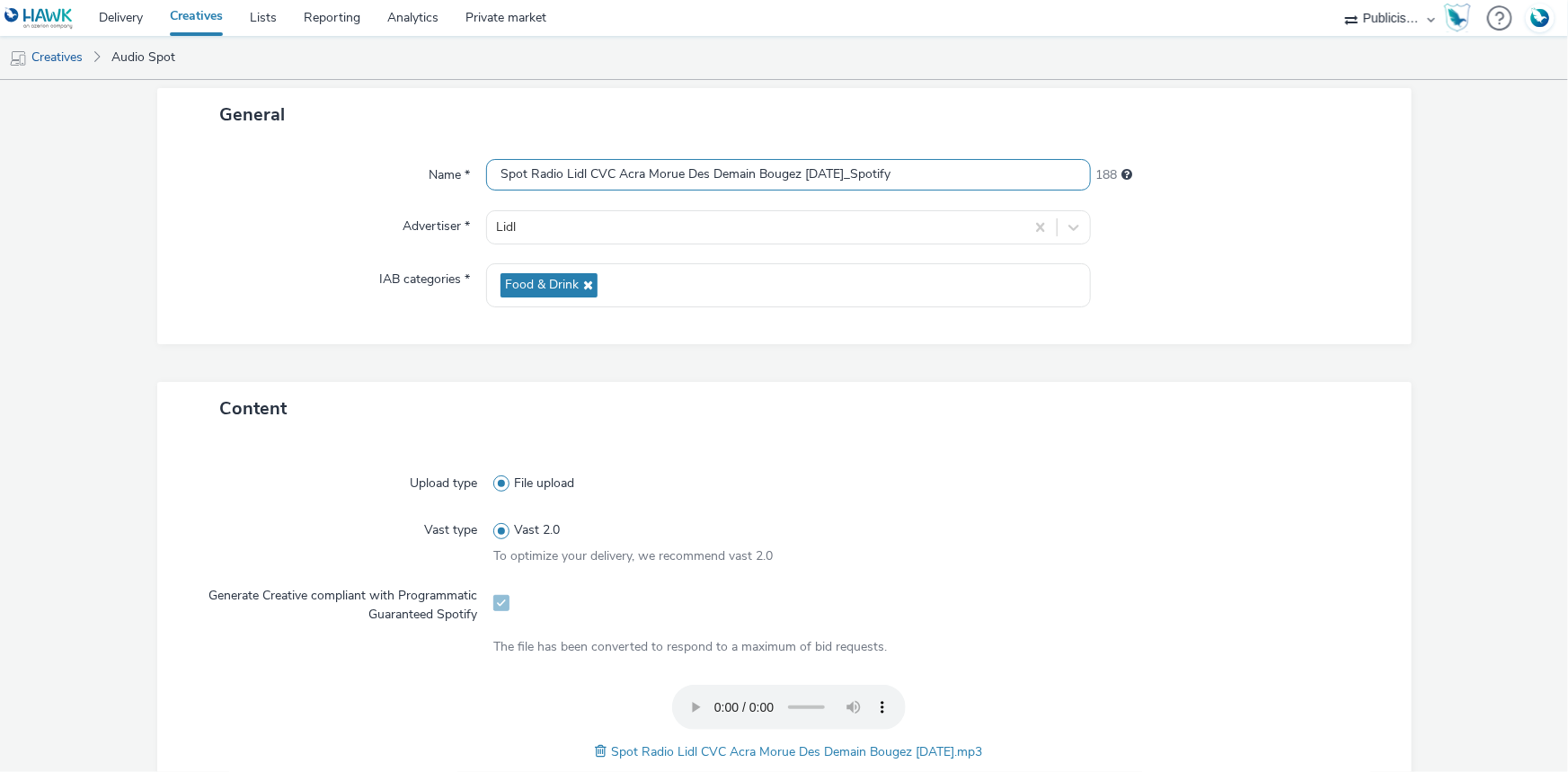
scroll to position [643, 0]
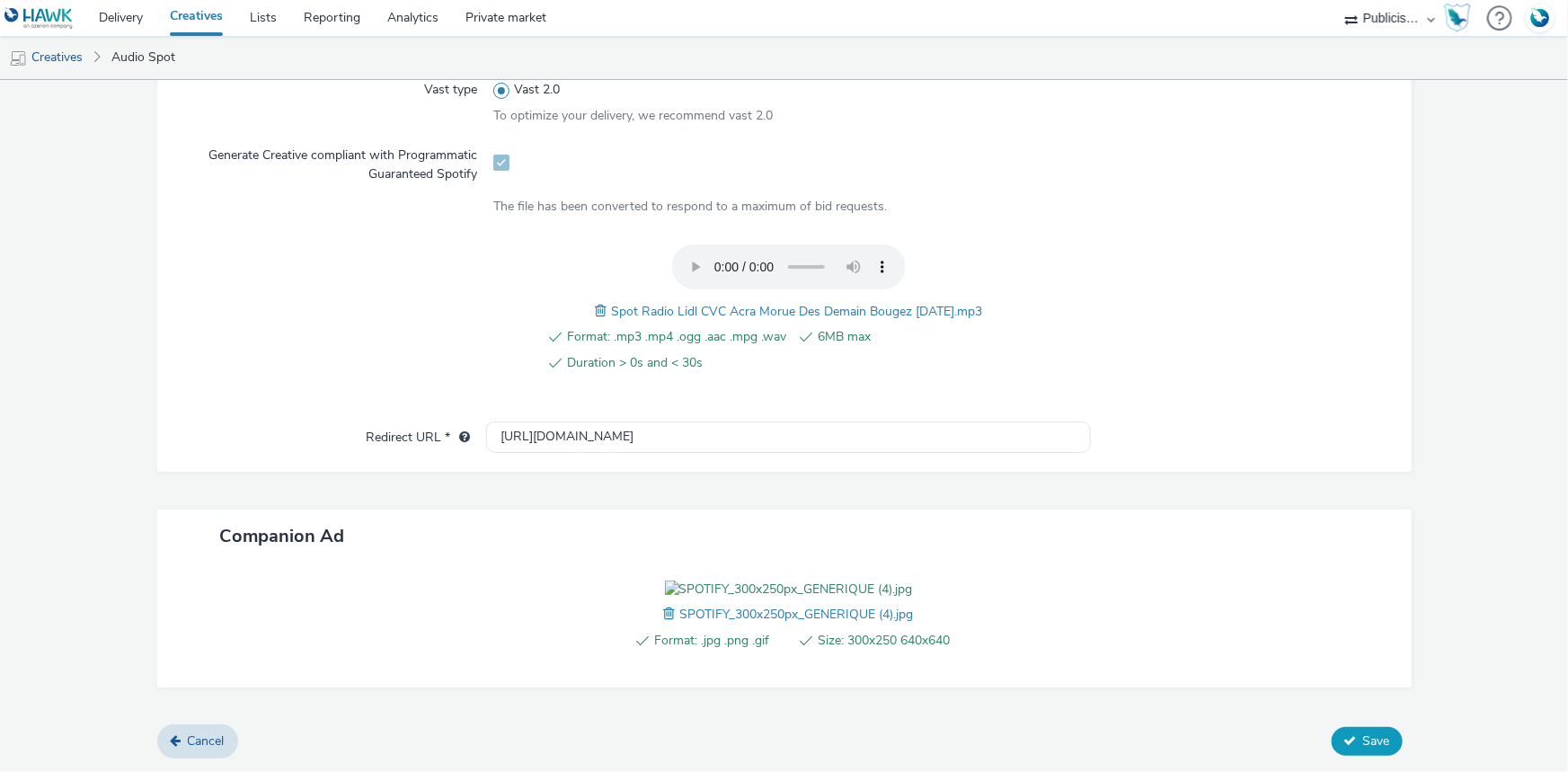
click at [1363, 746] on span "Save" at bounding box center [1376, 740] width 27 height 17
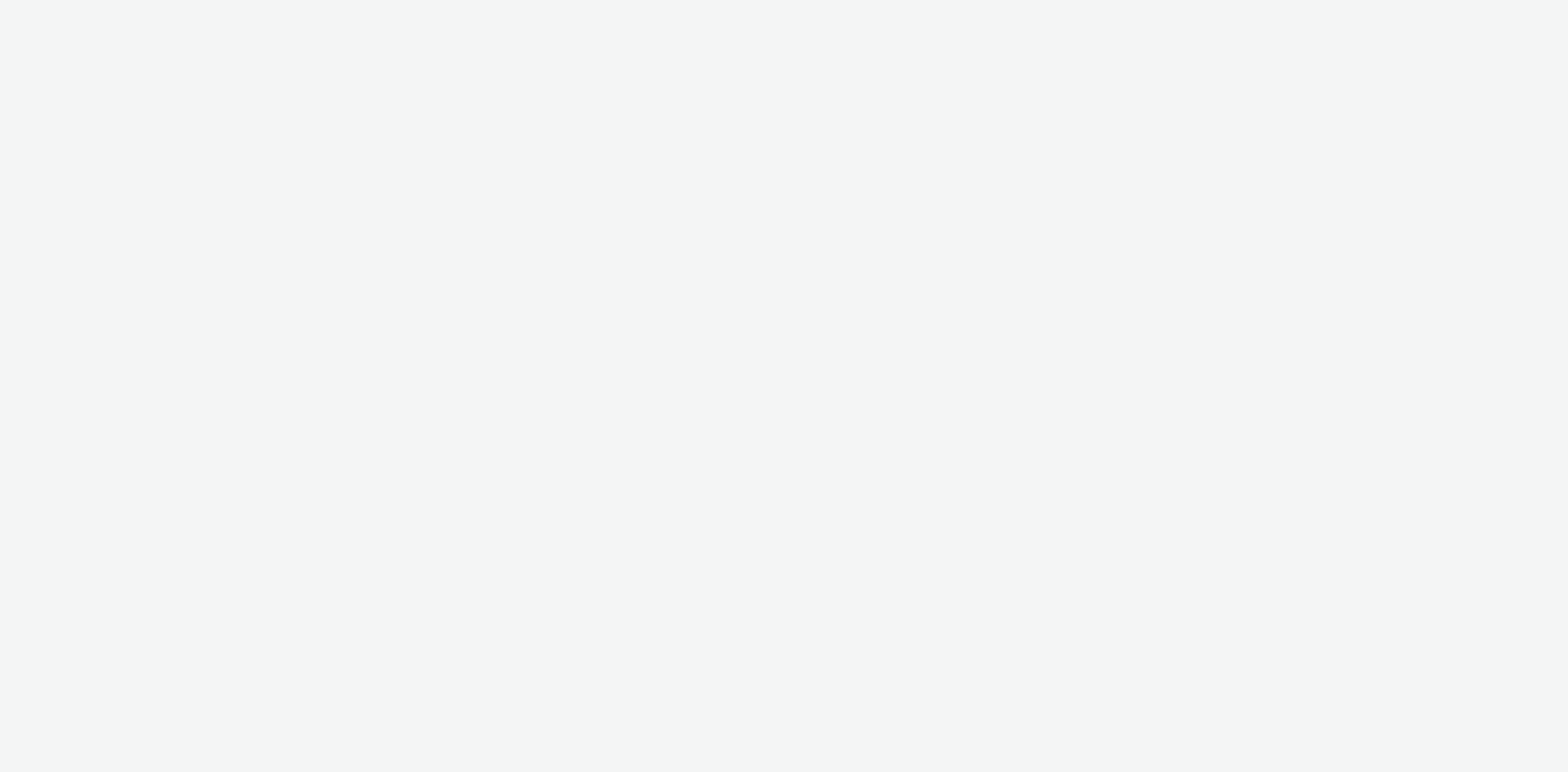
select select "08a58170-7f08-4922-abc8-b2d1eb407230"
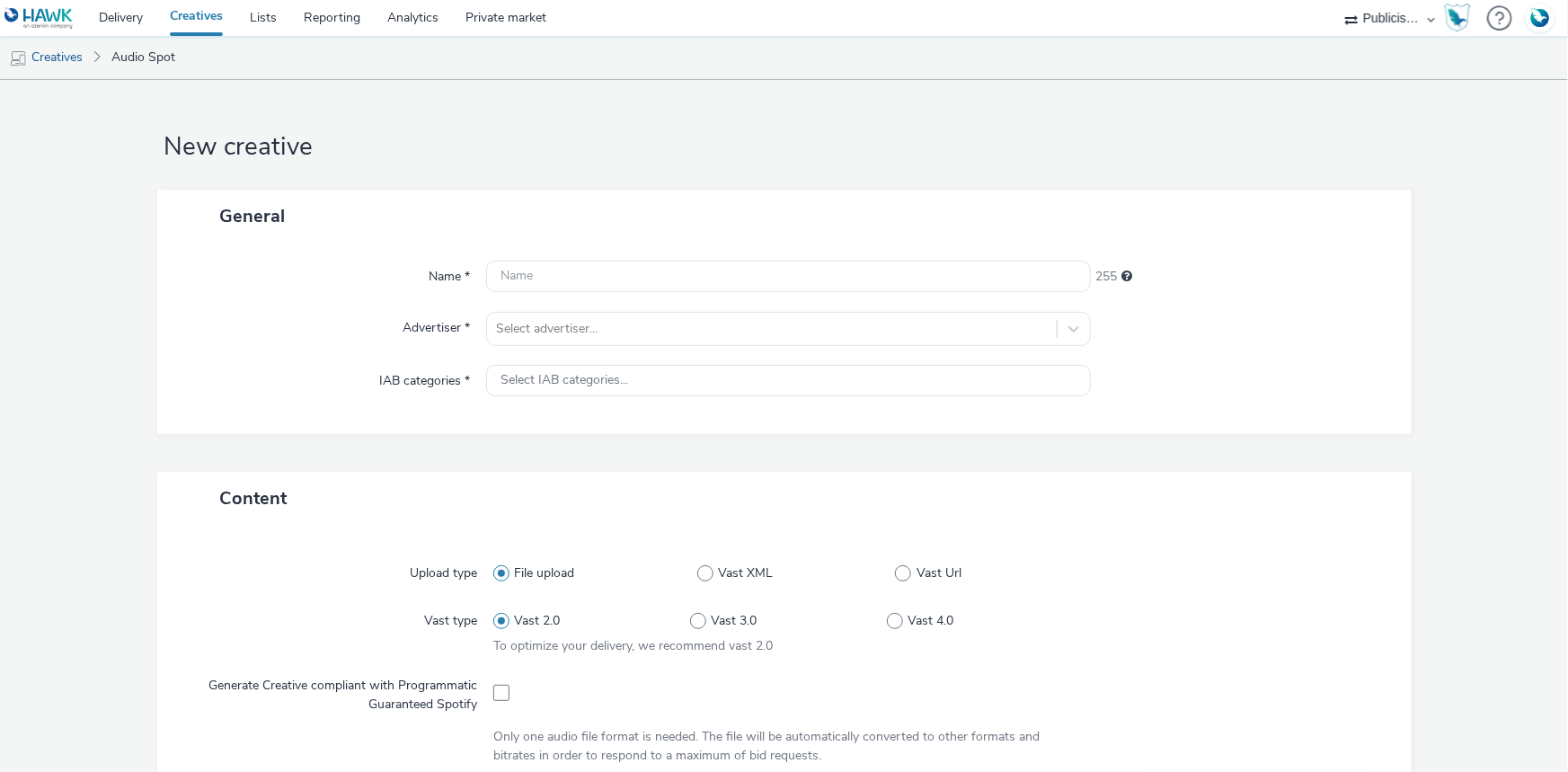
click at [581, 309] on div "Name * 255 Advertiser * Select advertiser... IAB categories * Select IAB catego…" at bounding box center [784, 338] width 1254 height 191
click at [584, 319] on div at bounding box center [772, 330] width 552 height 22
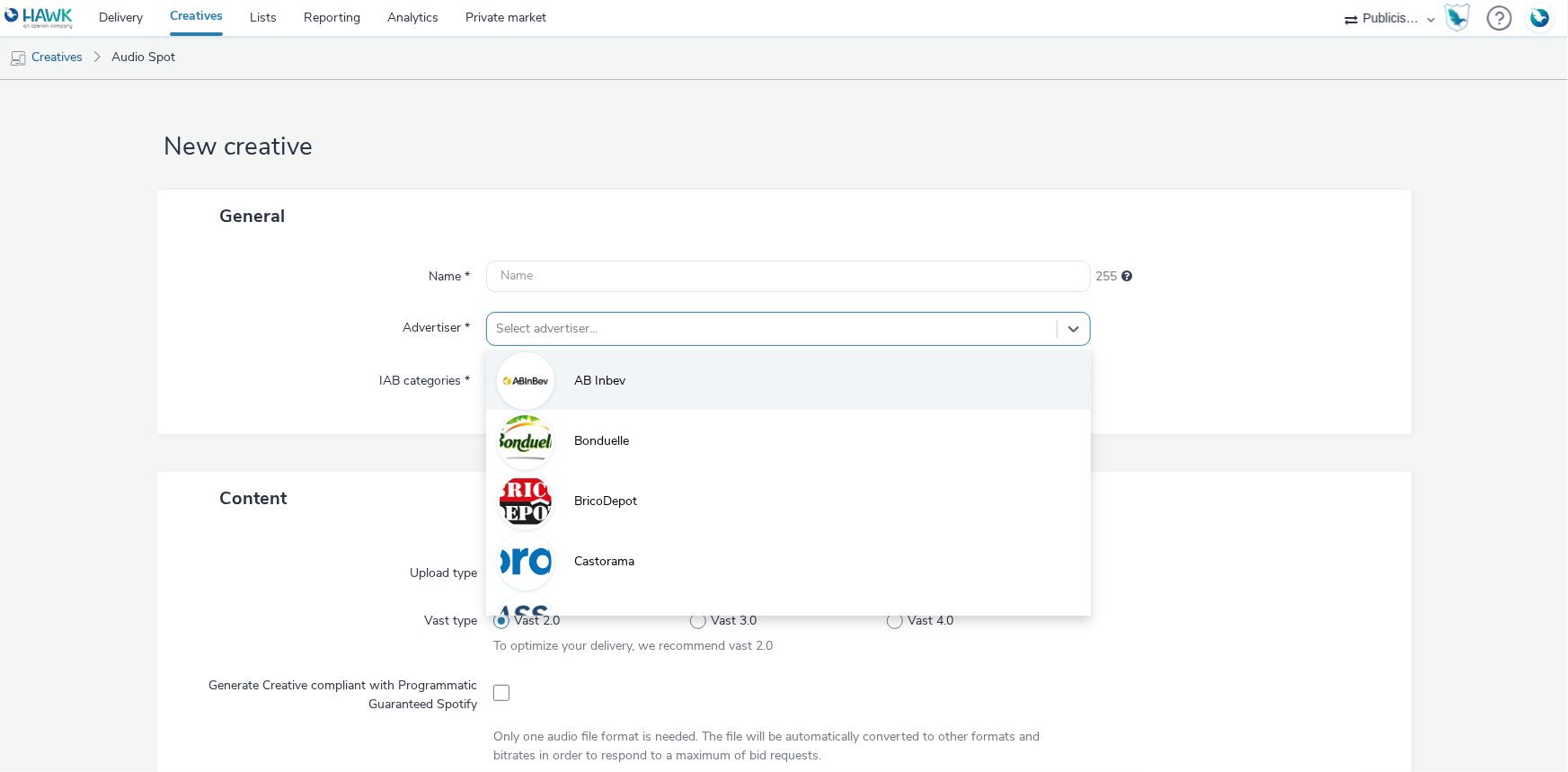
paste input "lid"
type input "lid"
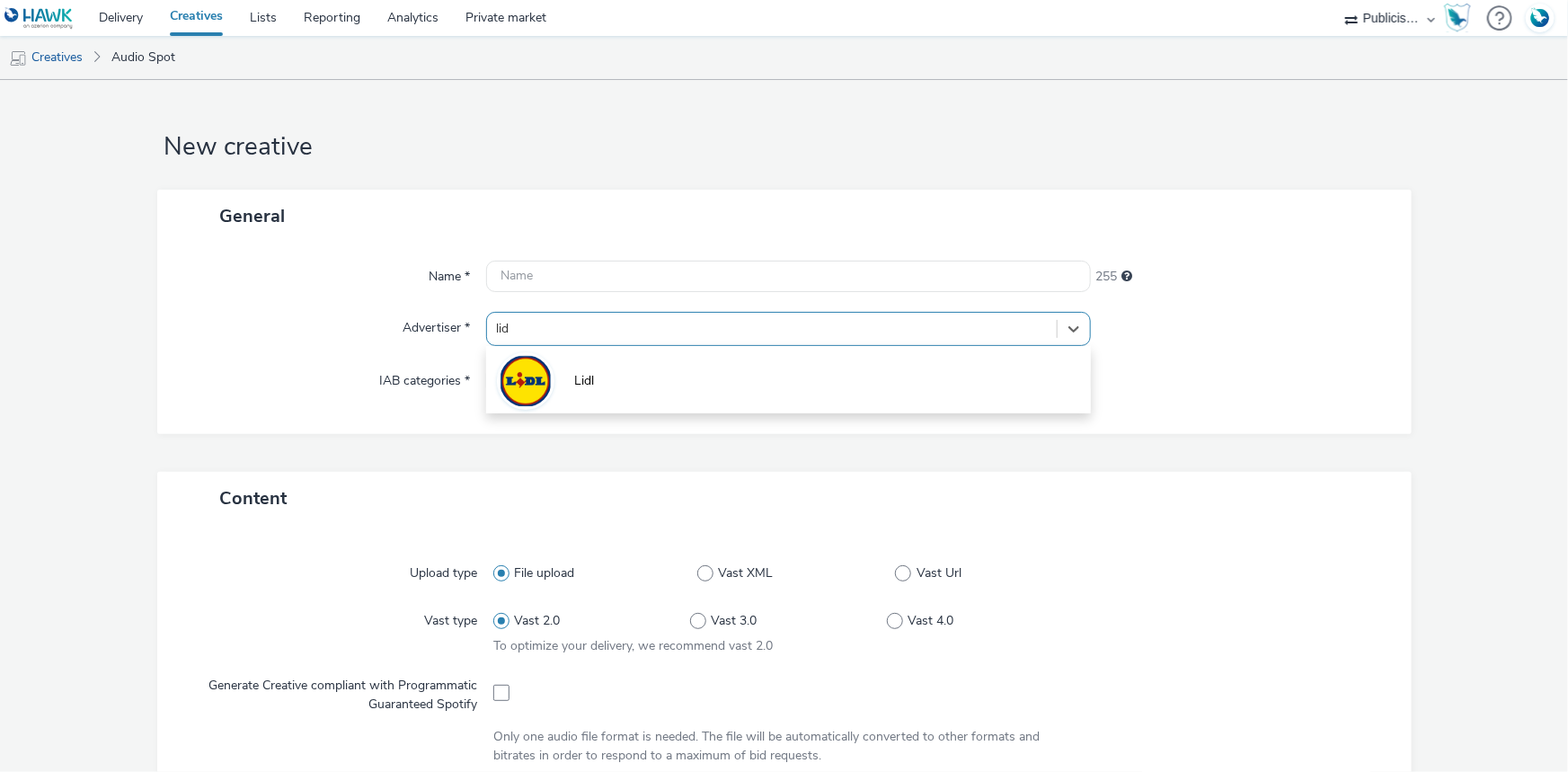
click at [603, 374] on li "Lidl" at bounding box center [787, 379] width 604 height 60
type input "[URL][DOMAIN_NAME]"
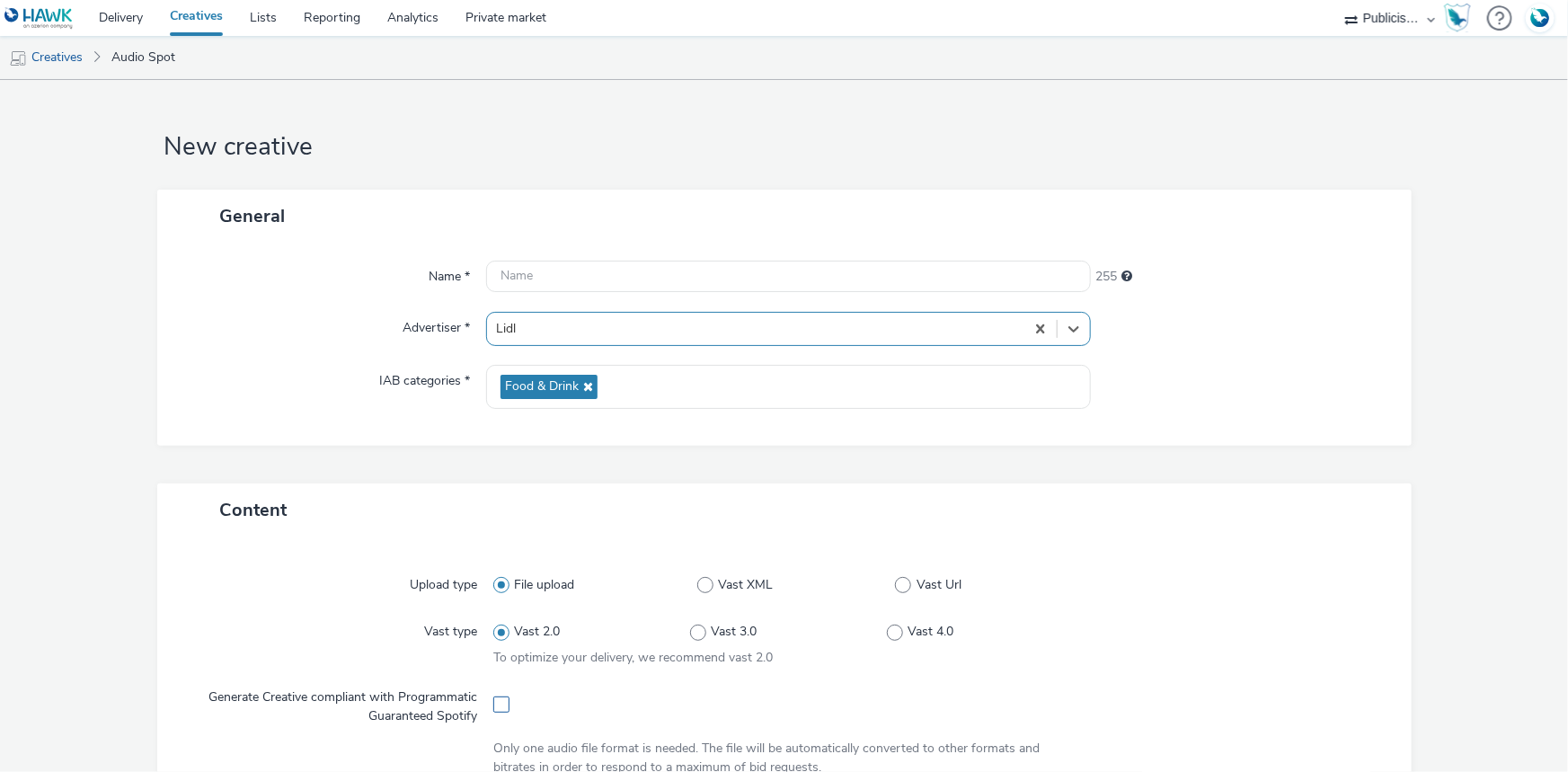
click at [494, 707] on span at bounding box center [502, 705] width 16 height 16
checkbox input "true"
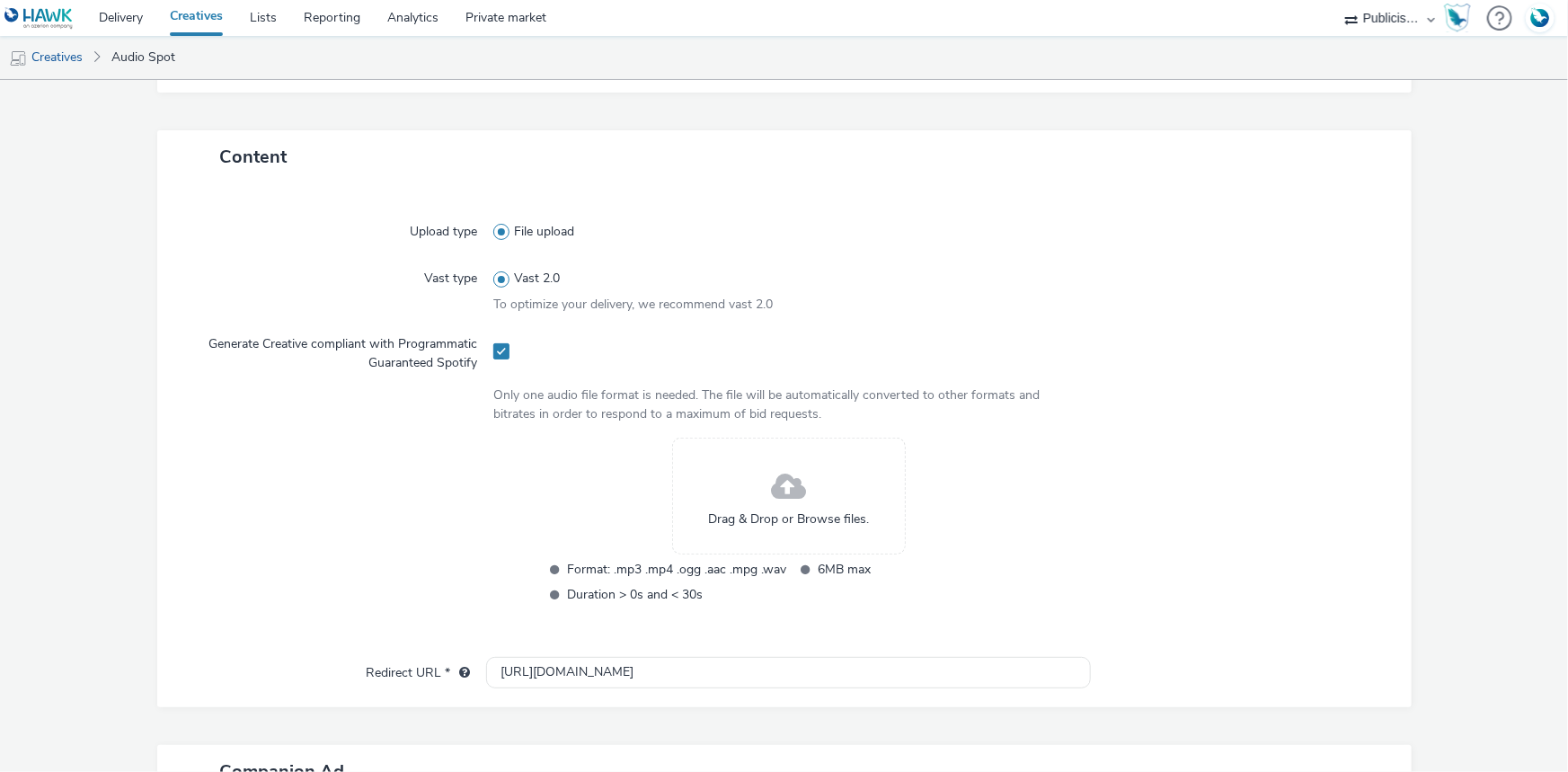
scroll to position [490, 0]
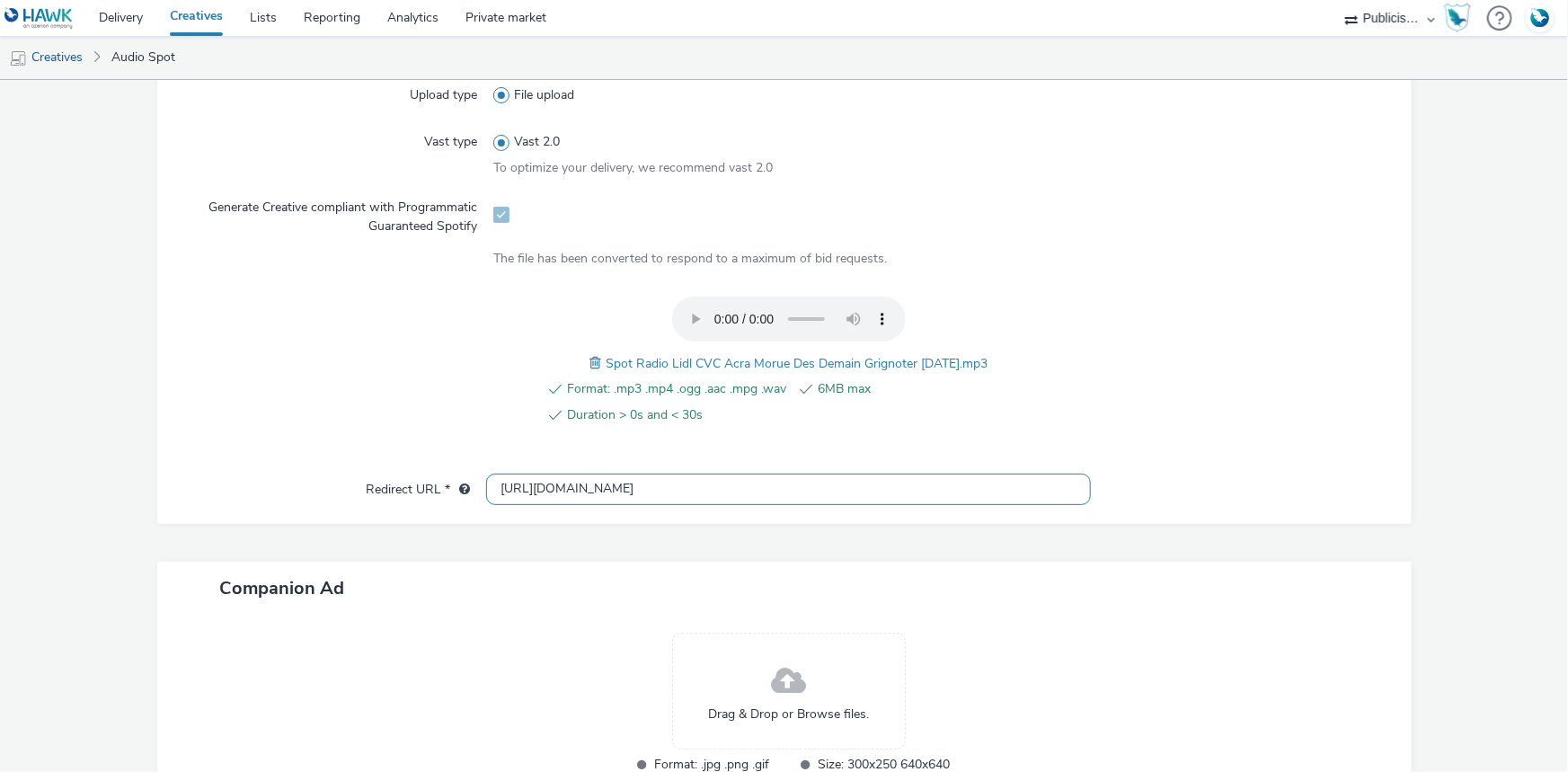
click at [528, 482] on input "[URL][DOMAIN_NAME]" at bounding box center [787, 490] width 604 height 32
click at [529, 481] on input "[URL][DOMAIN_NAME]" at bounding box center [787, 490] width 604 height 32
paste input "s://[DOMAIN_NAME][URL]"
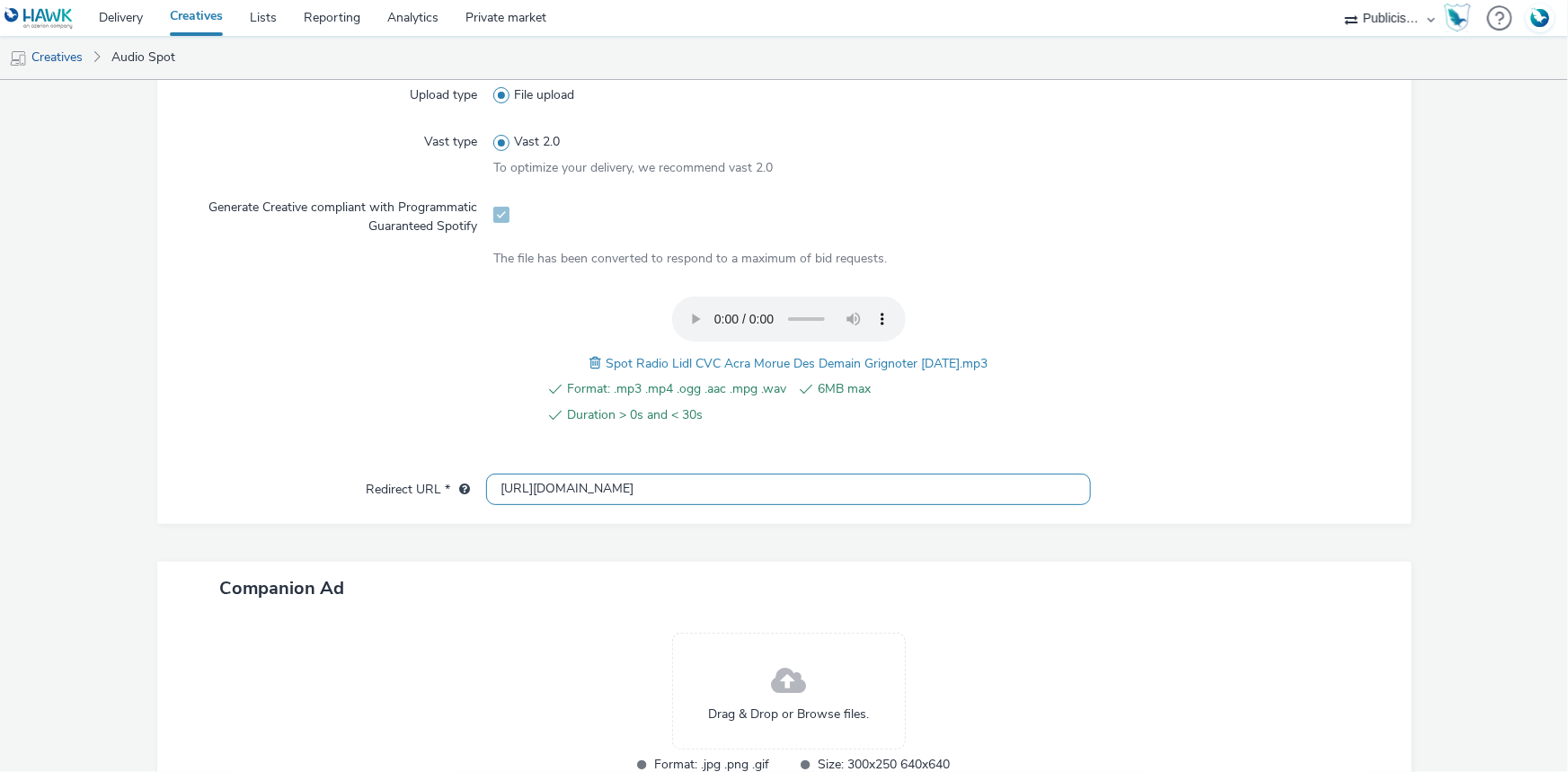
type input "[URL][DOMAIN_NAME]"
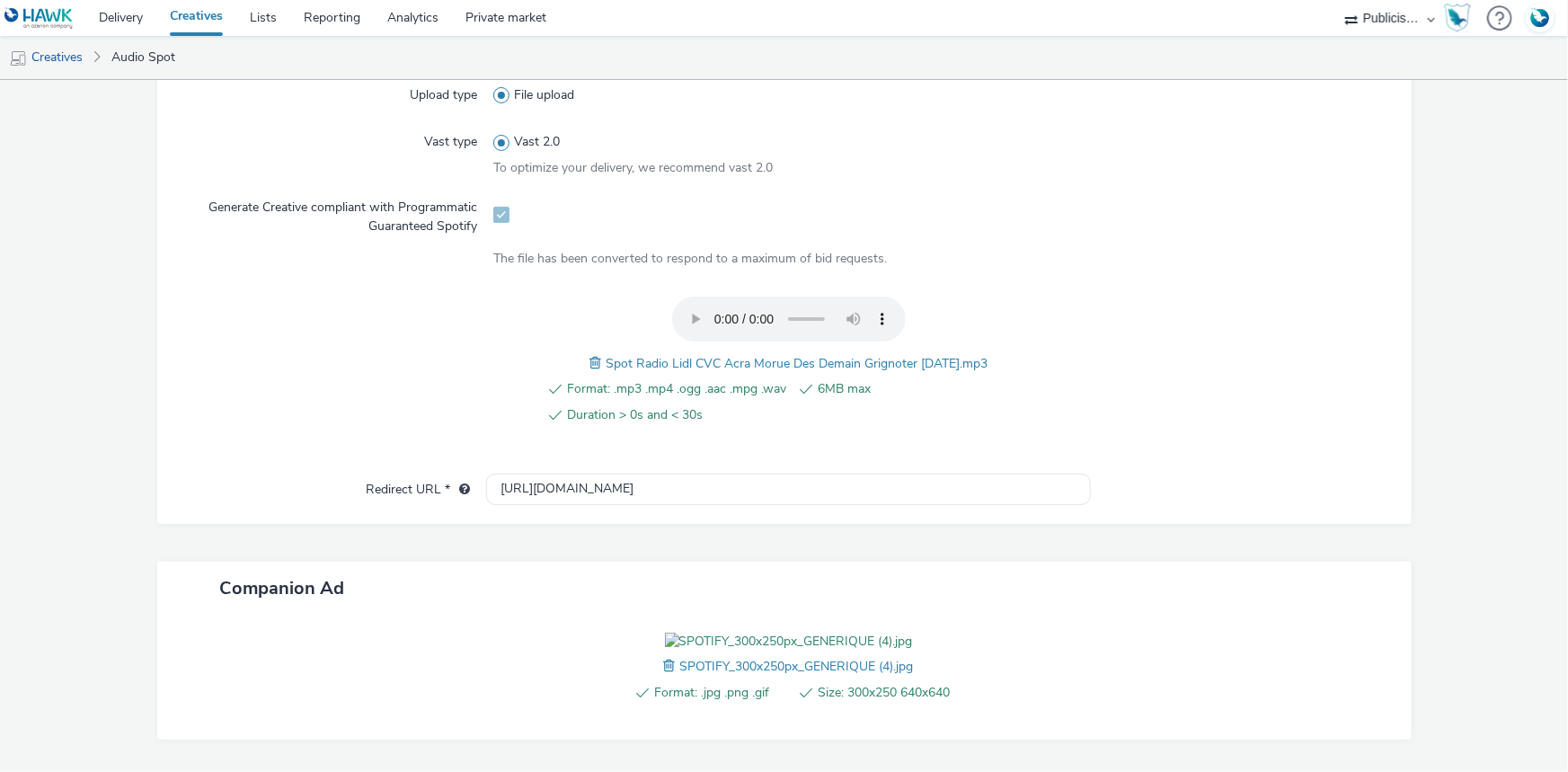
click at [750, 359] on span "Spot Radio Lidl CVC Acra Morue Des Demain Grignoter 07-10-2025.mp3" at bounding box center [796, 363] width 382 height 17
copy span "Spot Radio Lidl CVC Acra Morue Des Demain Grignoter 07-10-2025.mp3"
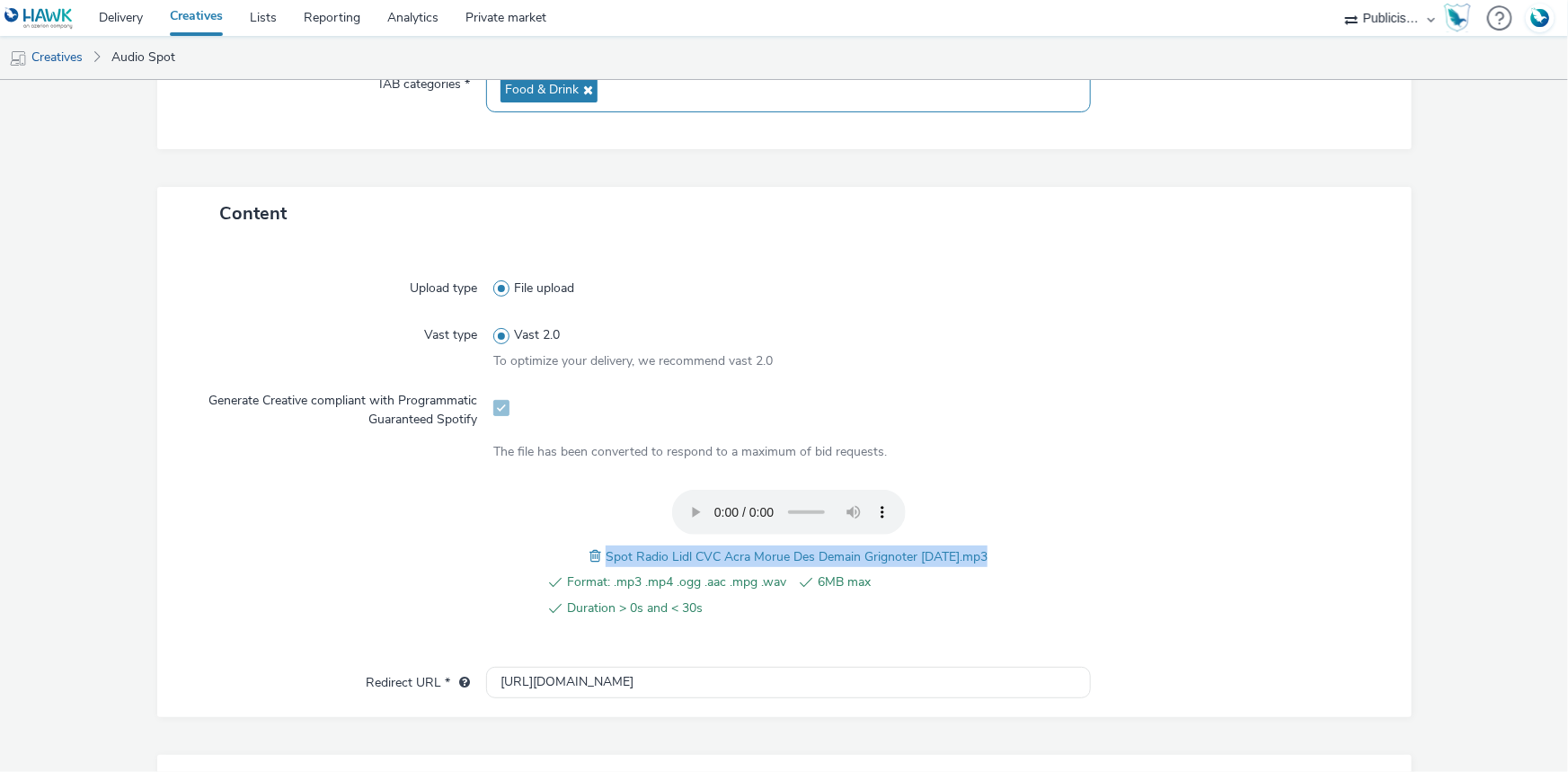
scroll to position [81, 0]
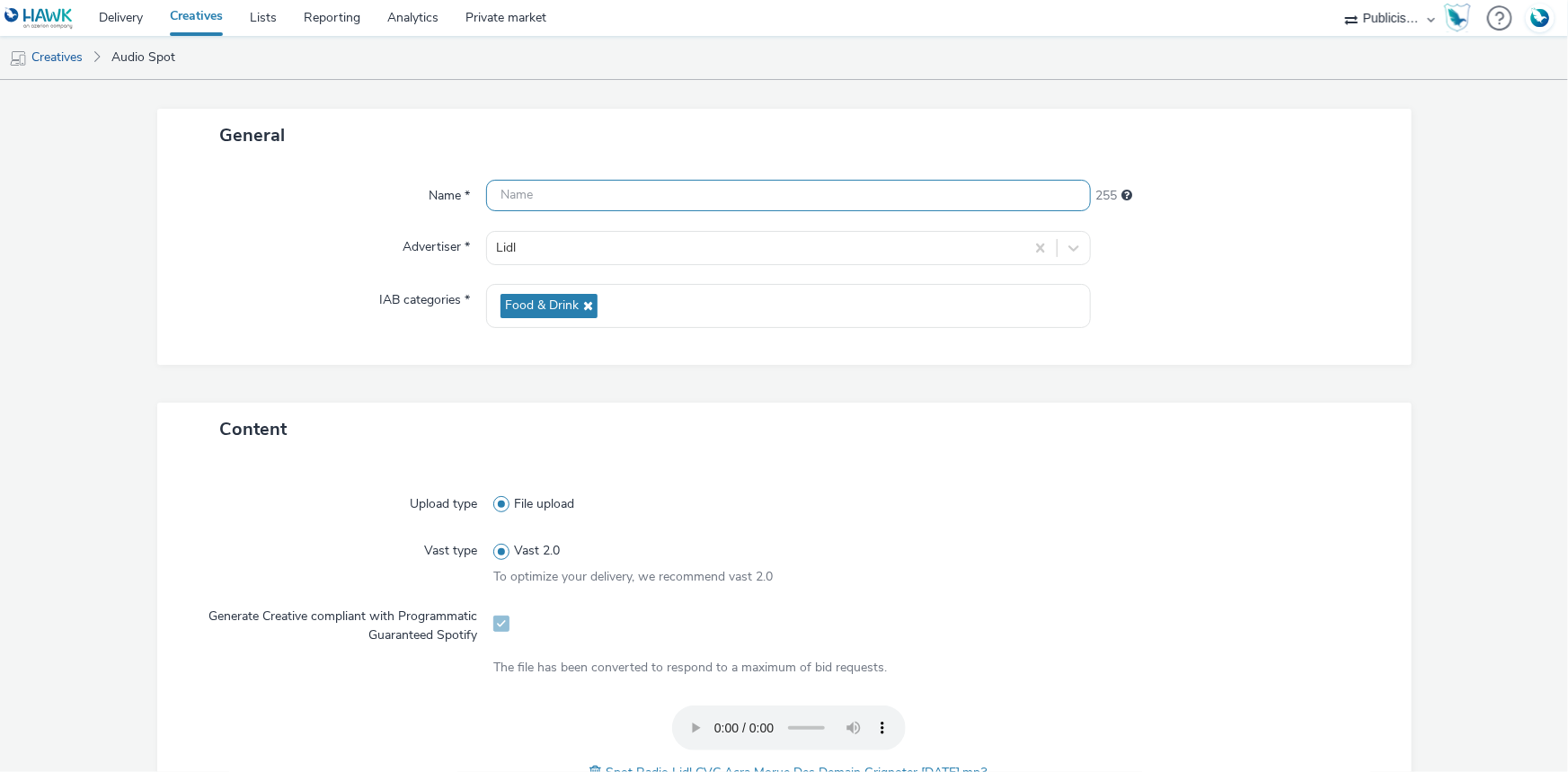
click at [635, 187] on input "text" at bounding box center [787, 196] width 604 height 32
paste input "Spot Radio Lidl CVC Acra Morue Des Demain Grignoter 07-10-2025.mp3"
paste input "_Spotify"
type input "Spot Radio Lidl CVC Acra Morue Des Demain Grignoter 07-10-2025_Spotify"
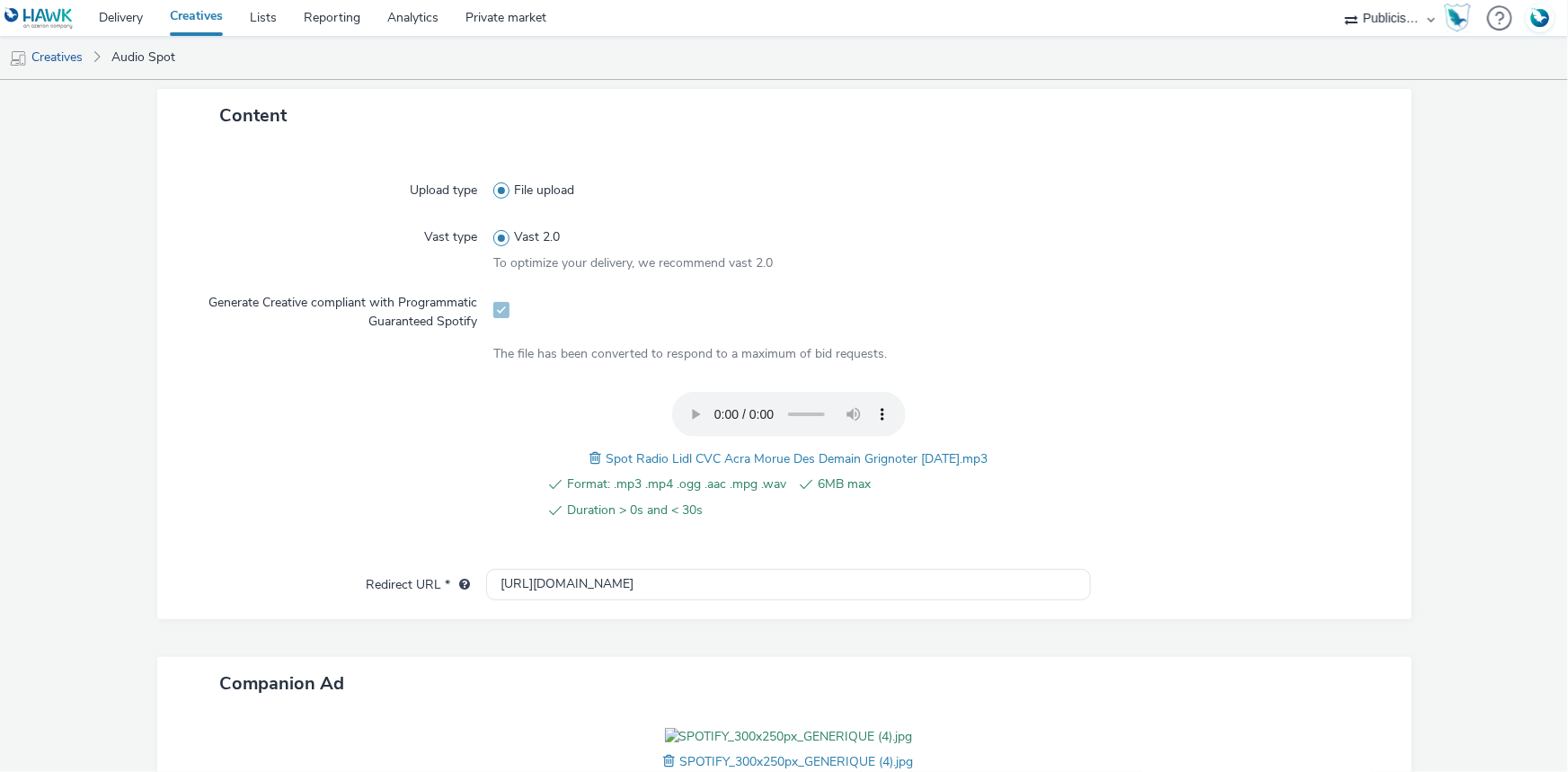
scroll to position [643, 0]
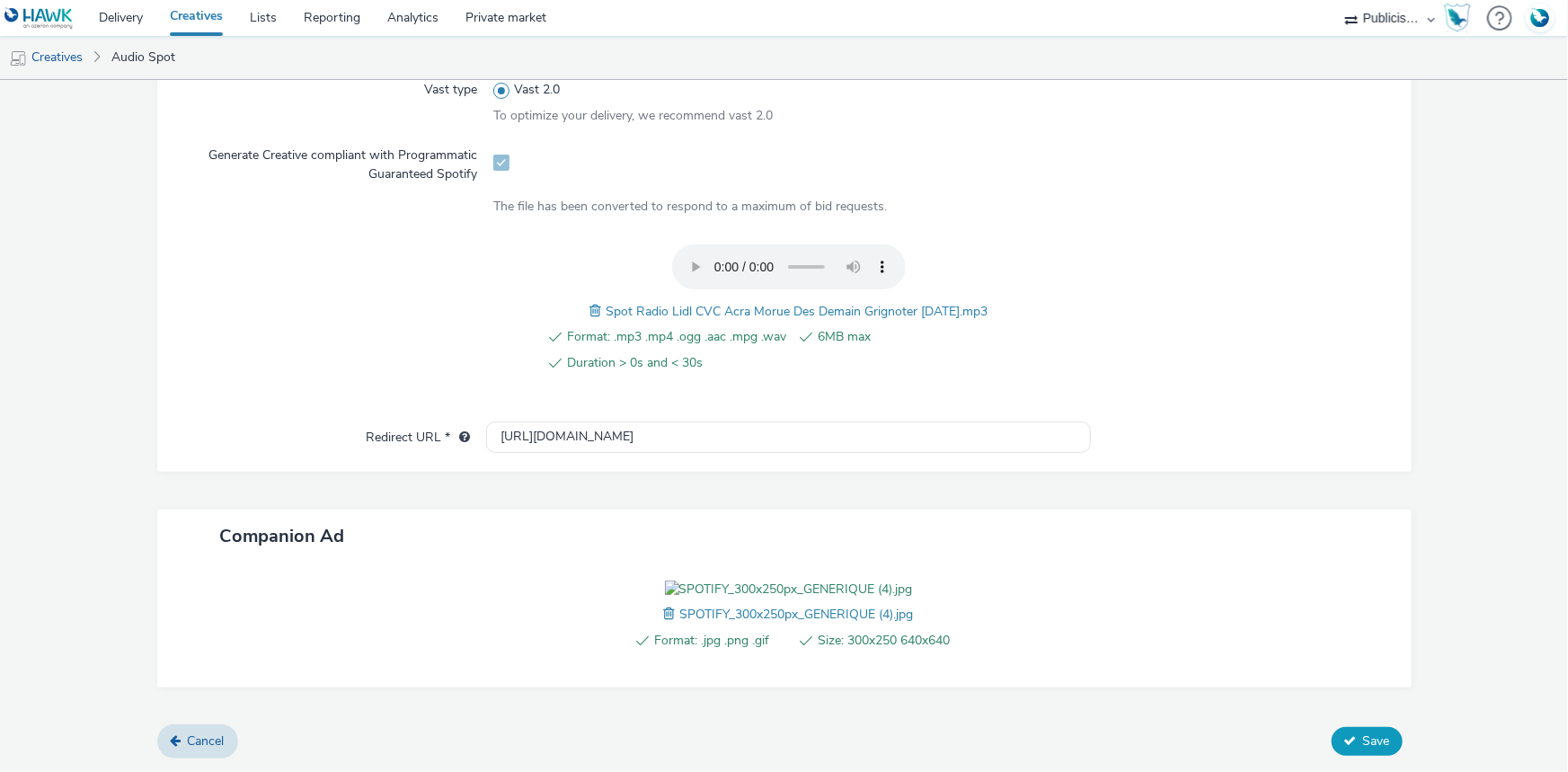
click at [1363, 746] on span "Save" at bounding box center [1376, 740] width 27 height 17
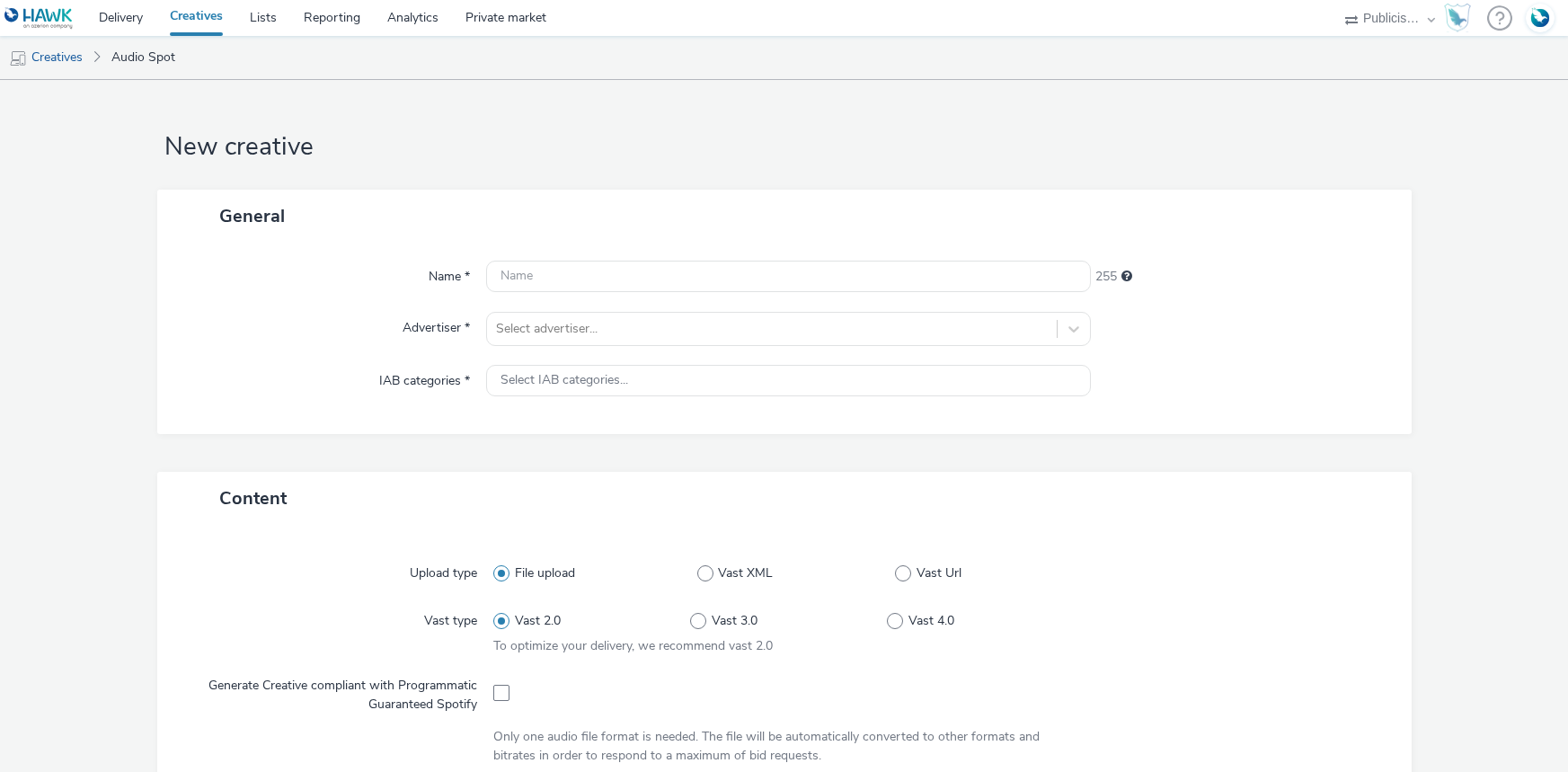
select select "08a58170-7f08-4922-abc8-b2d1eb407230"
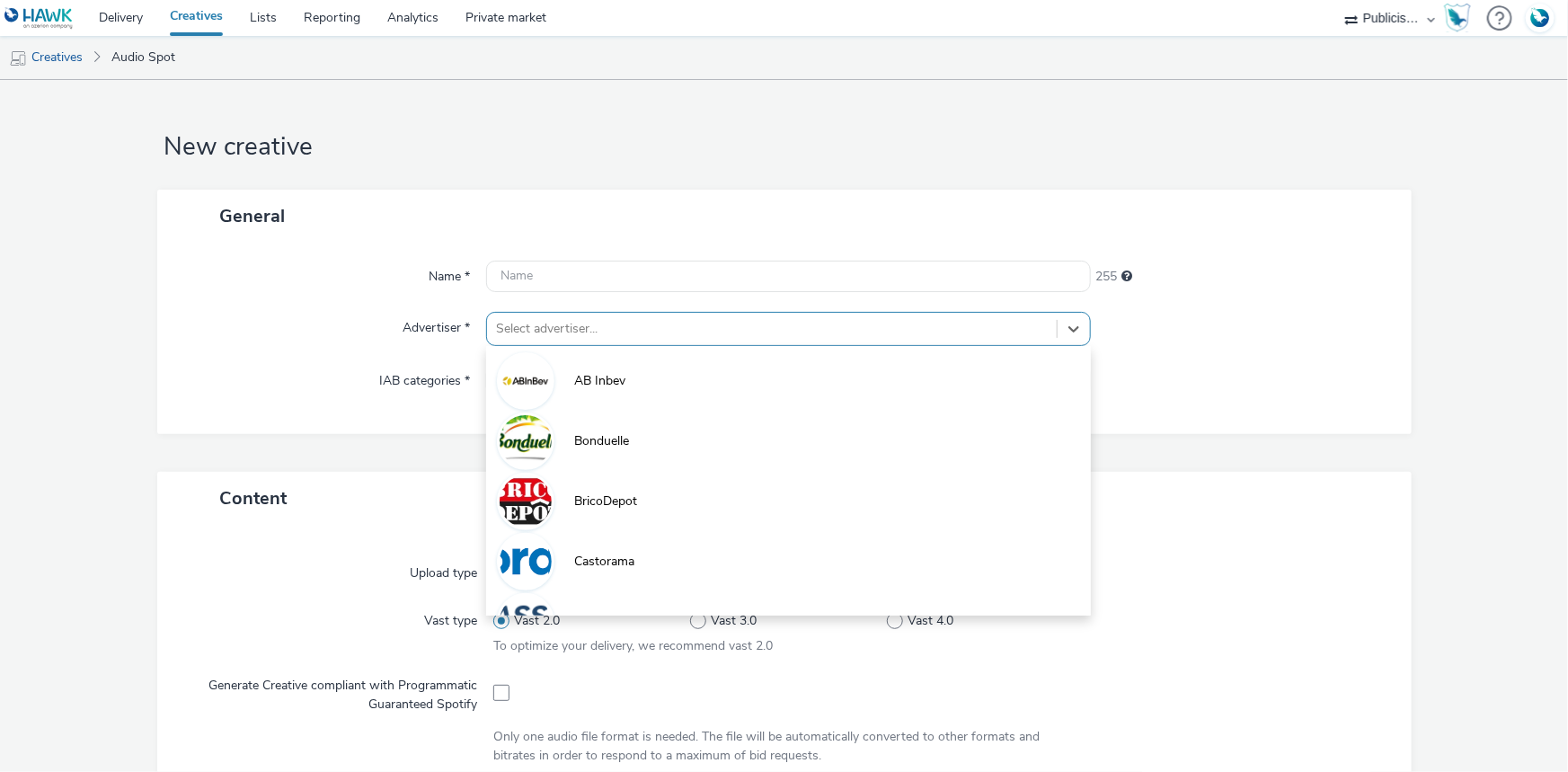
click at [575, 332] on div at bounding box center [772, 330] width 552 height 22
paste input "lid"
type input "lid"
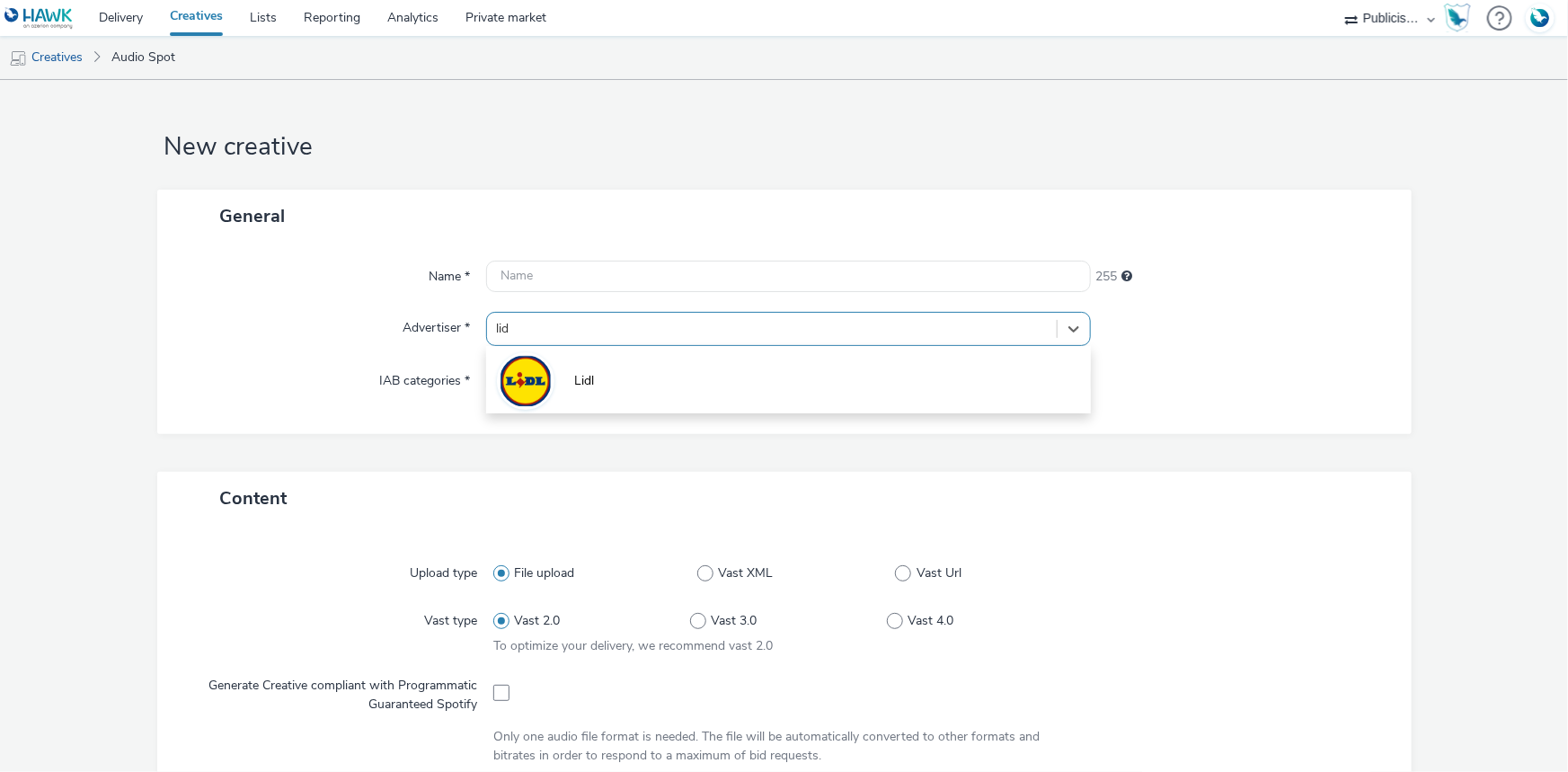
click at [574, 380] on span "Lidl" at bounding box center [584, 381] width 20 height 18
type input "[URL][DOMAIN_NAME]"
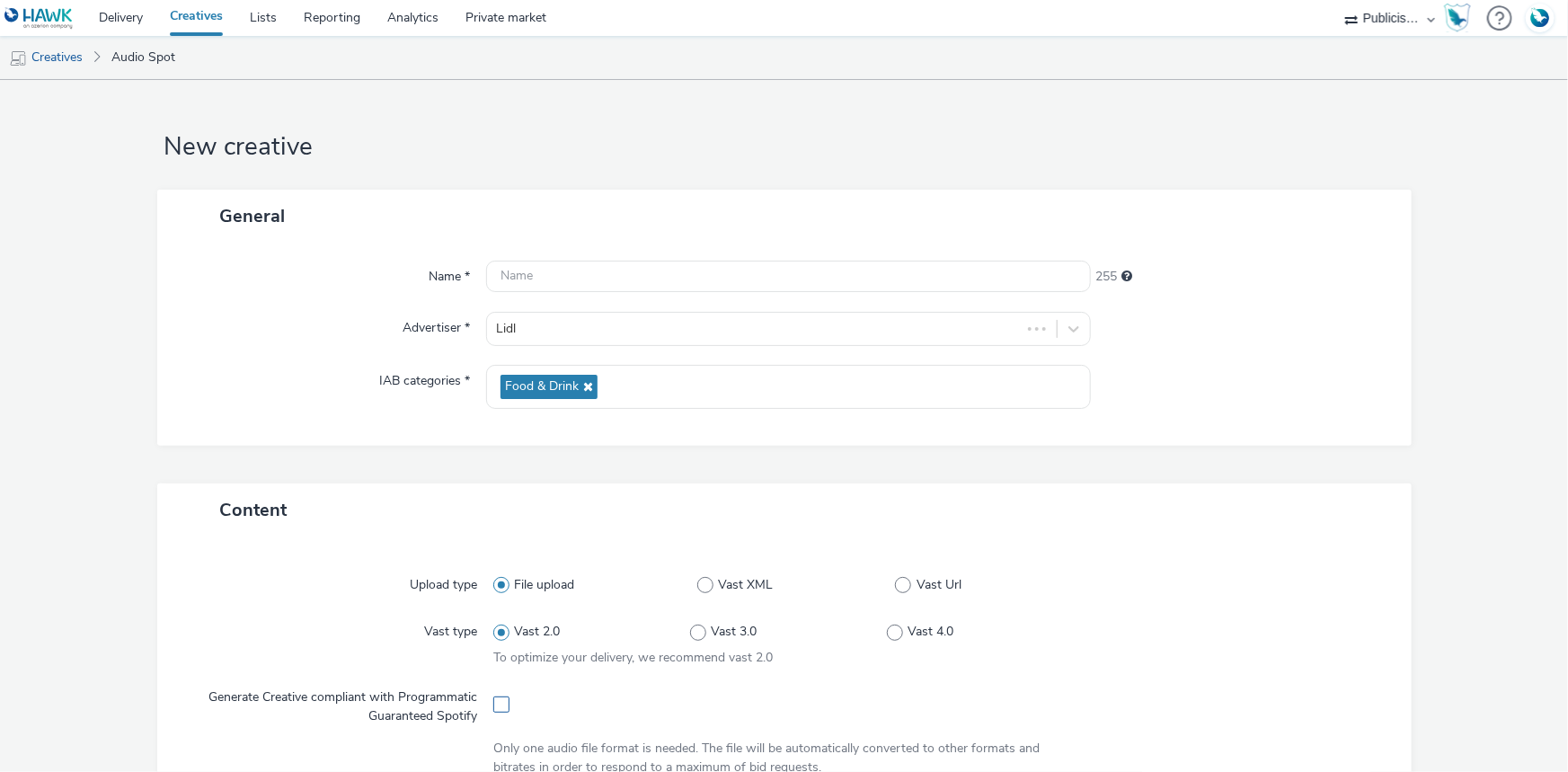
click at [494, 708] on span at bounding box center [502, 705] width 16 height 16
checkbox input "true"
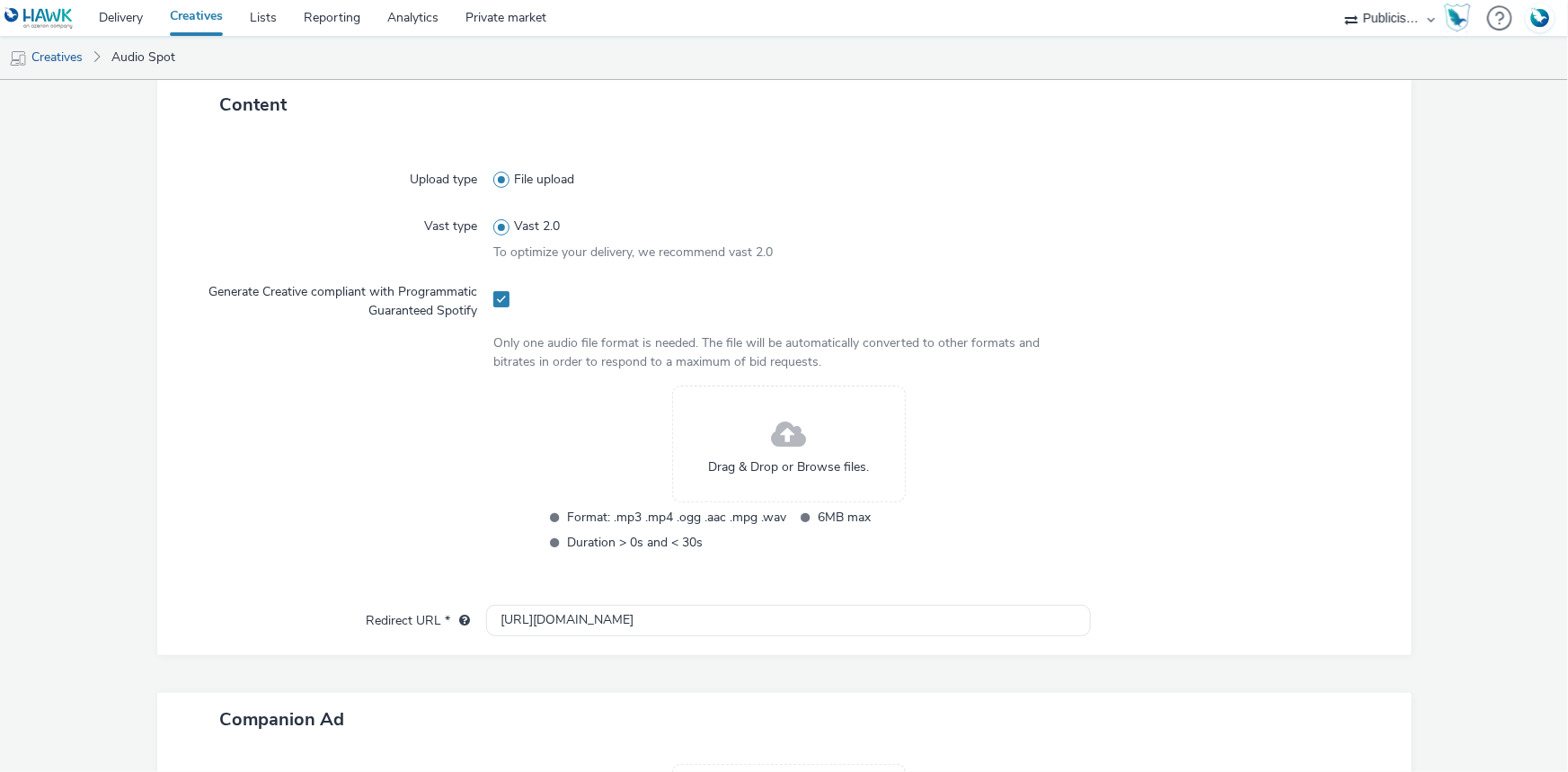
scroll to position [572, 0]
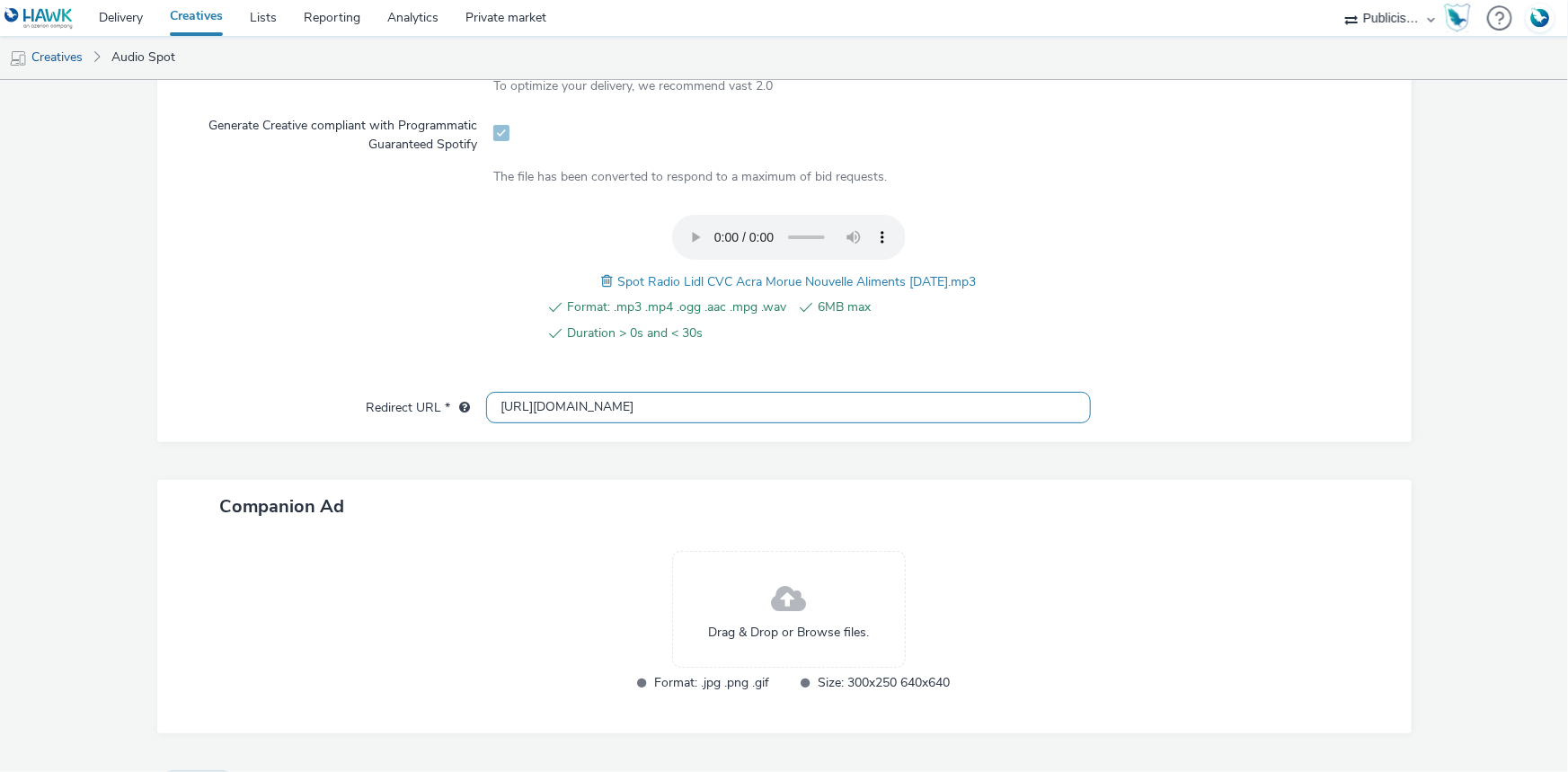
click at [529, 411] on input "[URL][DOMAIN_NAME]" at bounding box center [787, 408] width 604 height 32
paste input "s://[DOMAIN_NAME][URL]"
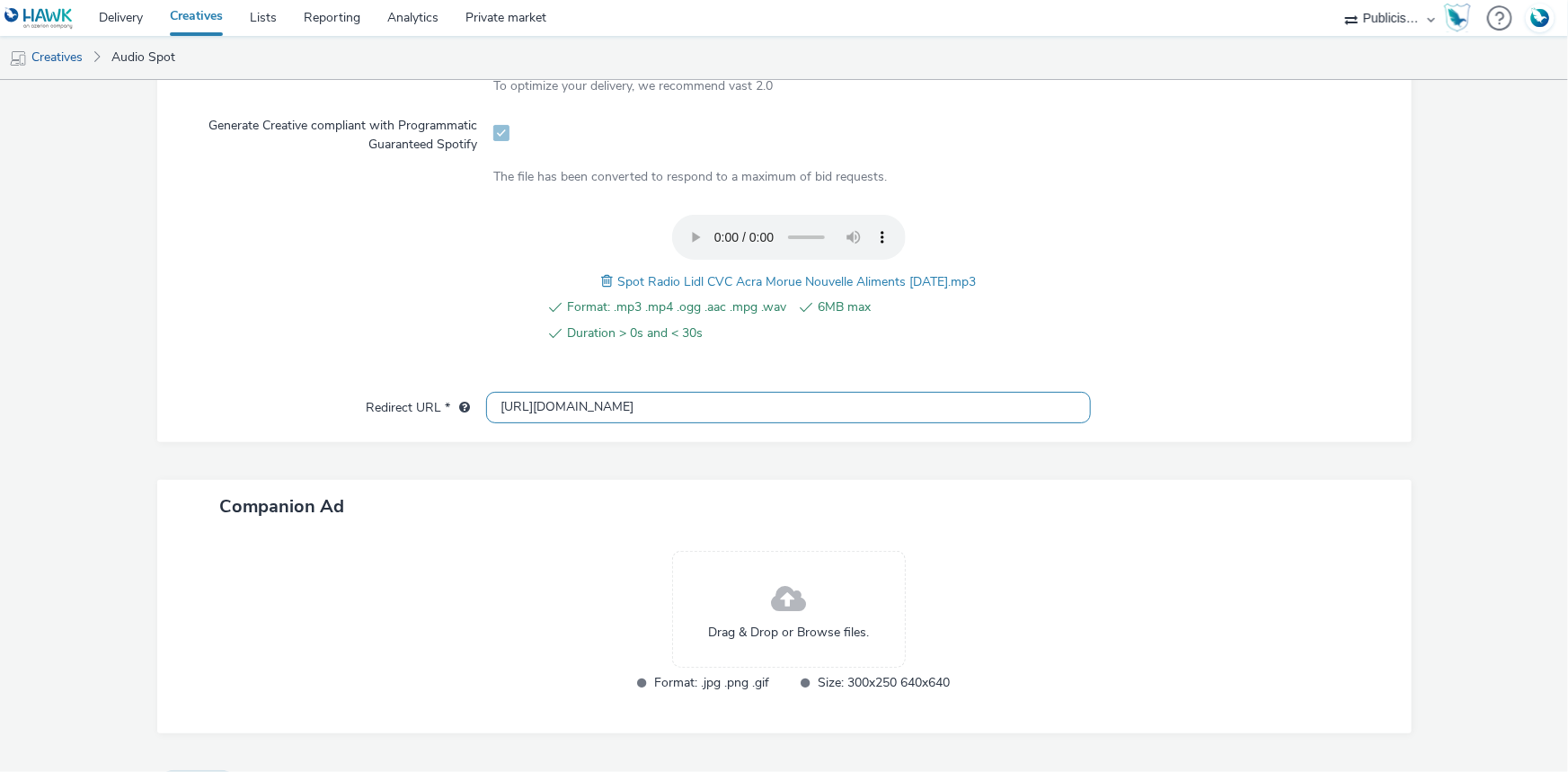
type input "[URL][DOMAIN_NAME]"
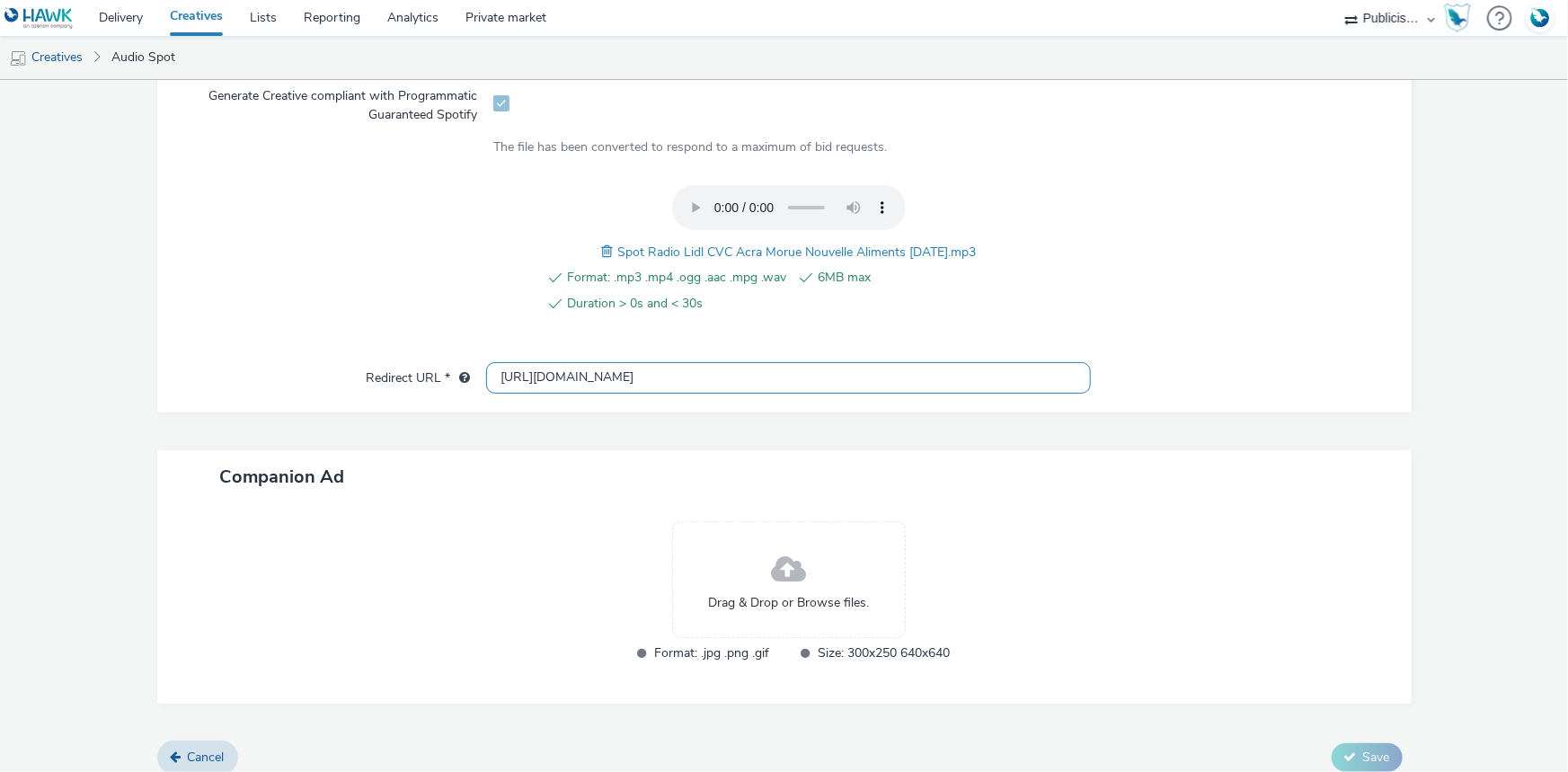
scroll to position [616, 0]
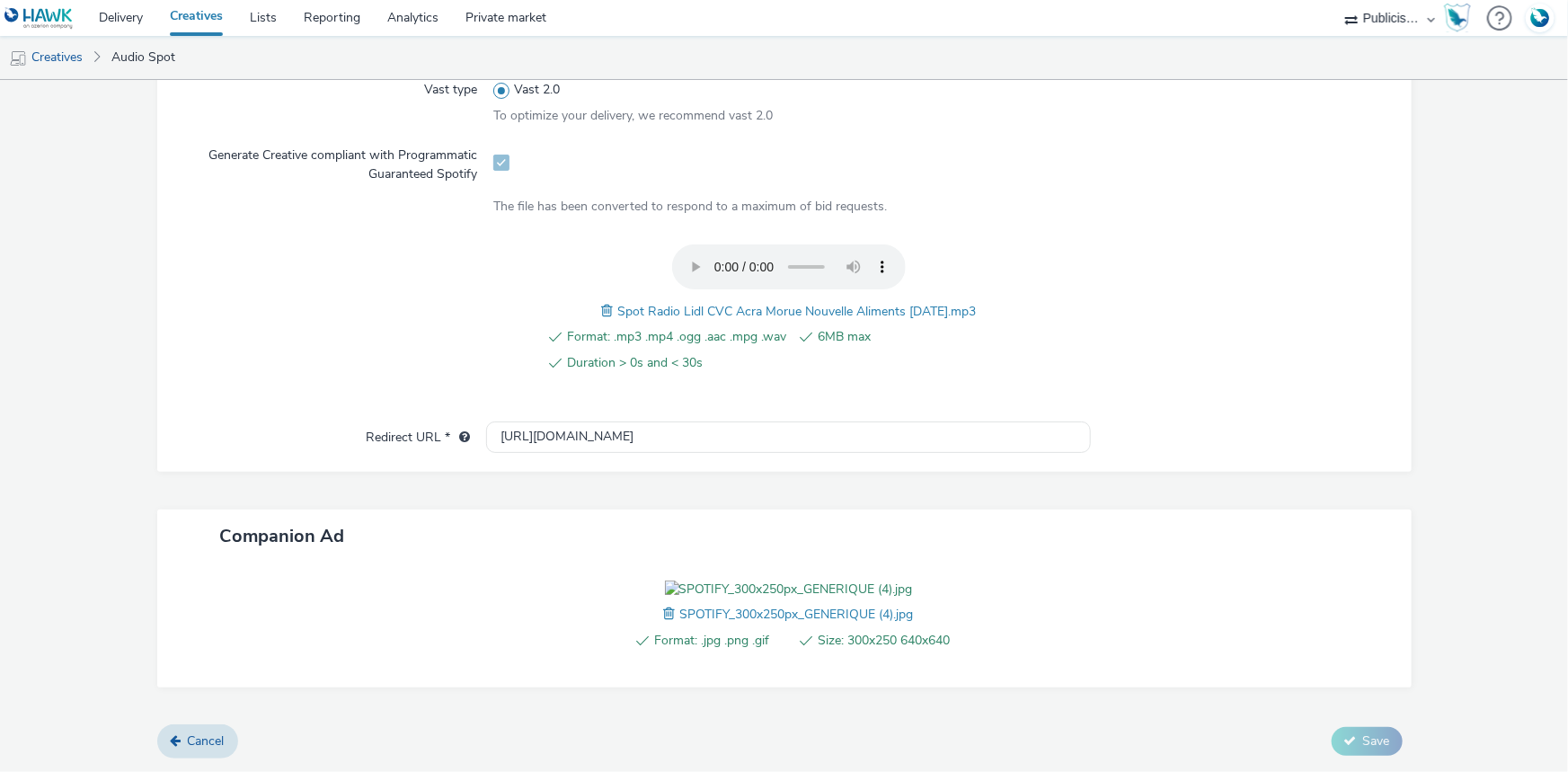
click at [694, 303] on span "Spot Radio Lidl CVC Acra Morue Nouvelle Aliments [DATE].mp3" at bounding box center [796, 311] width 358 height 17
copy span "Spot Radio Lidl CVC Acra Morue Nouvelle Aliments [DATE].mp3"
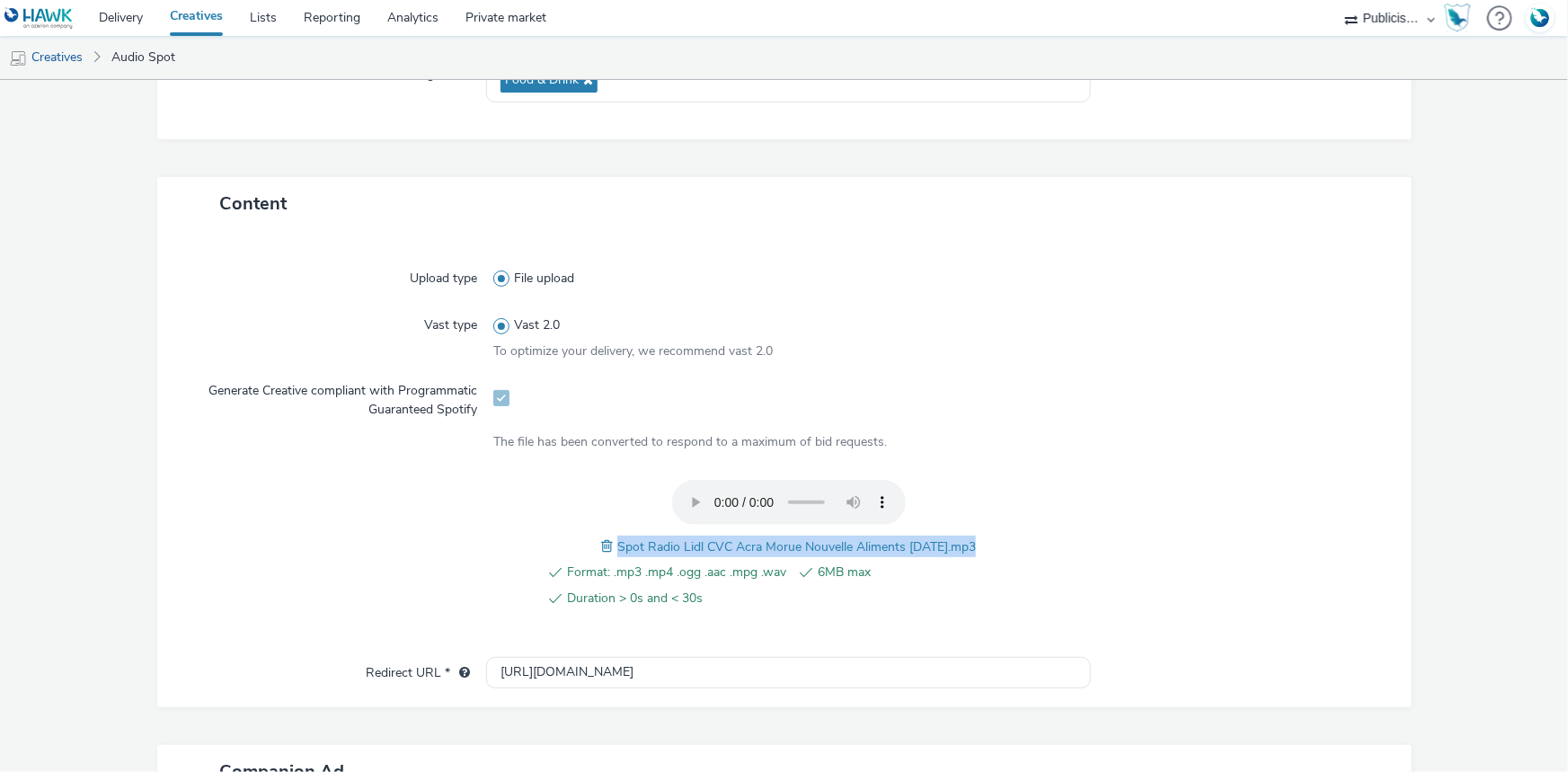
scroll to position [45, 0]
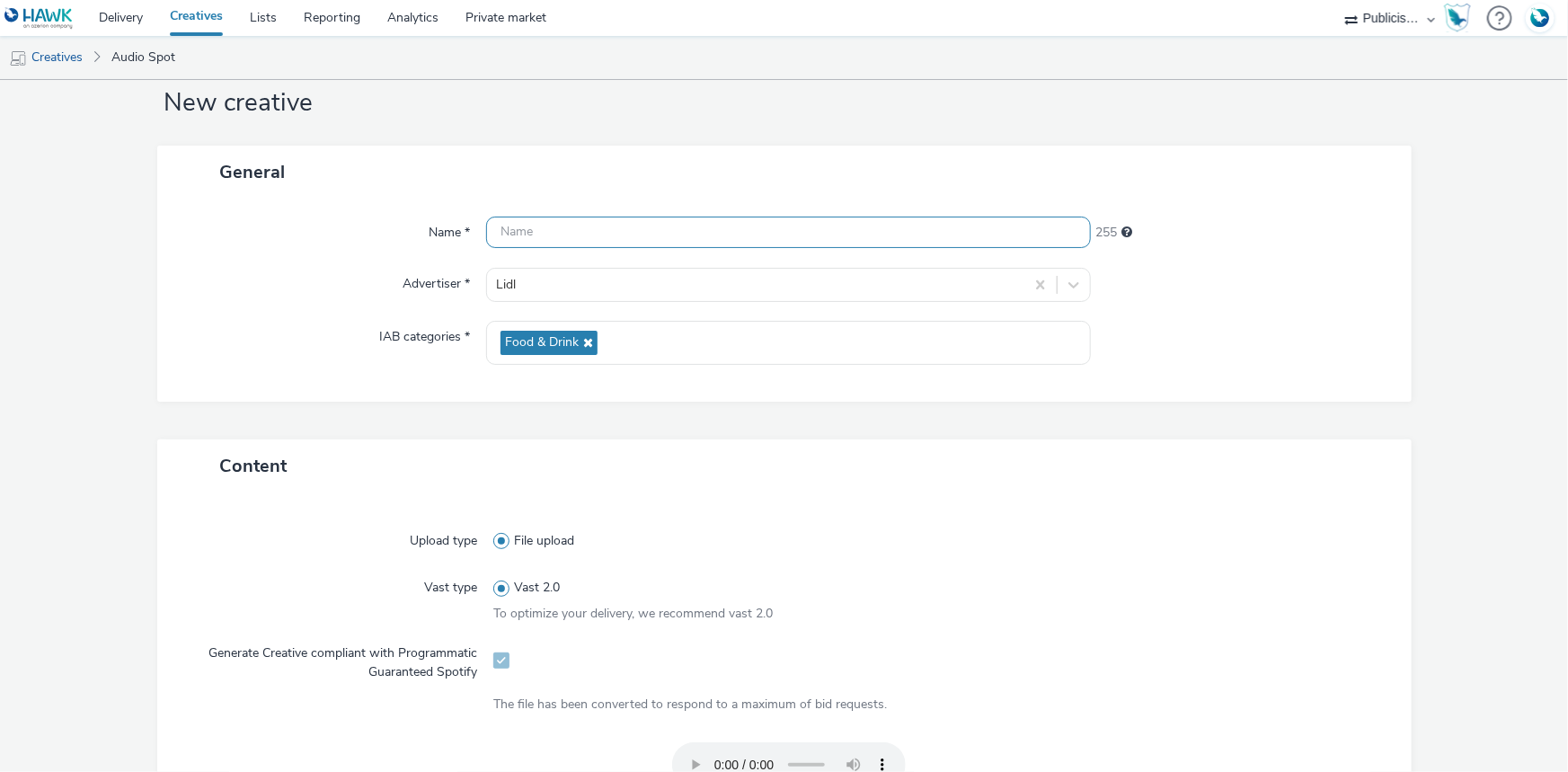
click at [692, 217] on input "text" at bounding box center [787, 233] width 604 height 32
paste input "Spot Radio Lidl CVC Acra Morue Nouvelle Aliments [DATE].mp3"
paste input "_Spotify"
type input "Spot Radio Lidl CVC Acra Morue Nouvelle Aliments [DATE]_Spotify"
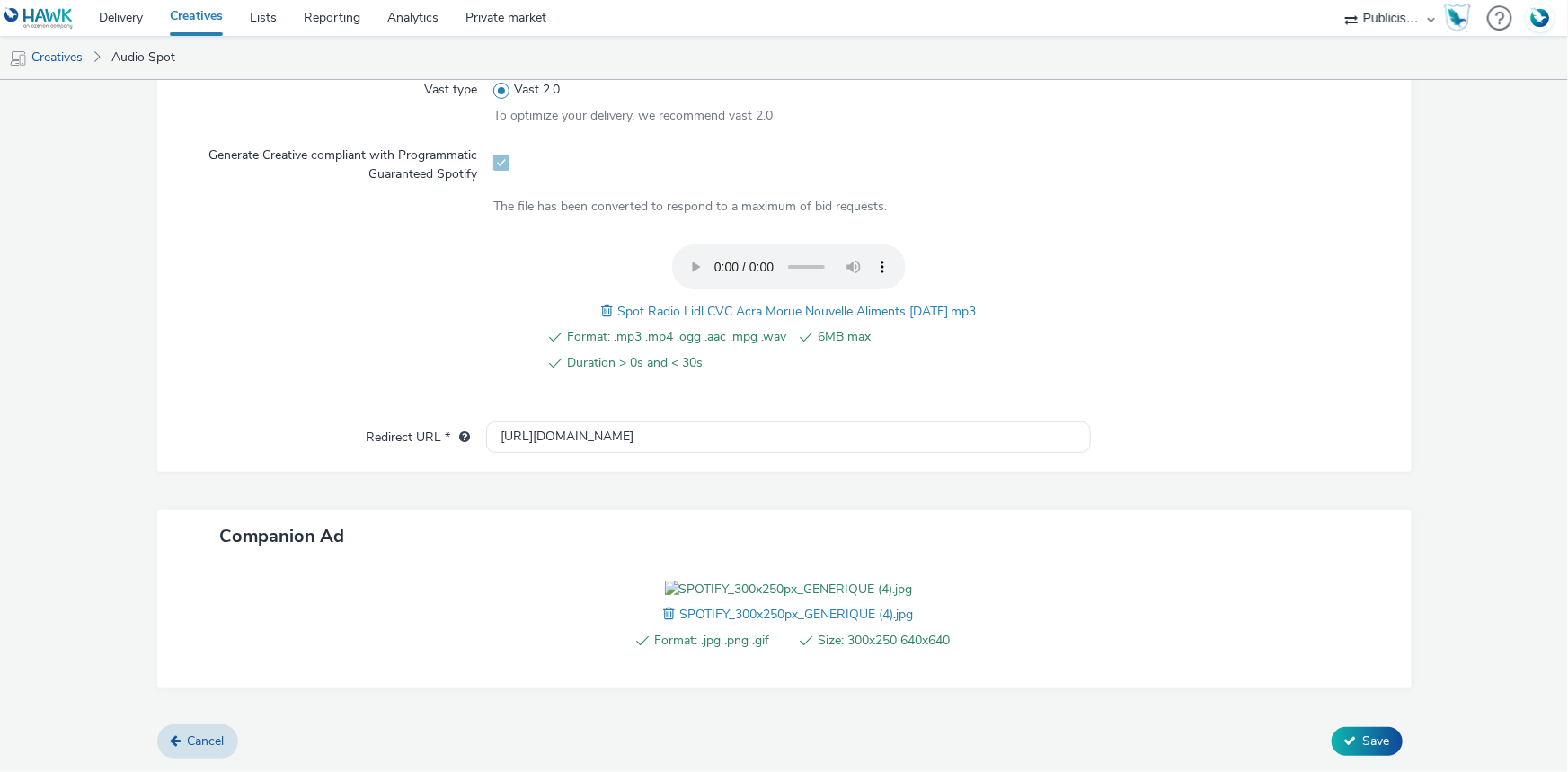
scroll to position [643, 0]
click at [1344, 738] on icon at bounding box center [1350, 740] width 13 height 13
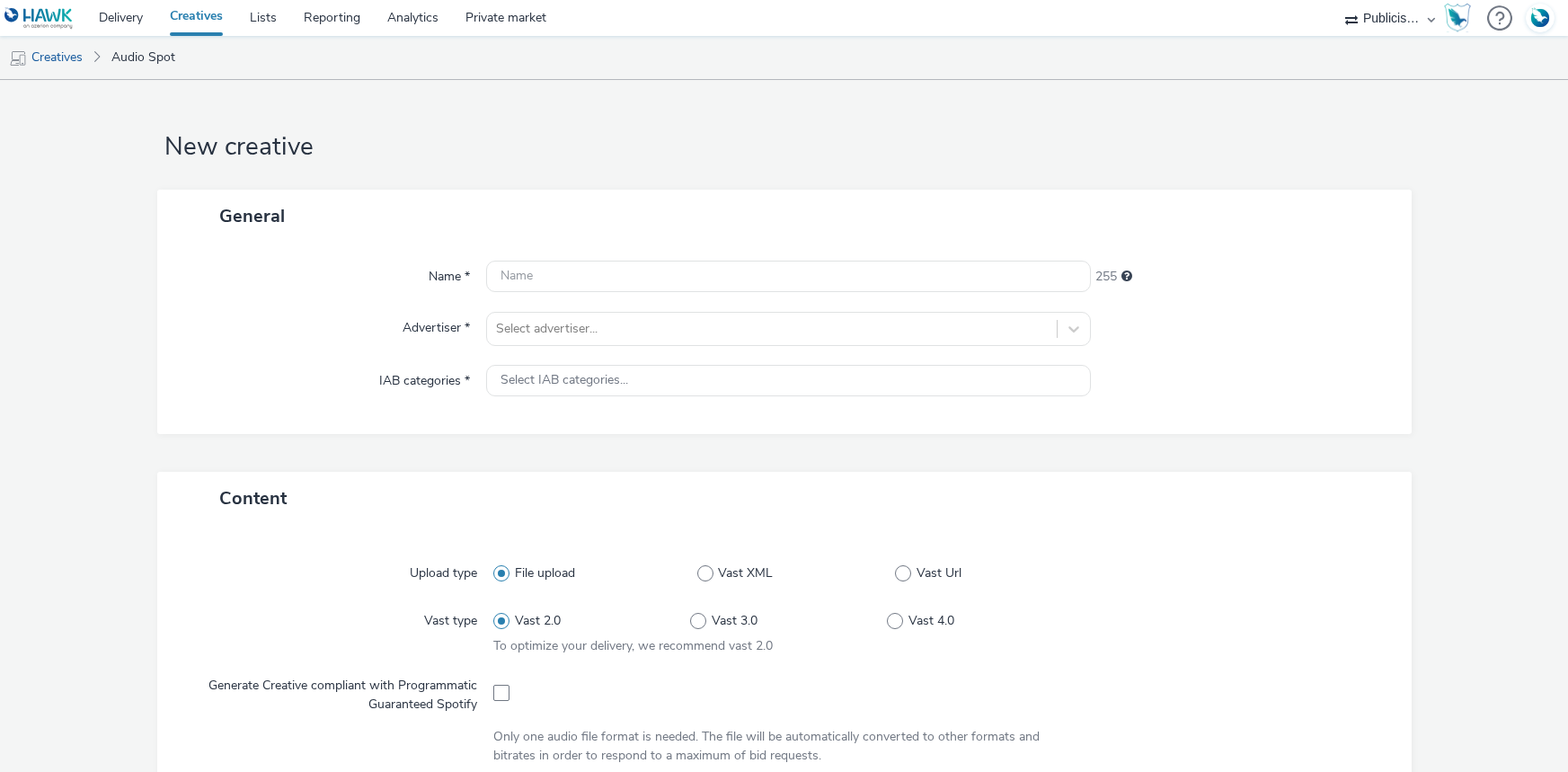
select select "08a58170-7f08-4922-abc8-b2d1eb407230"
click at [591, 347] on div "Name * 255 Advertiser * Select advertiser... IAB categories * Select IAB catego…" at bounding box center [784, 338] width 1254 height 191
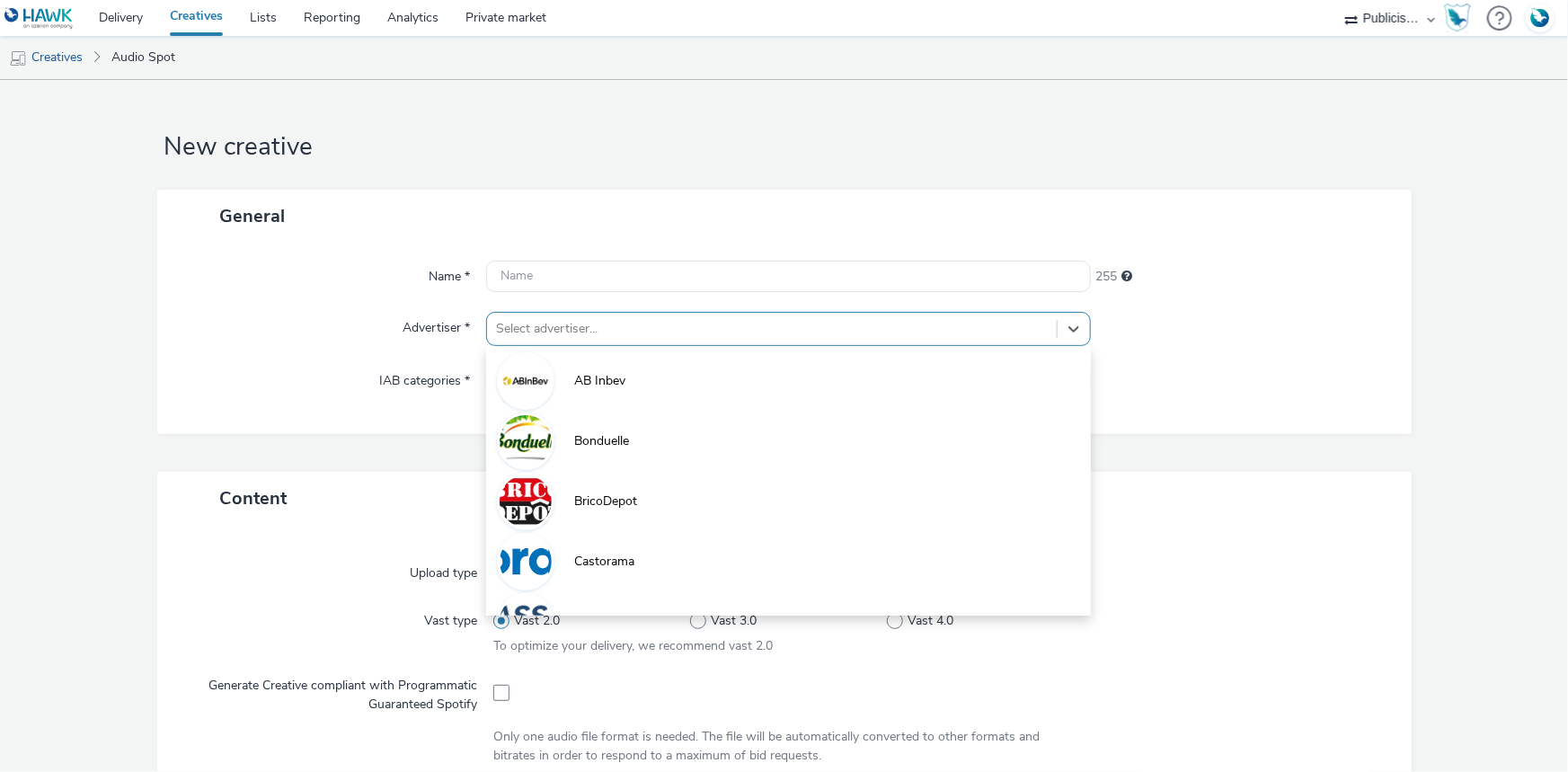
click at [577, 327] on div at bounding box center [772, 330] width 552 height 22
paste input "lid"
type input "lid"
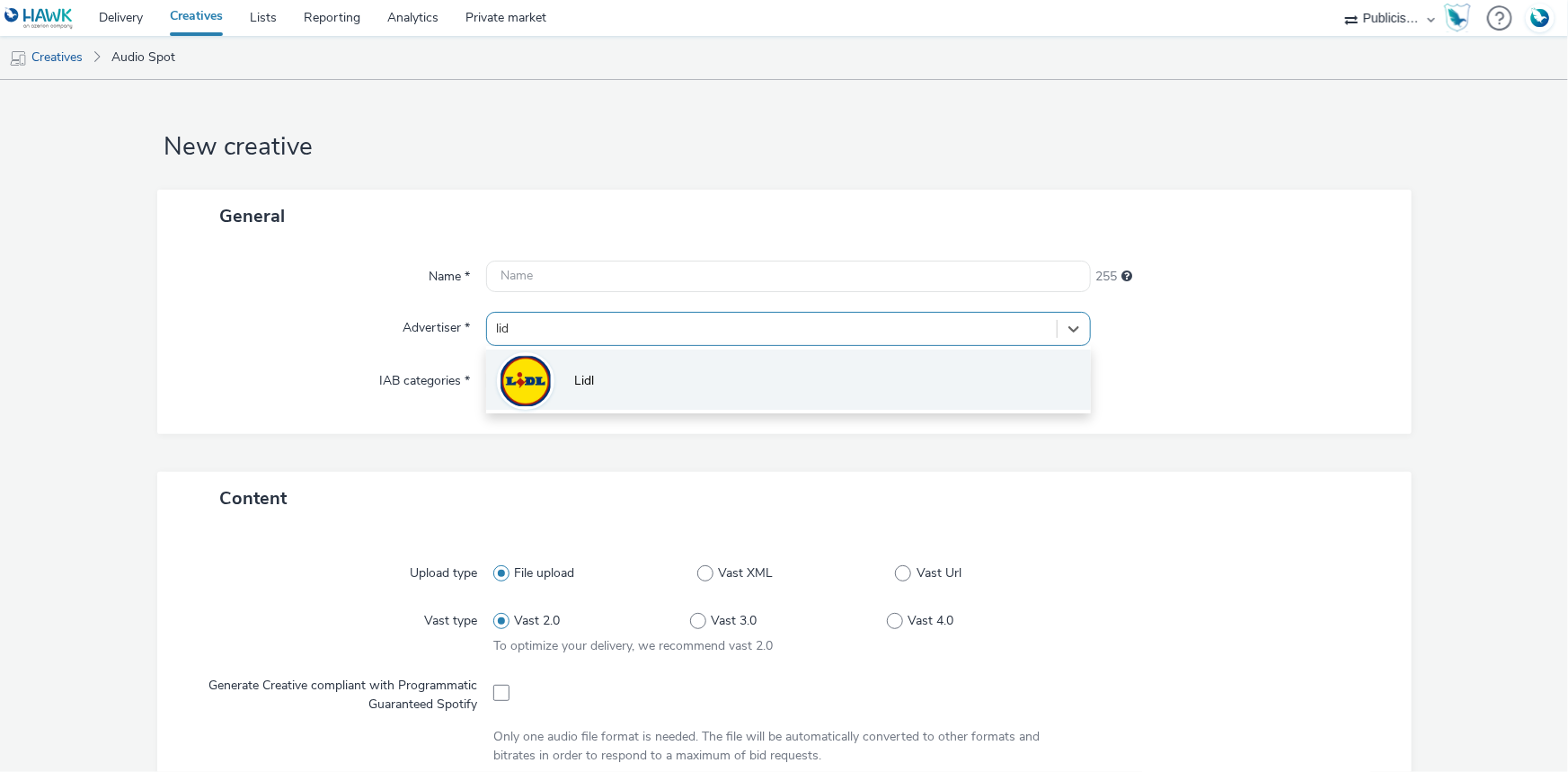
click at [569, 359] on li "Lidl" at bounding box center [787, 379] width 604 height 60
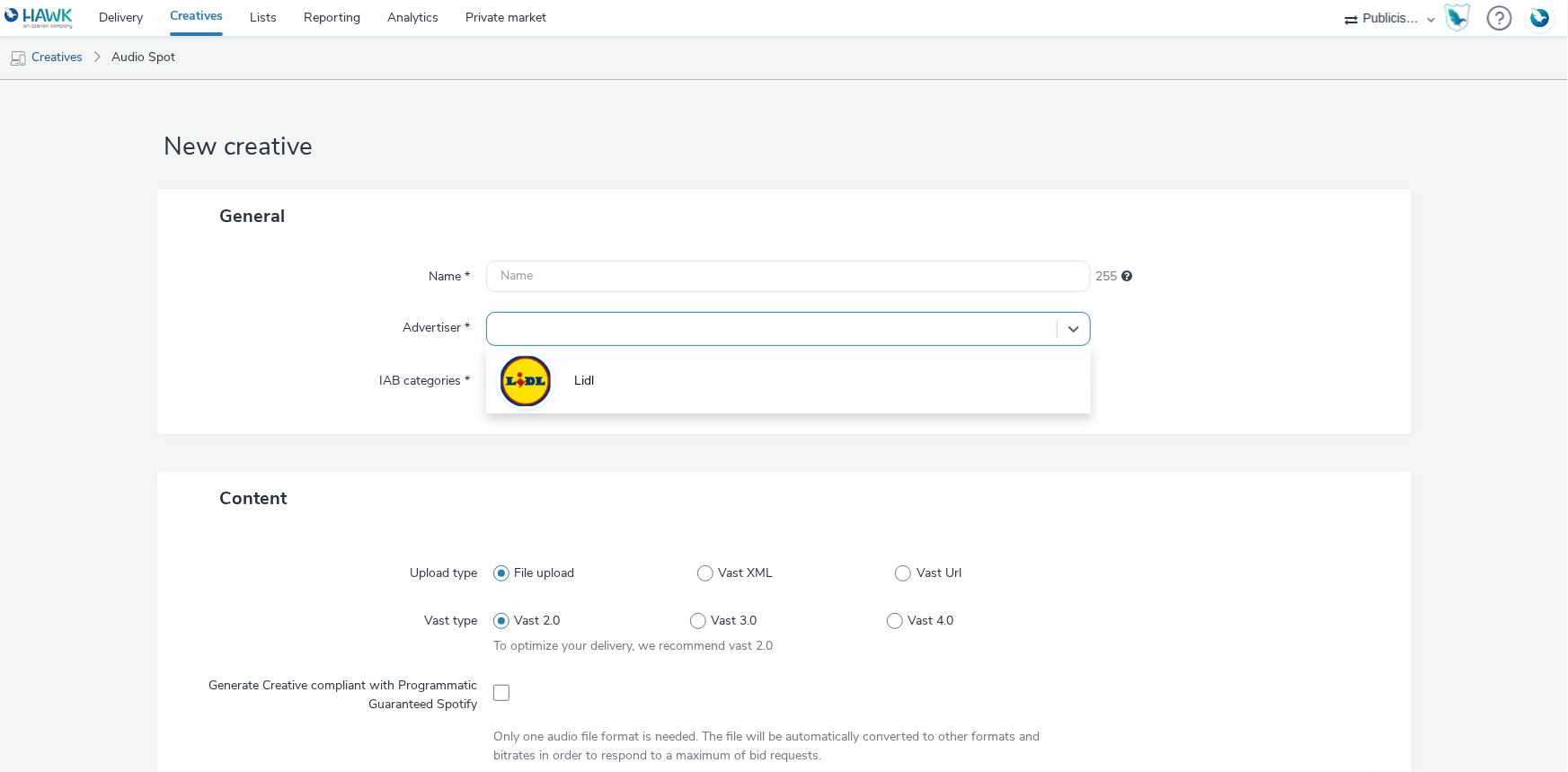
type input "[URL][DOMAIN_NAME]"
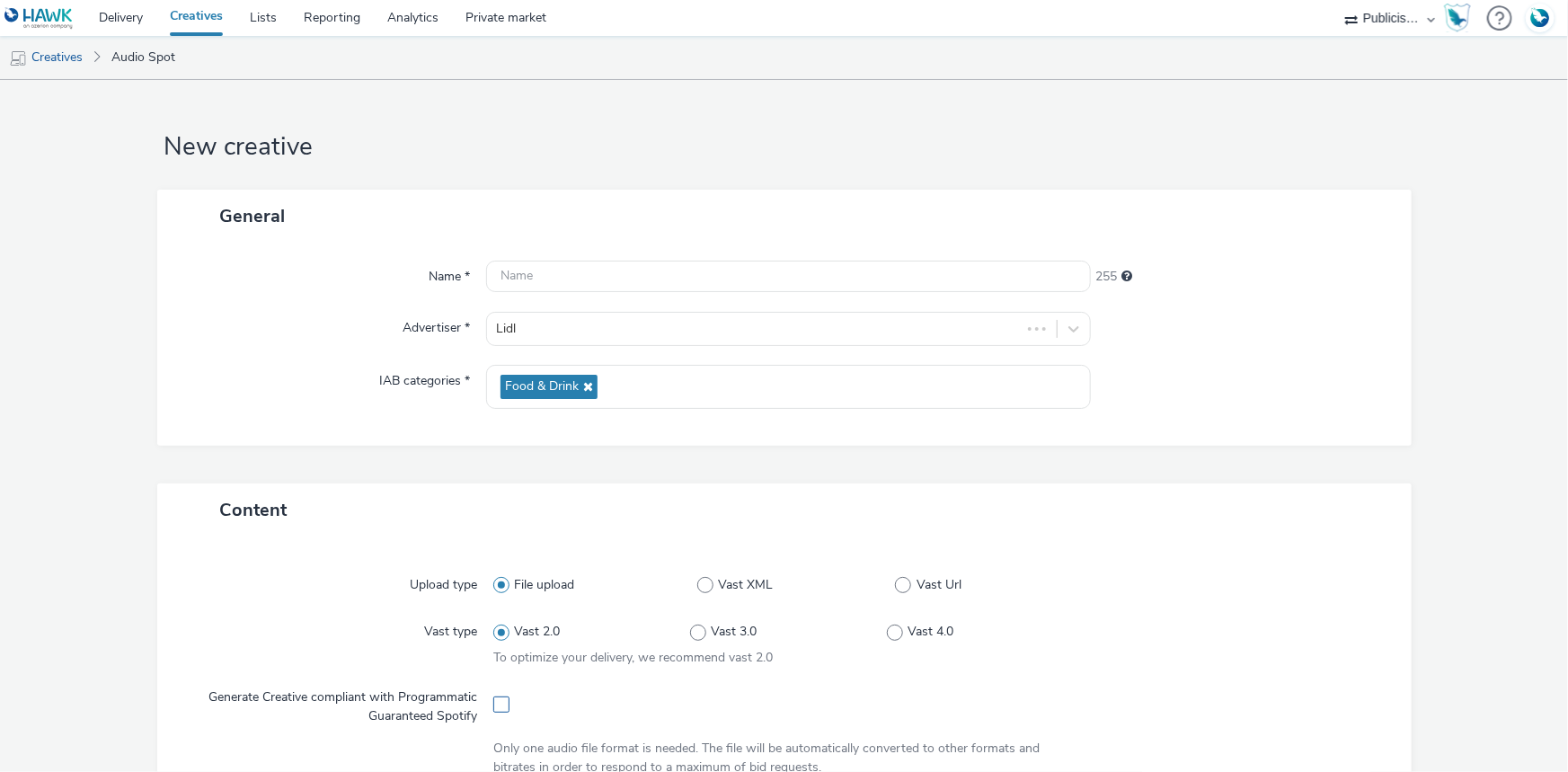
click at [494, 700] on span at bounding box center [502, 705] width 16 height 16
checkbox input "true"
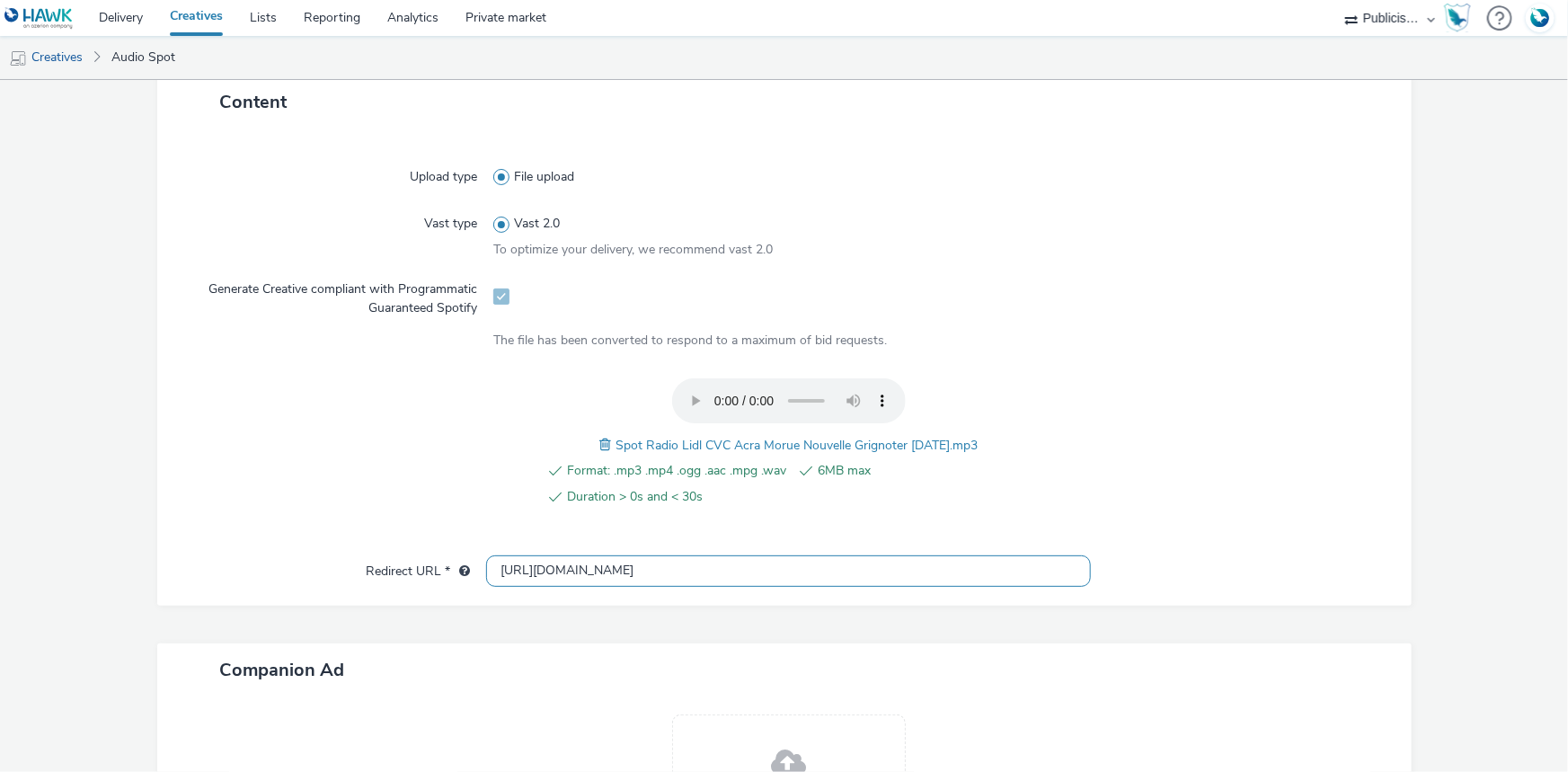
click at [535, 560] on input "[URL][DOMAIN_NAME]" at bounding box center [787, 571] width 604 height 32
paste input "s://[DOMAIN_NAME][URL]"
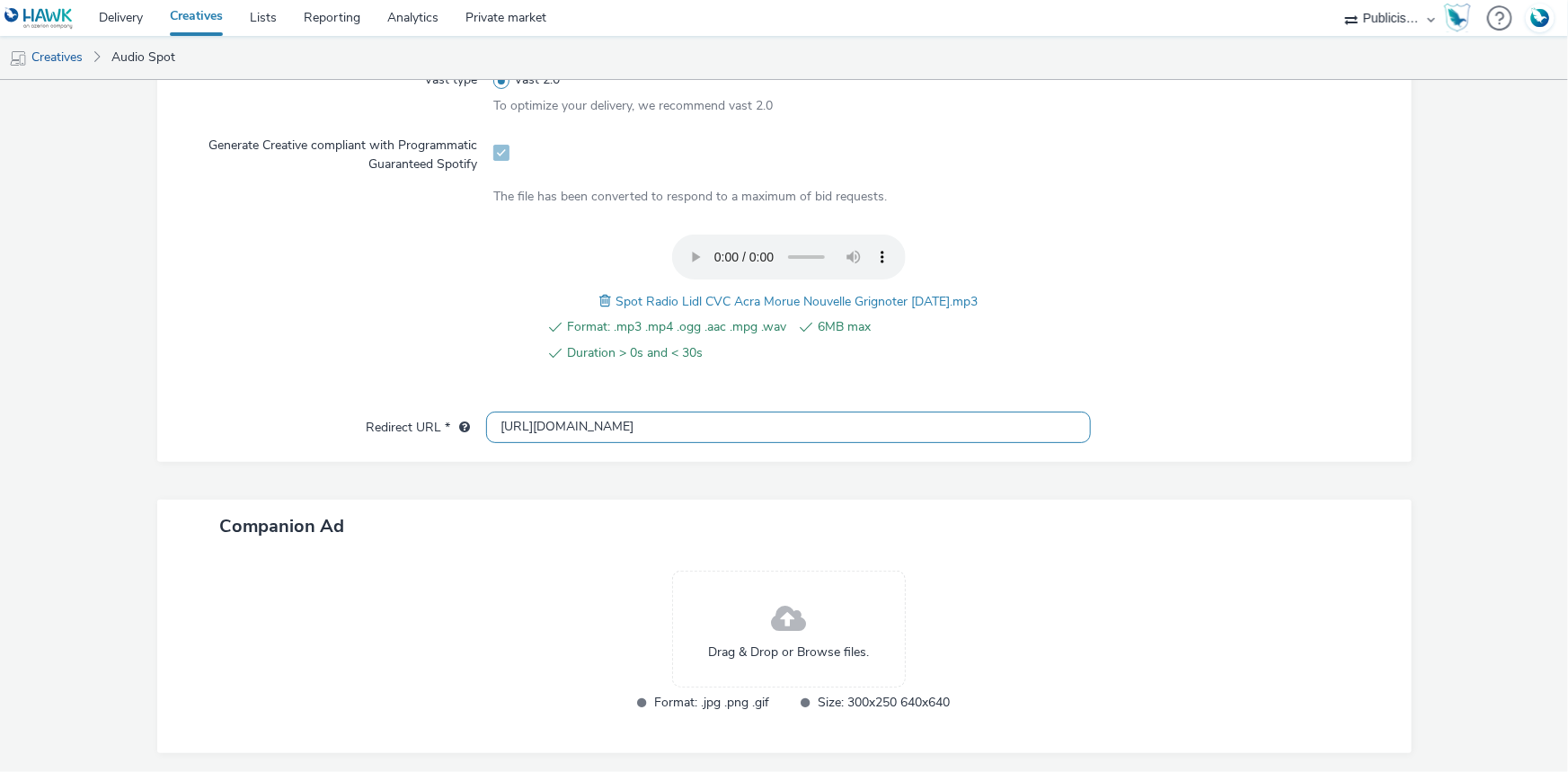
scroll to position [616, 0]
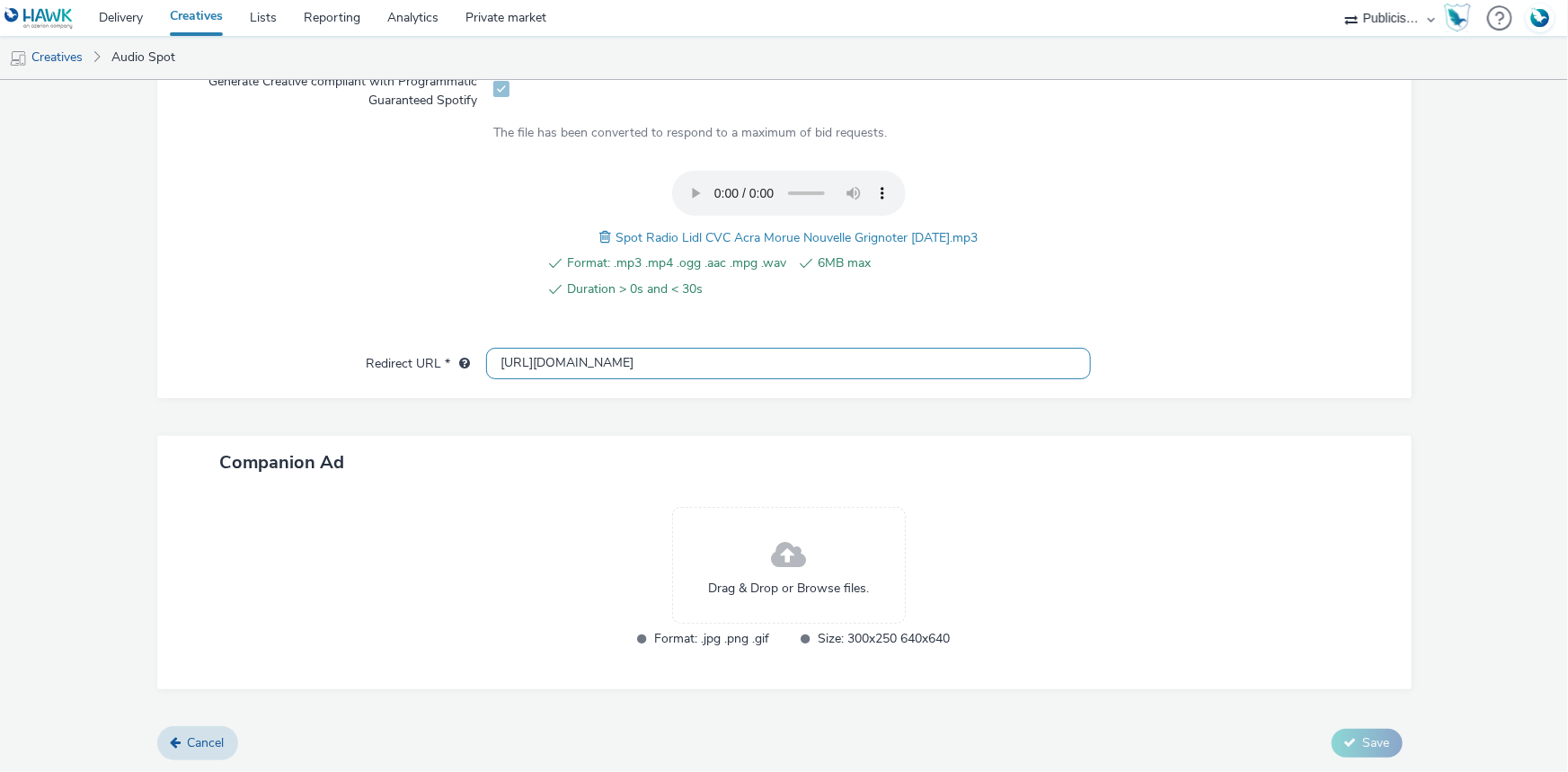
type input "[URL][DOMAIN_NAME]"
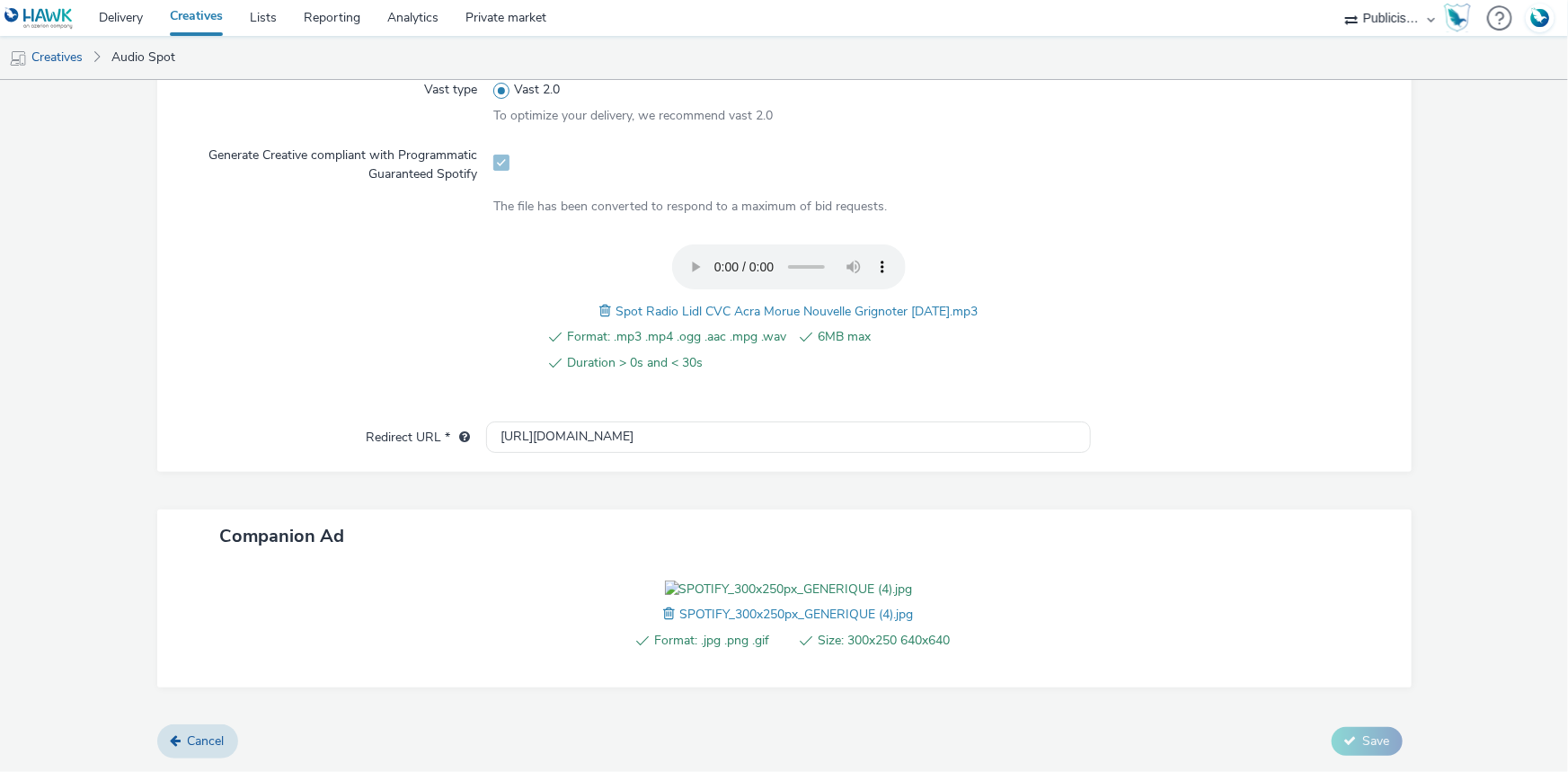
click at [723, 303] on span "Spot Radio Lidl CVC Acra Morue Nouvelle Grignoter 07-10-2025.mp3" at bounding box center [796, 311] width 362 height 17
copy span "Spot Radio Lidl CVC Acra Morue Nouvelle Grignoter 07-10-2025.mp3"
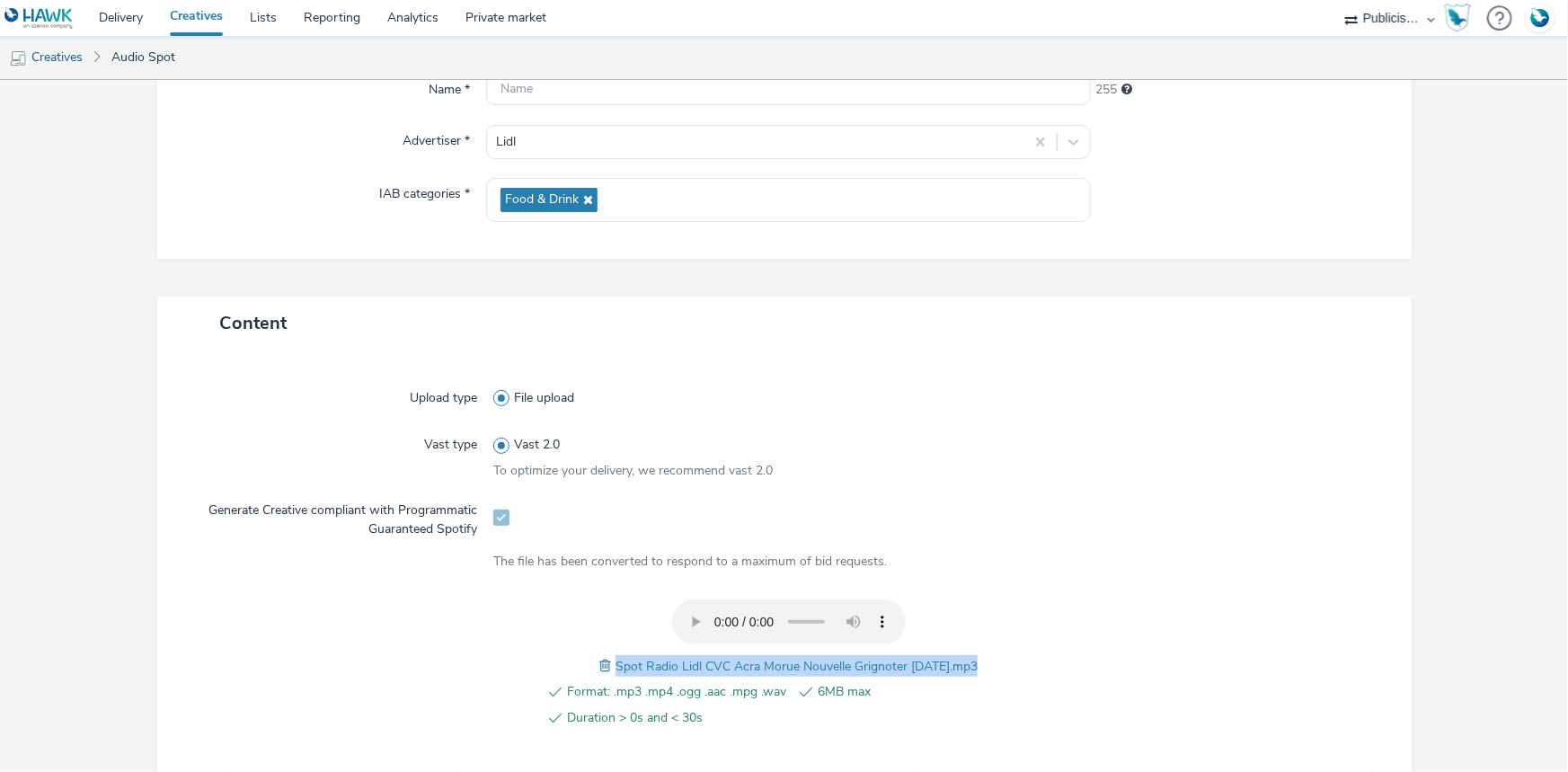
scroll to position [126, 0]
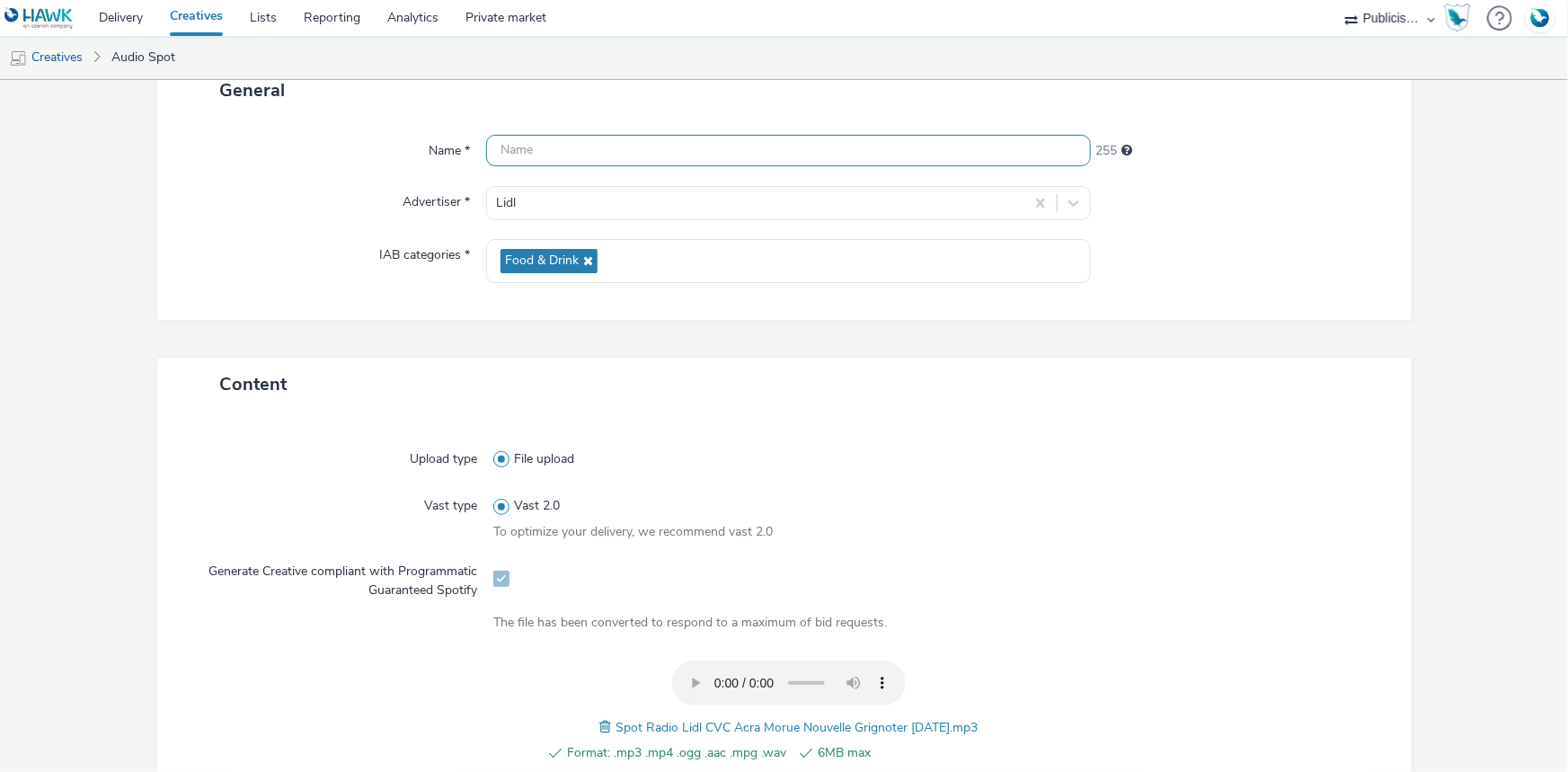
click at [546, 155] on input "text" at bounding box center [787, 150] width 604 height 32
paste input "Spot Radio Lidl CVC Acra Morue Nouvelle Grignoter 07-10-2025.mp3"
paste input "_Spotify"
type input "Spot Radio Lidl CVC Acra Morue Nouvelle Grignoter 07-10-2025_Spotify"
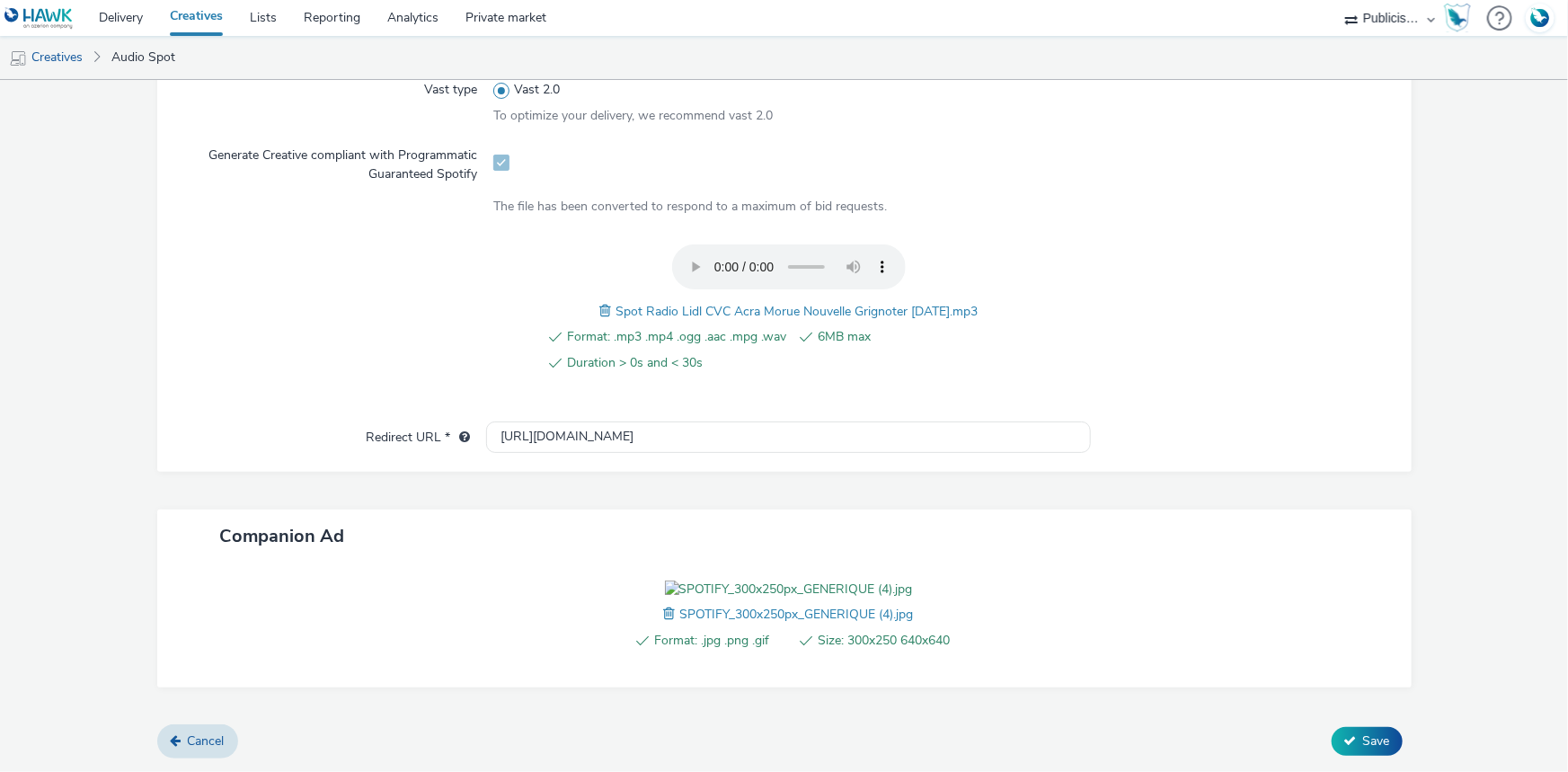
scroll to position [643, 0]
click at [1363, 750] on span "Save" at bounding box center [1376, 740] width 27 height 17
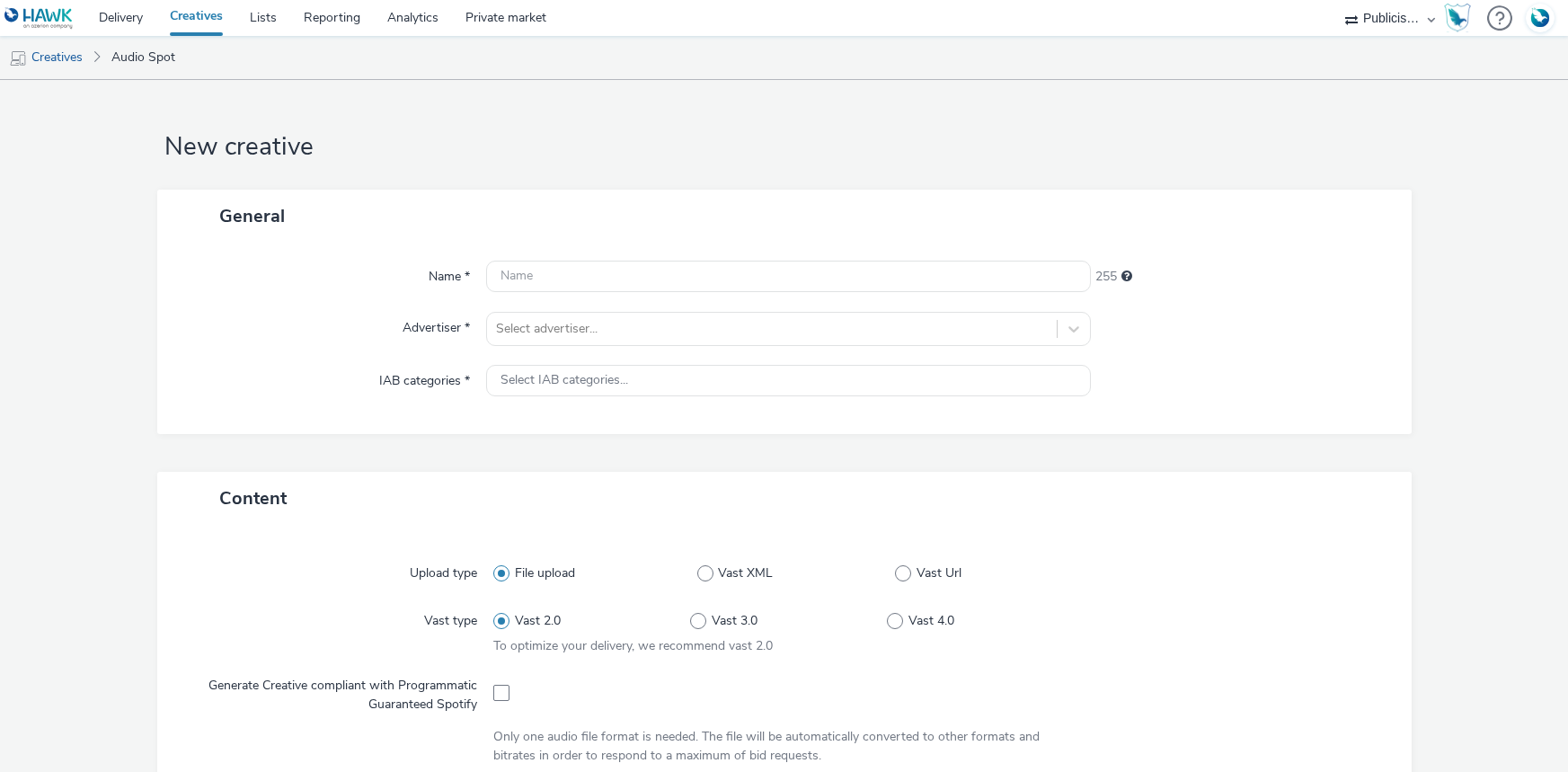
select select "08a58170-7f08-4922-abc8-b2d1eb407230"
click at [591, 338] on div at bounding box center [772, 330] width 552 height 22
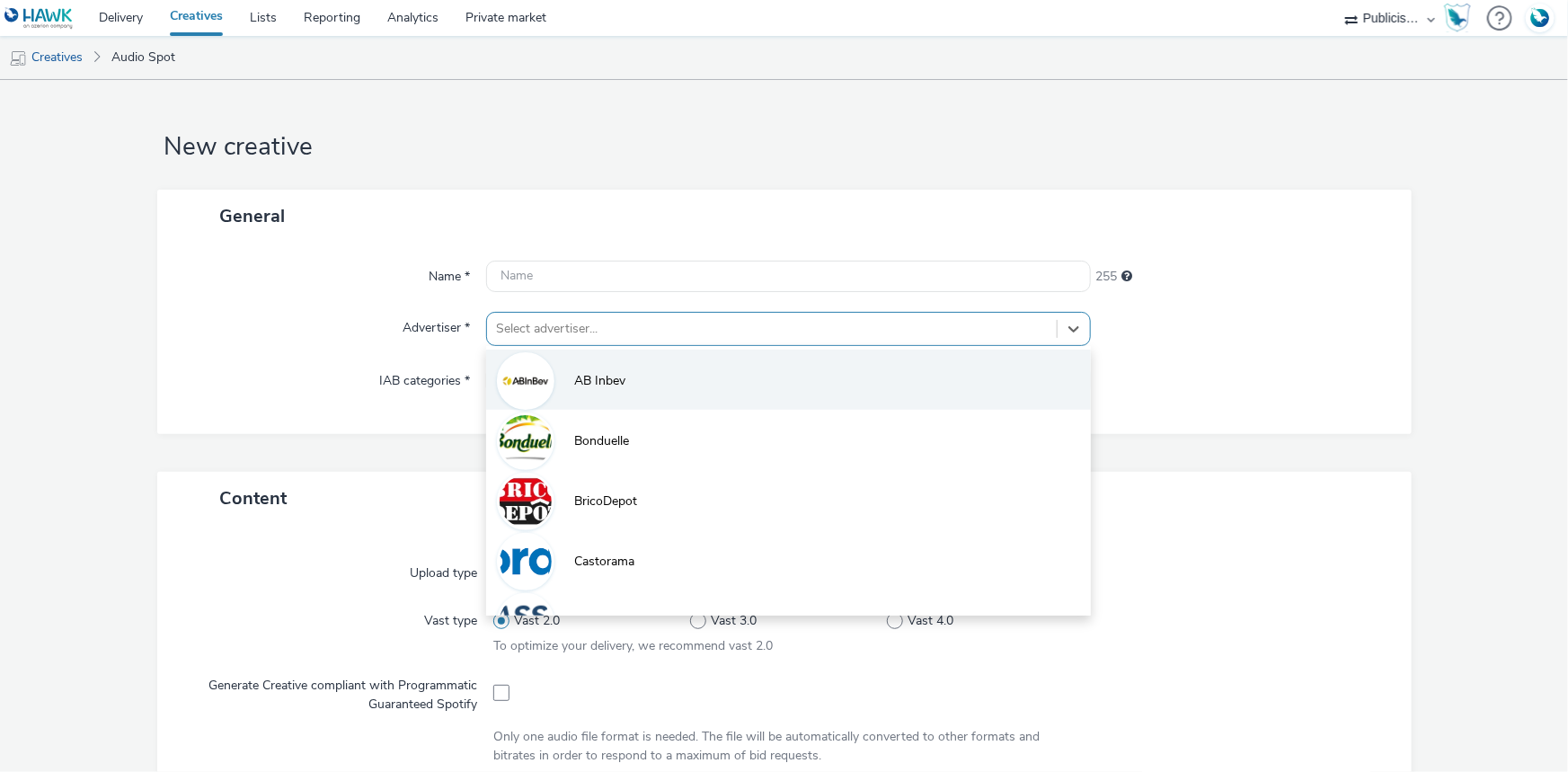
paste input "lid"
type input "lid"
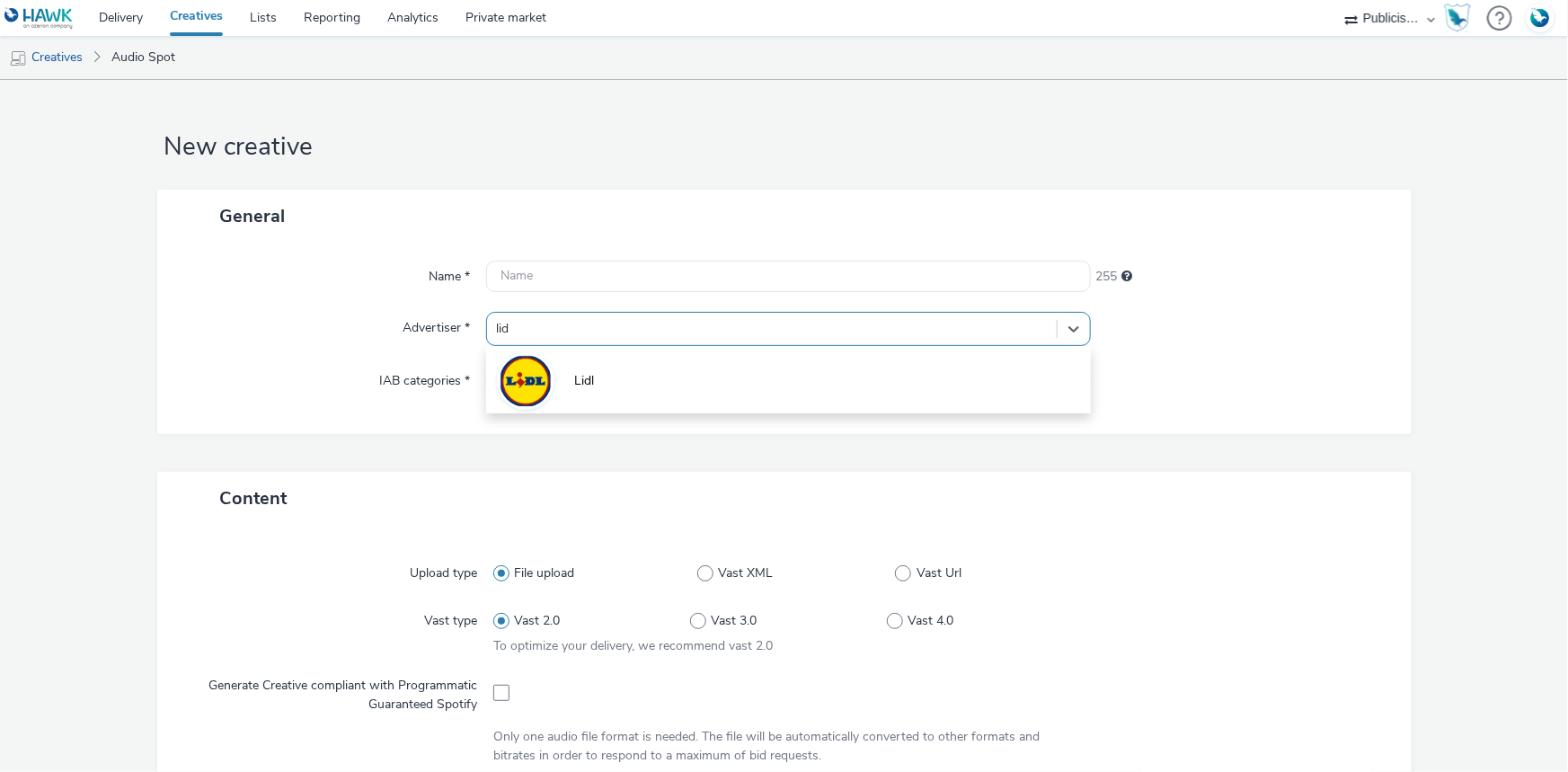
click at [574, 383] on span "Lidl" at bounding box center [584, 381] width 20 height 18
type input "[URL][DOMAIN_NAME]"
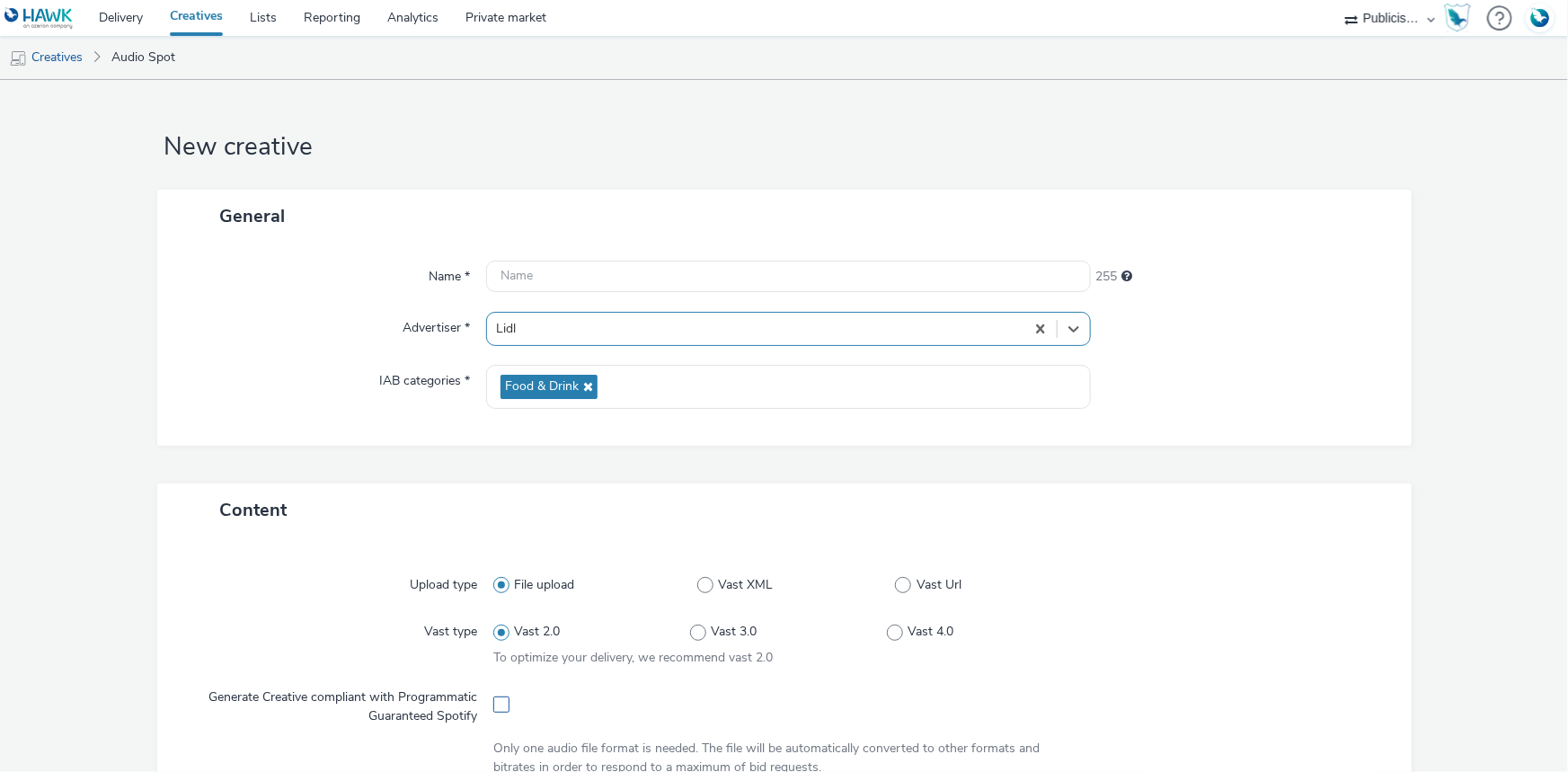
click at [496, 701] on span at bounding box center [502, 705] width 16 height 16
checkbox input "true"
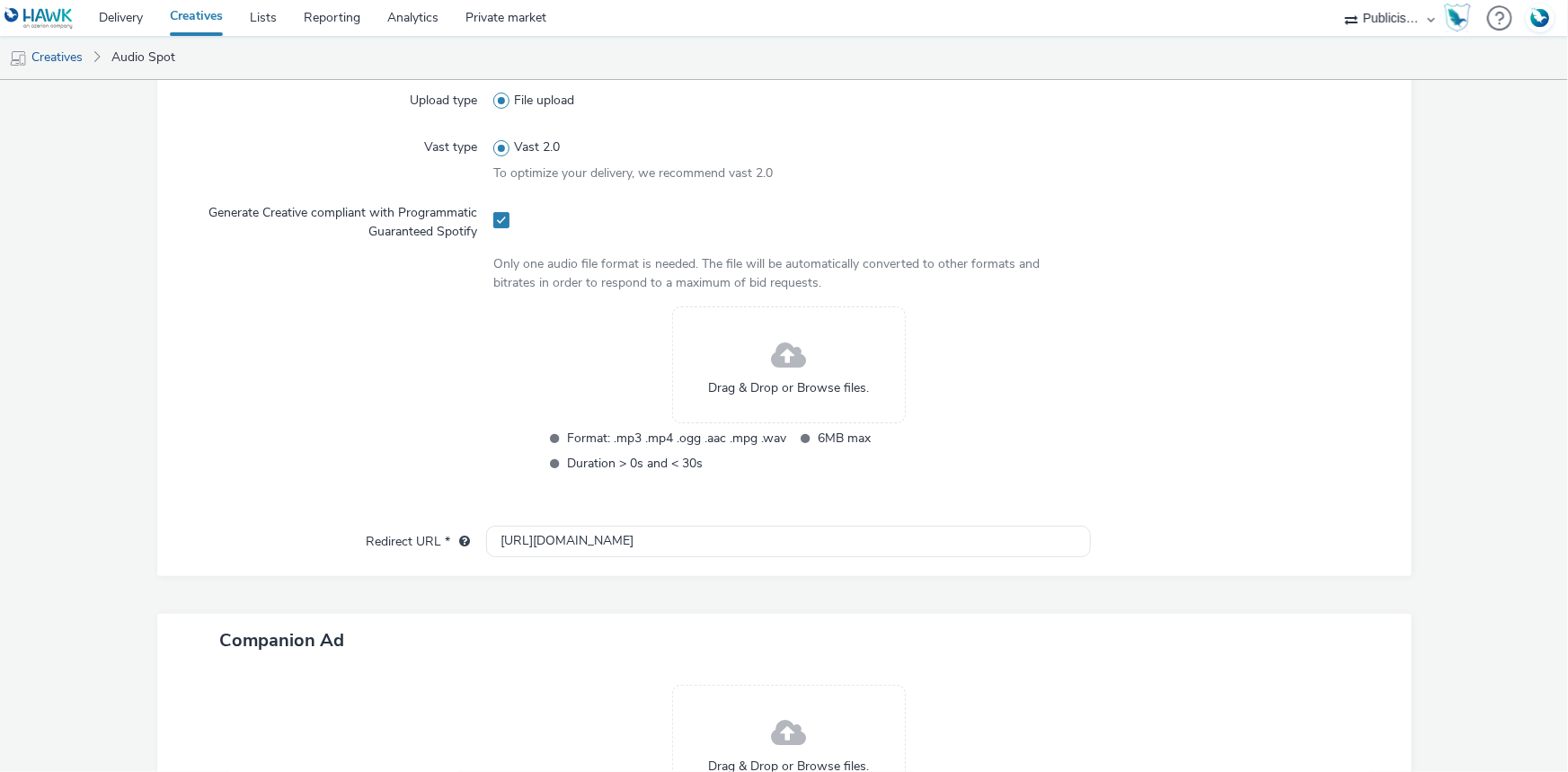
scroll to position [490, 0]
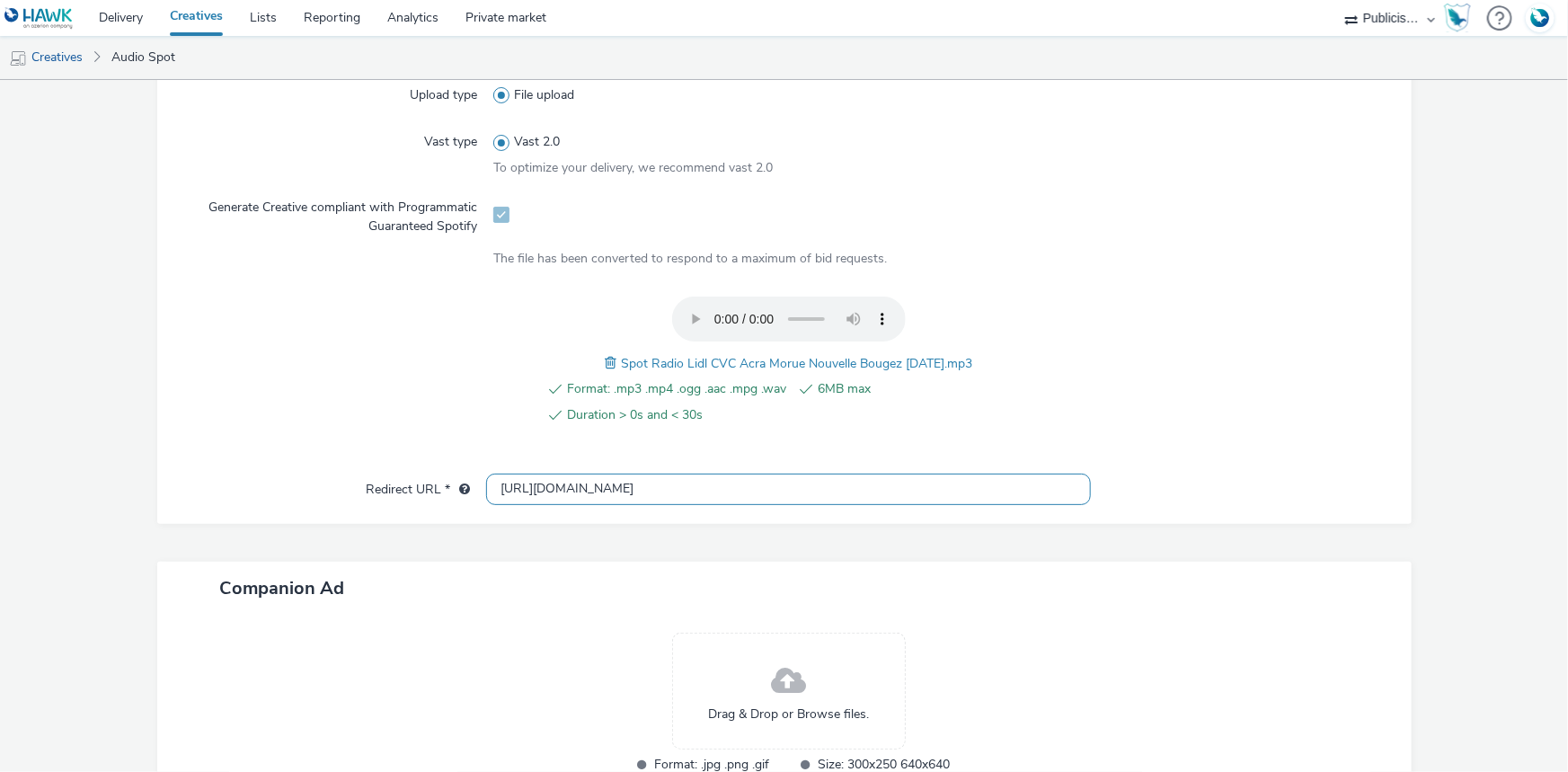
click at [525, 495] on input "[URL][DOMAIN_NAME]" at bounding box center [787, 490] width 604 height 32
paste input "s://[DOMAIN_NAME][URL]"
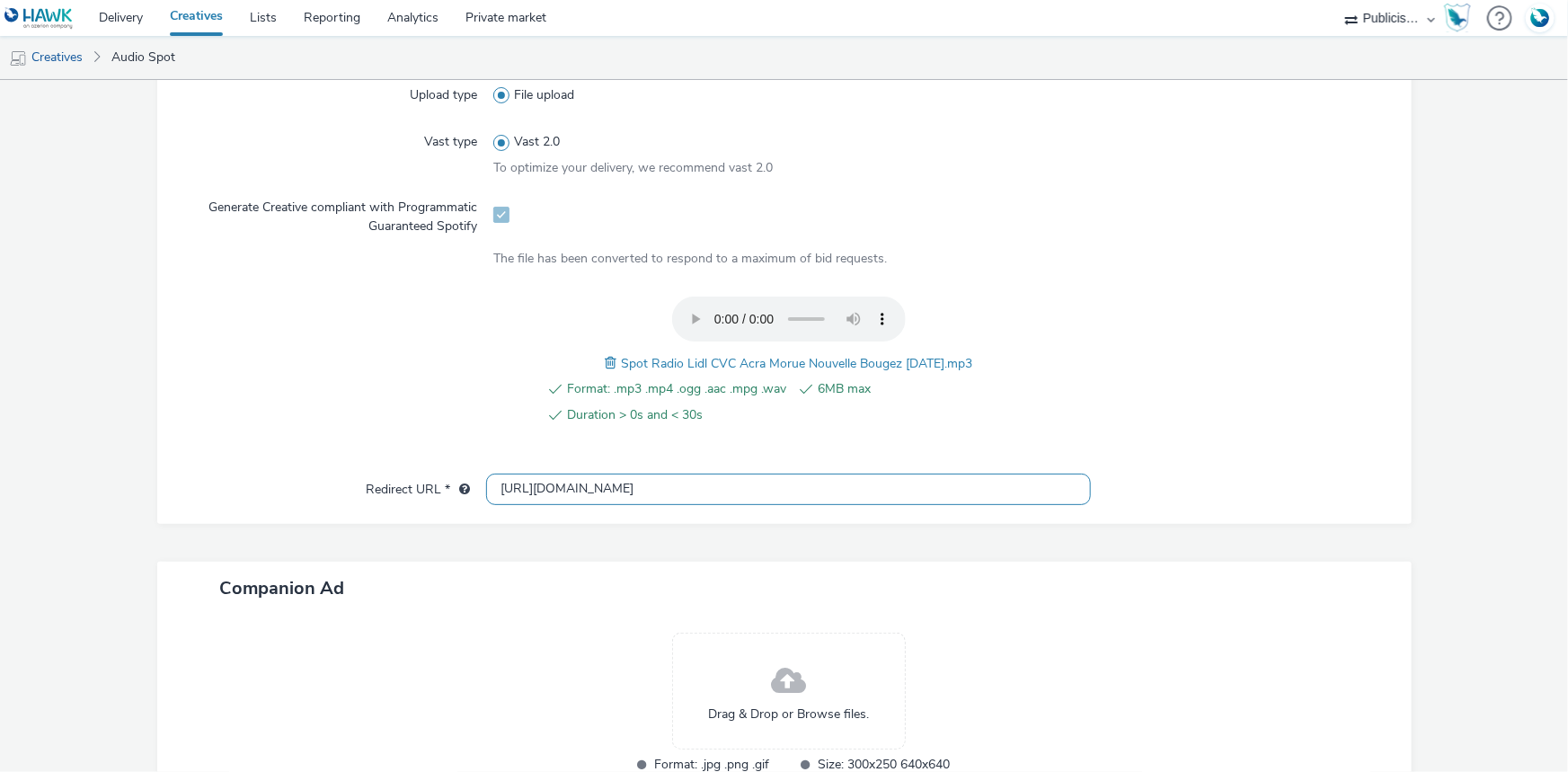
type input "[URL][DOMAIN_NAME]"
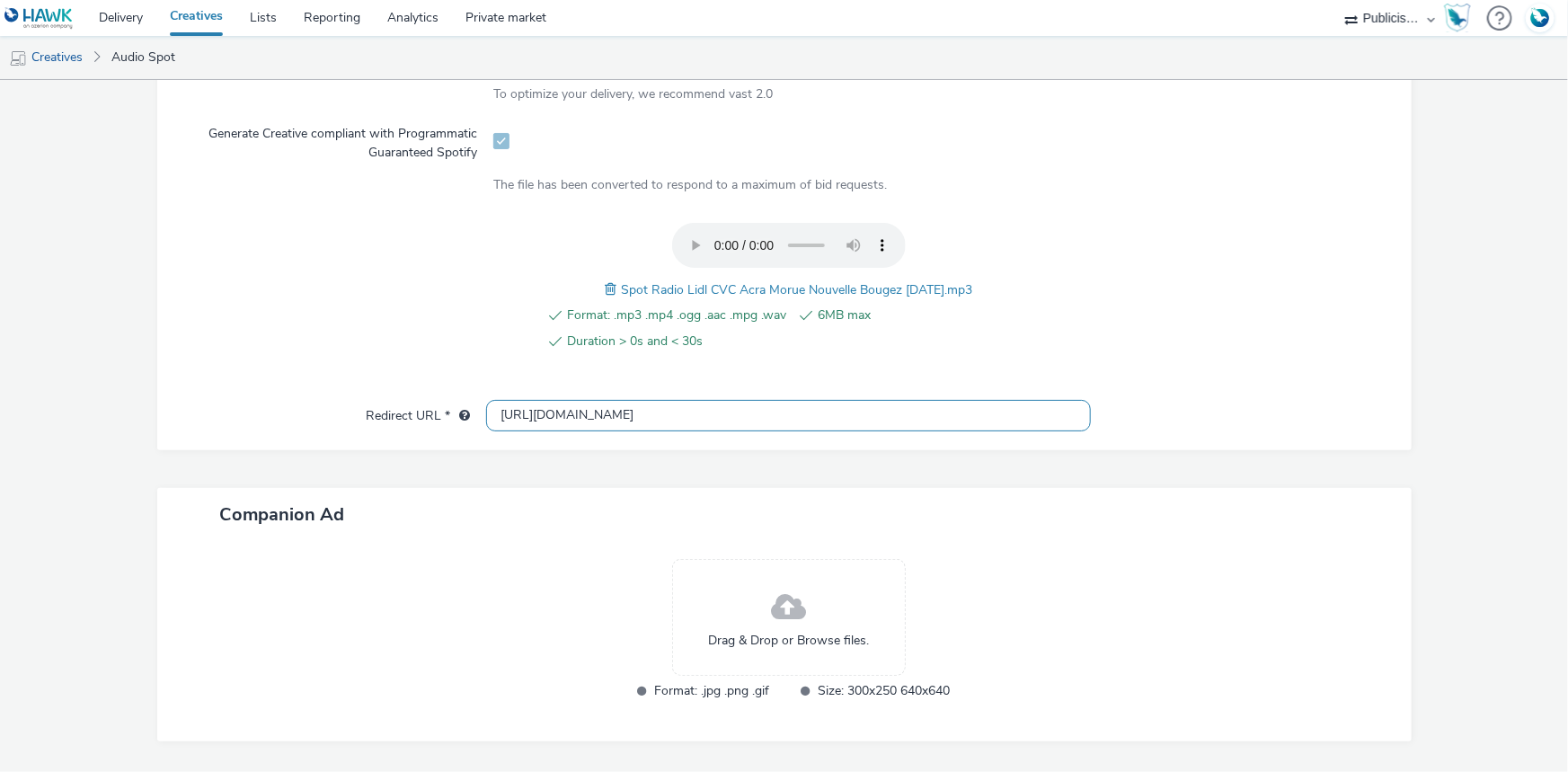
scroll to position [616, 0]
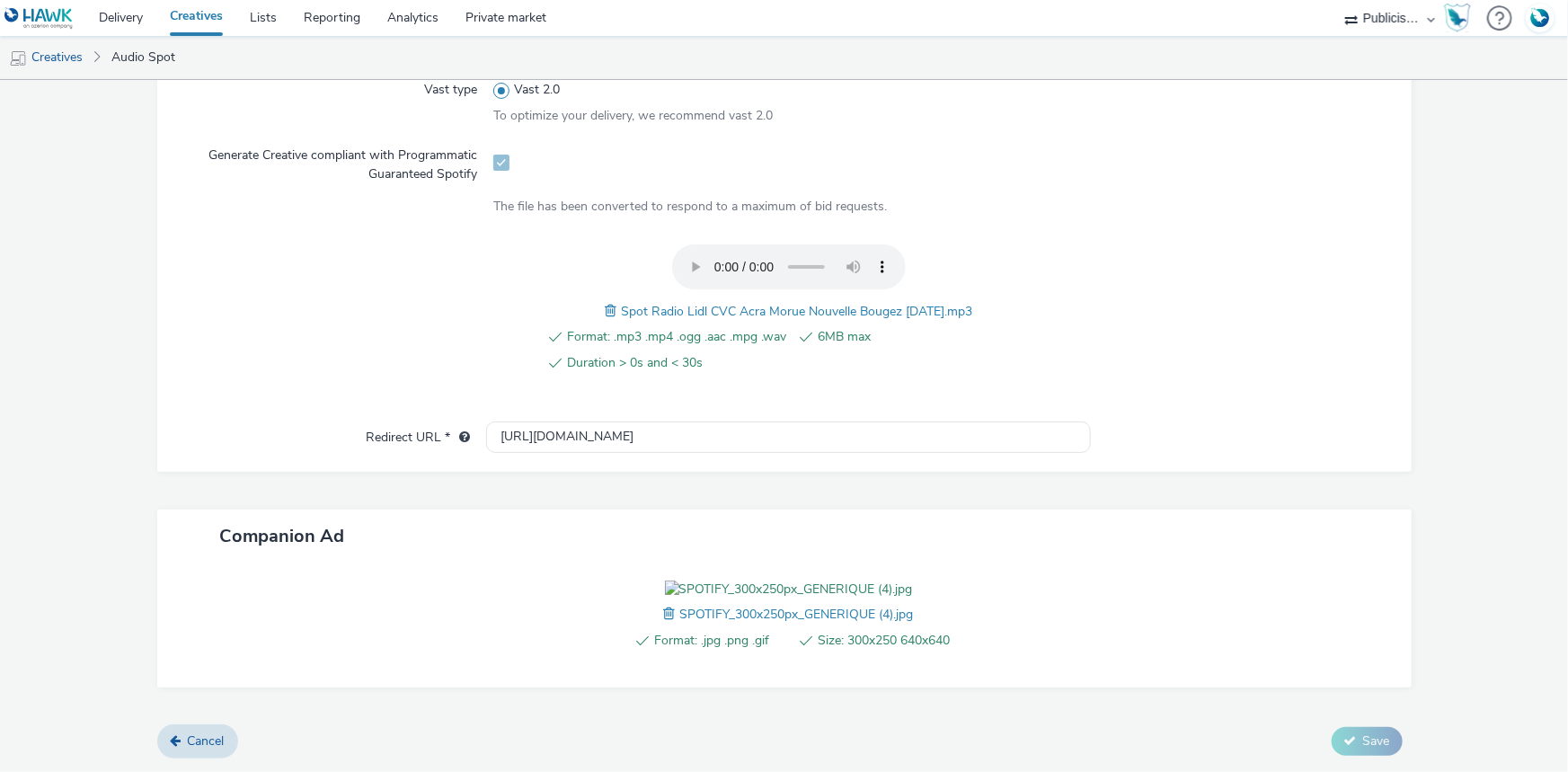
click at [708, 303] on span "Spot Radio Lidl CVC Acra Morue Nouvelle Bougez 07-10-2025.mp3" at bounding box center [796, 311] width 351 height 17
copy span "Spot Radio Lidl CVC Acra Morue Nouvelle Bougez 07-10-2025.mp3"
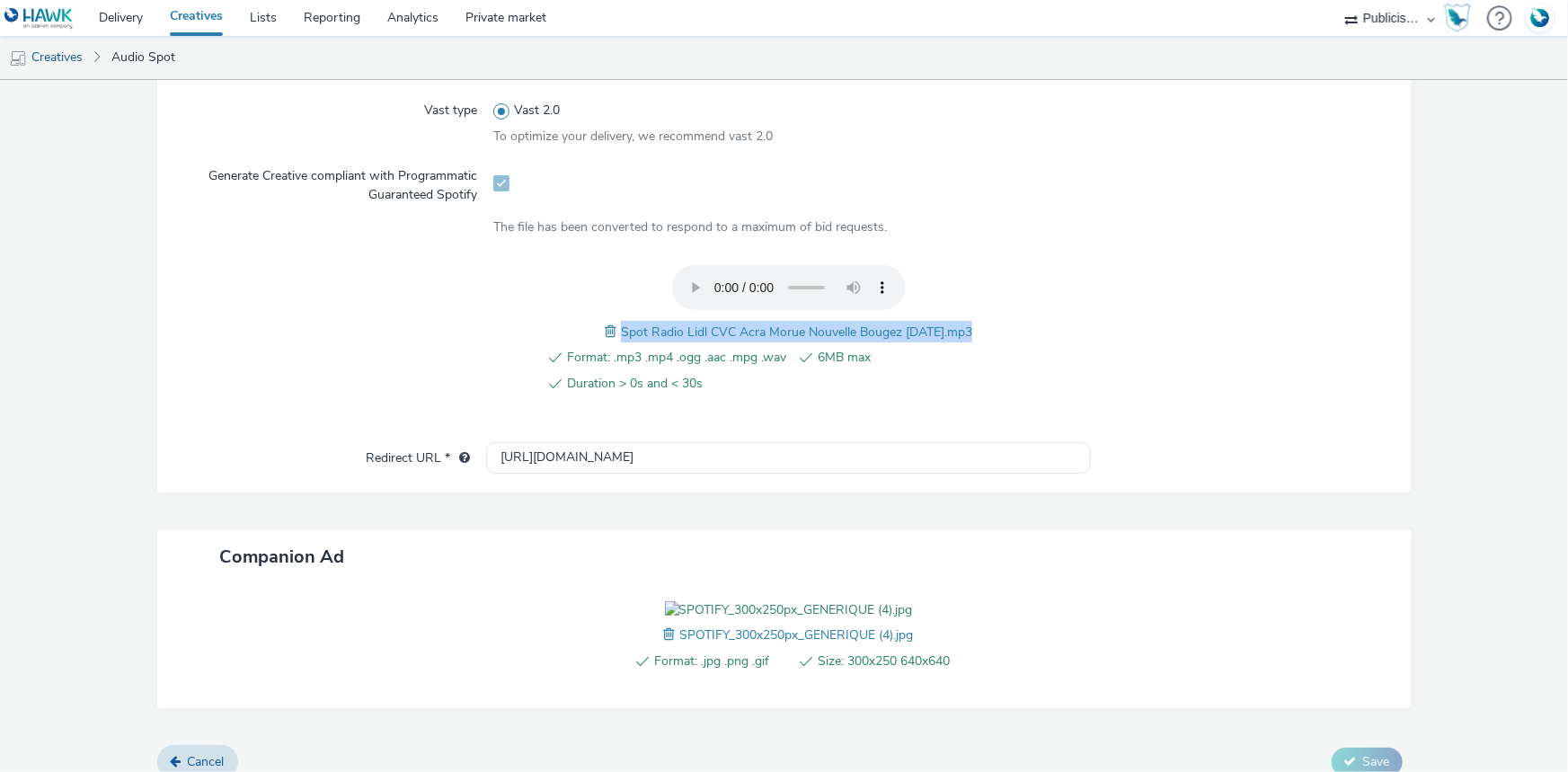
scroll to position [126, 0]
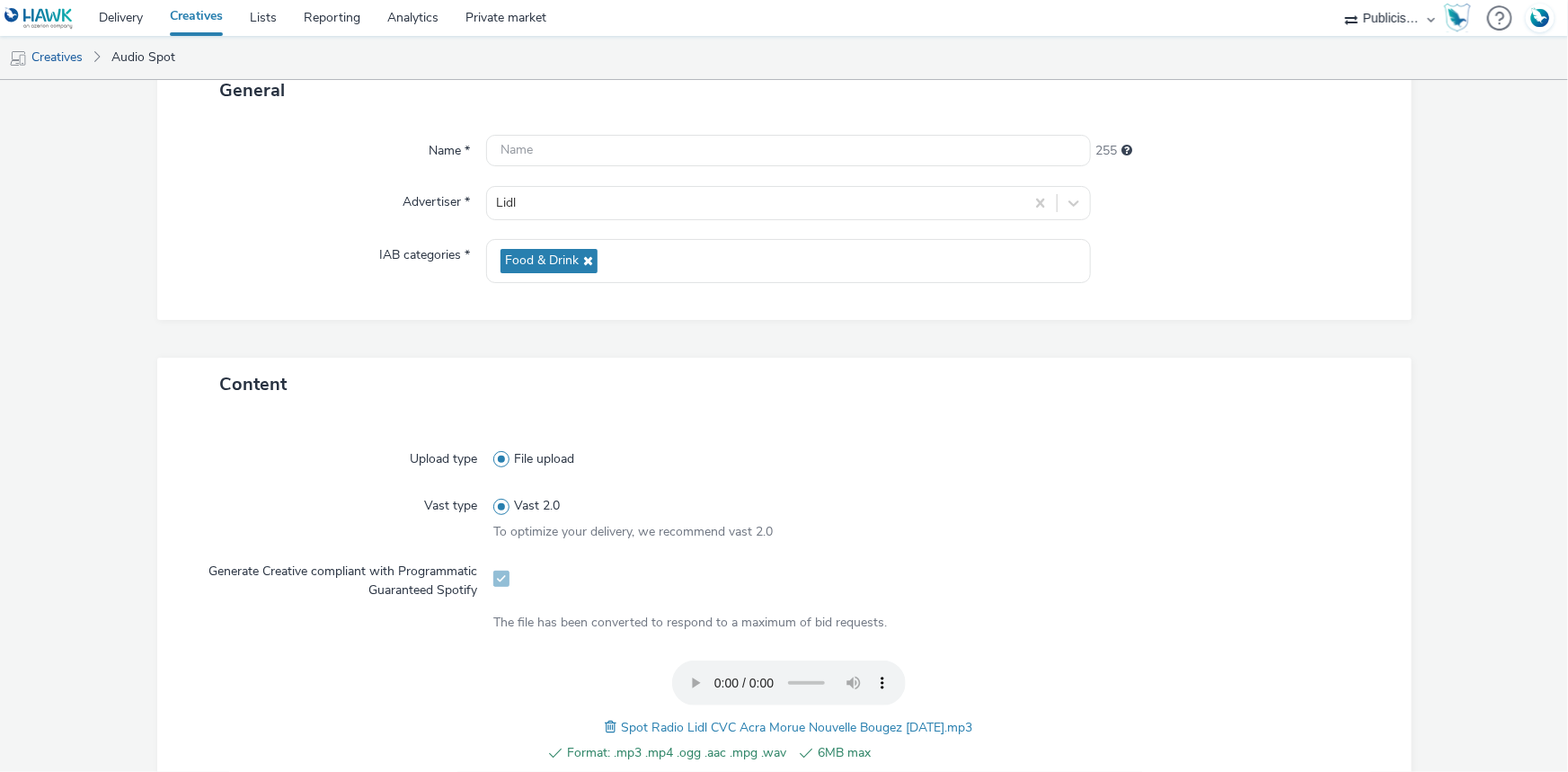
click at [630, 168] on div "Name * 255 Advertiser * Lidl IAB categories * Food & Drink" at bounding box center [784, 218] width 1254 height 203
click at [630, 153] on input "text" at bounding box center [787, 150] width 604 height 32
paste input "Spot Radio Lidl CVC Acra Morue Nouvelle Bougez 07-10-2025.mp3"
paste input "_Spotify"
type input "Spot Radio Lidl CVC Acra Morue Nouvelle Bougez 07-10-2025_Spotify"
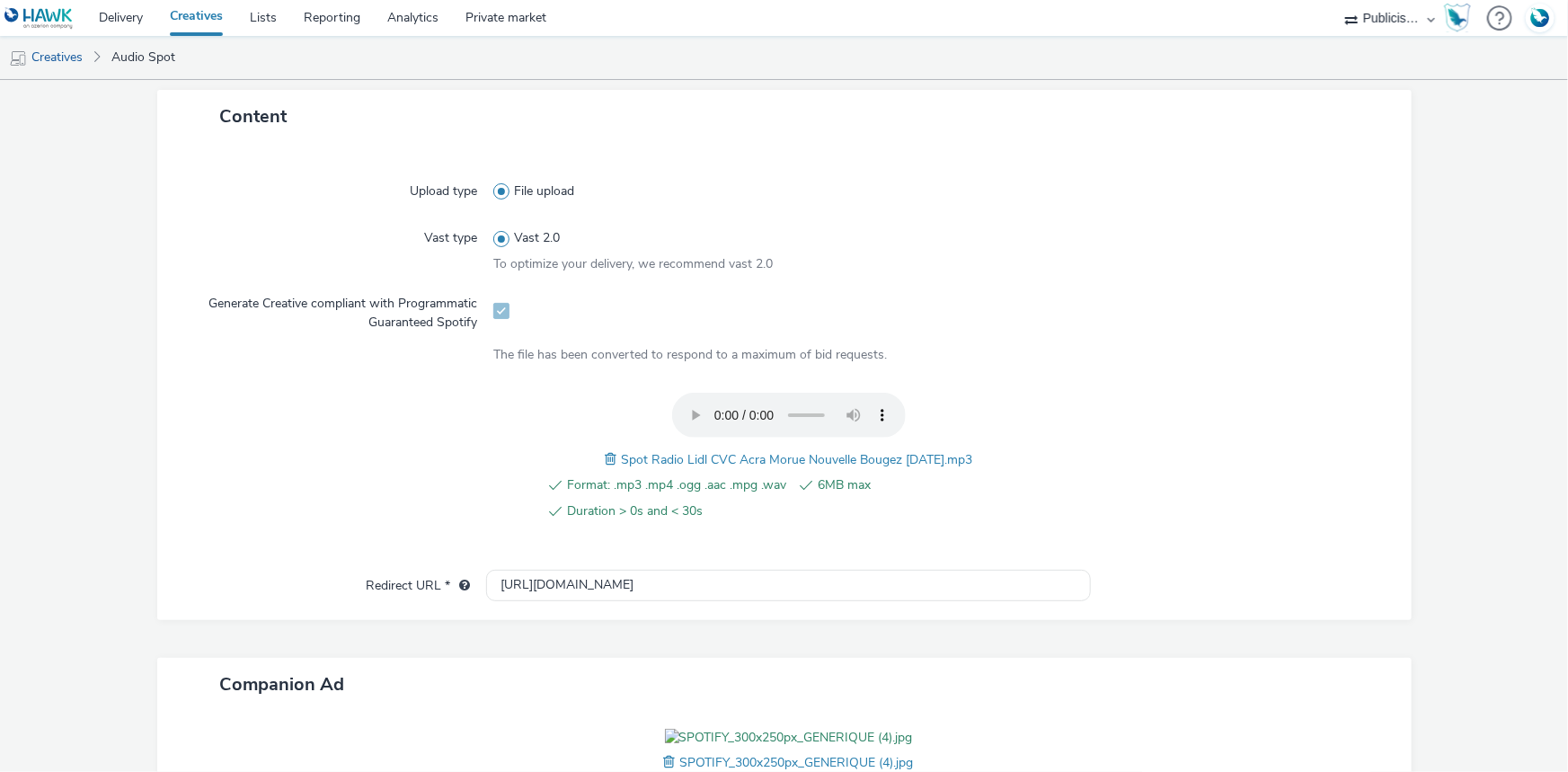
scroll to position [643, 0]
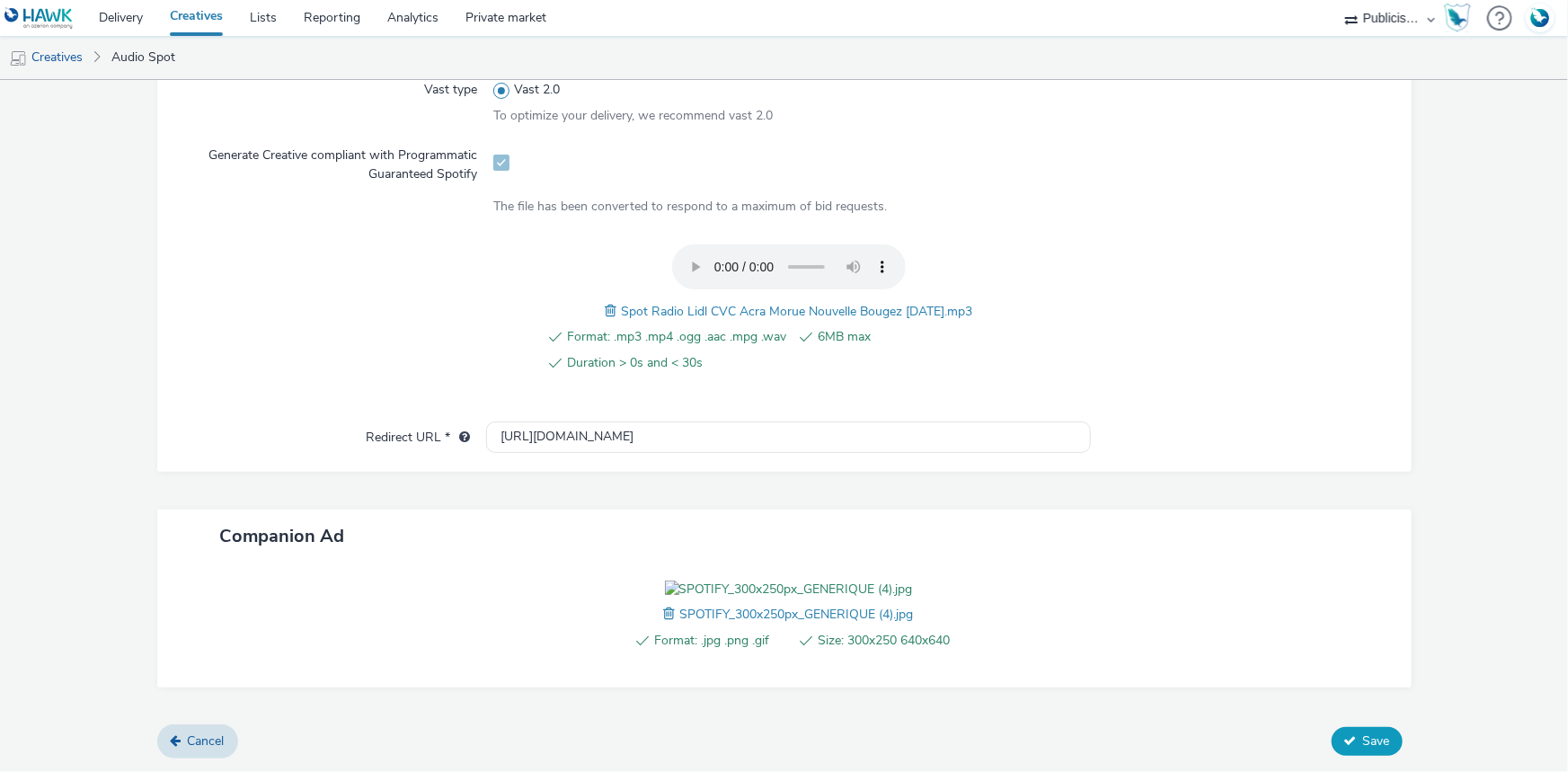
click at [1363, 735] on span "Save" at bounding box center [1376, 740] width 27 height 17
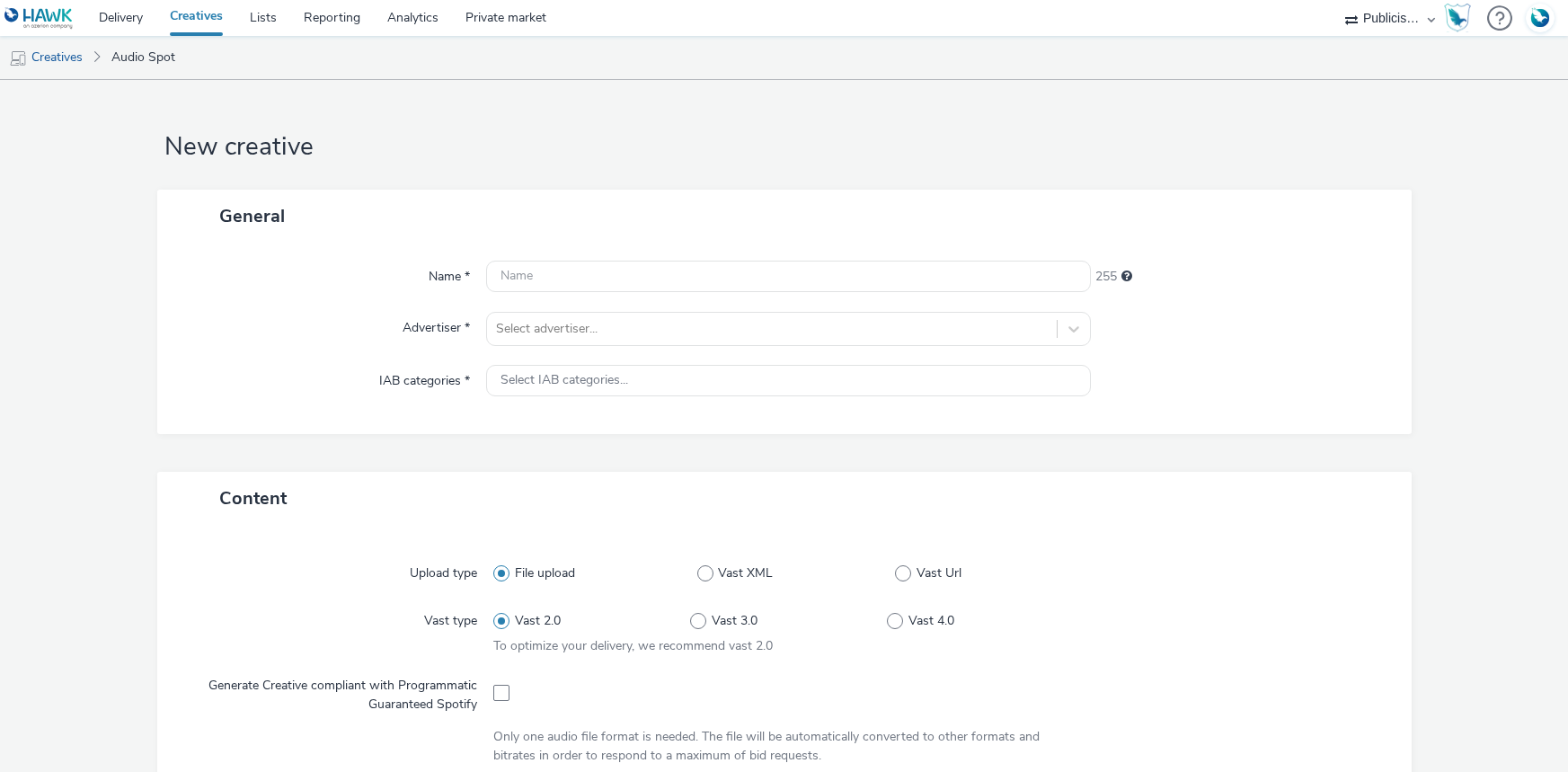
select select "08a58170-7f08-4922-abc8-b2d1eb407230"
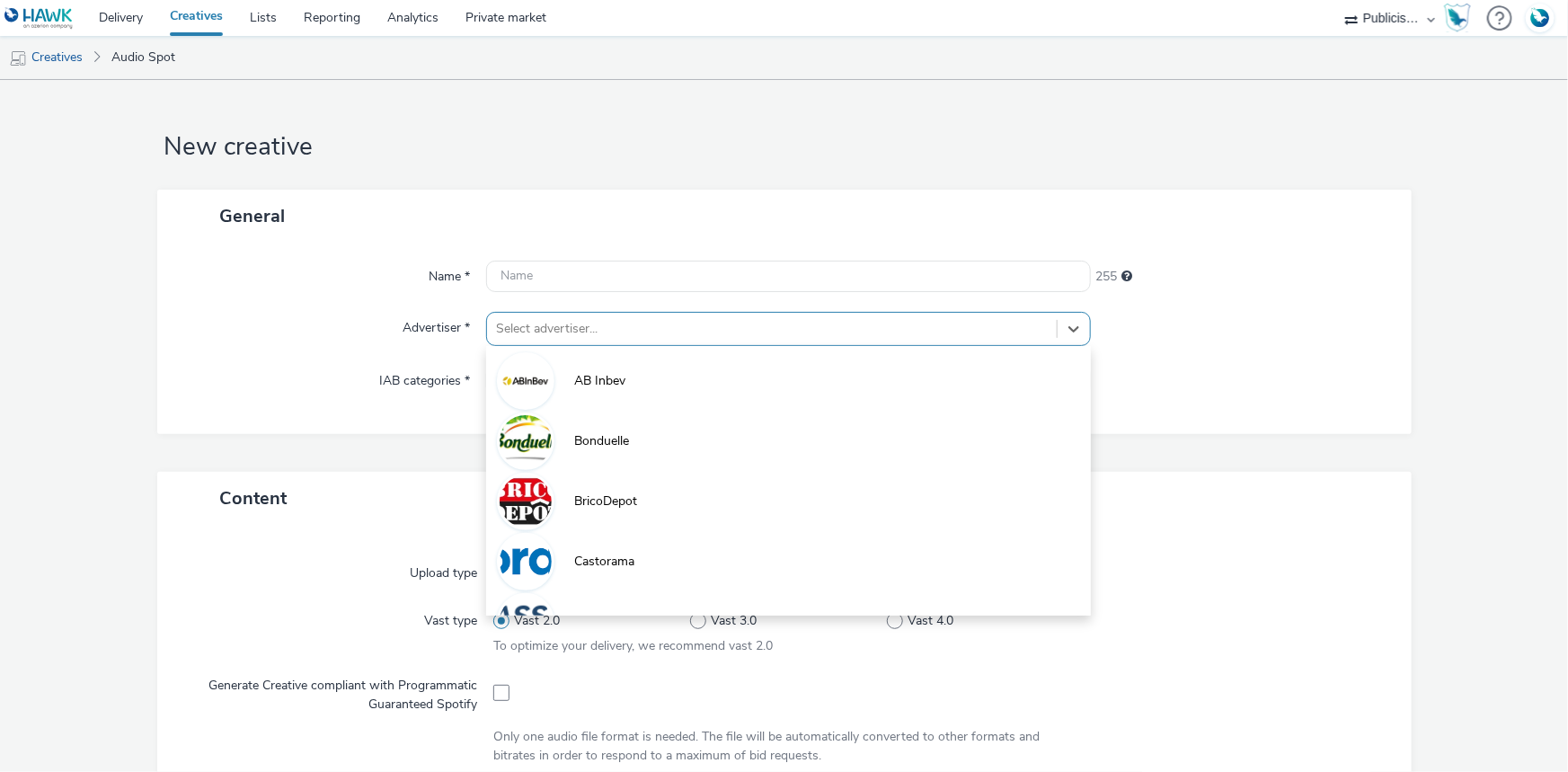
click at [619, 325] on div at bounding box center [772, 330] width 552 height 22
paste input "lid"
type input "lid"
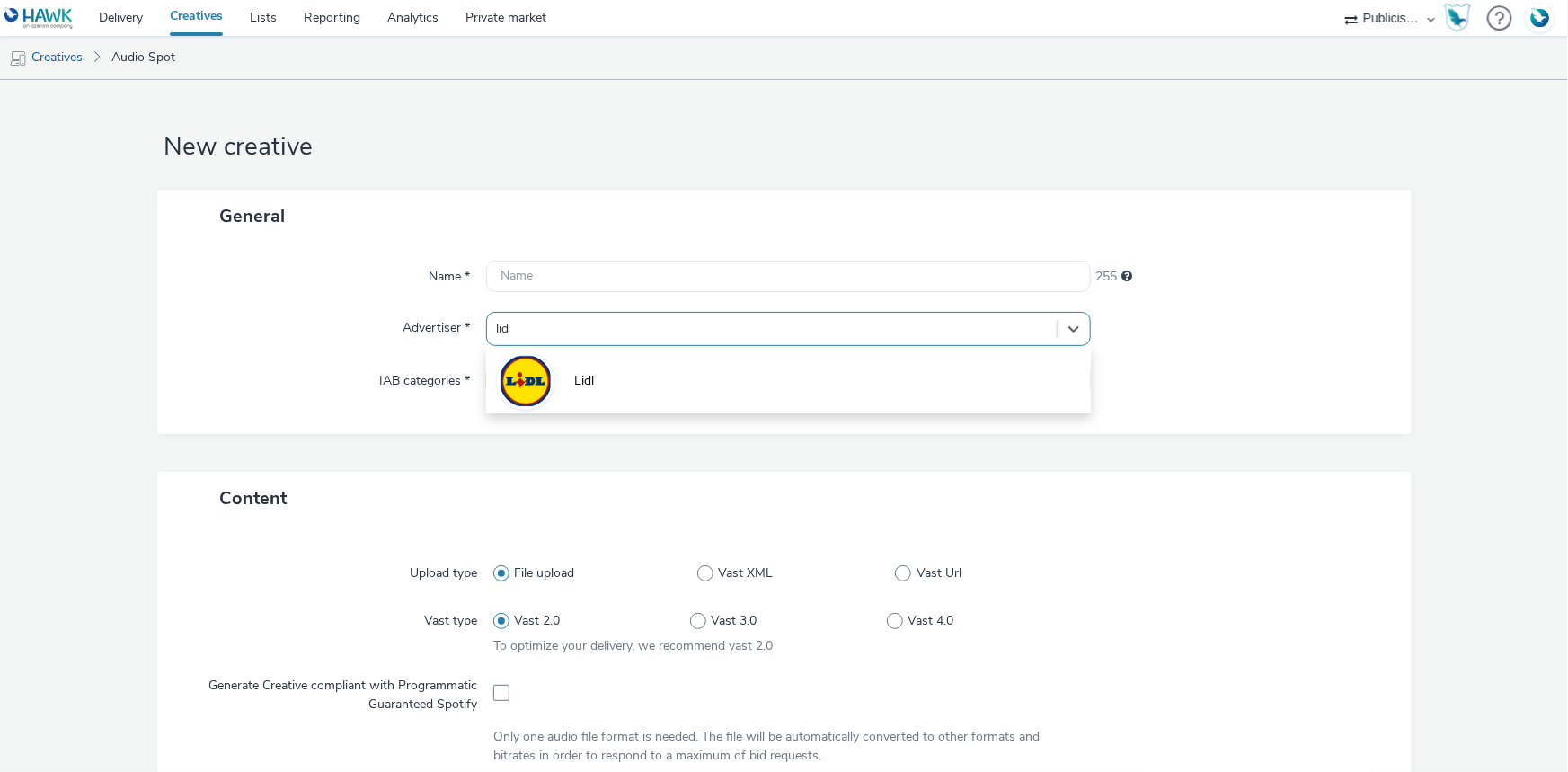
click at [603, 367] on li "Lidl" at bounding box center [787, 379] width 604 height 60
type input "[URL][DOMAIN_NAME]"
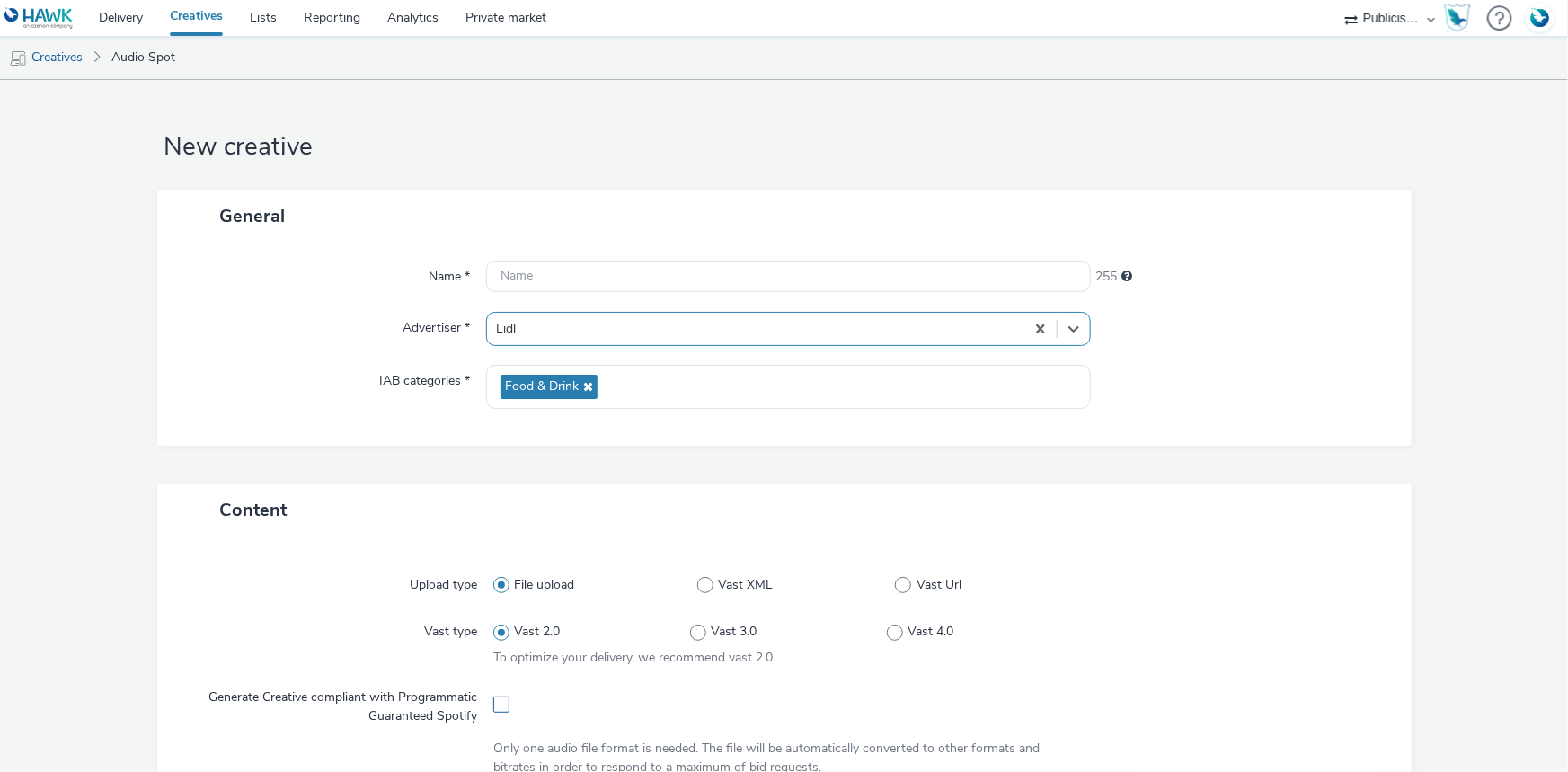
click at [494, 705] on span at bounding box center [502, 705] width 16 height 16
checkbox input "true"
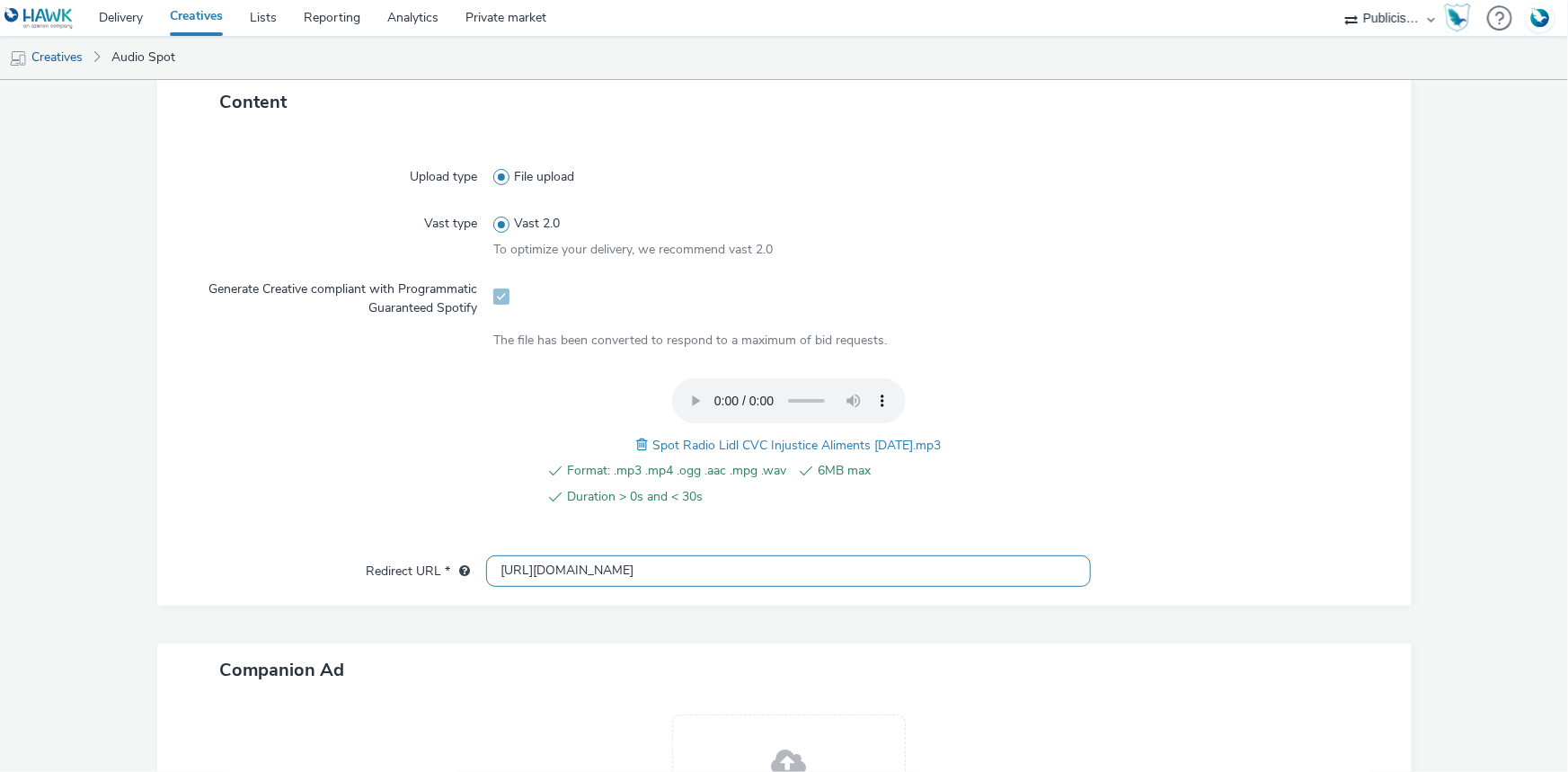
click at [528, 569] on input "[URL][DOMAIN_NAME]" at bounding box center [787, 571] width 604 height 32
paste input "s://[DOMAIN_NAME][URL]"
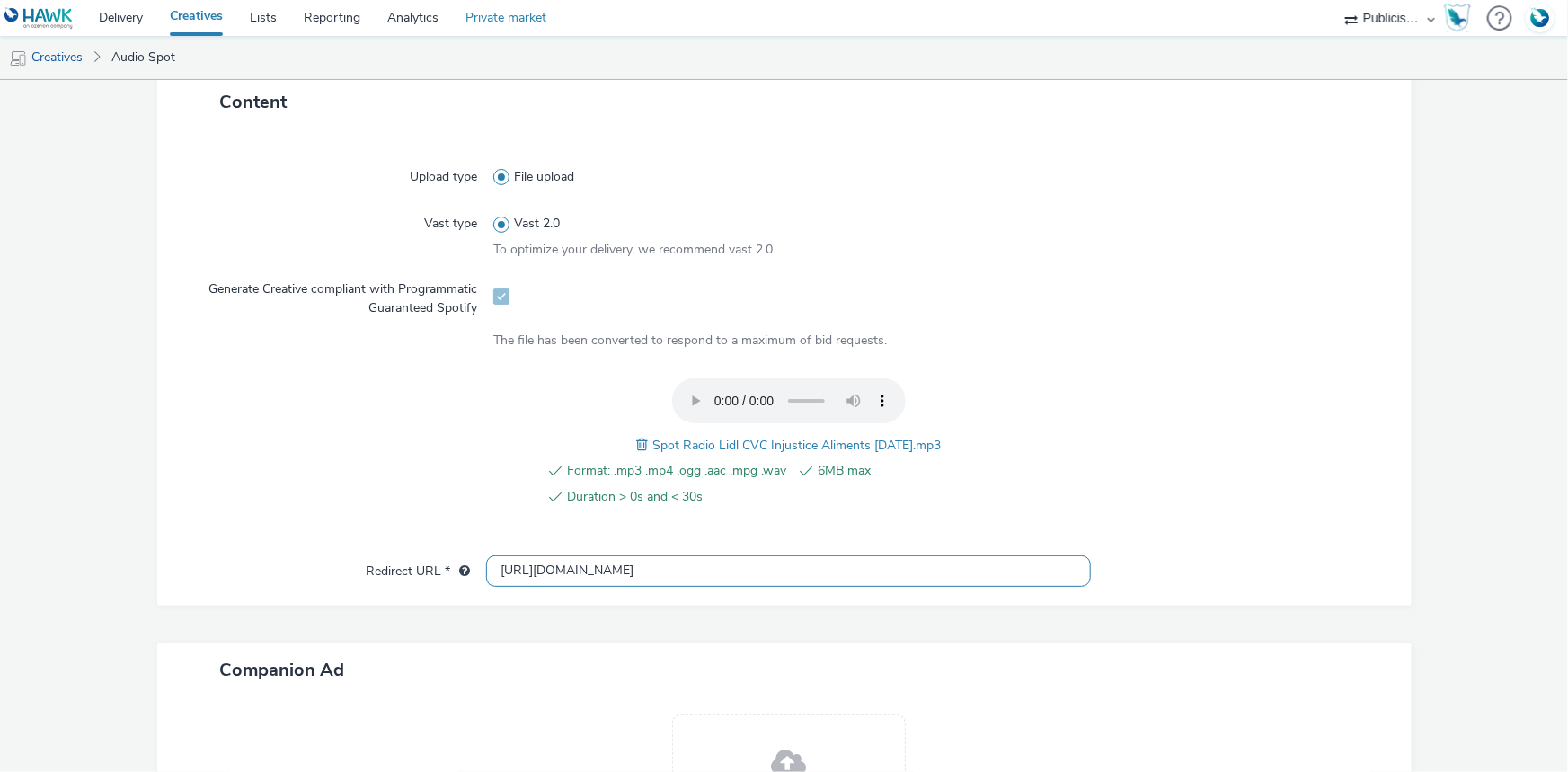
type input "[URL][DOMAIN_NAME]"
click at [706, 446] on span "Spot Radio Lidl CVC Injustice Aliments [DATE].mp3" at bounding box center [797, 444] width 289 height 17
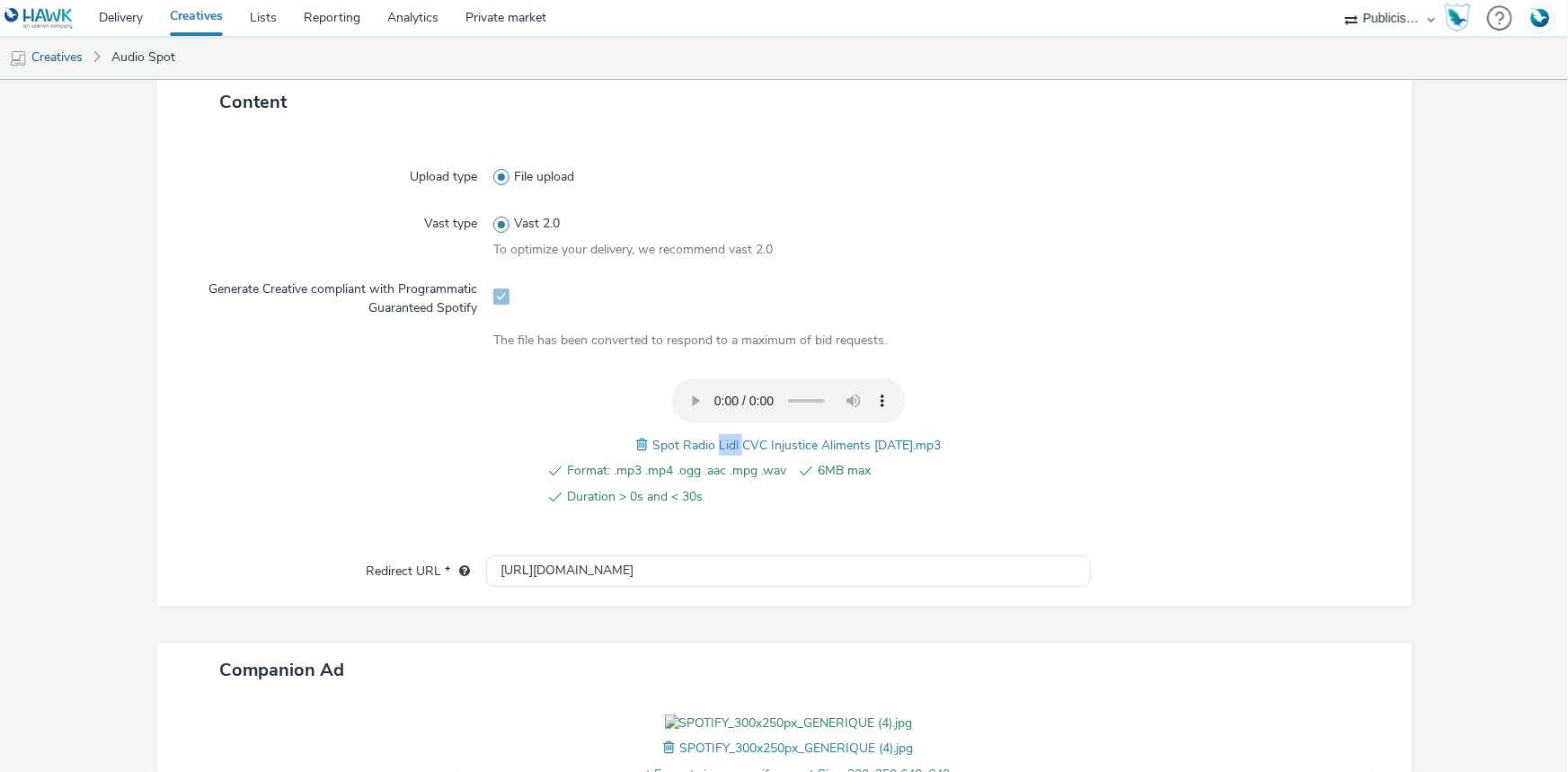
click at [706, 446] on span "Spot Radio Lidl CVC Injustice Aliments [DATE].mp3" at bounding box center [797, 444] width 289 height 17
click at [706, 446] on span "Spot Radio Lidl CVC Injustice Aliments 09-10-25.mp3" at bounding box center [797, 444] width 289 height 17
copy span "Spot Radio Lidl CVC Injustice Aliments 09-10-25.mp3"
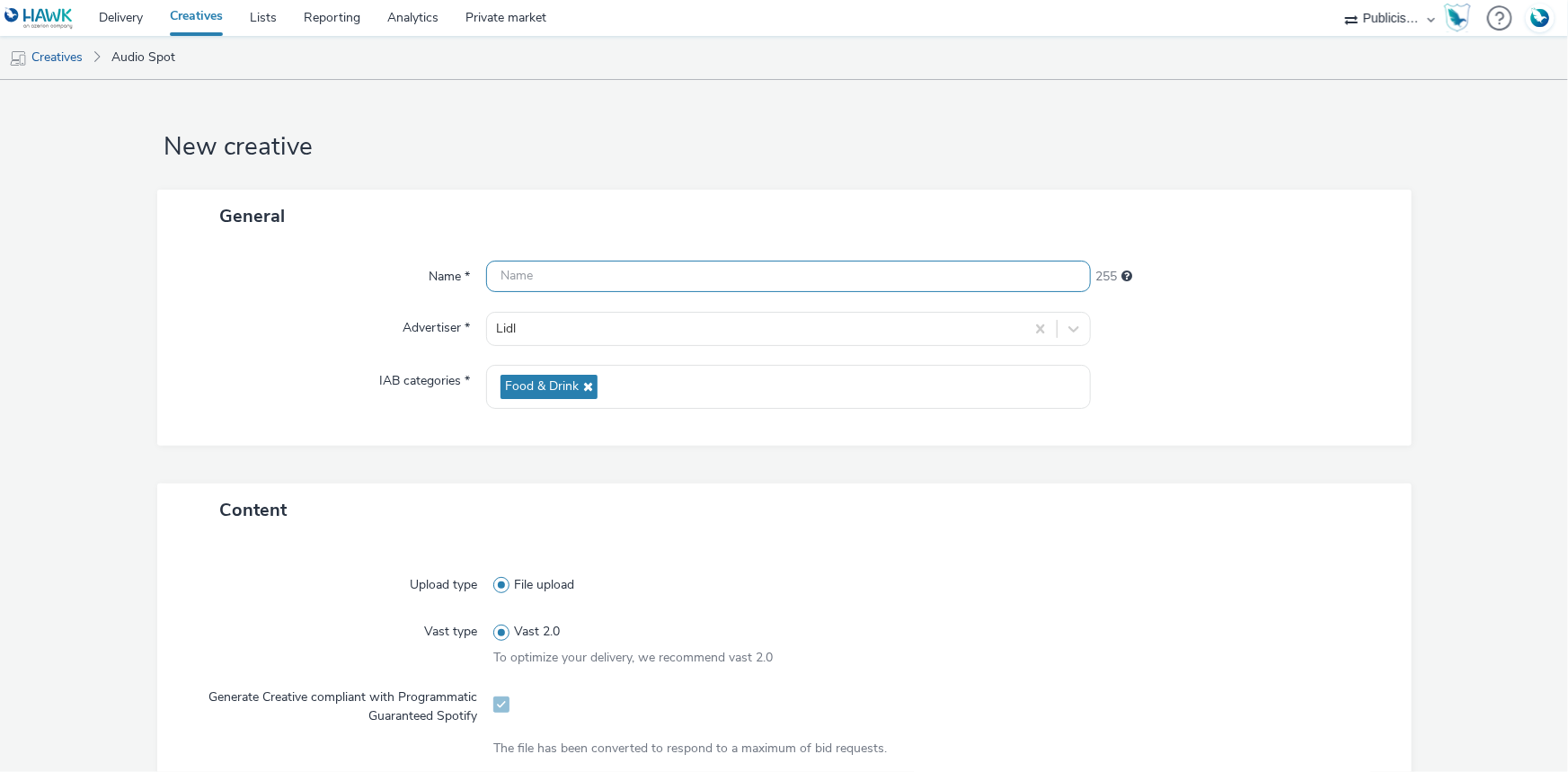
click at [600, 270] on input "text" at bounding box center [787, 276] width 604 height 32
paste input "Spot Radio Lidl CVC Injustice Aliments 09-10-25.mp3"
paste input "_Spotify"
type input "Spot Radio Lidl CVC Injustice Aliments 09-10-25_Spotify"
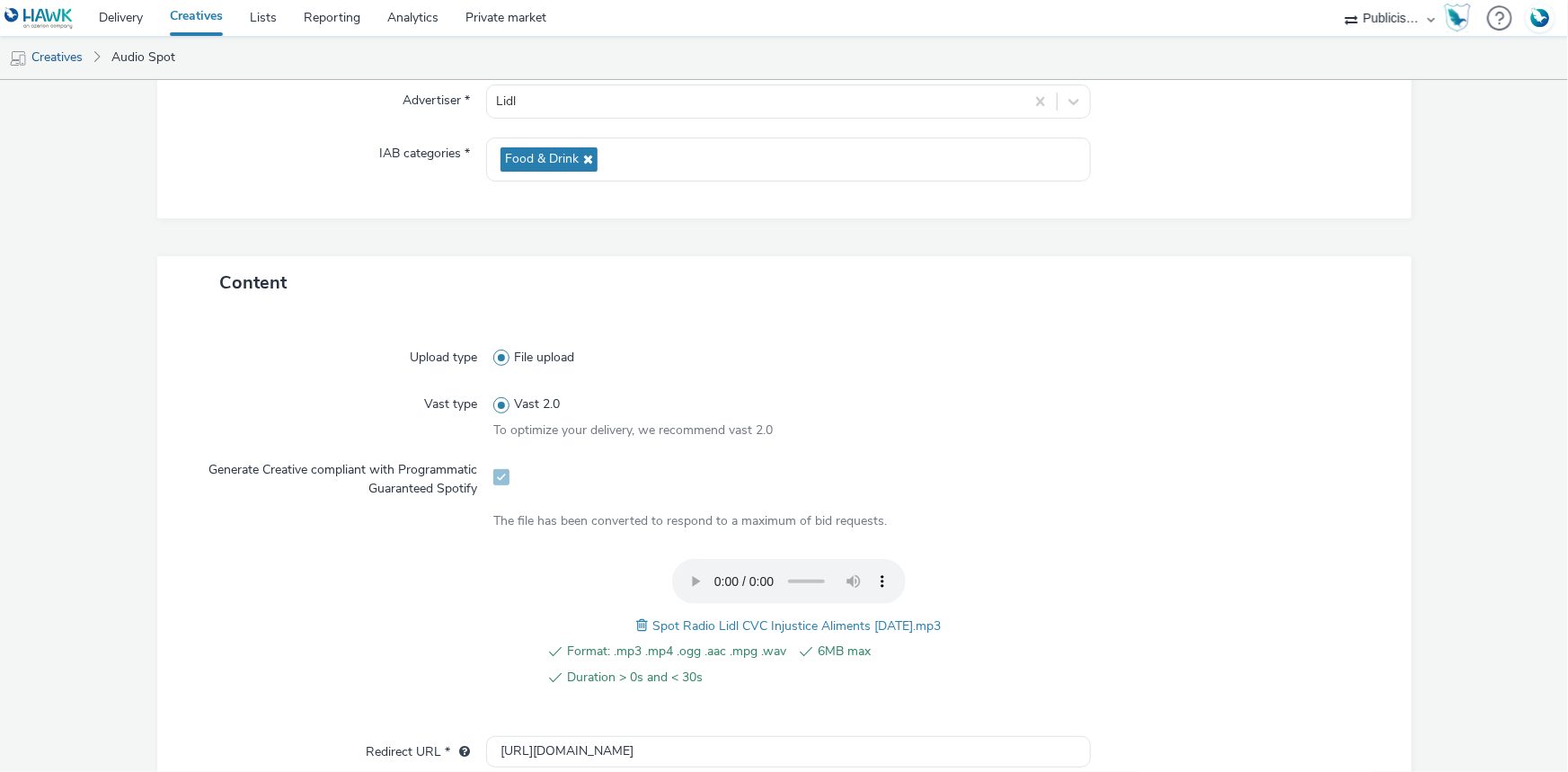
scroll to position [643, 0]
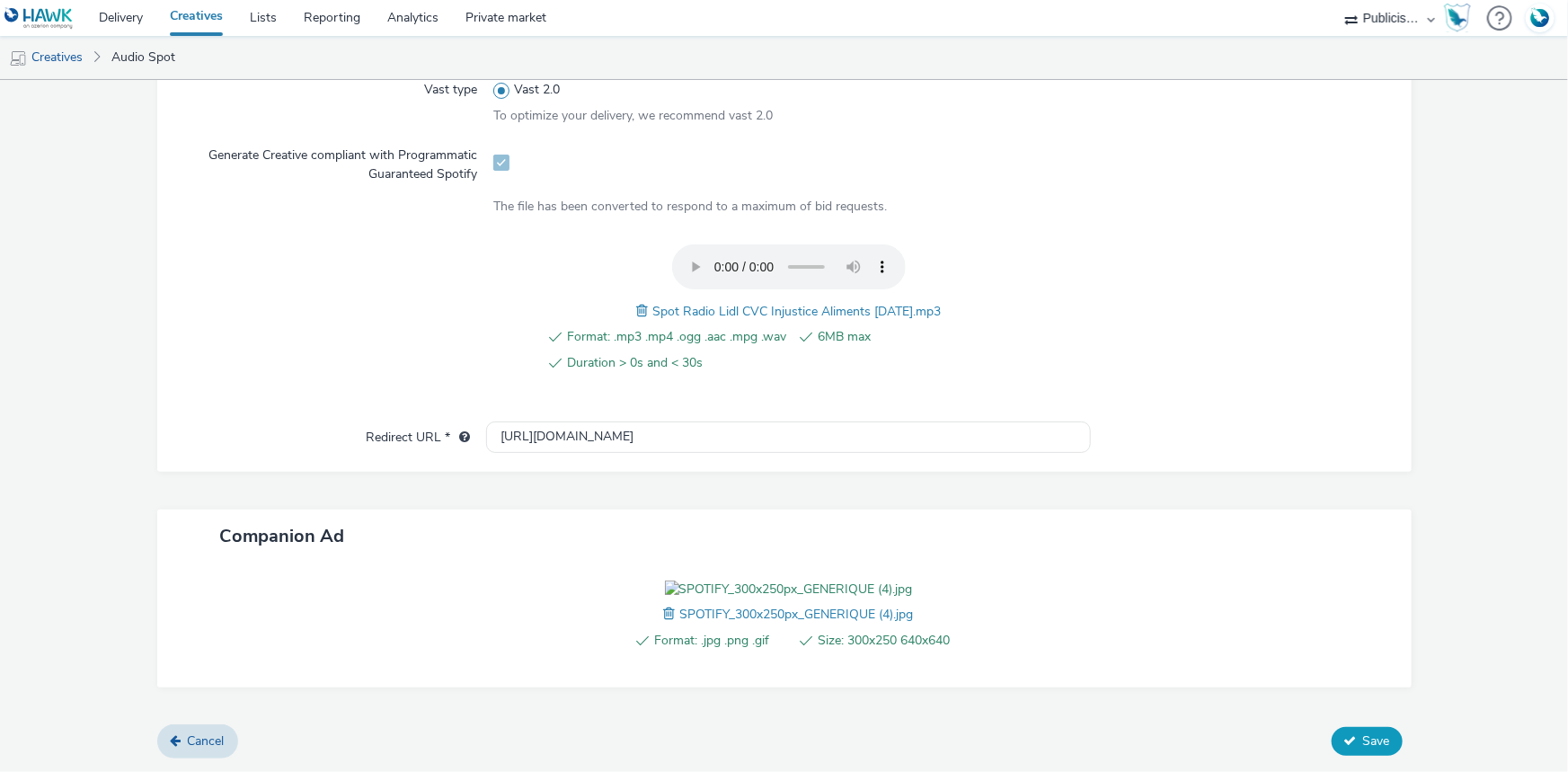
click at [1340, 730] on button "Save" at bounding box center [1367, 741] width 71 height 29
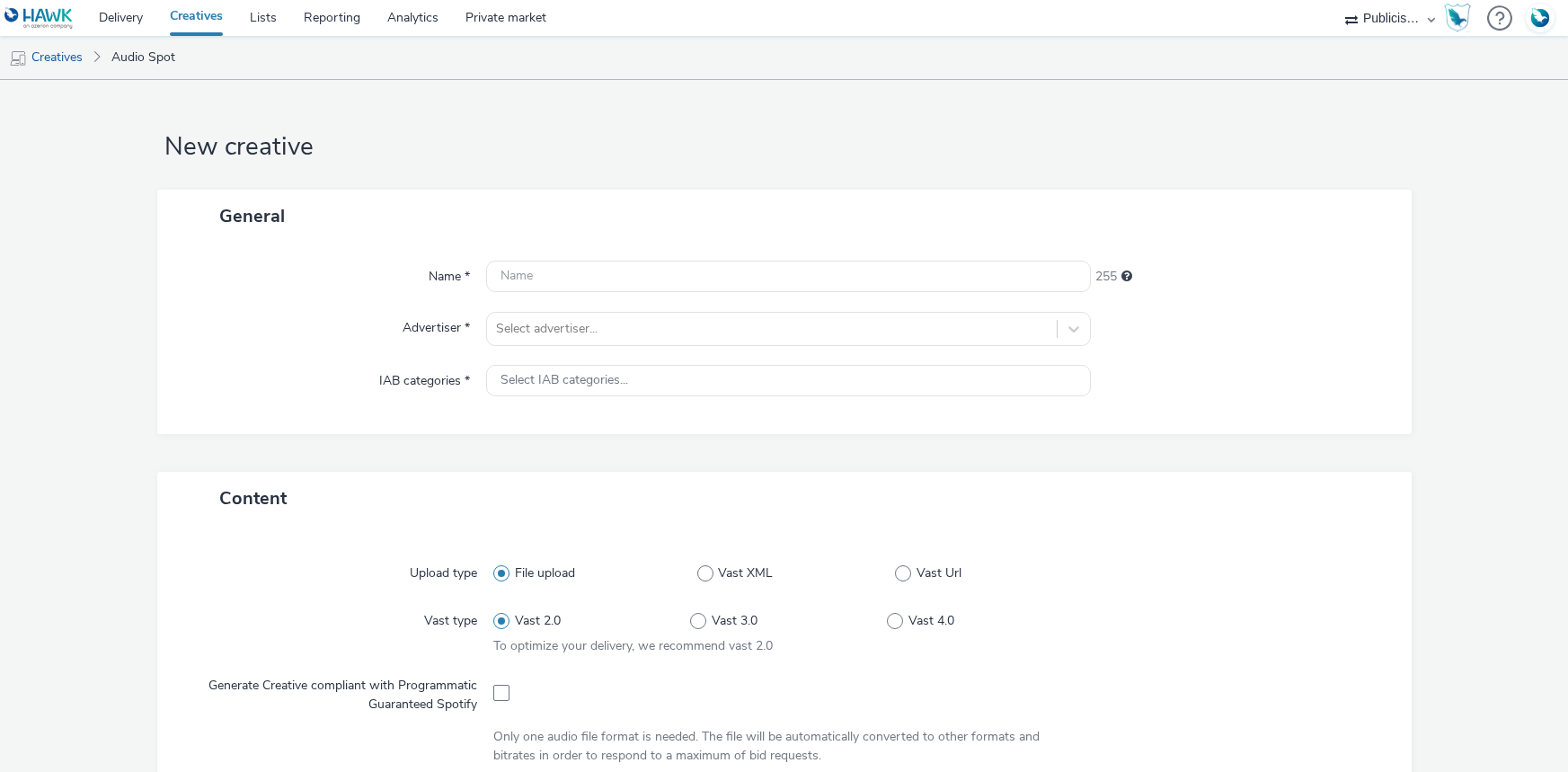
select select "08a58170-7f08-4922-abc8-b2d1eb407230"
click at [547, 333] on div at bounding box center [772, 330] width 552 height 22
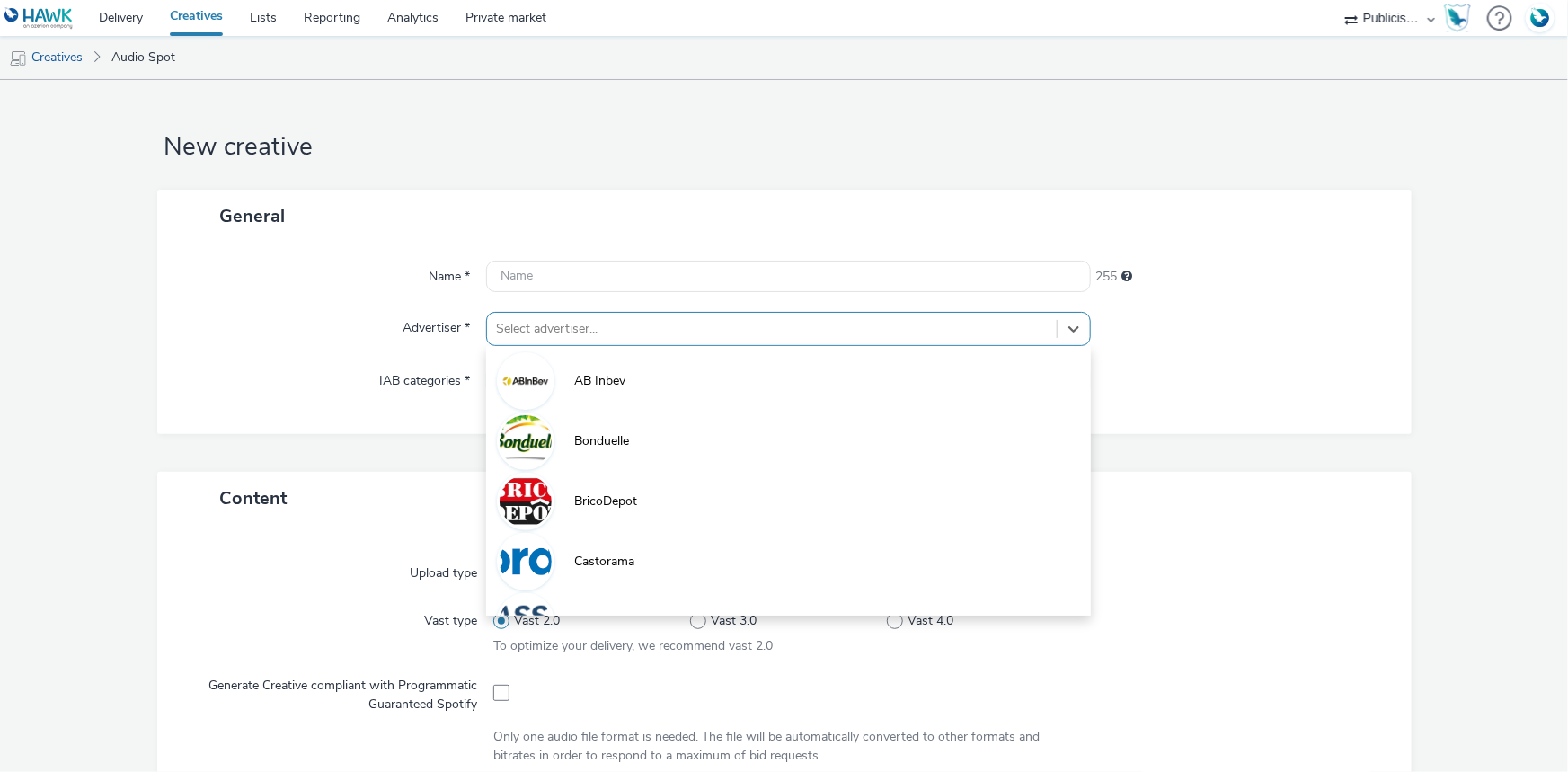
paste input "lid"
type input "lid"
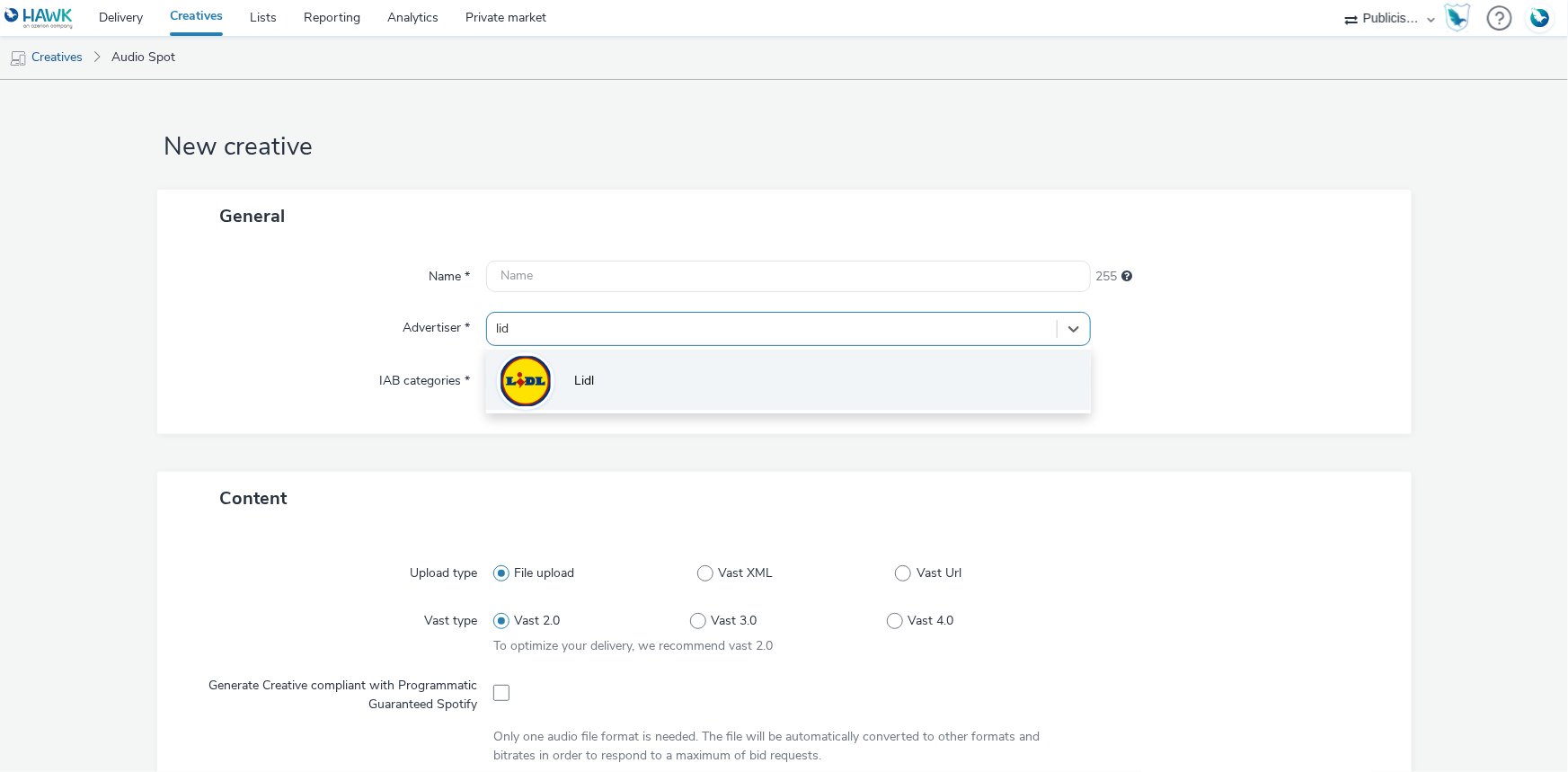
click at [548, 356] on li "Lidl" at bounding box center [787, 379] width 604 height 60
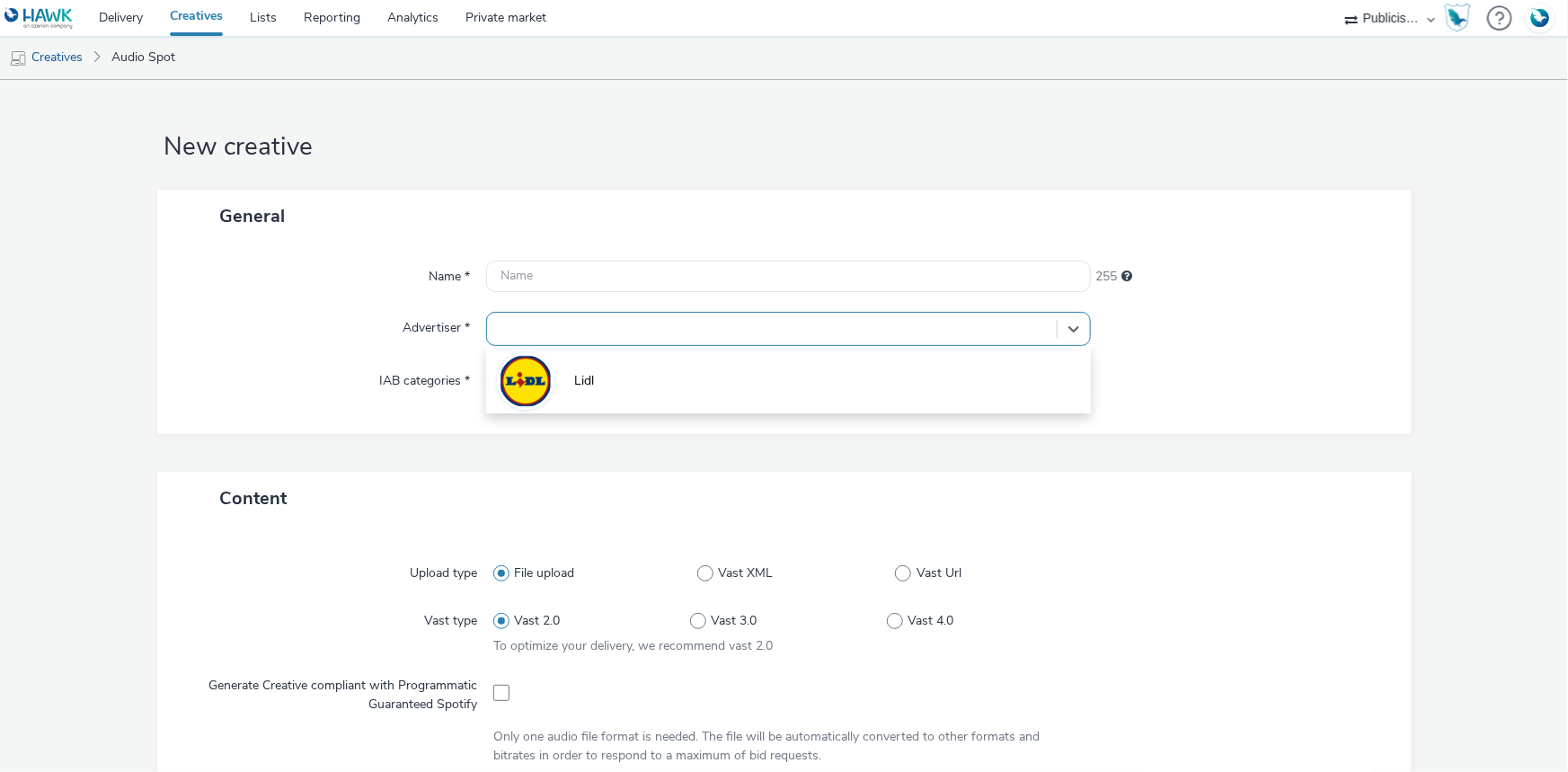
type input "[URL][DOMAIN_NAME]"
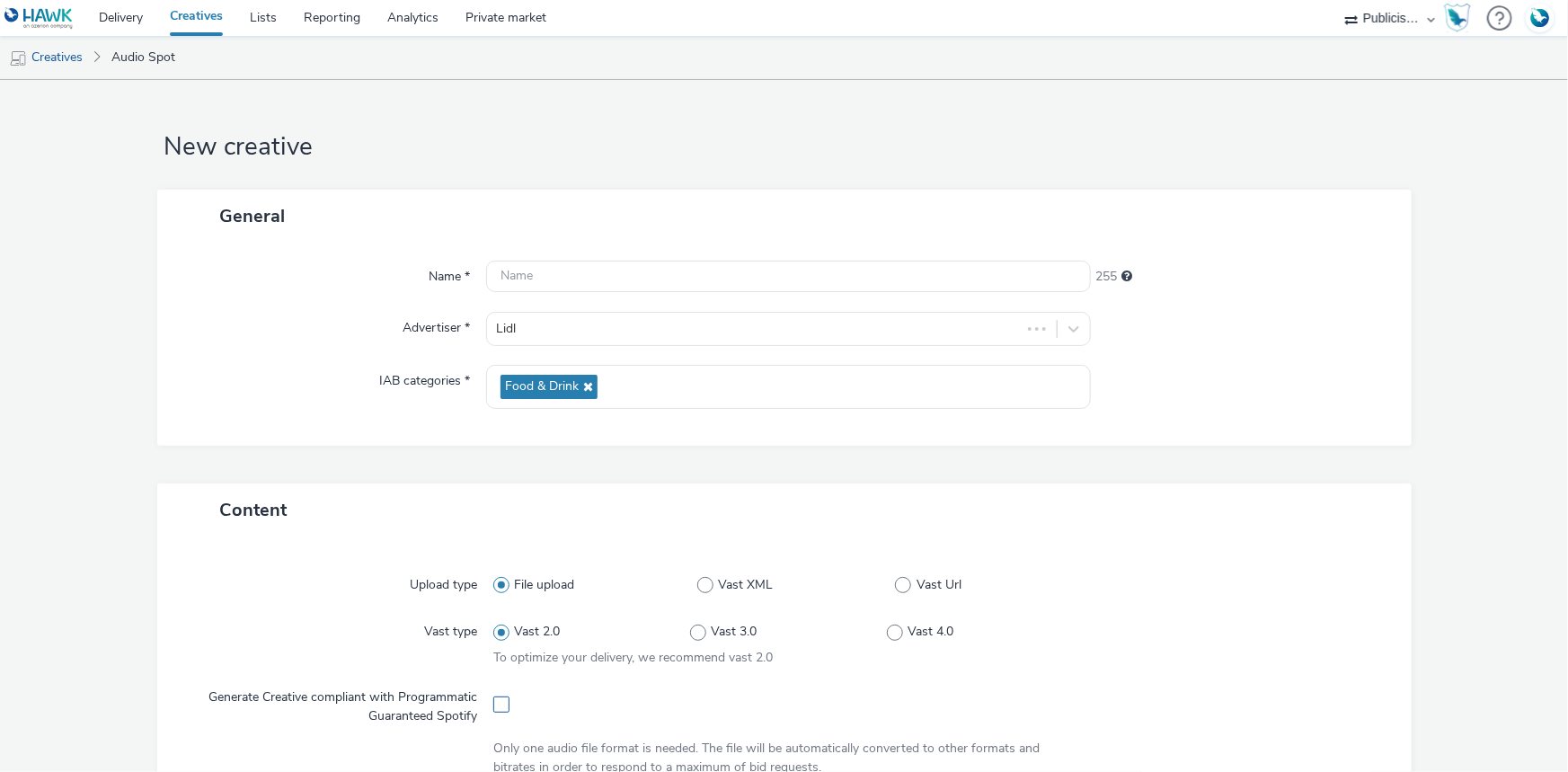
click at [496, 698] on span at bounding box center [502, 705] width 16 height 16
checkbox input "true"
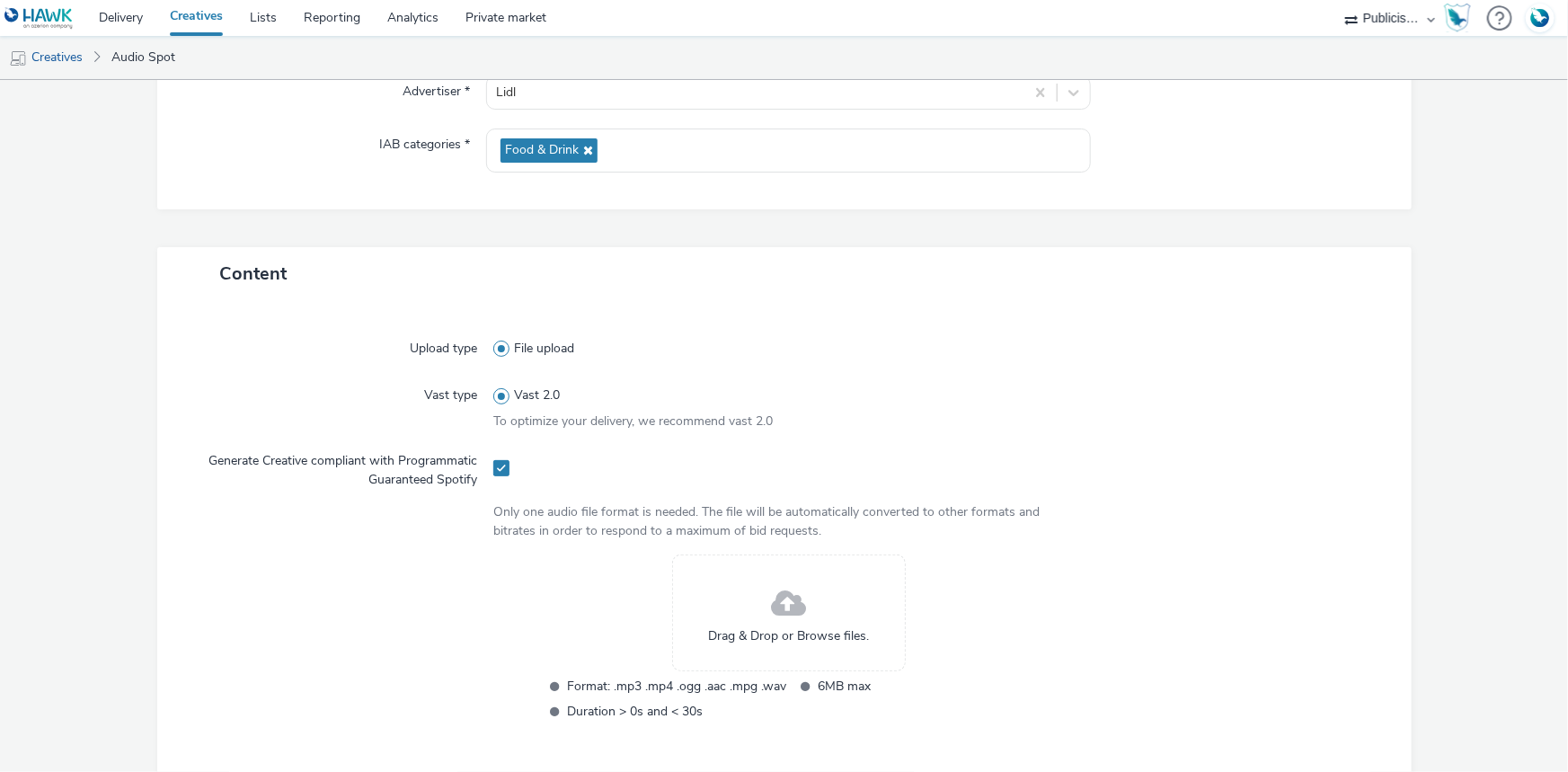
scroll to position [408, 0]
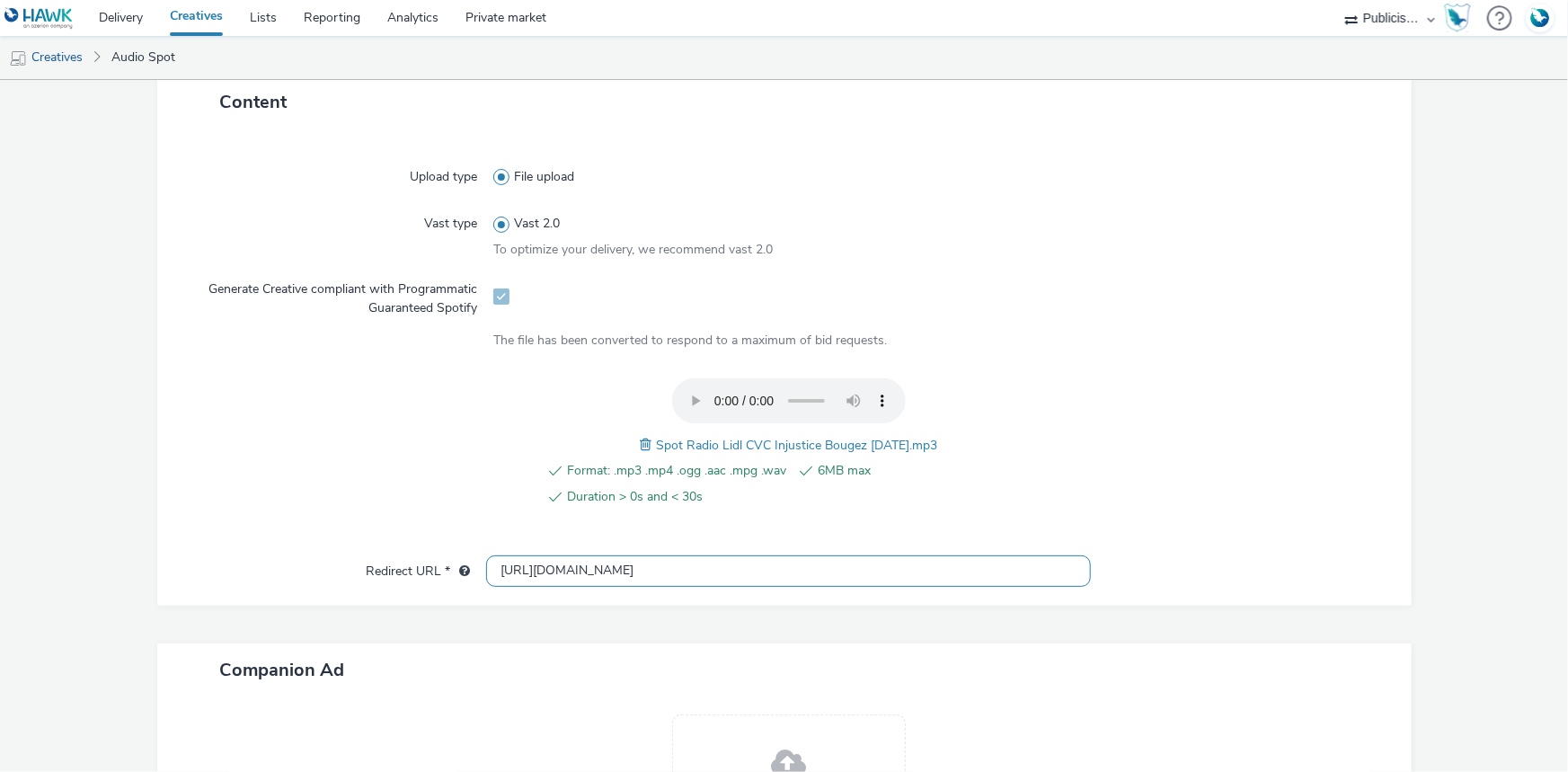
click at [538, 567] on input "[URL][DOMAIN_NAME]" at bounding box center [787, 571] width 604 height 32
paste input "s://[DOMAIN_NAME][URL]"
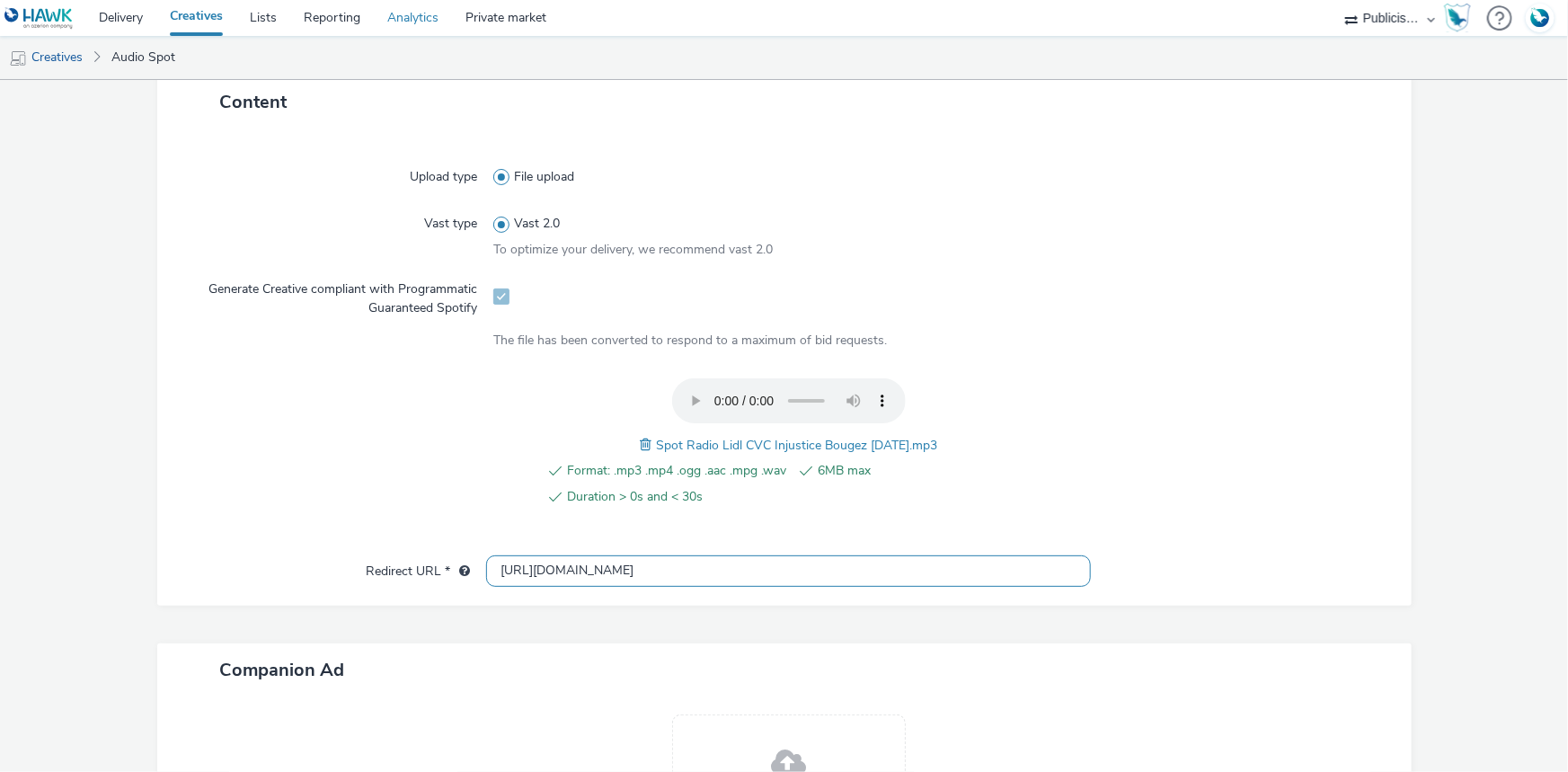
type input "[URL][DOMAIN_NAME]"
click at [770, 442] on span "Spot Radio Lidl CVC Injustice Bougez 09-10-25.mp3" at bounding box center [796, 444] width 281 height 17
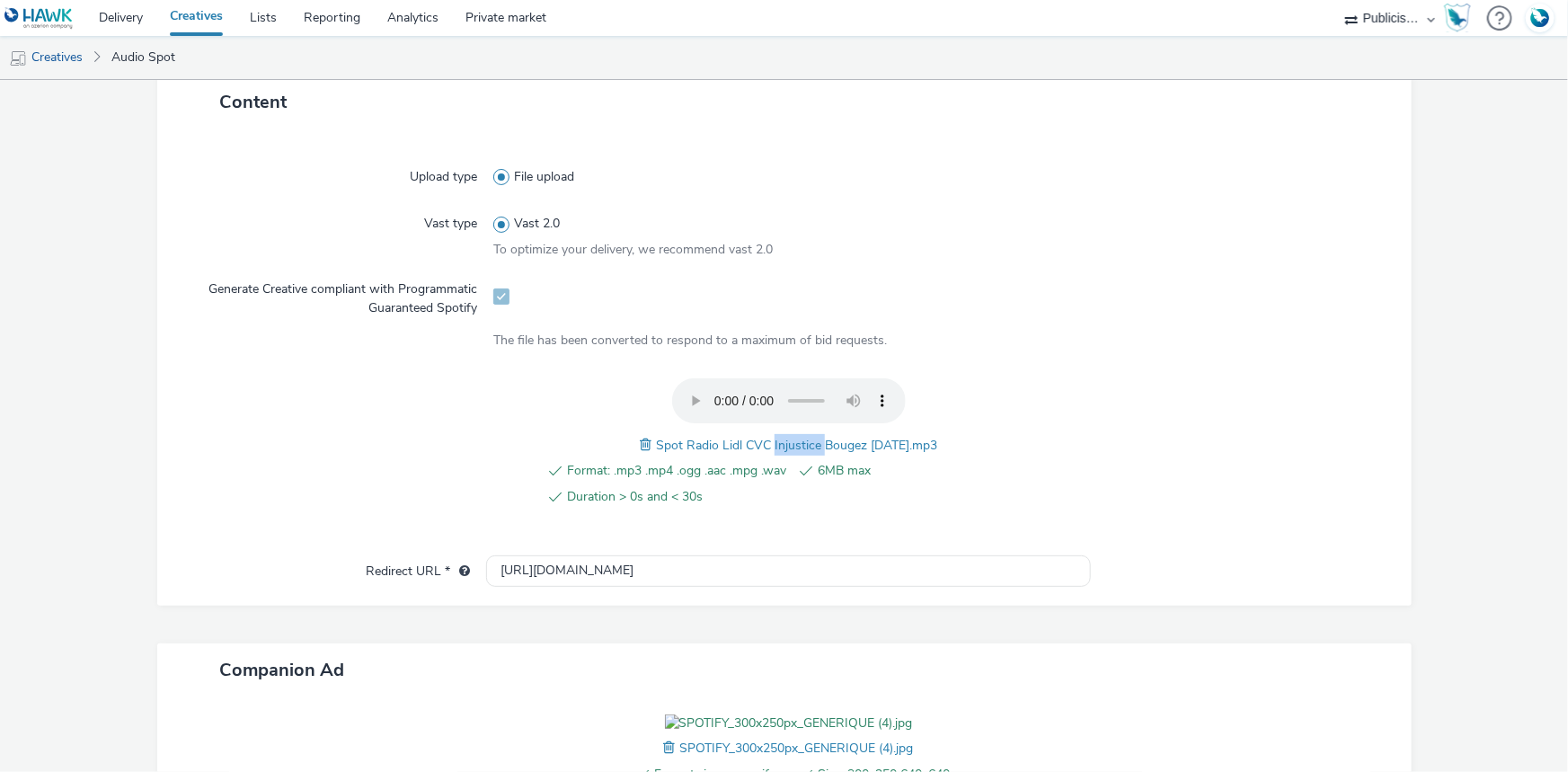
click at [770, 442] on span "Spot Radio Lidl CVC Injustice Bougez 09-10-25.mp3" at bounding box center [796, 444] width 281 height 17
copy span "Spot Radio Lidl CVC Injustice Bougez 09-10-25.mp3"
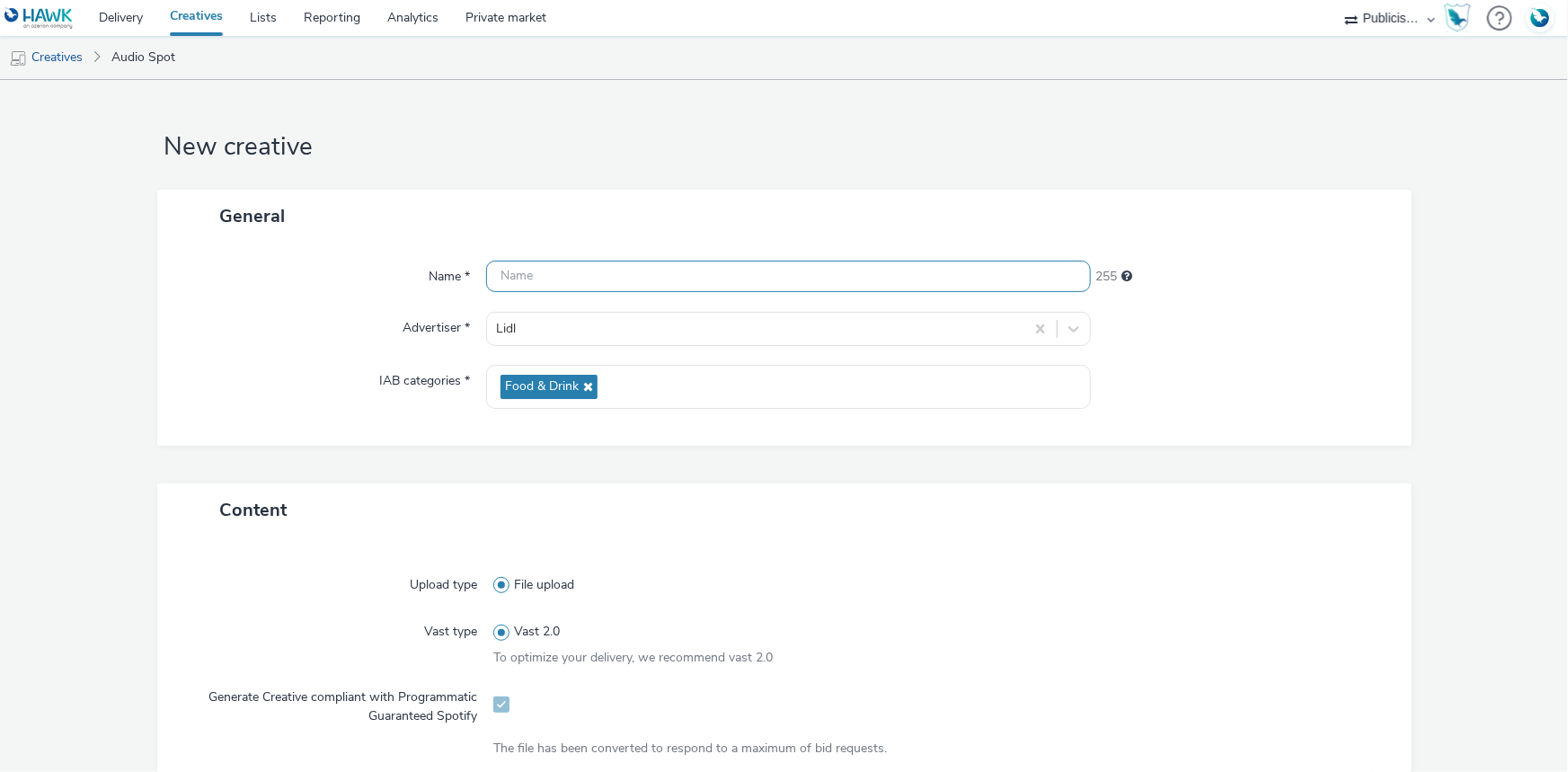
click at [570, 284] on input "text" at bounding box center [787, 276] width 604 height 32
paste input "Spot Radio Lidl CVC Injustice Bougez 09-10-25.mp3"
paste input "_Spotify"
type input "Spot Radio Lidl CVC Injustice Bougez 09-10-25_Spotify"
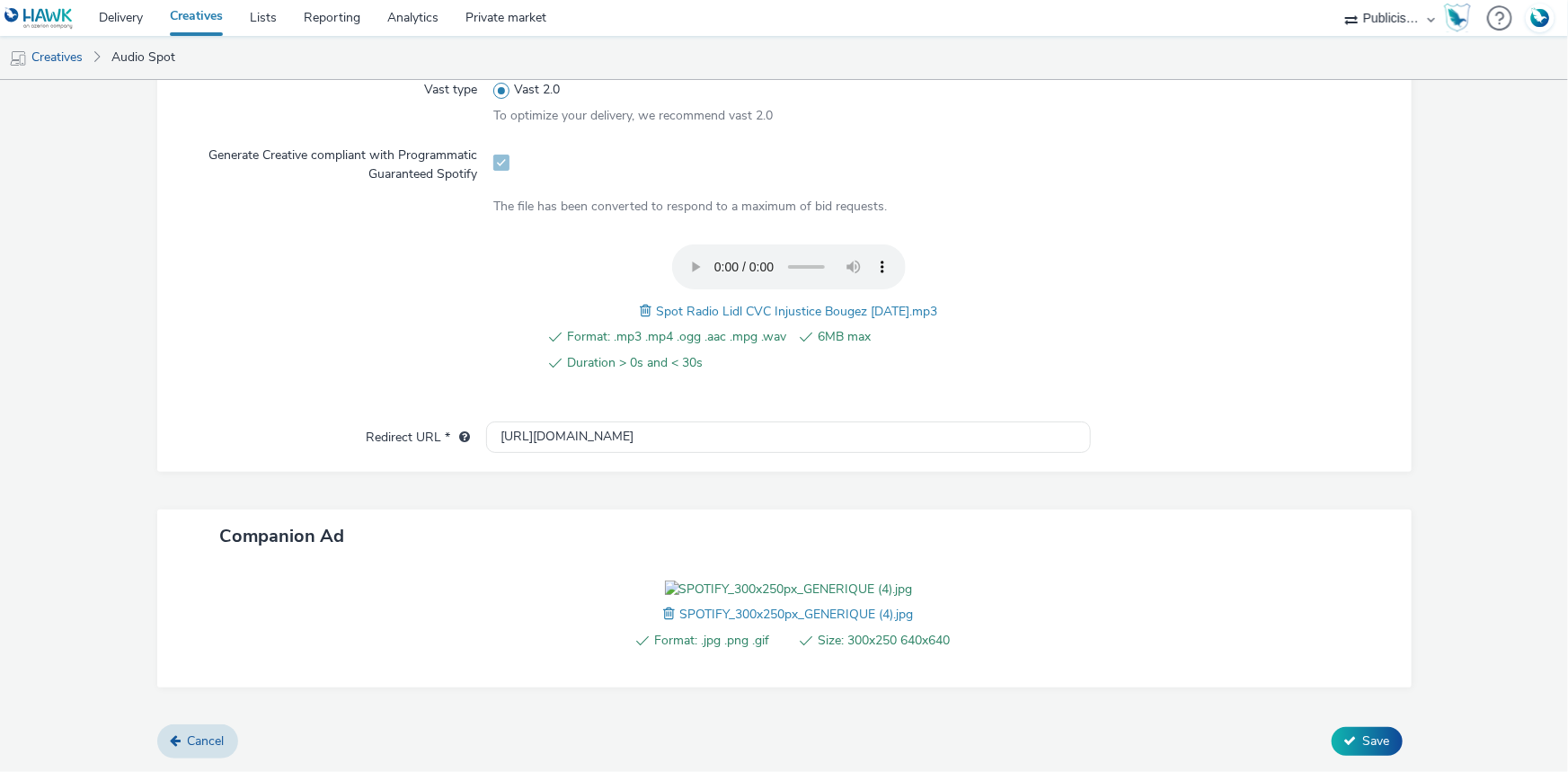
scroll to position [643, 0]
click at [1344, 741] on icon at bounding box center [1350, 740] width 13 height 13
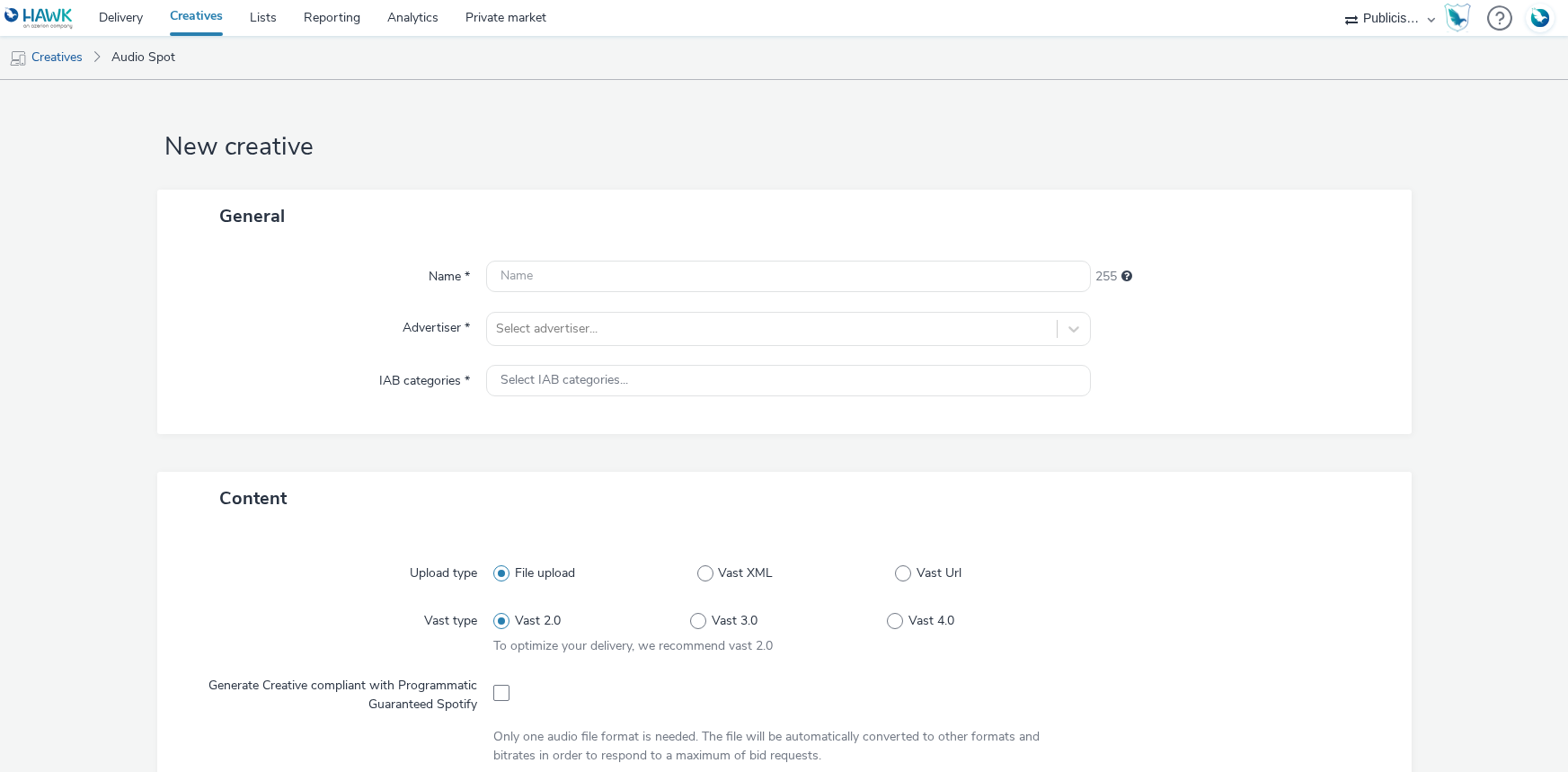
select select "08a58170-7f08-4922-abc8-b2d1eb407230"
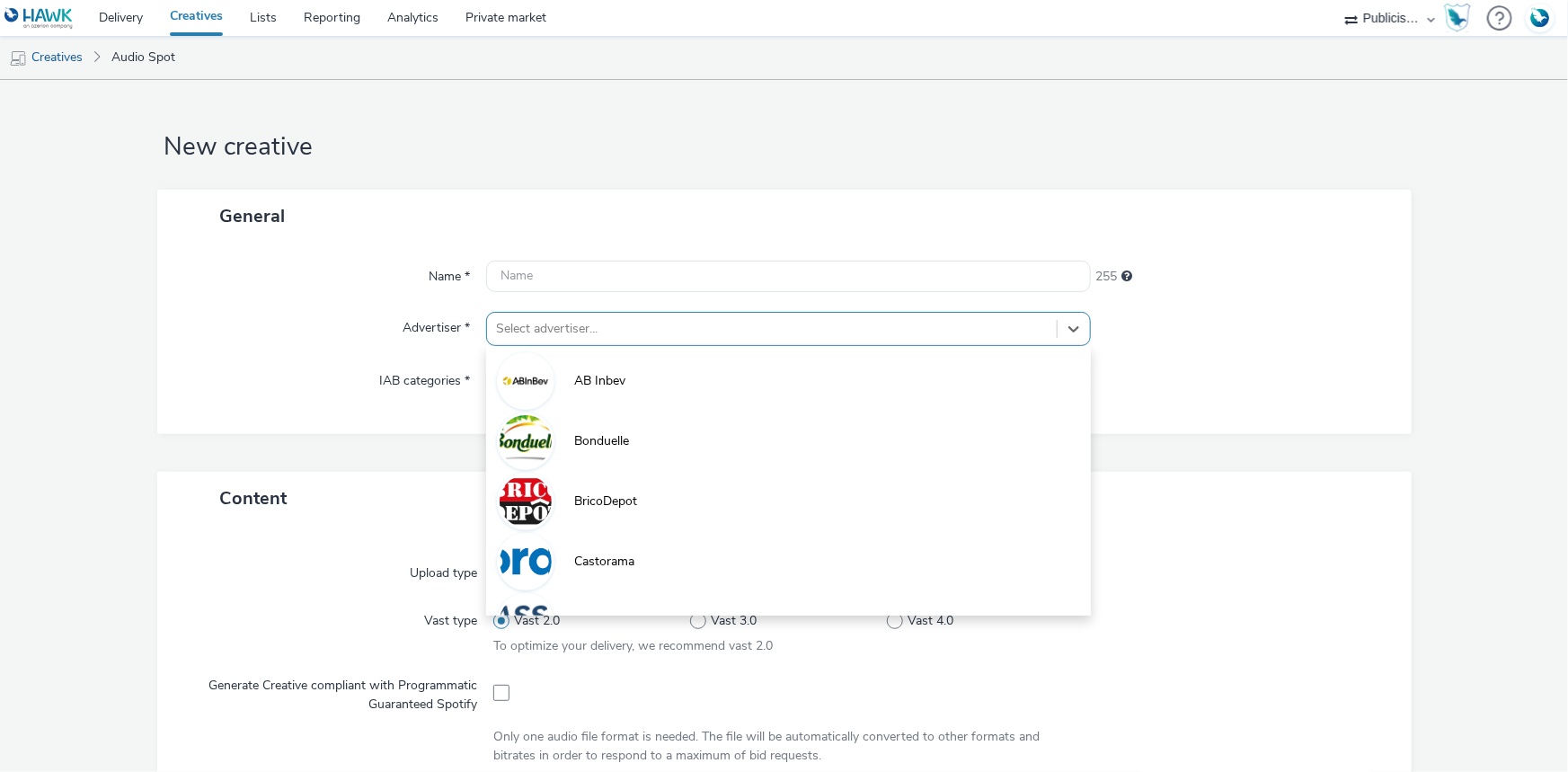
click at [564, 324] on div at bounding box center [772, 330] width 552 height 22
paste input "lid"
type input "lid"
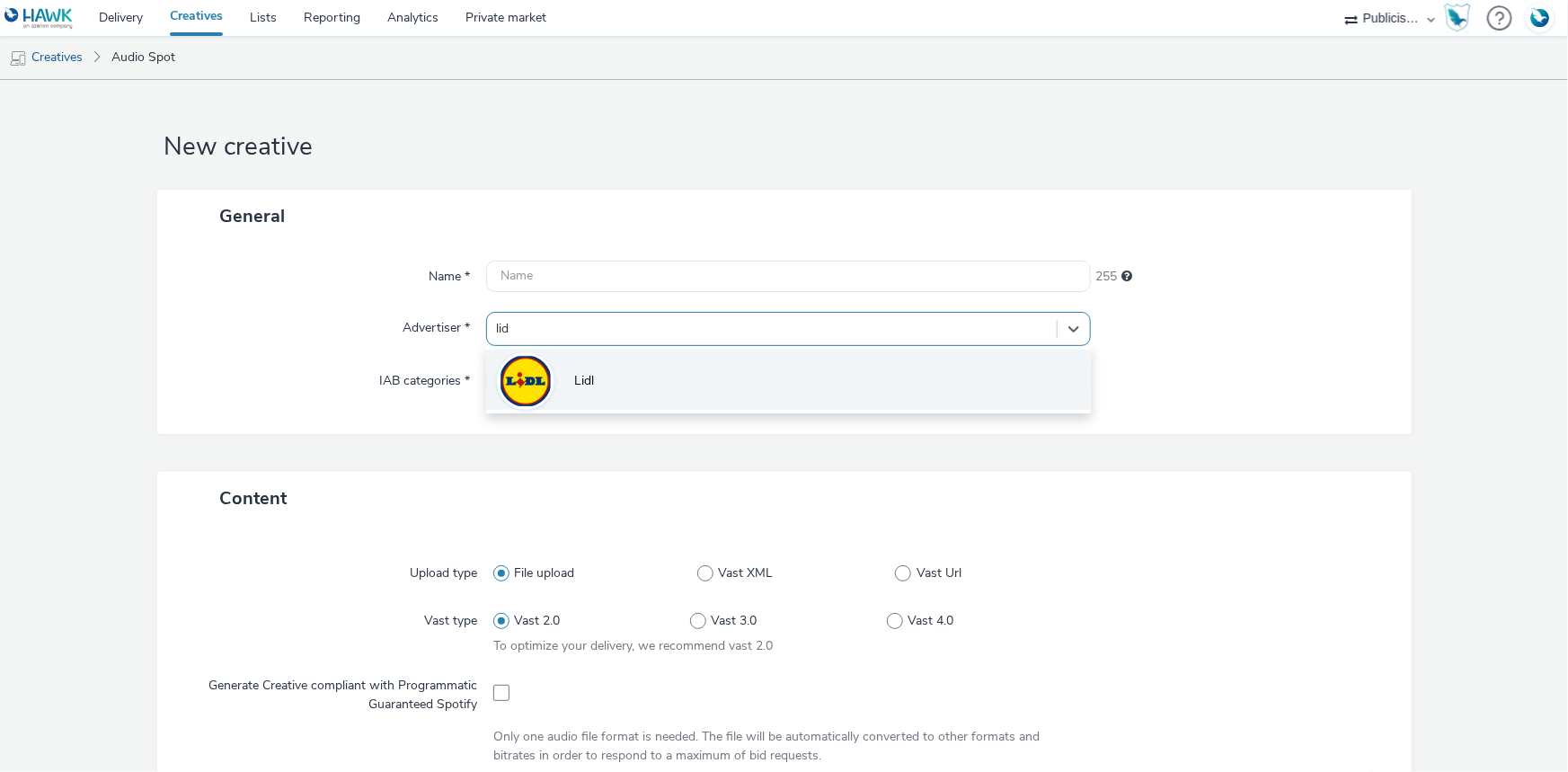
click at [601, 359] on li "Lidl" at bounding box center [787, 379] width 604 height 60
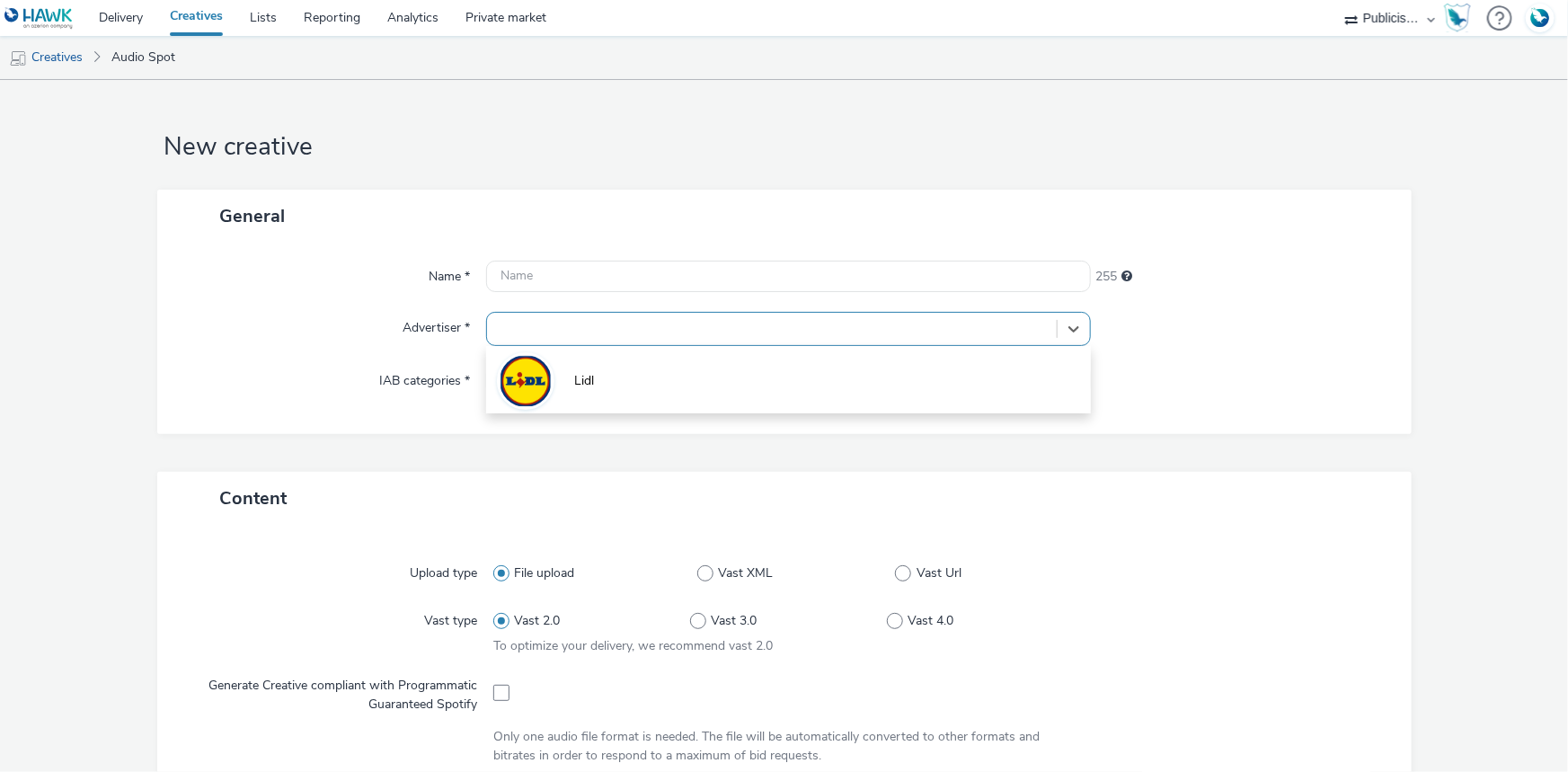
type input "[URL][DOMAIN_NAME]"
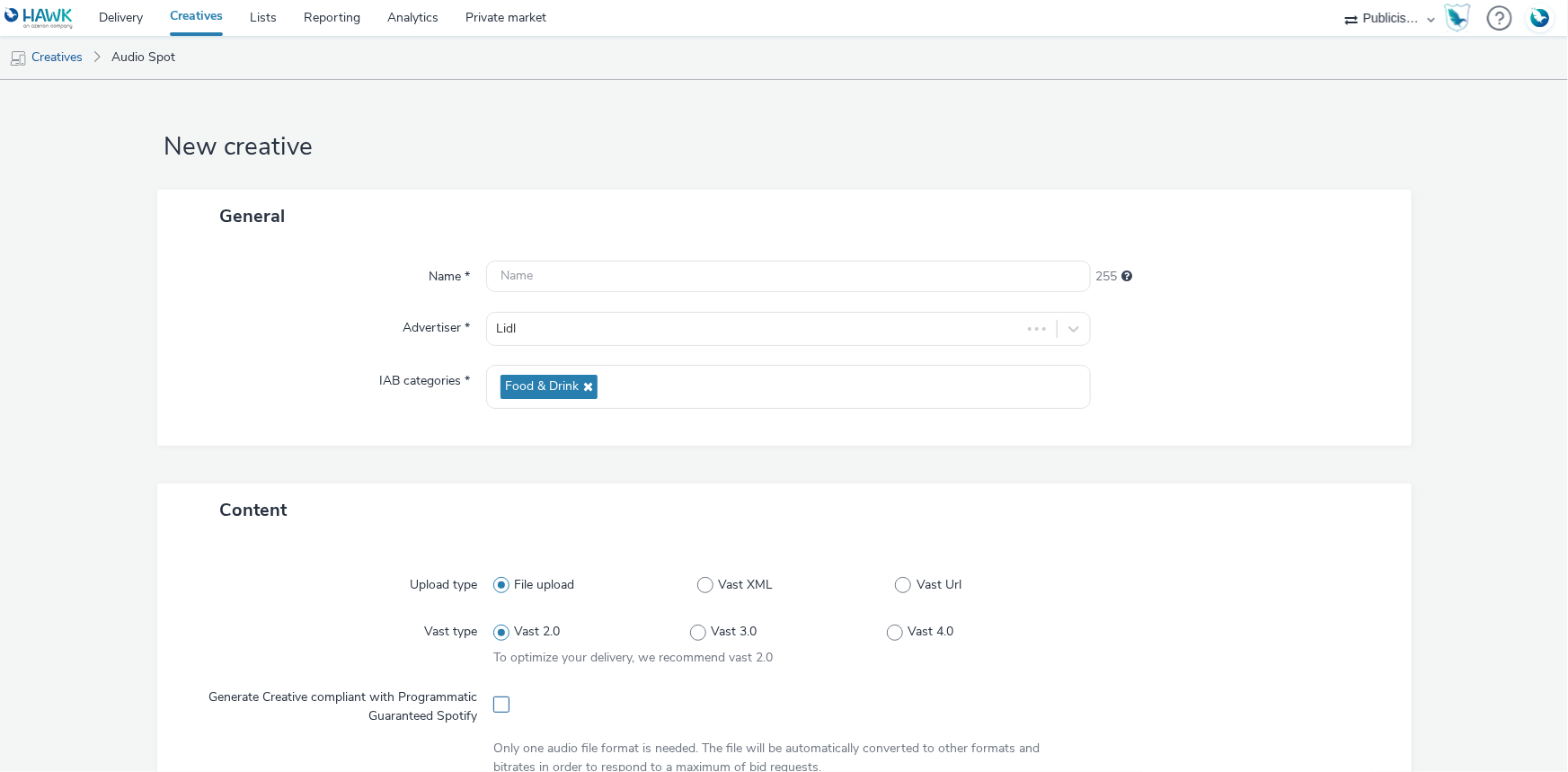
click at [496, 707] on span at bounding box center [502, 705] width 16 height 16
checkbox input "true"
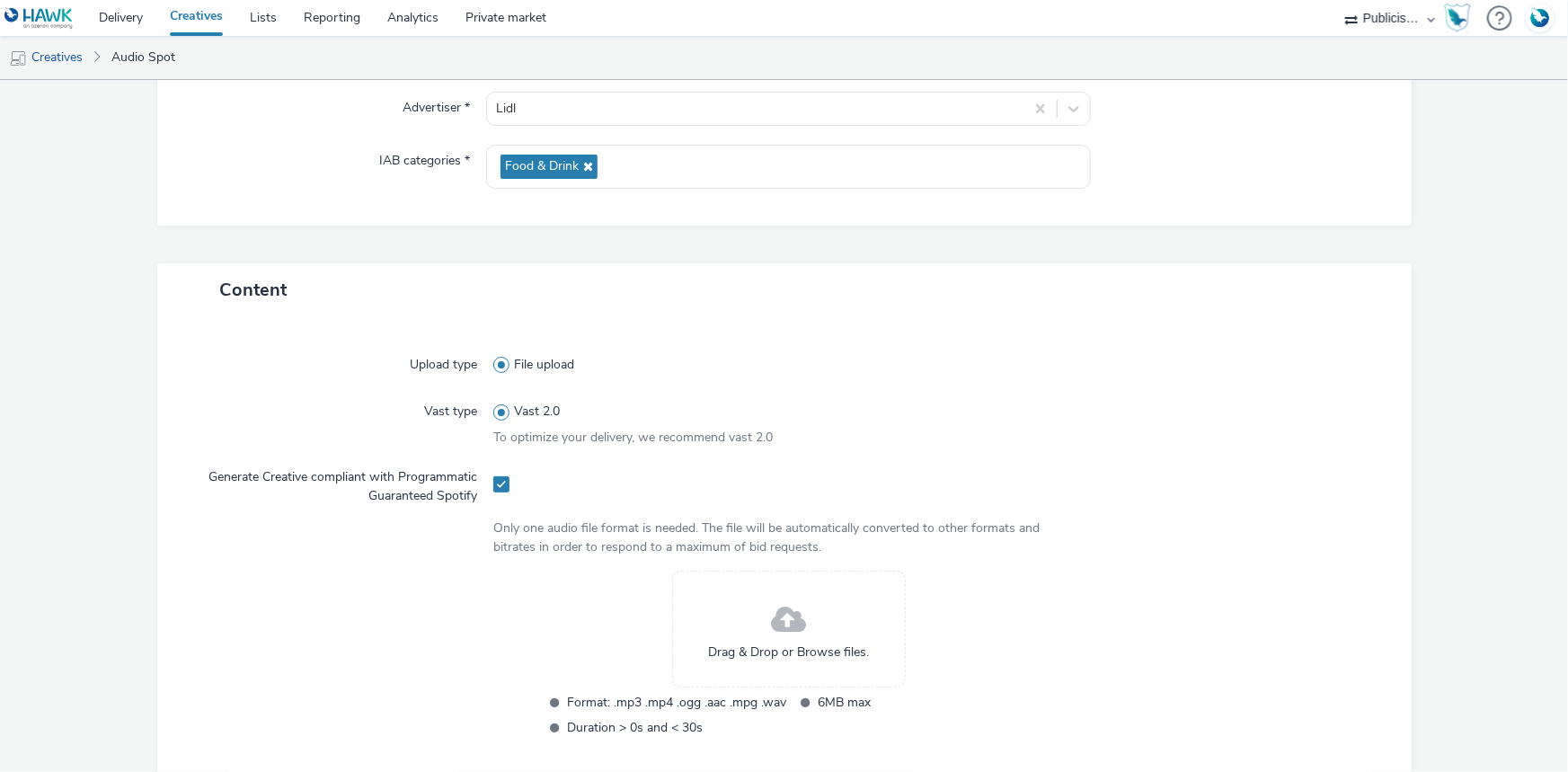
scroll to position [490, 0]
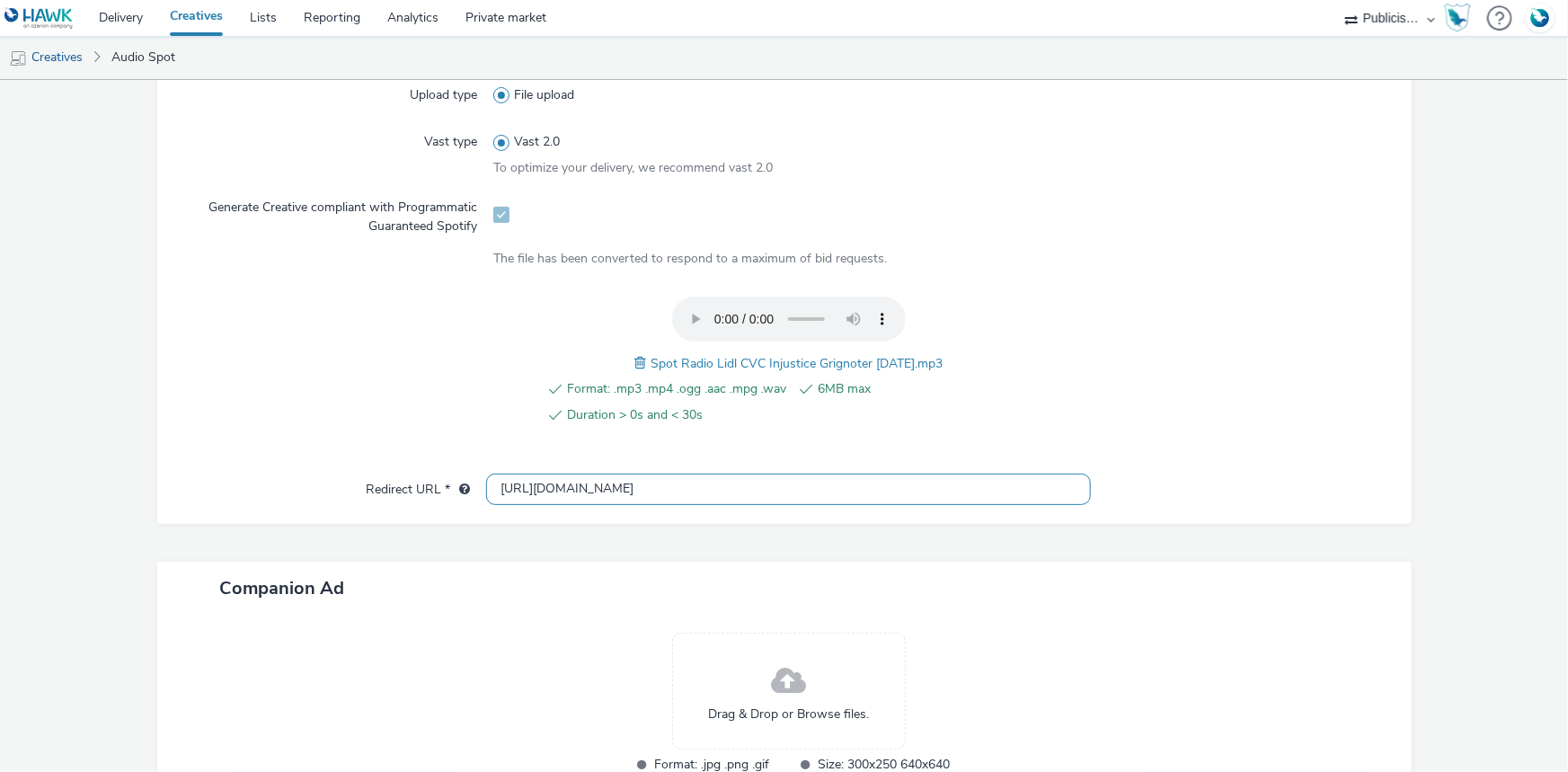
click at [545, 486] on input "[URL][DOMAIN_NAME]" at bounding box center [787, 490] width 604 height 32
paste input "s://[DOMAIN_NAME][URL]"
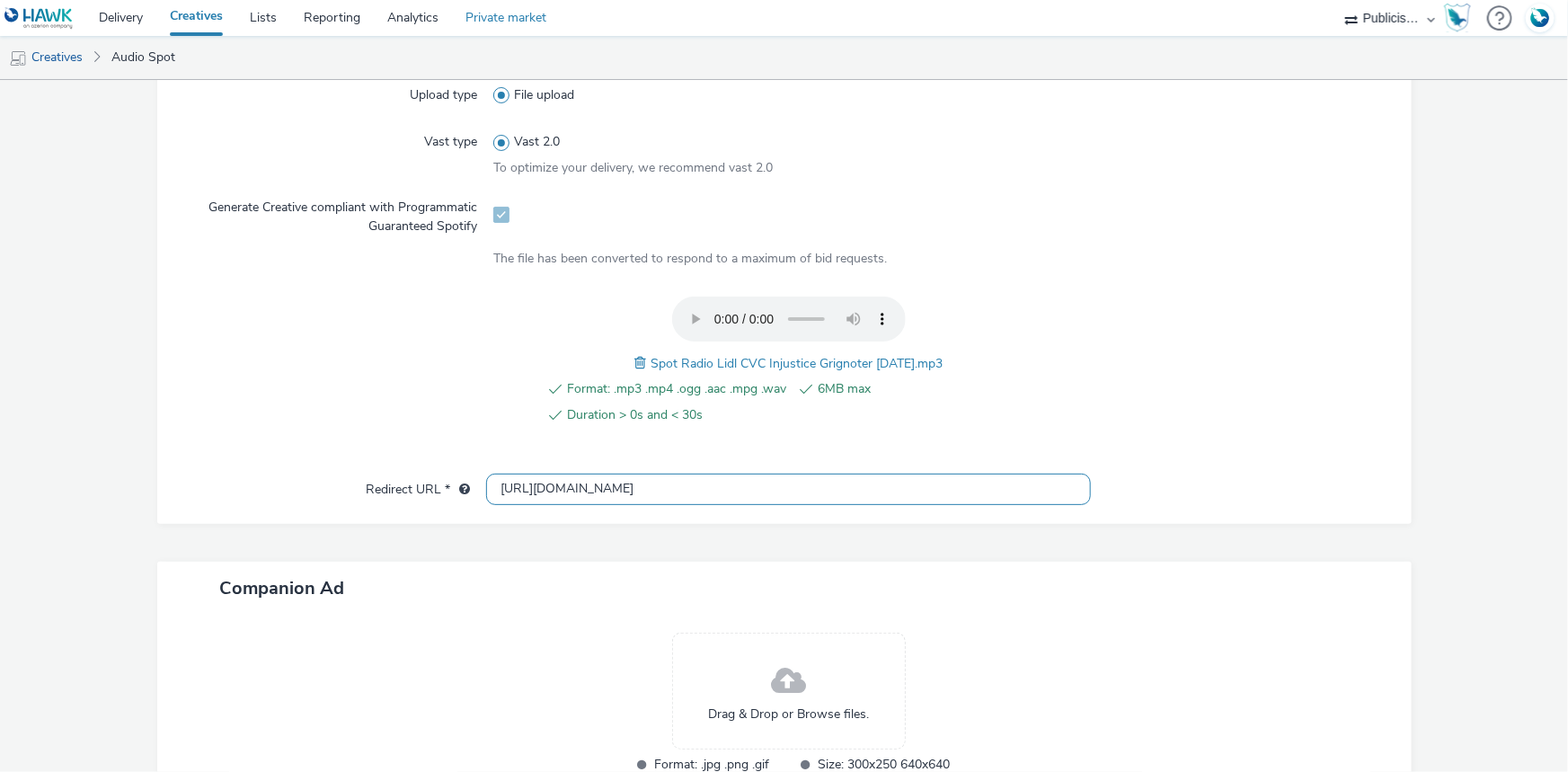
type input "[URL][DOMAIN_NAME]"
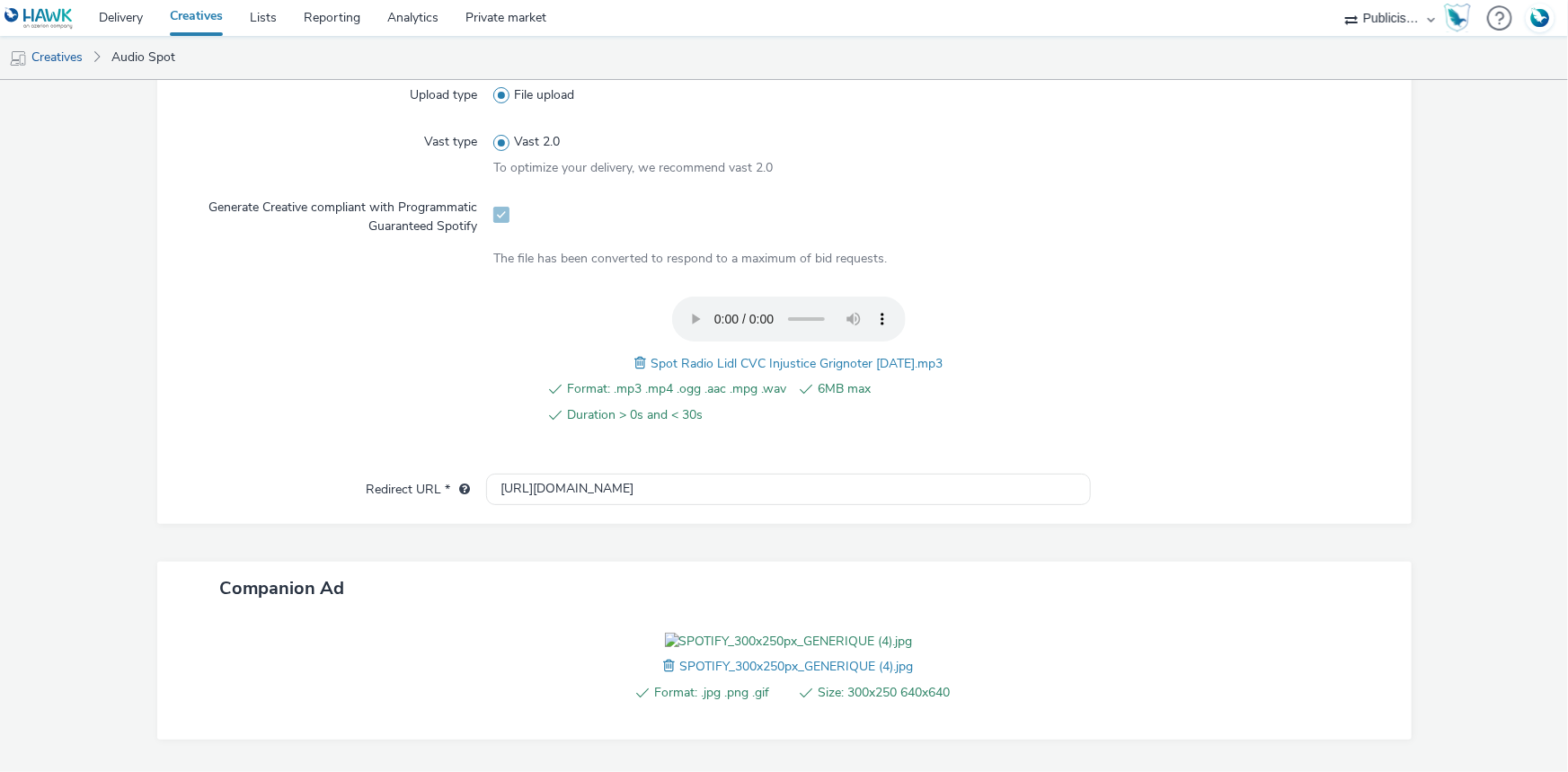
click at [746, 359] on span "Spot Radio Lidl CVC Injustice Grignoter [DATE].mp3" at bounding box center [796, 363] width 292 height 17
copy span "Spot Radio Lidl CVC Injustice Grignoter [DATE].mp3"
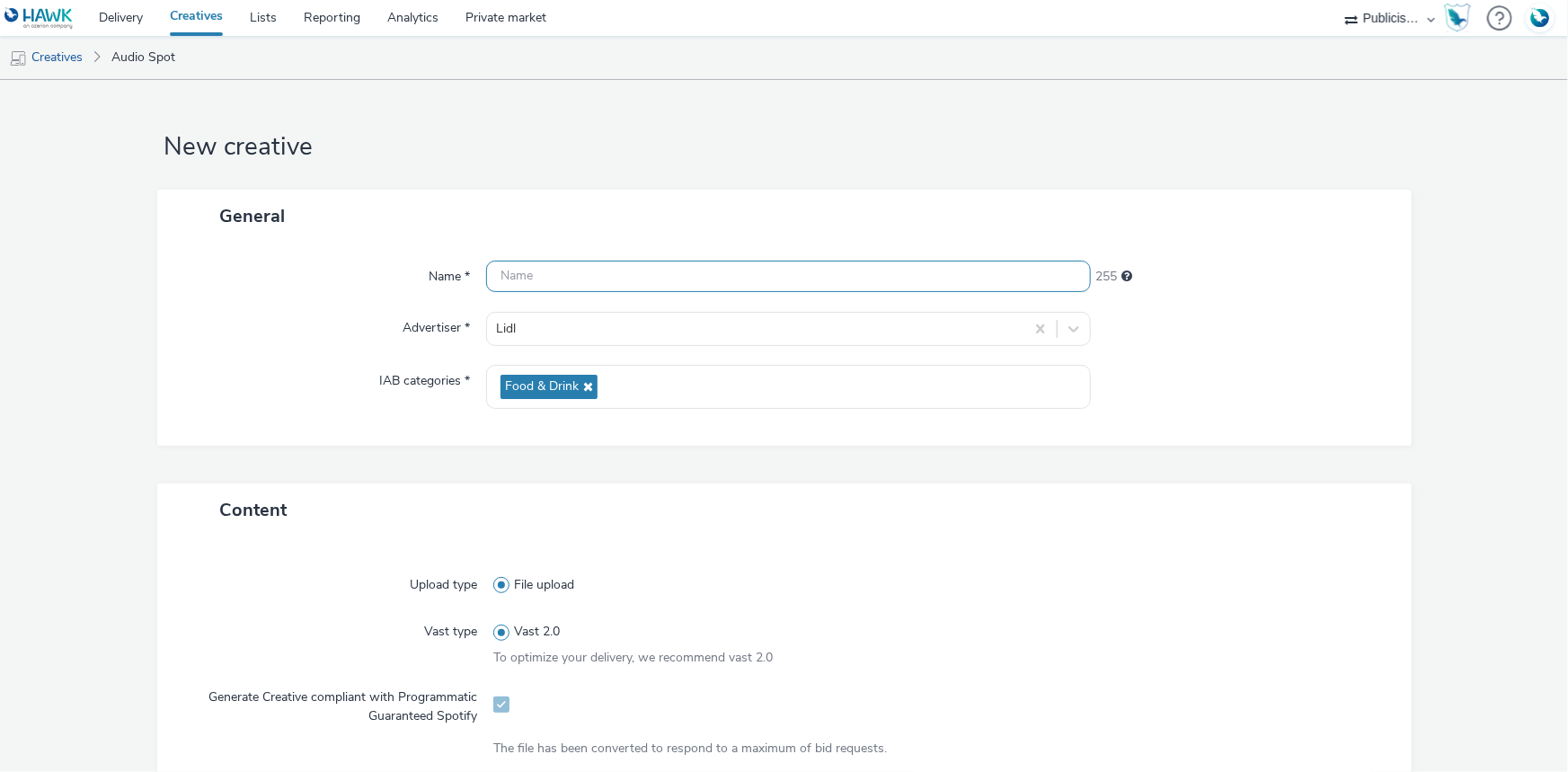
click at [515, 273] on input "text" at bounding box center [787, 276] width 604 height 32
paste input "Spot Radio Lidl CVC Injustice Grignoter [DATE].mp3"
type input "Spot Radio Lidl CVC Injustice Grignoter [DATE]_Spotify"
click at [1384, 331] on div "Name * Spot Radio Lidl CVC Injustice Grignoter [DATE]_Spotify 199 Advertiser * …" at bounding box center [784, 343] width 1254 height 203
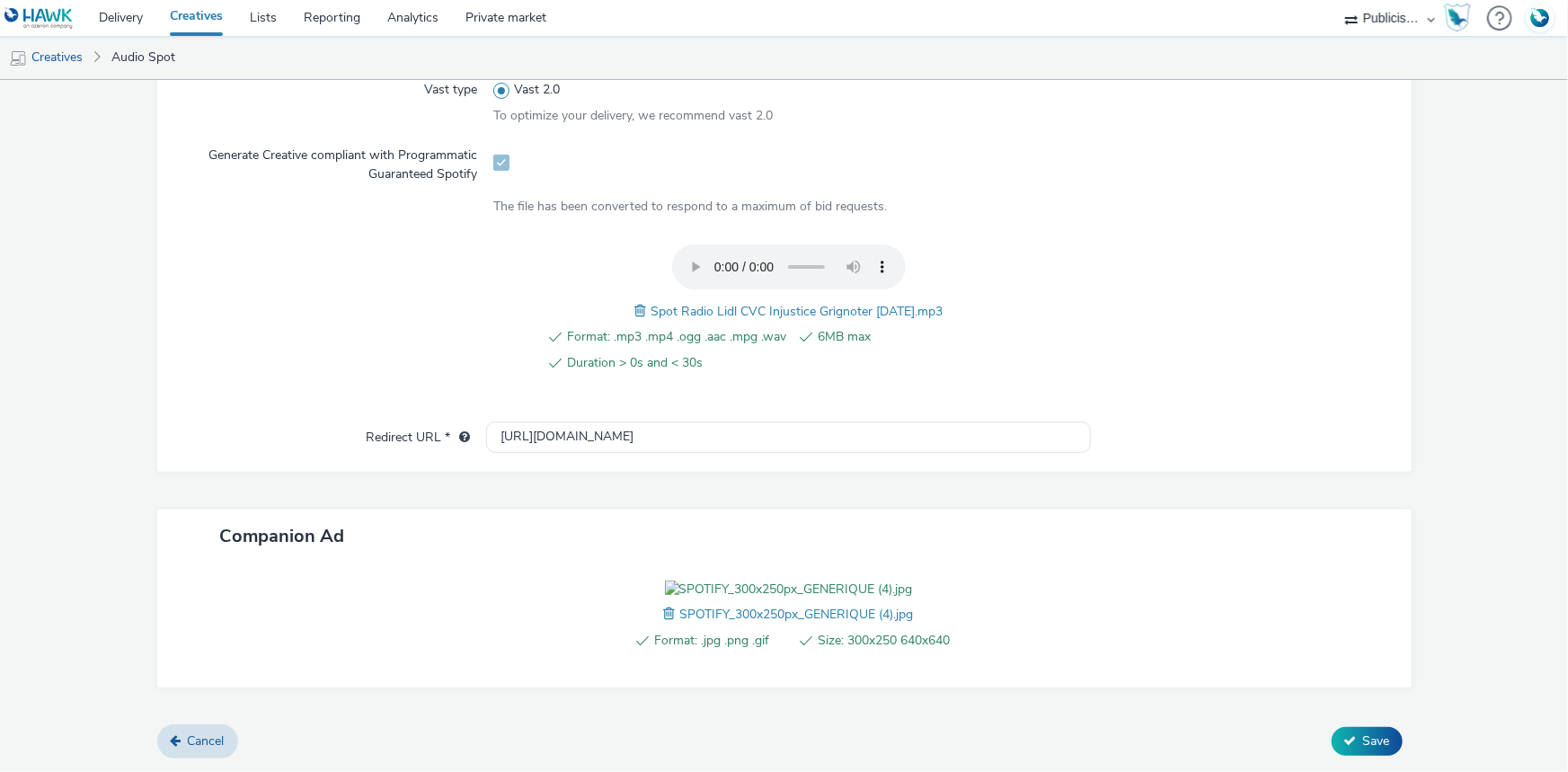
scroll to position [643, 0]
click at [1363, 739] on span "Save" at bounding box center [1376, 740] width 27 height 17
